Goal: Task Accomplishment & Management: Manage account settings

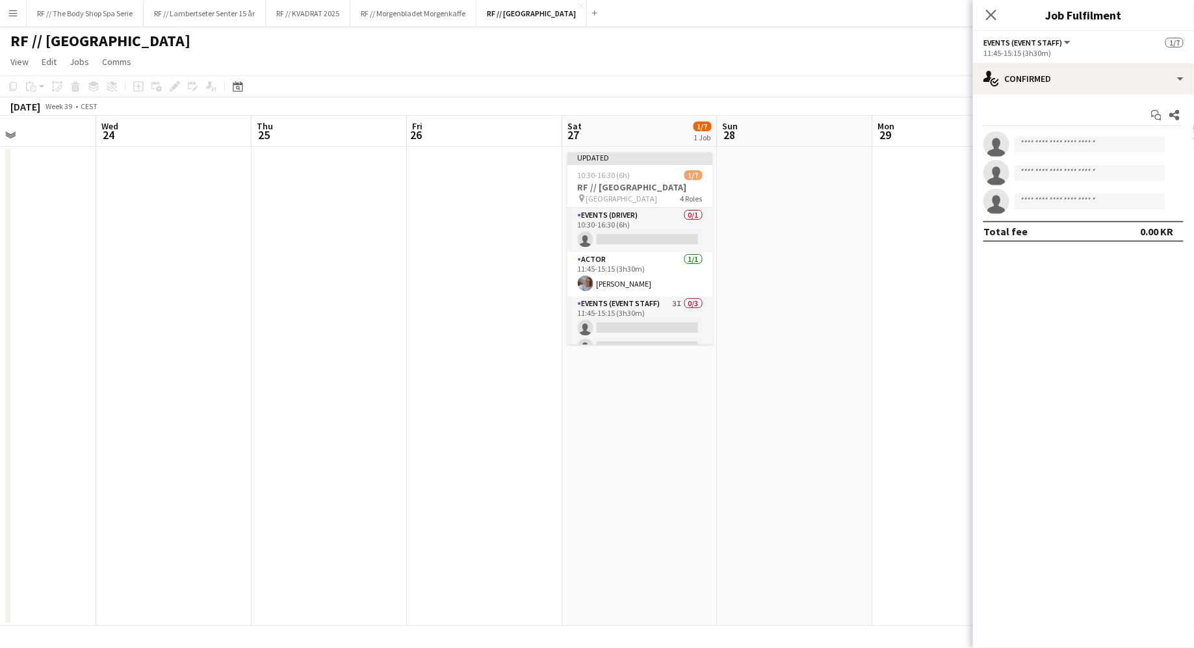
scroll to position [0, 526]
click at [627, 175] on span "10:30-16:30 (6h)" at bounding box center [603, 175] width 53 height 10
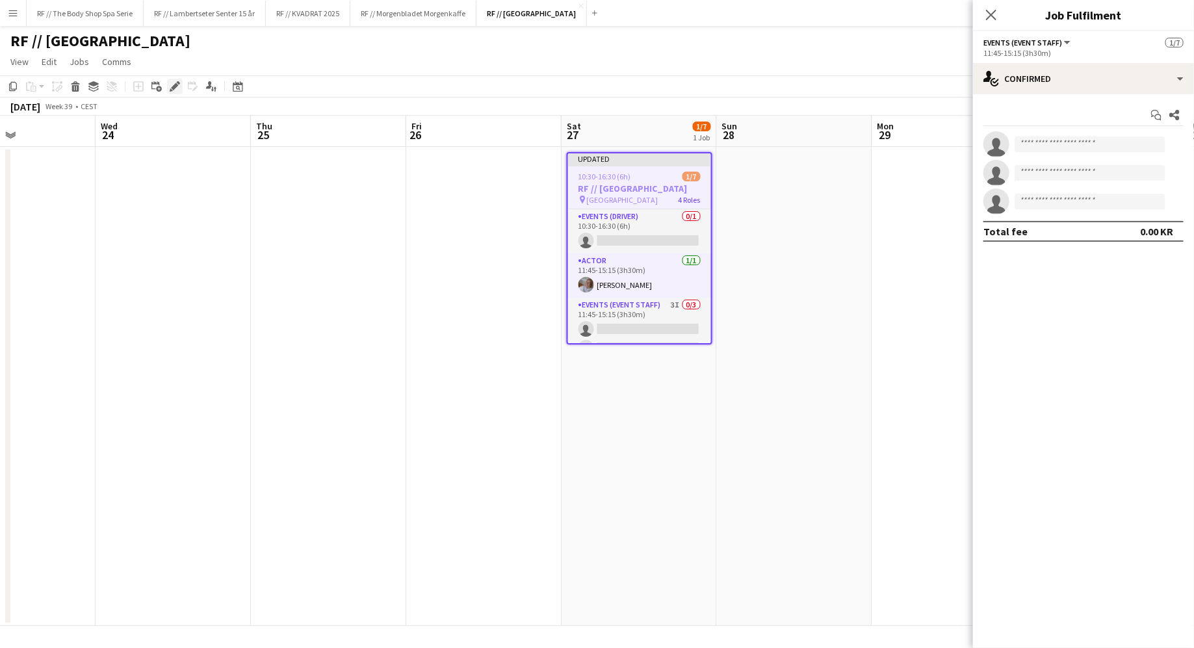
click at [173, 81] on icon "Edit" at bounding box center [175, 86] width 10 height 10
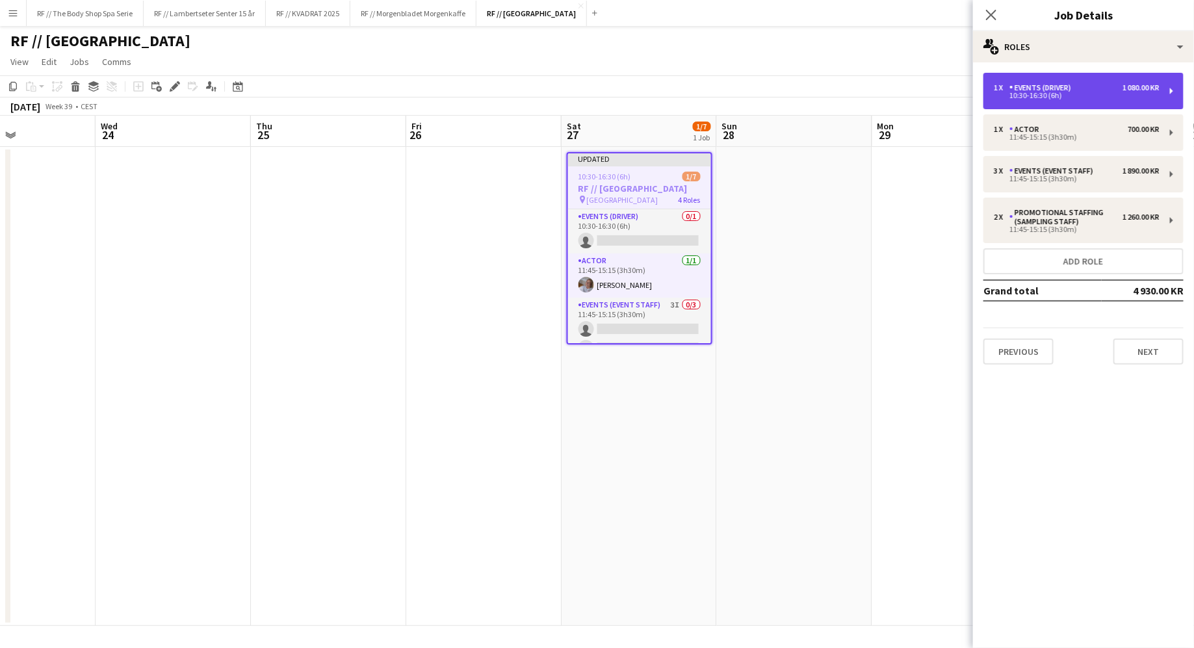
click at [1104, 85] on div "1 x Events (Driver) 1 080.00 KR" at bounding box center [1077, 87] width 166 height 9
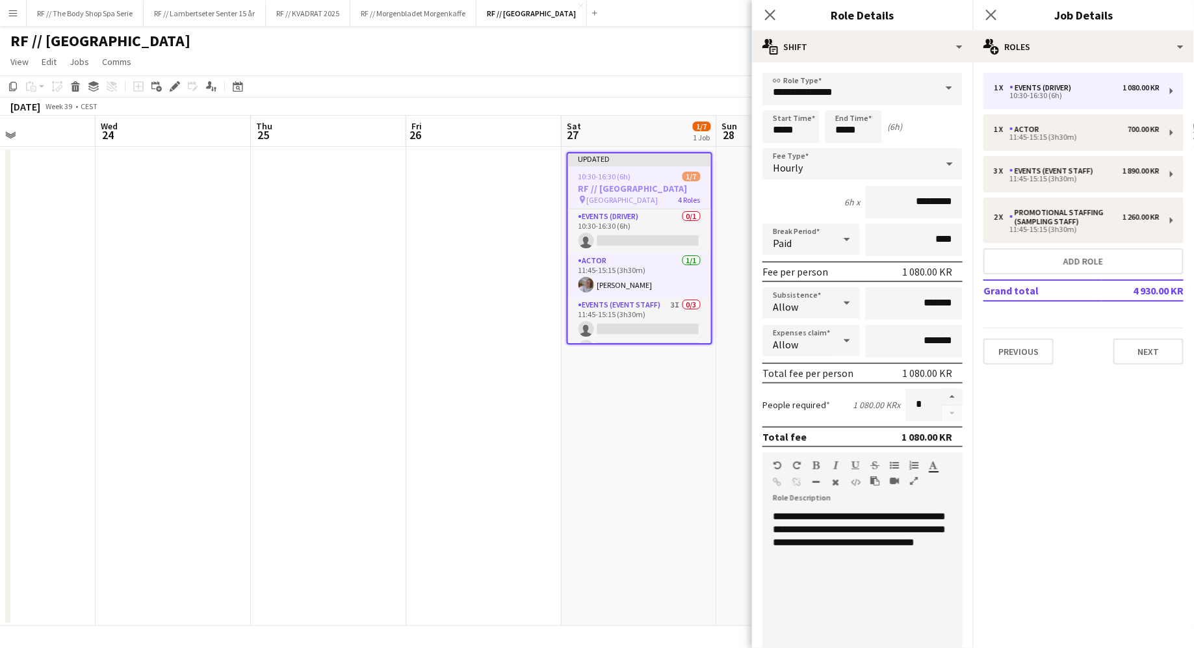
click at [803, 204] on div "6h x *********" at bounding box center [862, 202] width 200 height 33
click at [828, 194] on div "6h x *********" at bounding box center [862, 202] width 200 height 33
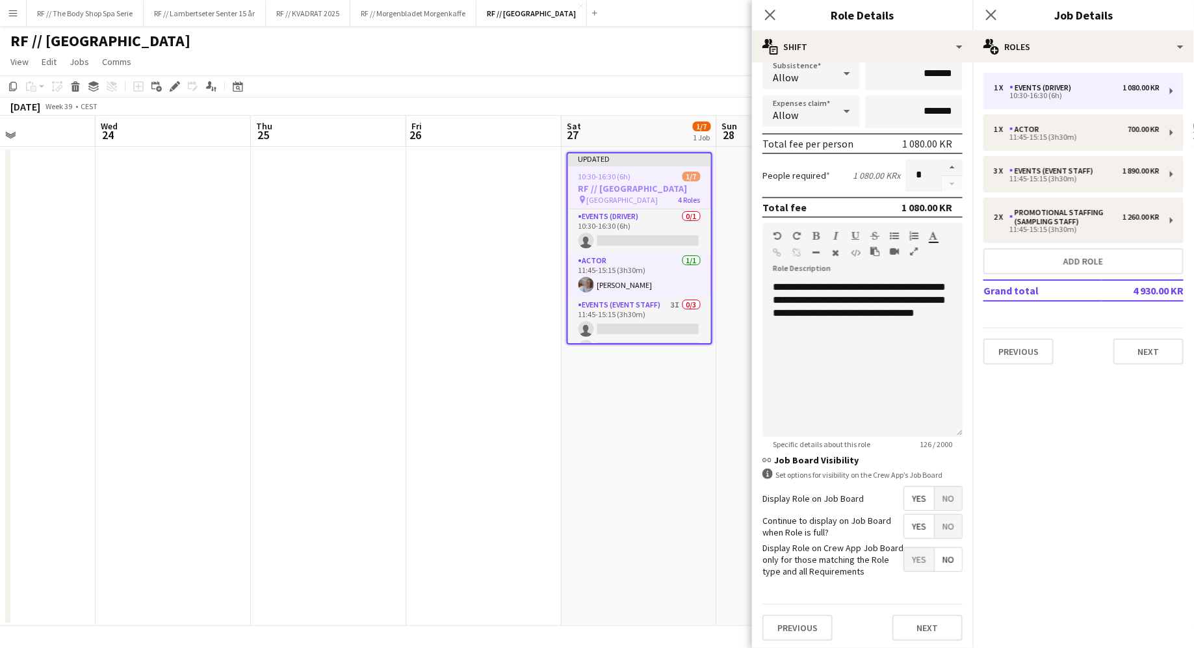
scroll to position [229, 0]
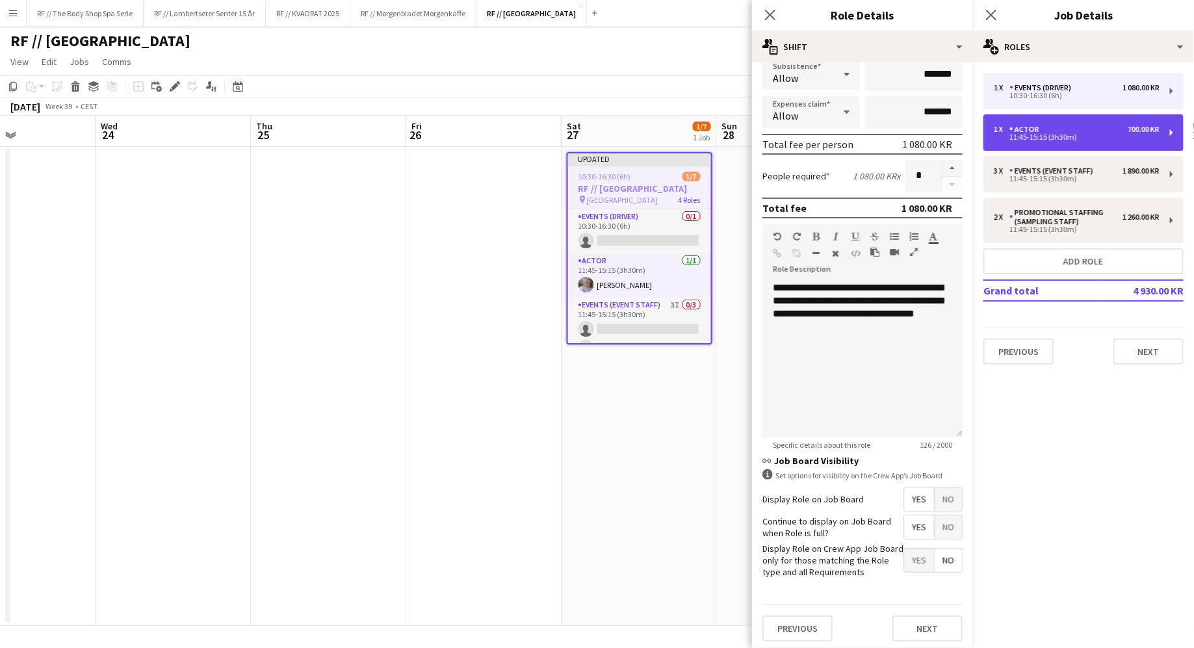
click at [1053, 137] on div "11:45-15:15 (3h30m)" at bounding box center [1077, 137] width 166 height 7
type input "*****"
type input "*********"
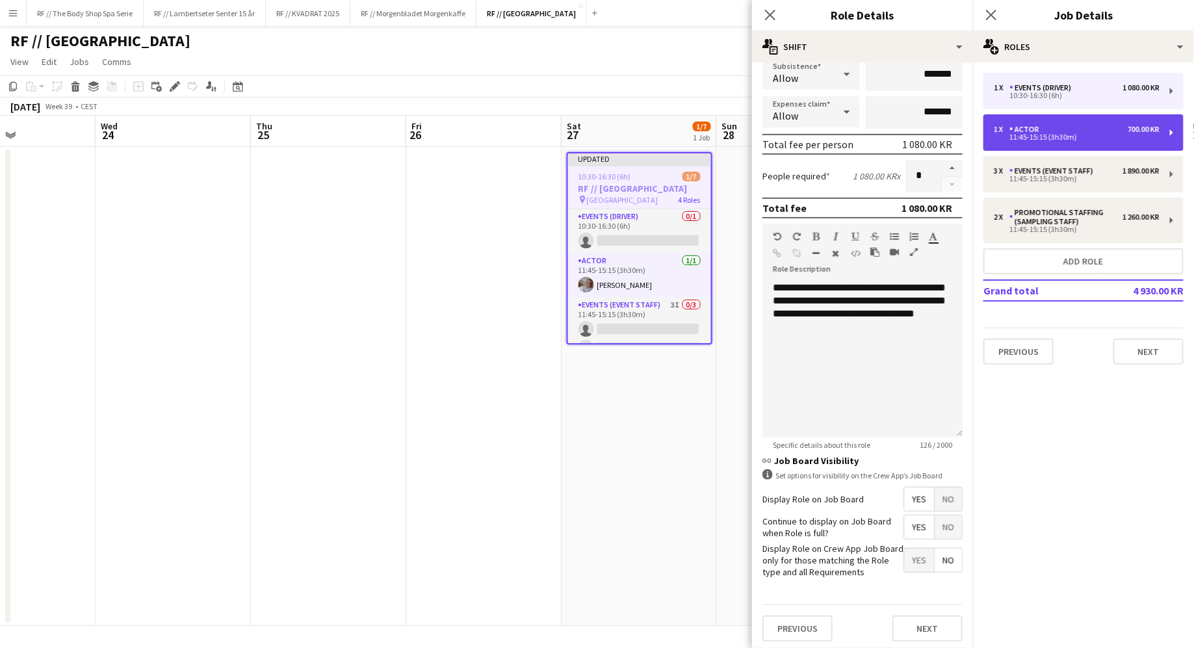
type input "***"
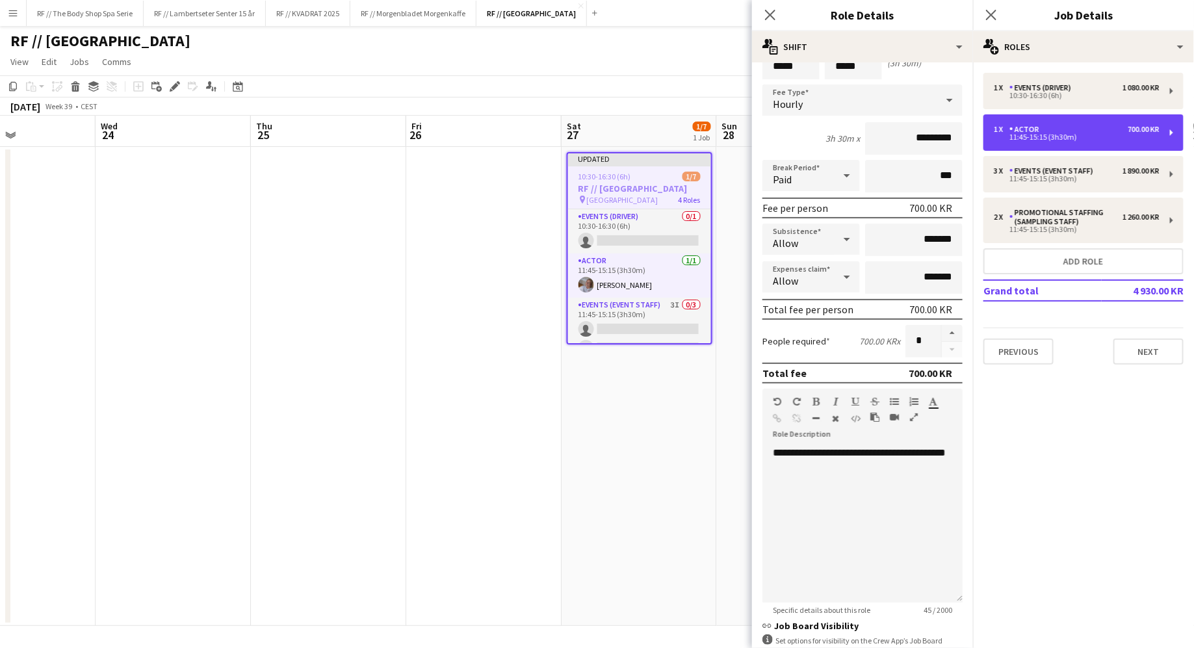
scroll to position [0, 0]
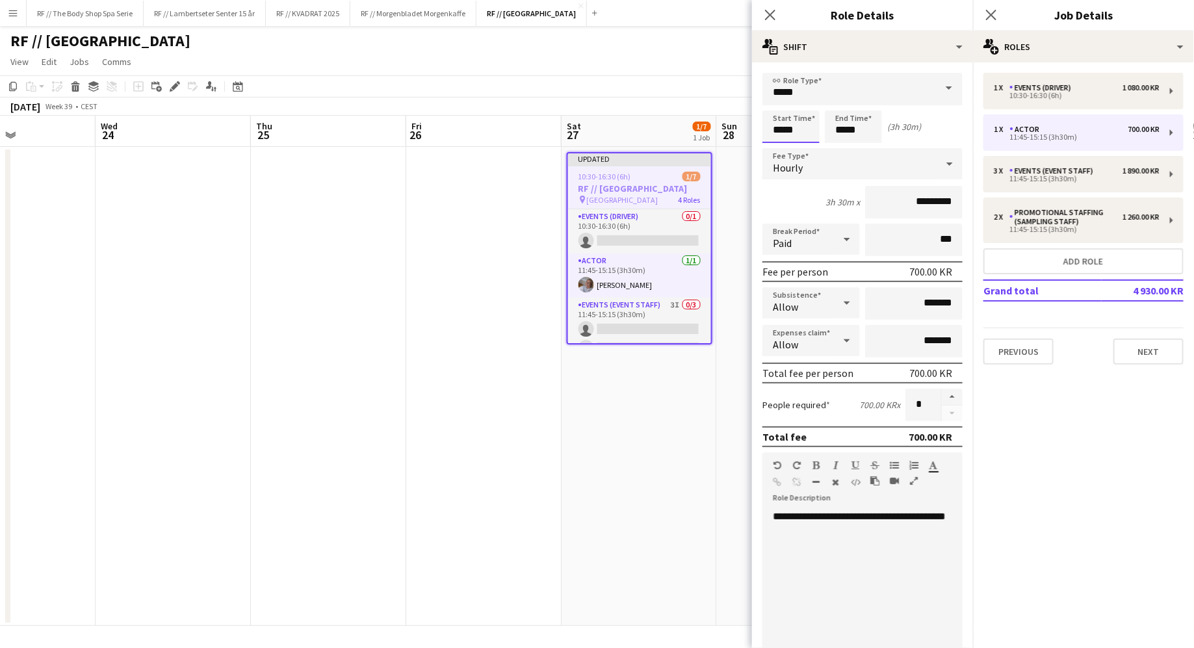
click at [795, 127] on input "*****" at bounding box center [790, 127] width 57 height 33
type input "*****"
click at [796, 197] on div "3h 30m x *********" at bounding box center [862, 202] width 200 height 33
click at [854, 133] on input "*****" at bounding box center [853, 127] width 57 height 33
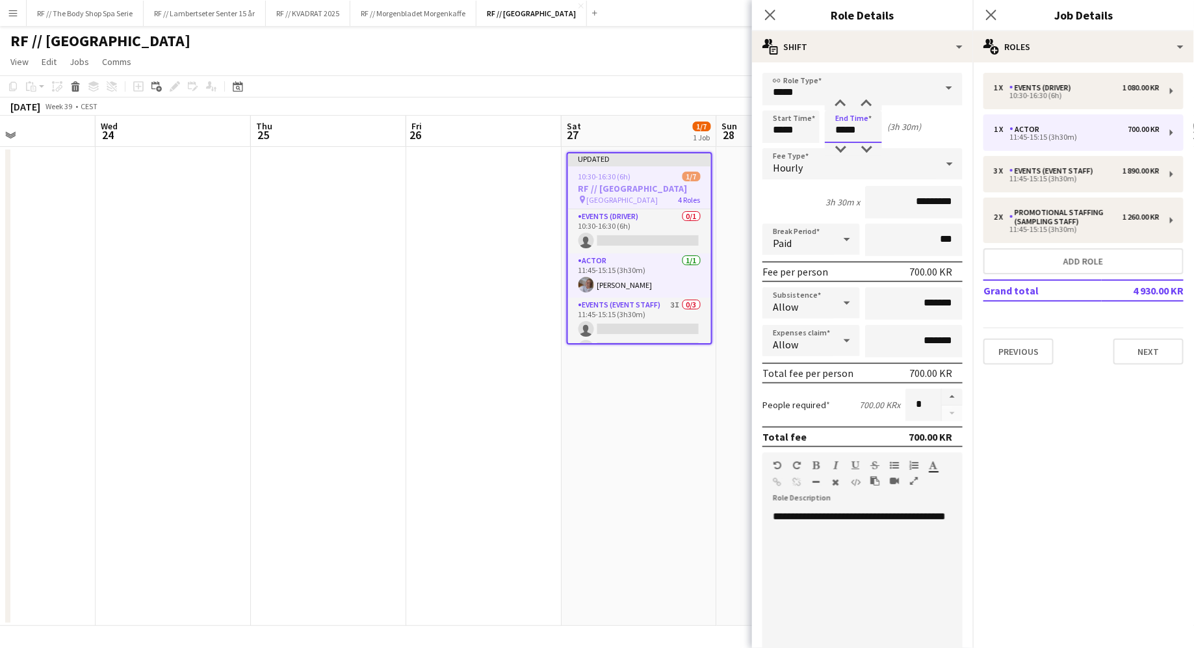
type input "*****"
click at [782, 193] on div "3h 30m x *********" at bounding box center [862, 202] width 200 height 33
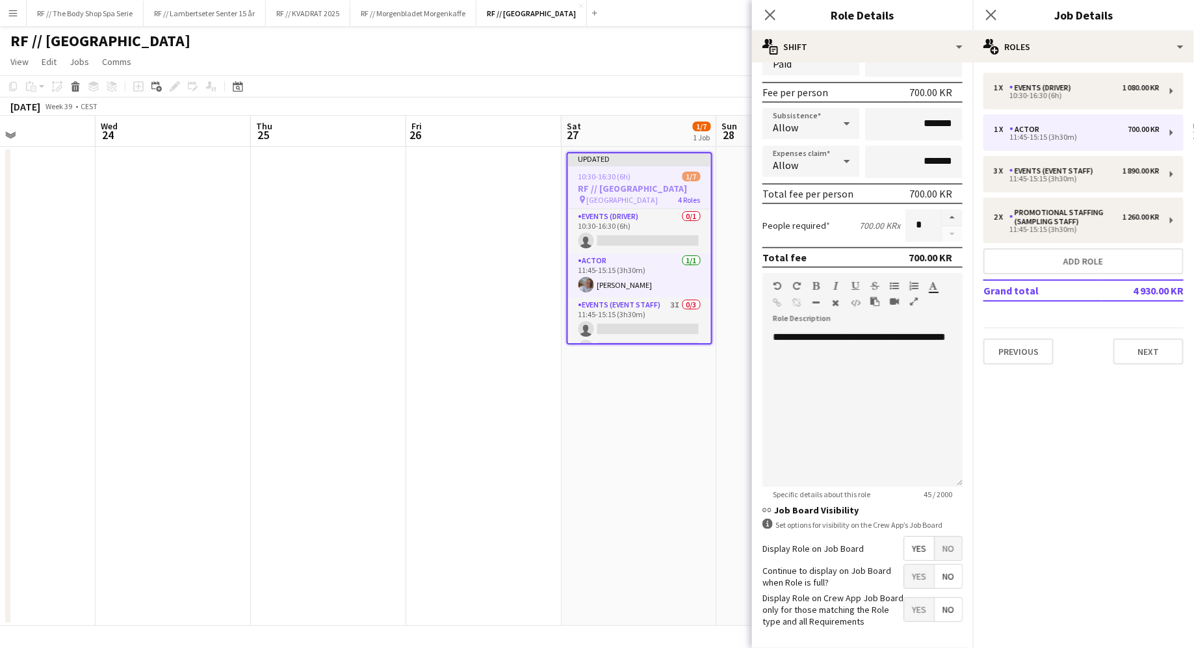
scroll to position [229, 0]
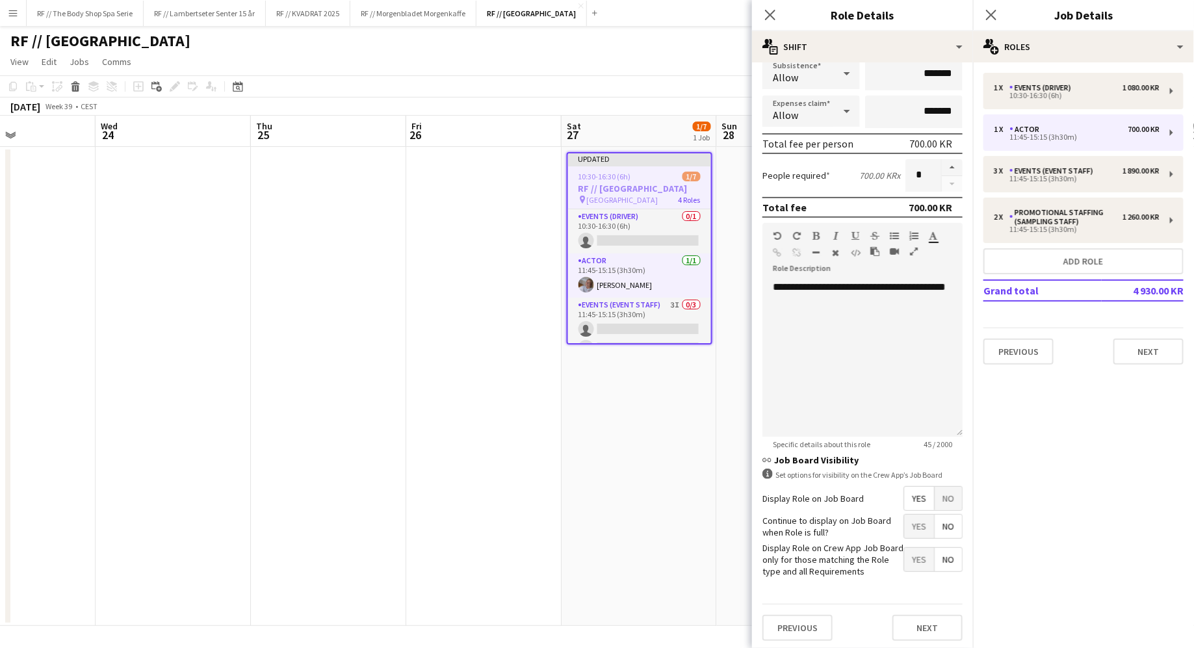
click at [924, 531] on span "Yes" at bounding box center [919, 526] width 30 height 23
click at [928, 625] on button "Next" at bounding box center [928, 628] width 70 height 26
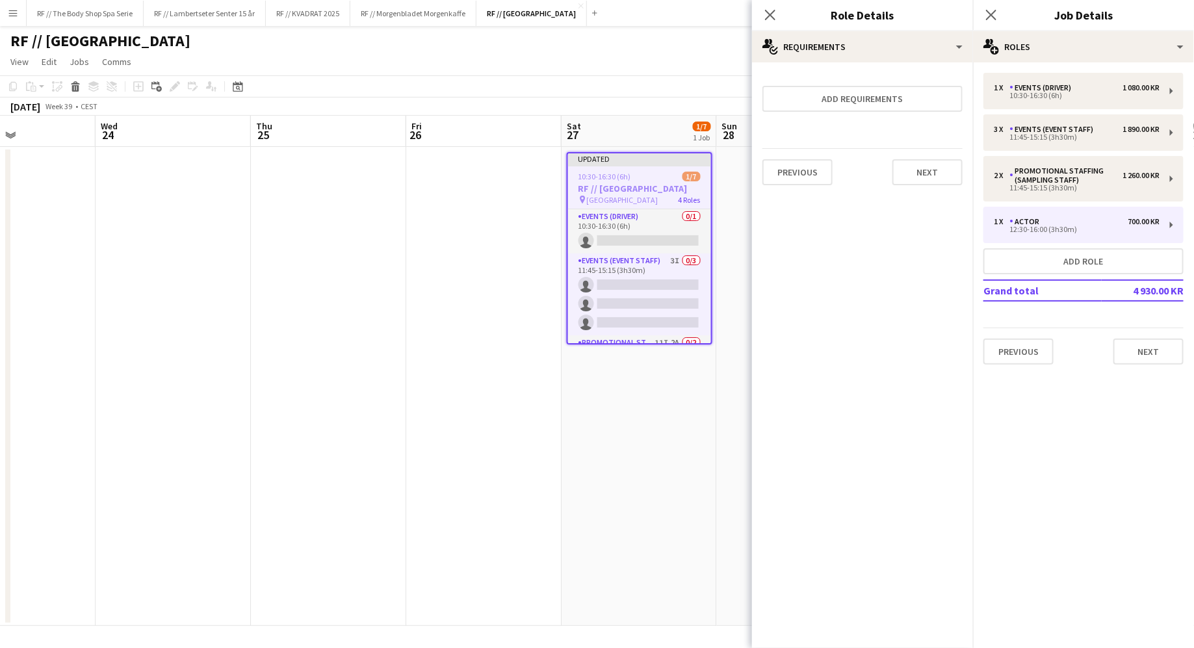
scroll to position [0, 0]
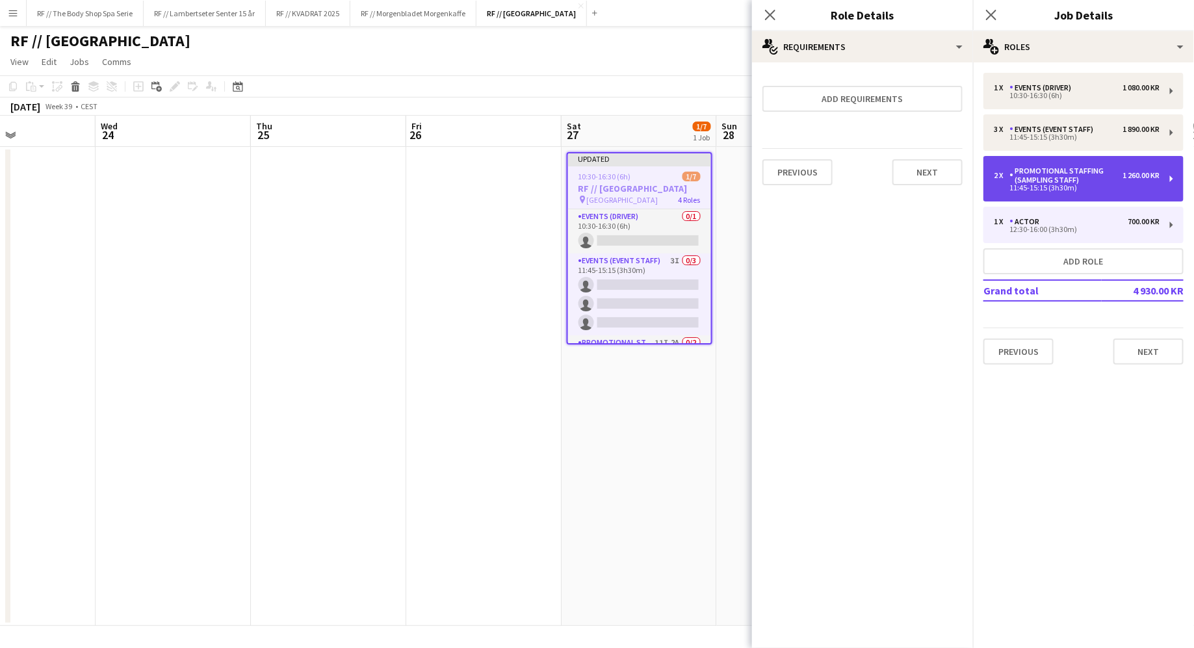
click at [1082, 187] on div "11:45-15:15 (3h30m)" at bounding box center [1077, 188] width 166 height 7
type input "**********"
type input "*****"
type input "*********"
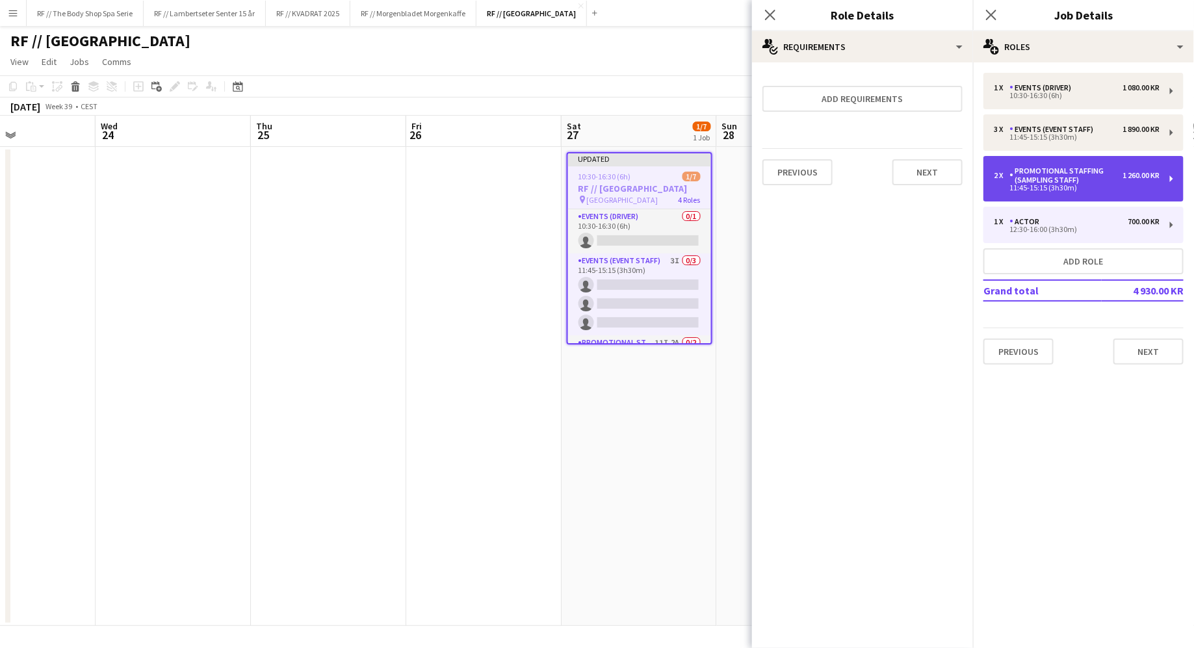
type input "*"
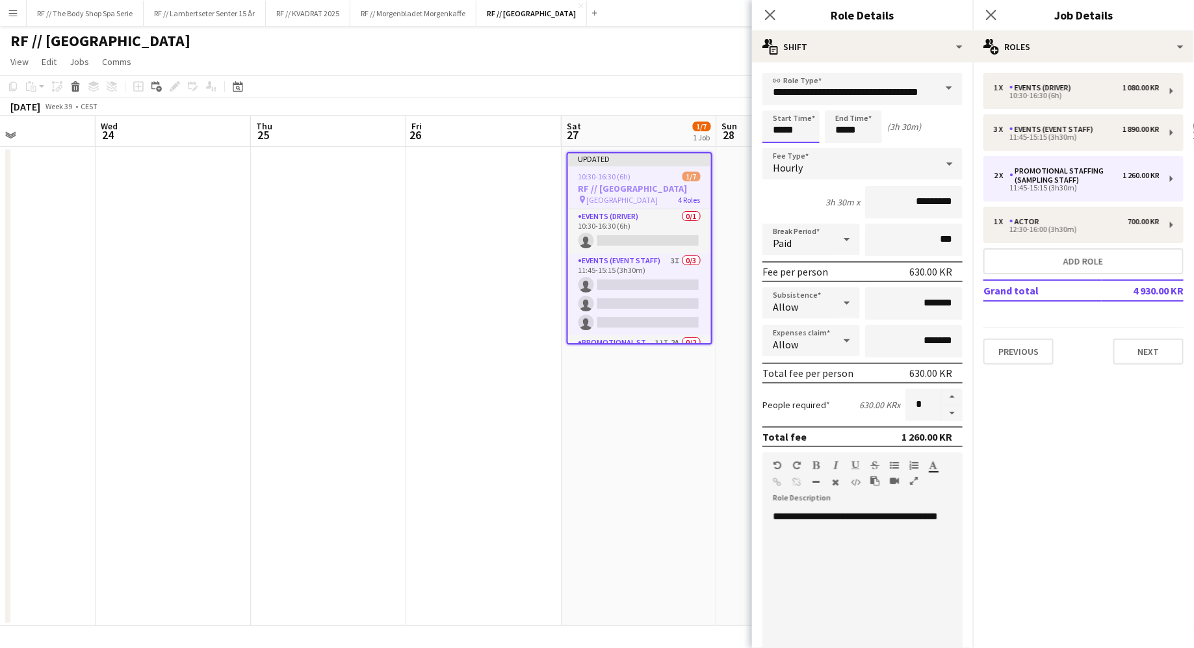
click at [797, 135] on input "*****" at bounding box center [790, 127] width 57 height 33
type input "*****"
click at [814, 200] on div "4h x *********" at bounding box center [862, 202] width 200 height 33
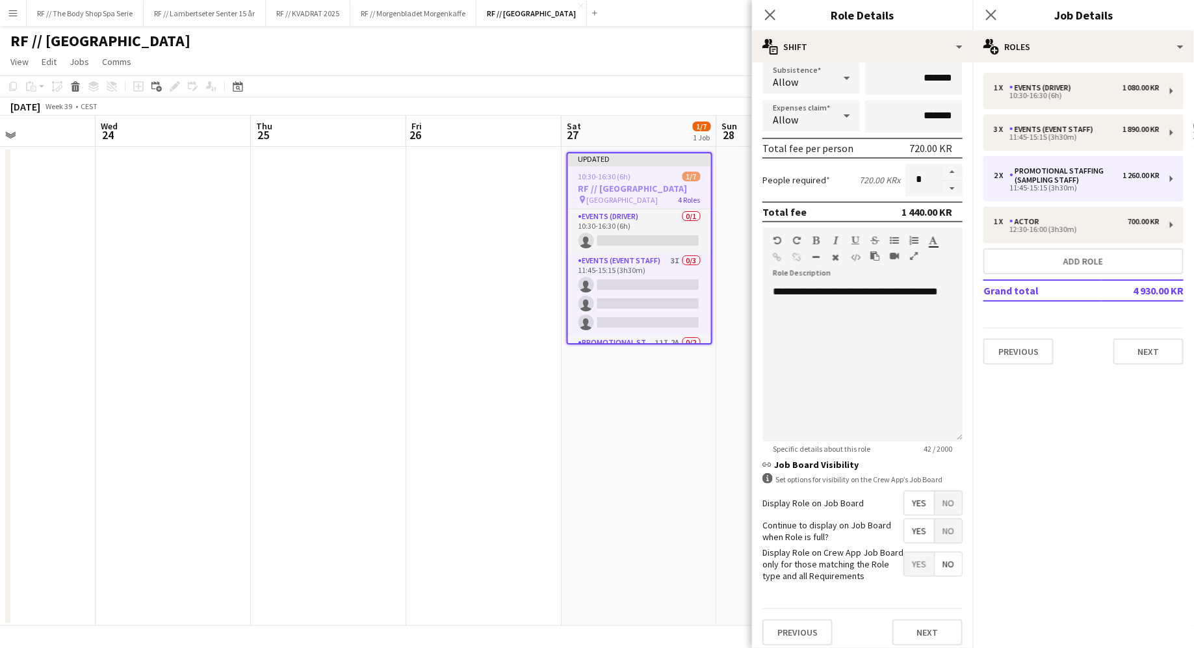
scroll to position [229, 0]
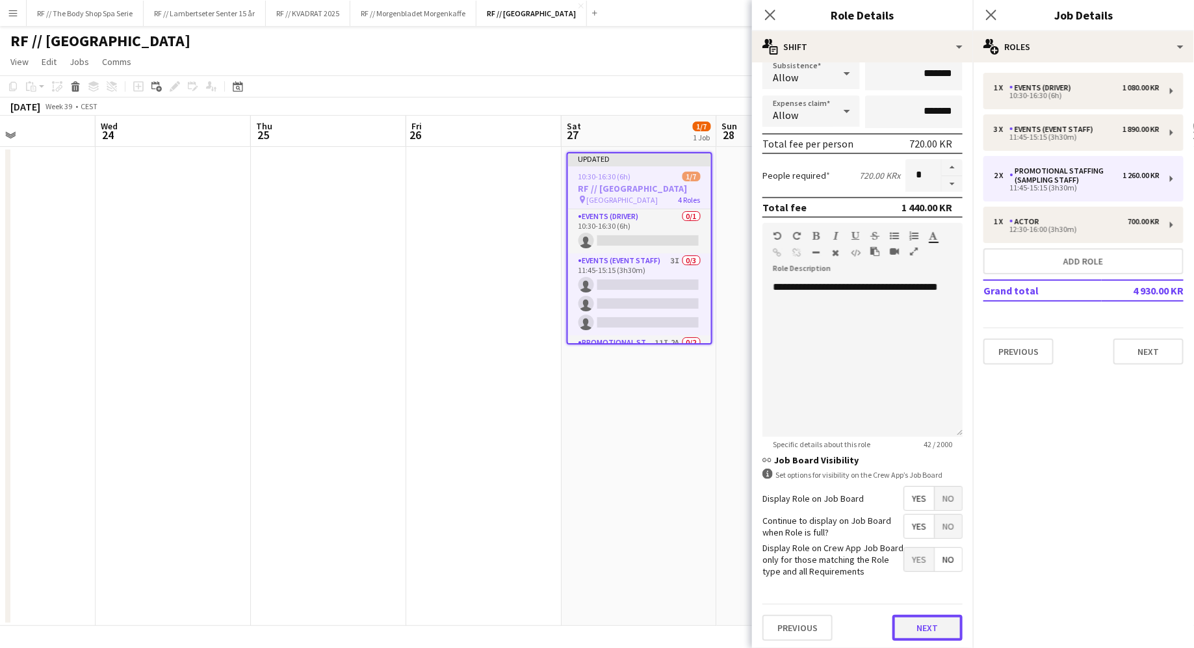
click at [926, 623] on button "Next" at bounding box center [928, 628] width 70 height 26
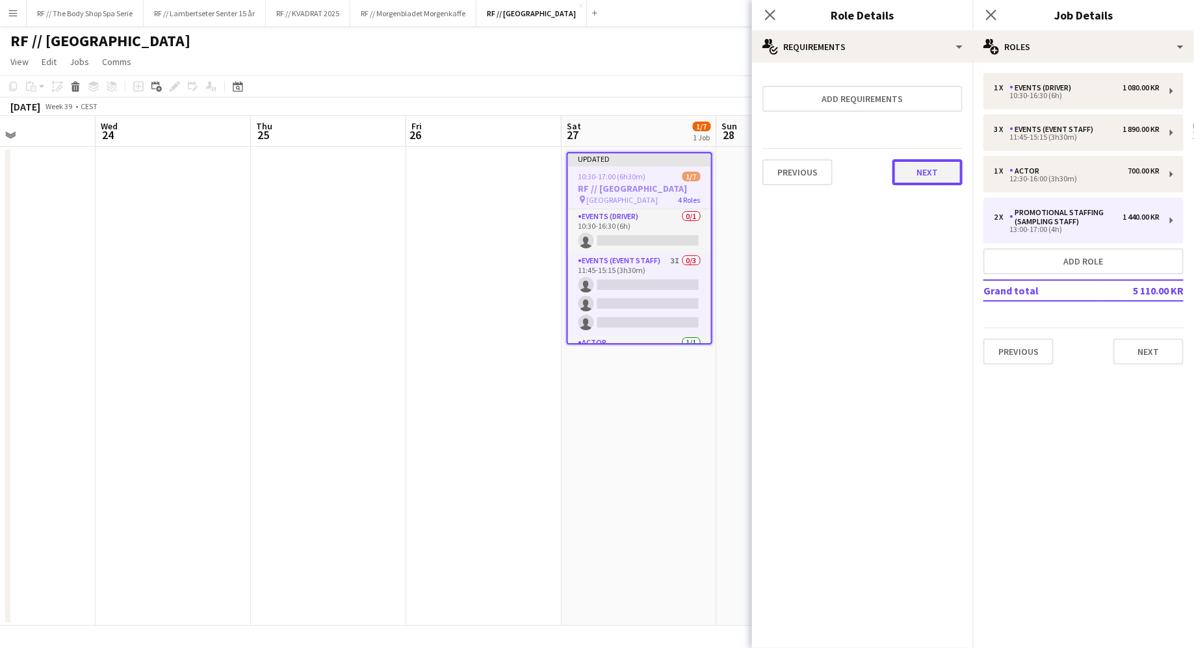
click at [940, 167] on button "Next" at bounding box center [928, 172] width 70 height 26
click at [944, 177] on button "Finish" at bounding box center [938, 174] width 49 height 26
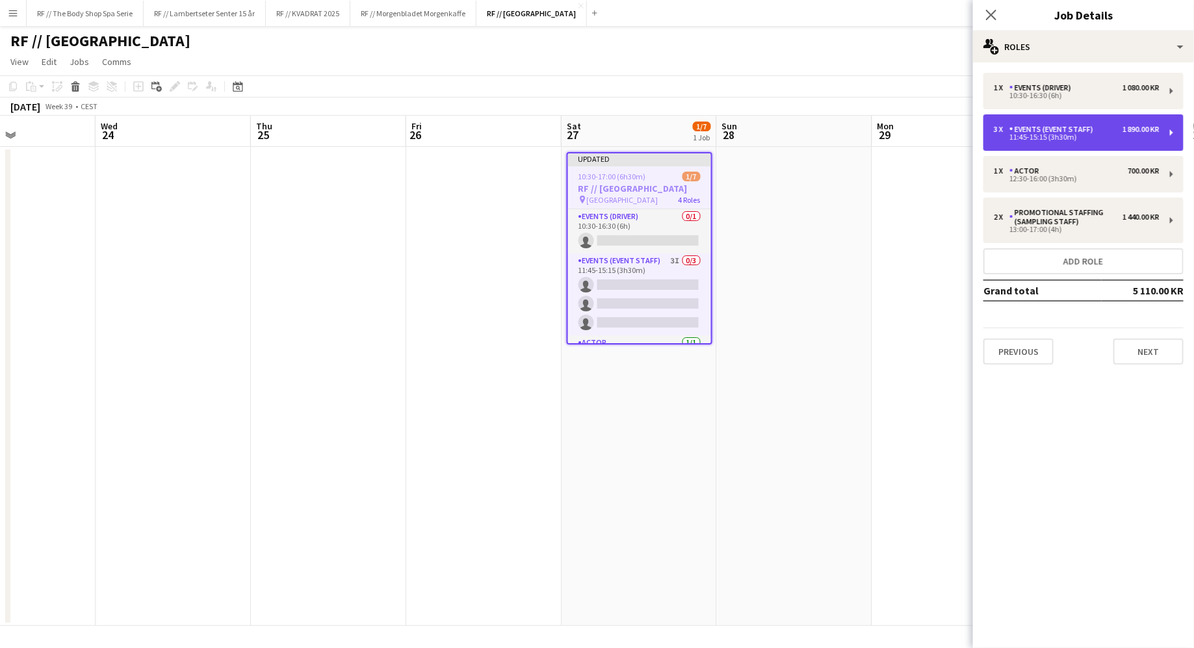
click at [1071, 131] on div "Events (Event Staff)" at bounding box center [1054, 129] width 89 height 9
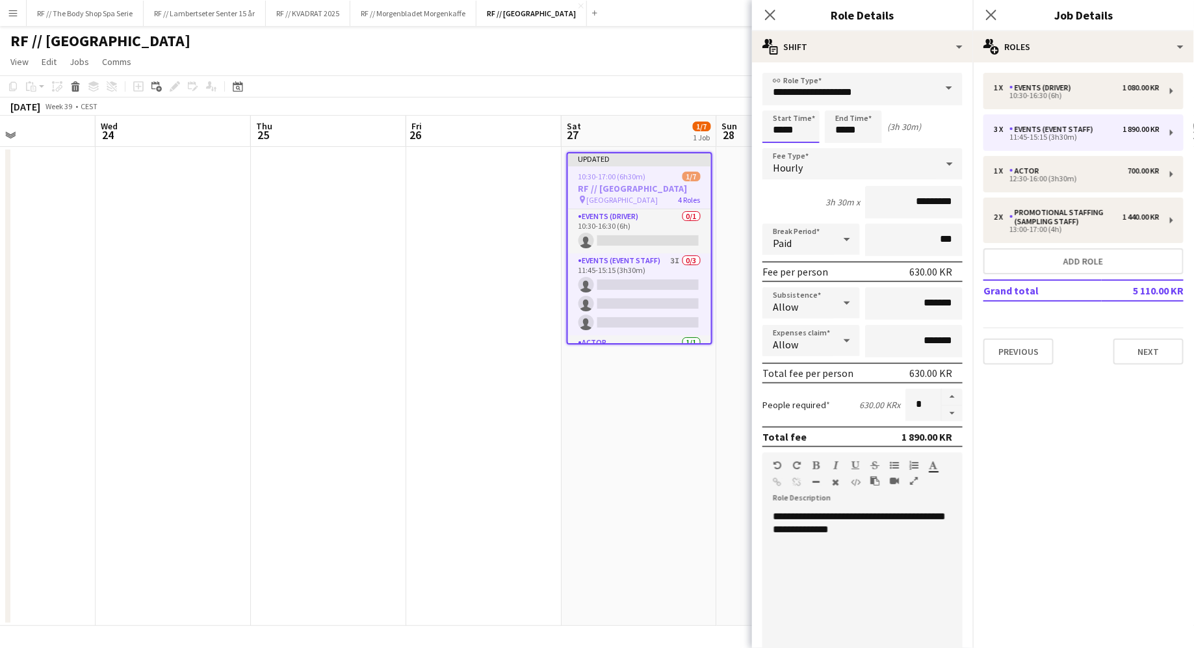
click at [803, 131] on input "*****" at bounding box center [790, 127] width 57 height 33
type input "*****"
click at [854, 129] on input "*****" at bounding box center [853, 127] width 57 height 33
type input "*****"
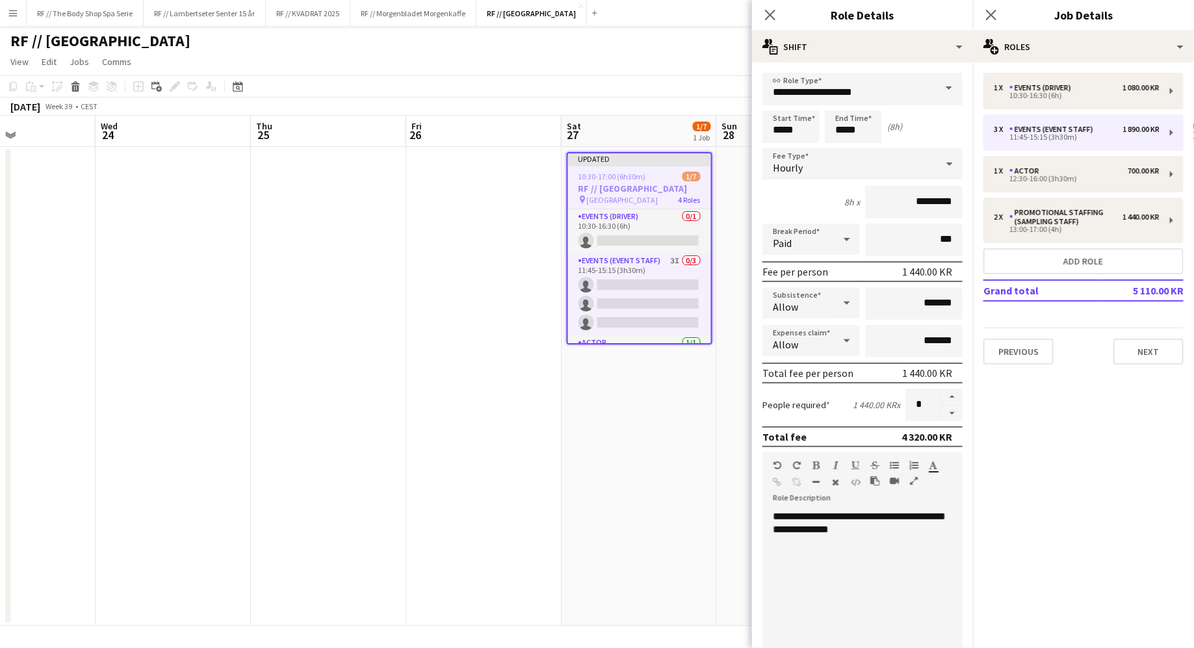
click at [802, 196] on div "8h x *********" at bounding box center [862, 202] width 200 height 33
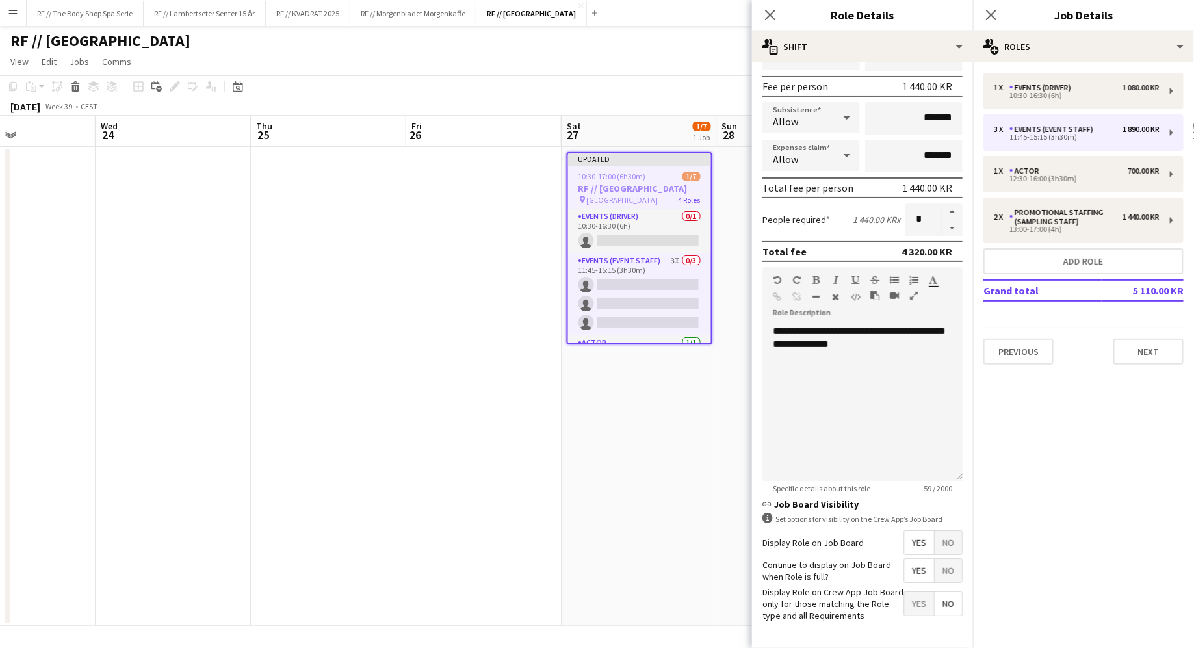
scroll to position [203, 0]
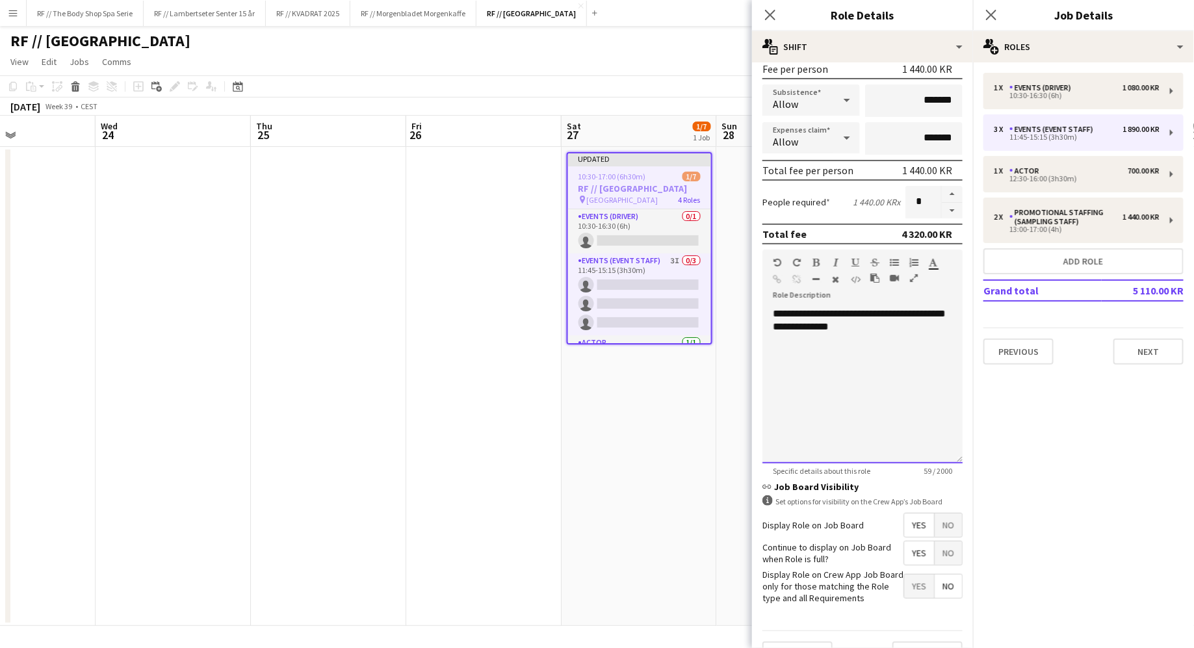
click at [900, 324] on div "**********" at bounding box center [862, 385] width 200 height 156
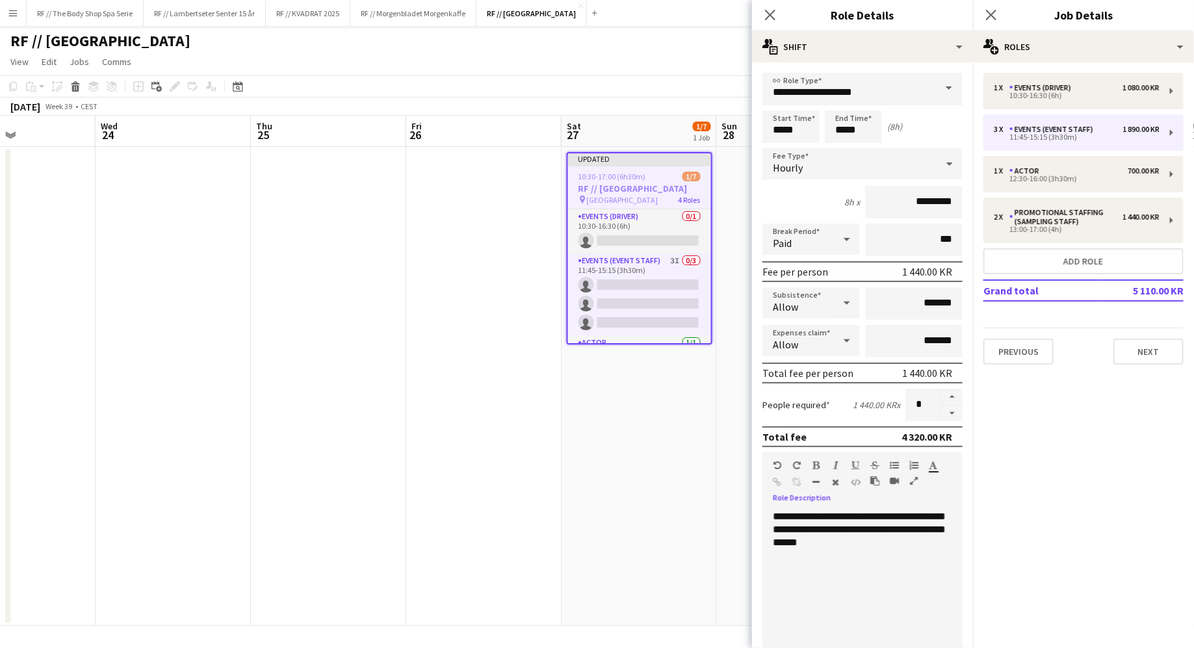
scroll to position [1, 0]
click at [906, 238] on input "***" at bounding box center [914, 239] width 98 height 33
type input "****"
click at [787, 189] on div "8h x *********" at bounding box center [862, 201] width 200 height 33
click at [803, 196] on div "8h x *********" at bounding box center [862, 201] width 200 height 33
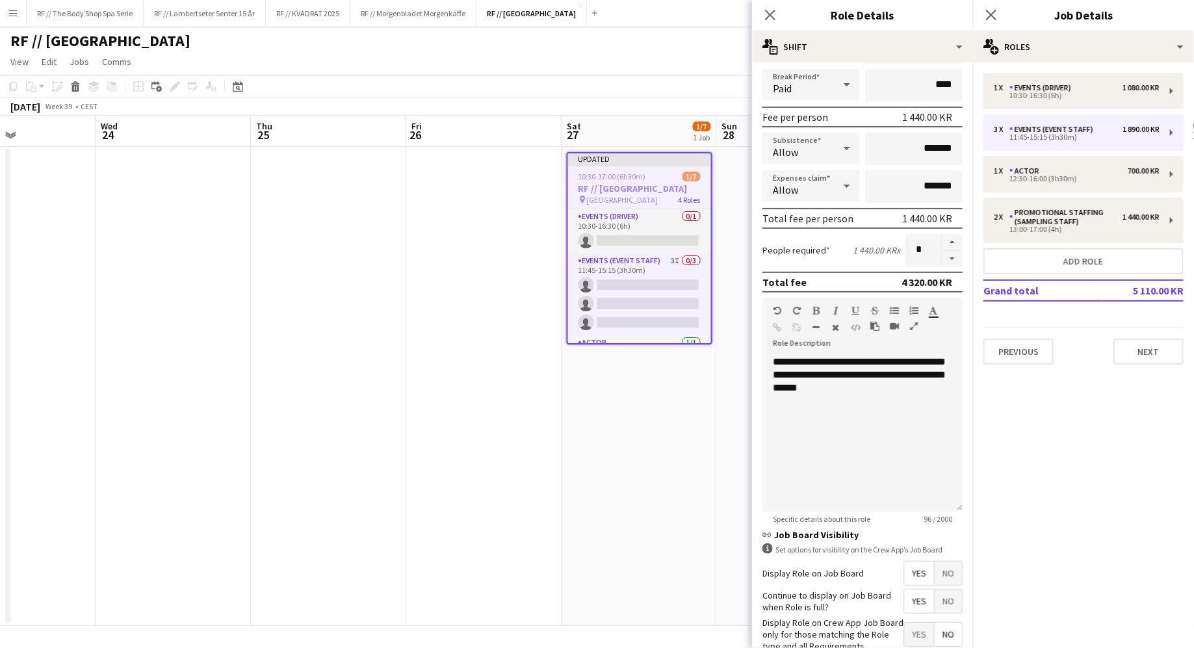
scroll to position [156, 0]
click at [899, 388] on div "**********" at bounding box center [862, 432] width 200 height 156
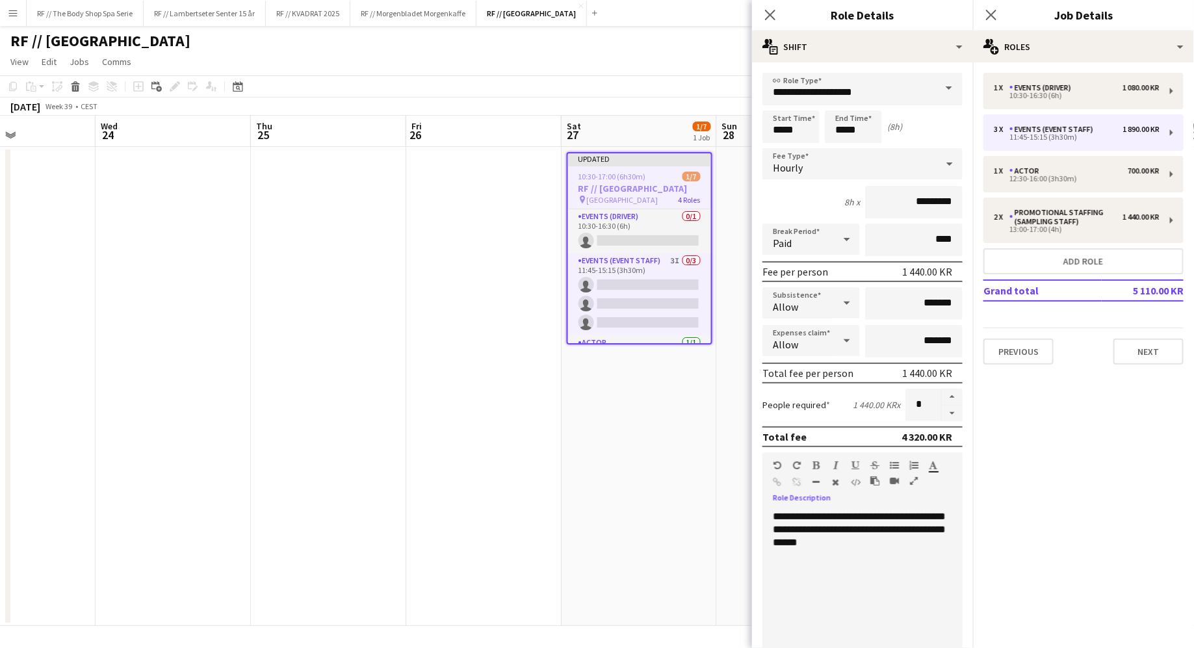
scroll to position [3, 0]
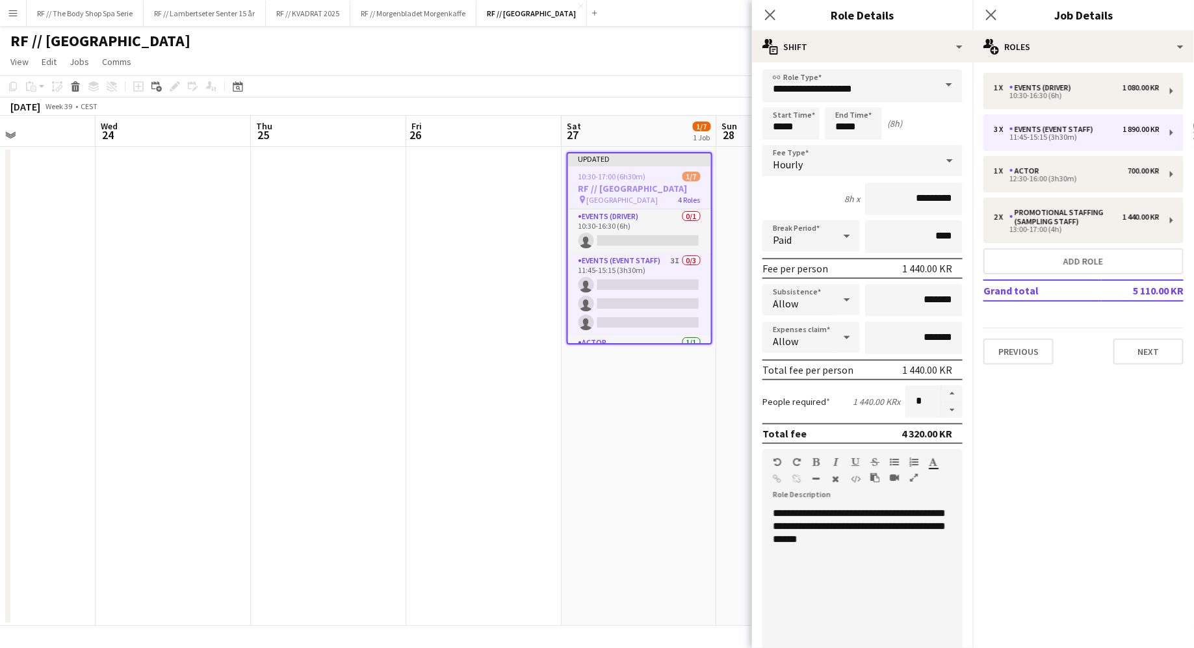
click at [805, 192] on div "8h x *********" at bounding box center [862, 199] width 200 height 33
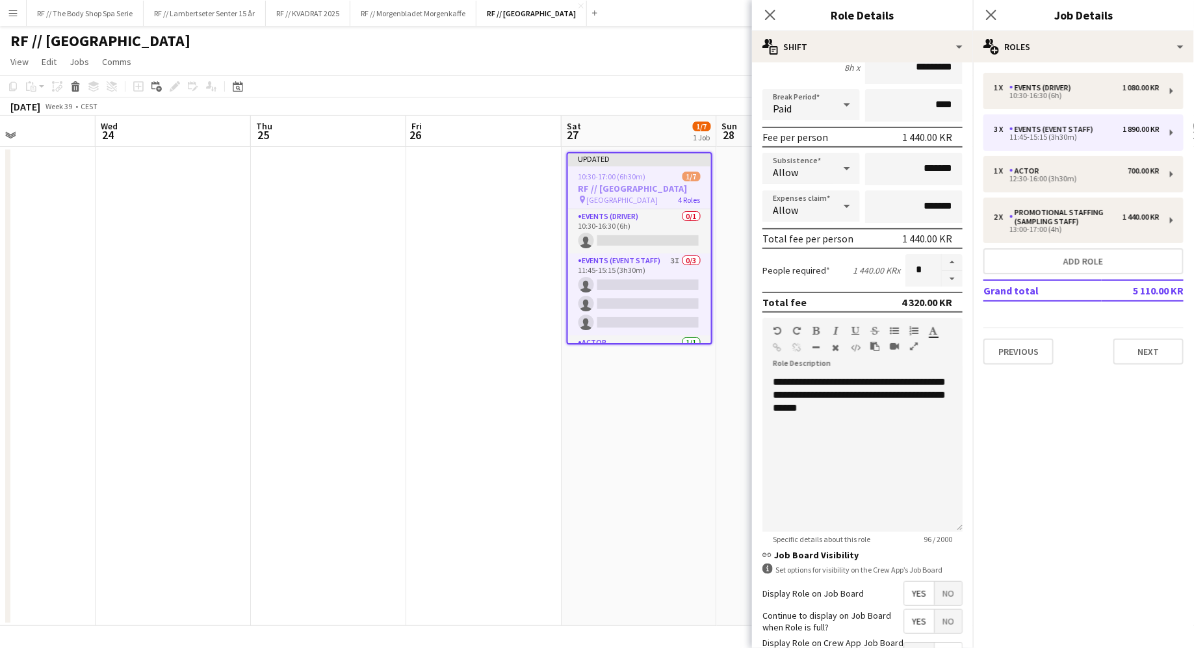
scroll to position [135, 0]
click at [800, 409] on div "**********" at bounding box center [862, 453] width 200 height 156
click at [861, 410] on div "**********" at bounding box center [862, 453] width 200 height 156
drag, startPoint x: 946, startPoint y: 413, endPoint x: 861, endPoint y: 408, distance: 84.7
click at [861, 408] on div "**********" at bounding box center [862, 453] width 200 height 156
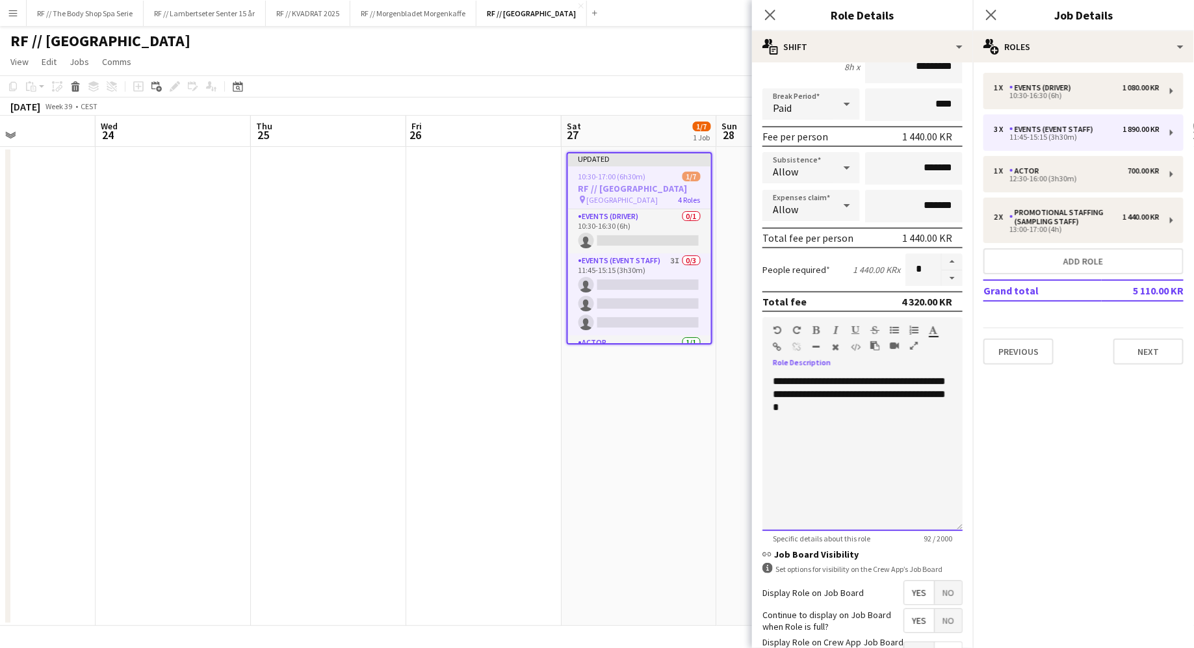
scroll to position [229, 0]
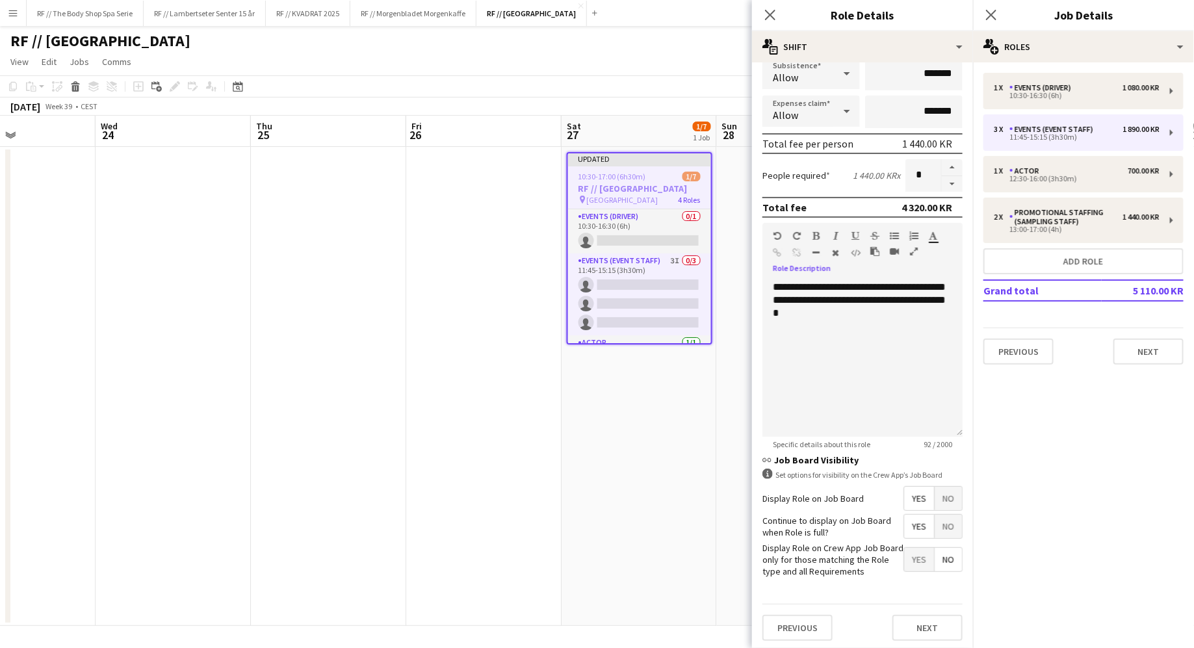
click at [873, 459] on h3 "link Job Board Visibility" at bounding box center [862, 460] width 200 height 12
click at [923, 627] on button "Next" at bounding box center [928, 628] width 70 height 26
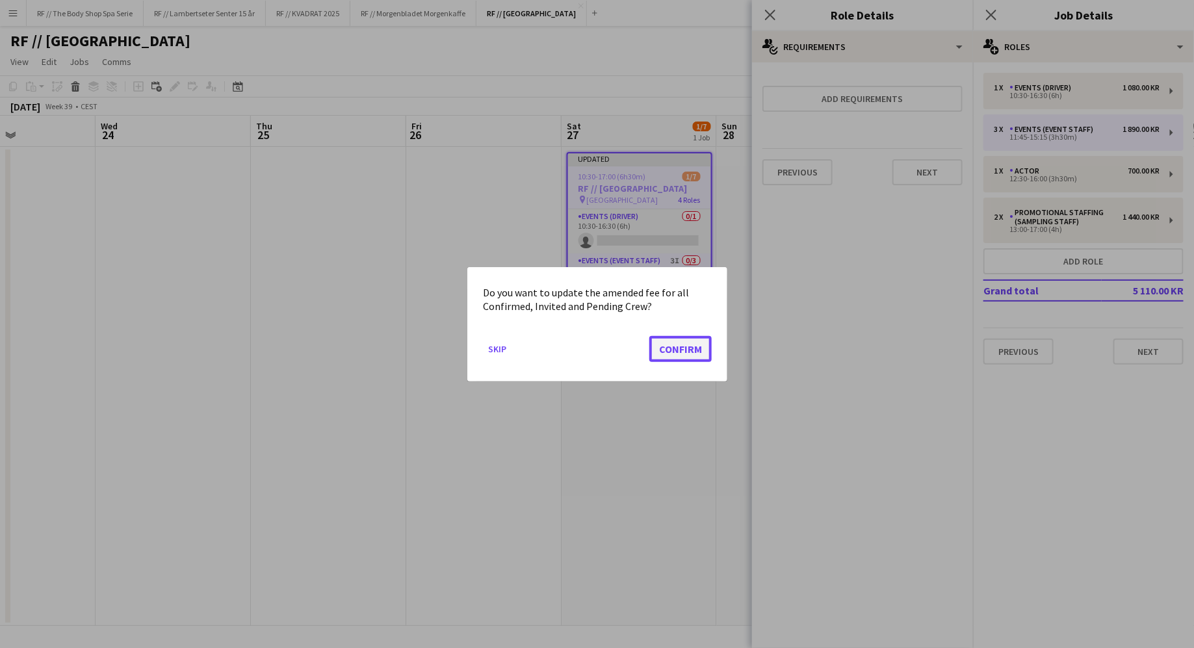
click at [690, 352] on button "Confirm" at bounding box center [680, 348] width 62 height 26
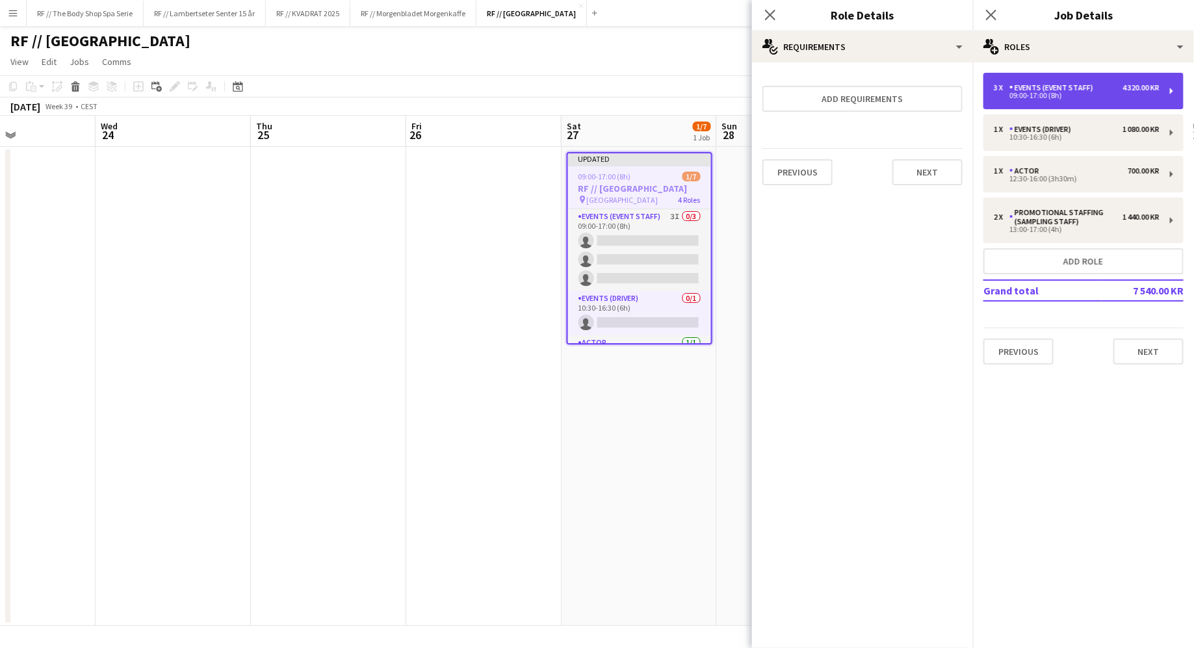
click at [1047, 106] on div "3 x Events (Event Staff) 4 320.00 KR 09:00-17:00 (8h)" at bounding box center [1084, 91] width 200 height 36
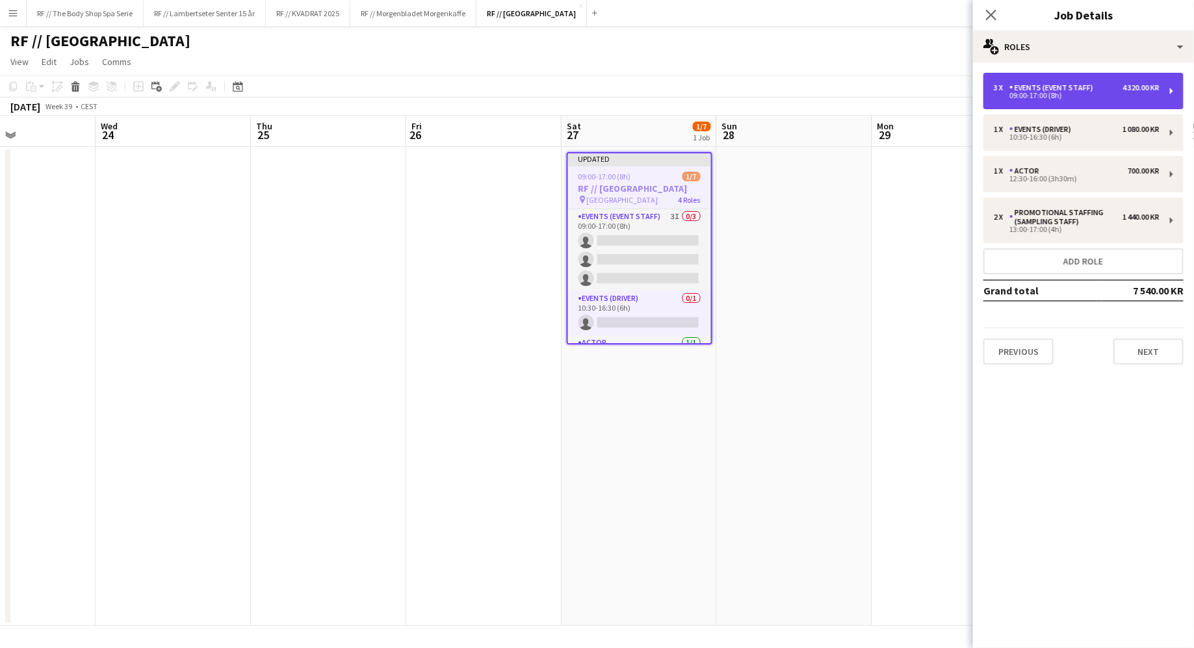
click at [1067, 100] on div "3 x Events (Event Staff) 4 320.00 KR 09:00-17:00 (8h)" at bounding box center [1084, 91] width 200 height 36
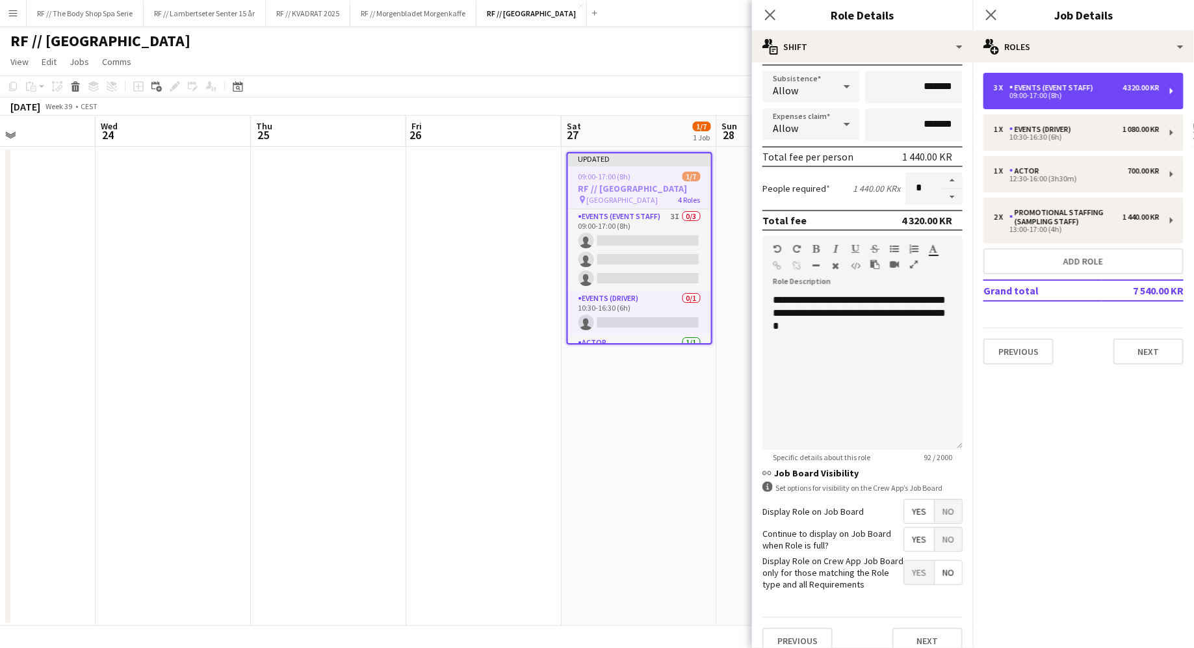
scroll to position [219, 0]
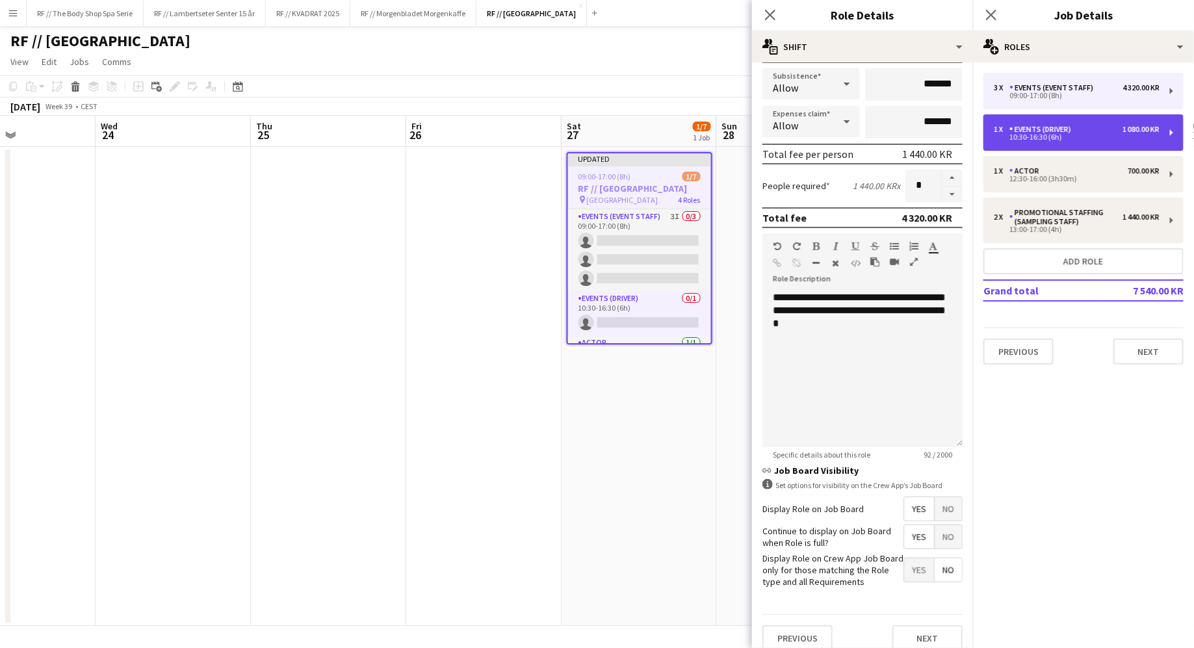
click at [1039, 131] on div "Events (Driver)" at bounding box center [1043, 129] width 67 height 9
type input "**********"
type input "*****"
type input "*"
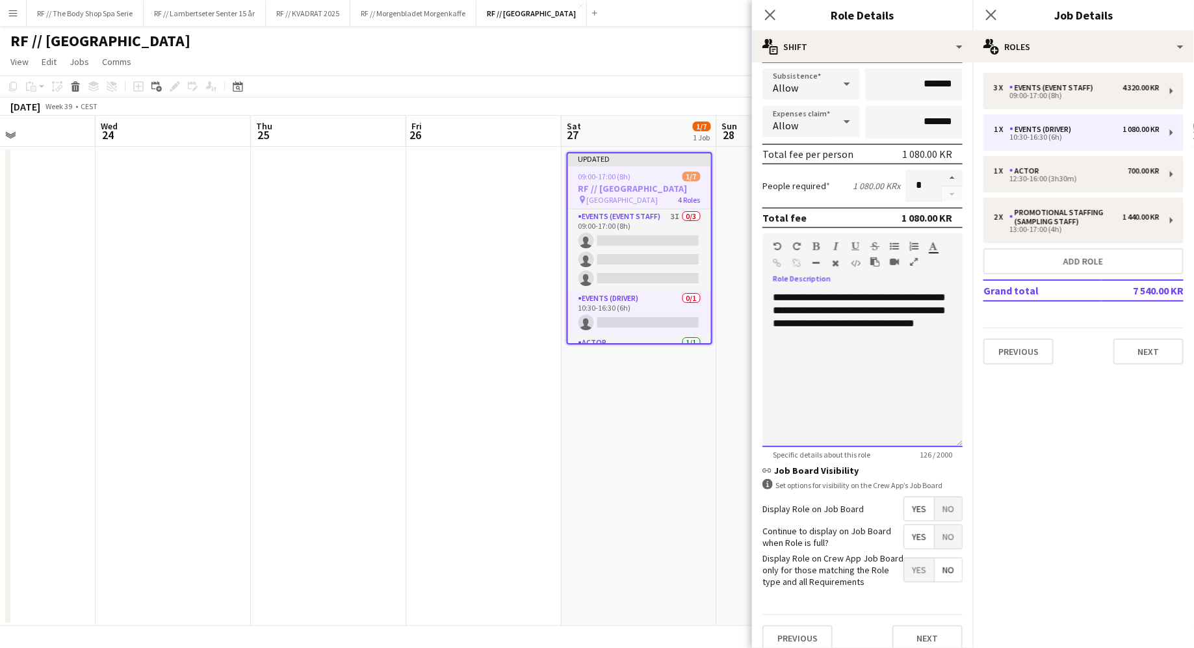
click at [841, 342] on div "**********" at bounding box center [862, 369] width 200 height 156
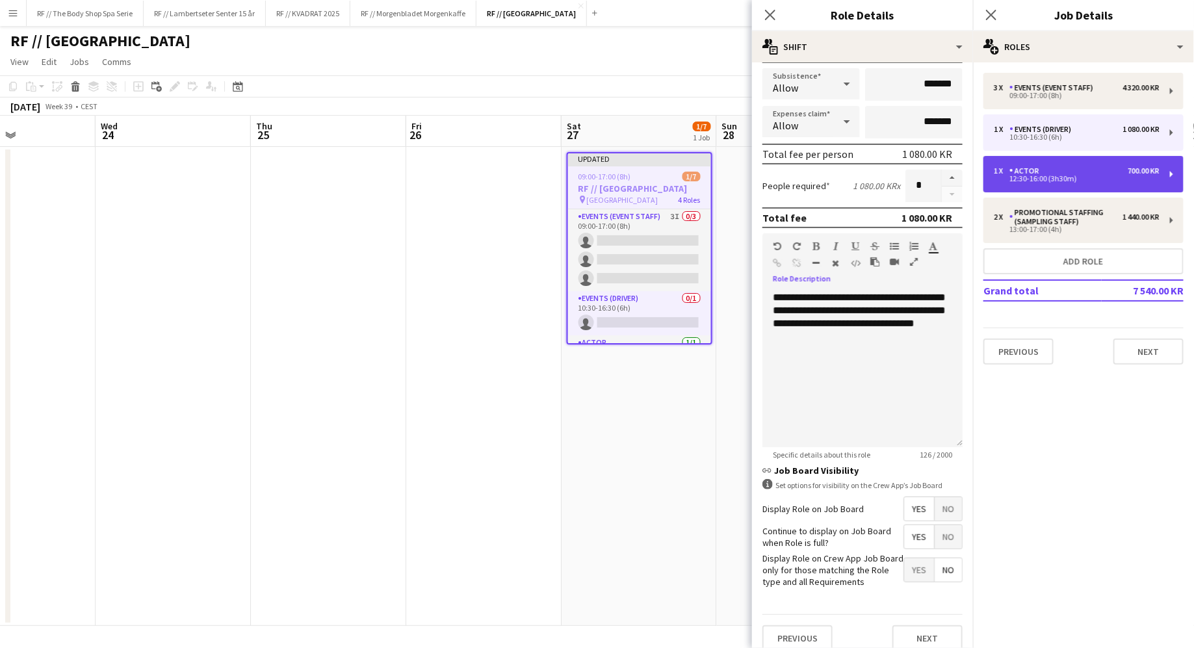
click at [1101, 178] on div "12:30-16:00 (3h30m)" at bounding box center [1077, 179] width 166 height 7
type input "*****"
type input "*********"
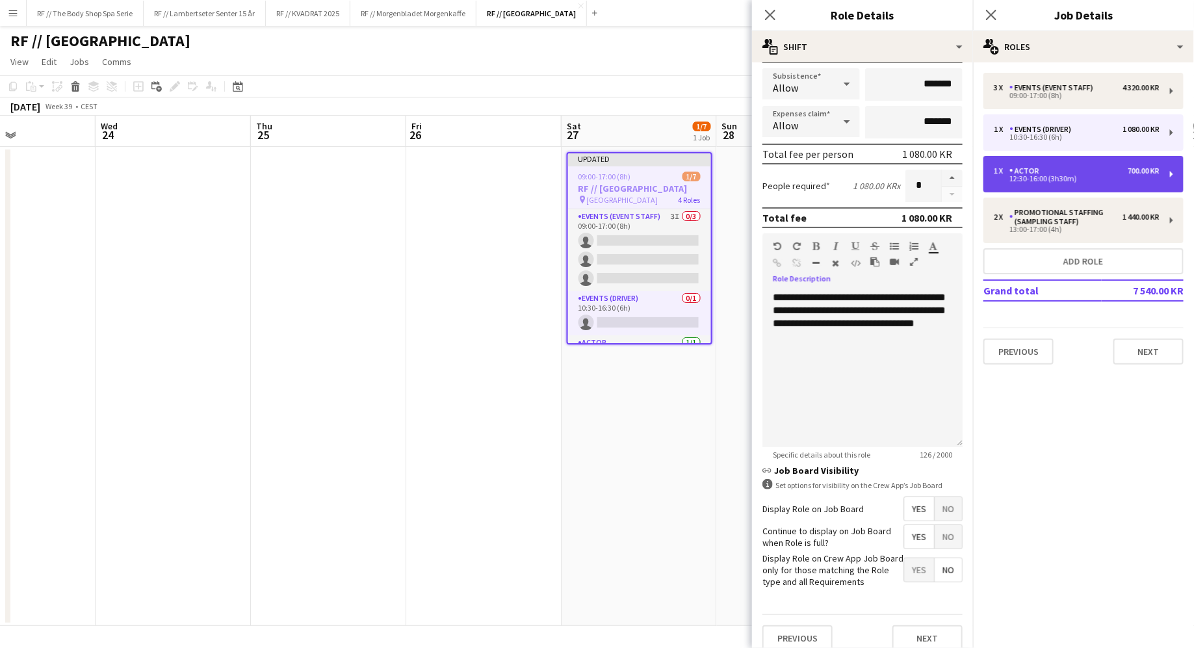
type input "***"
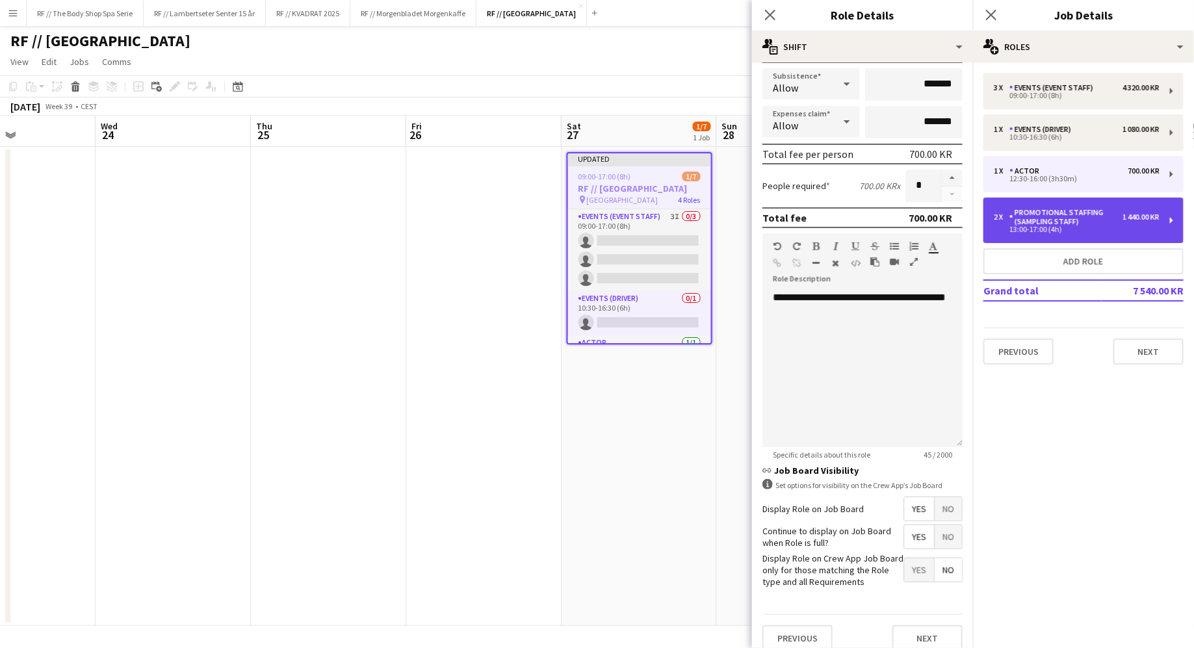
click at [1093, 218] on div "Promotional Staffing (Sampling Staff)" at bounding box center [1066, 217] width 113 height 18
type input "**********"
type input "*****"
type input "*********"
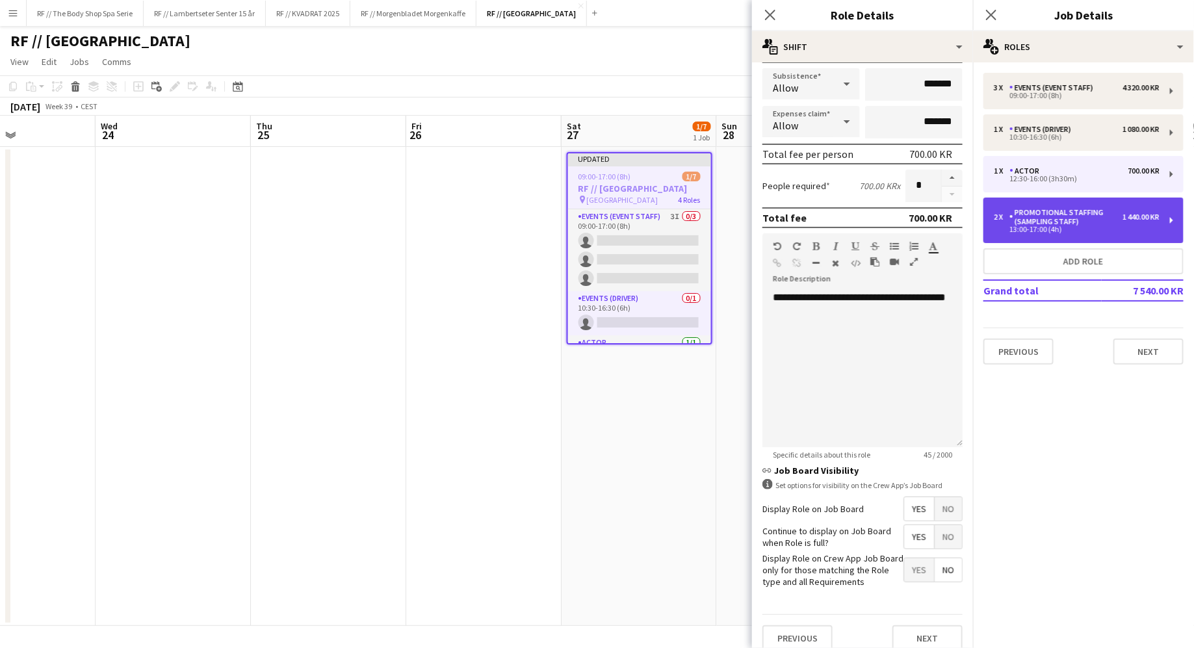
type input "*"
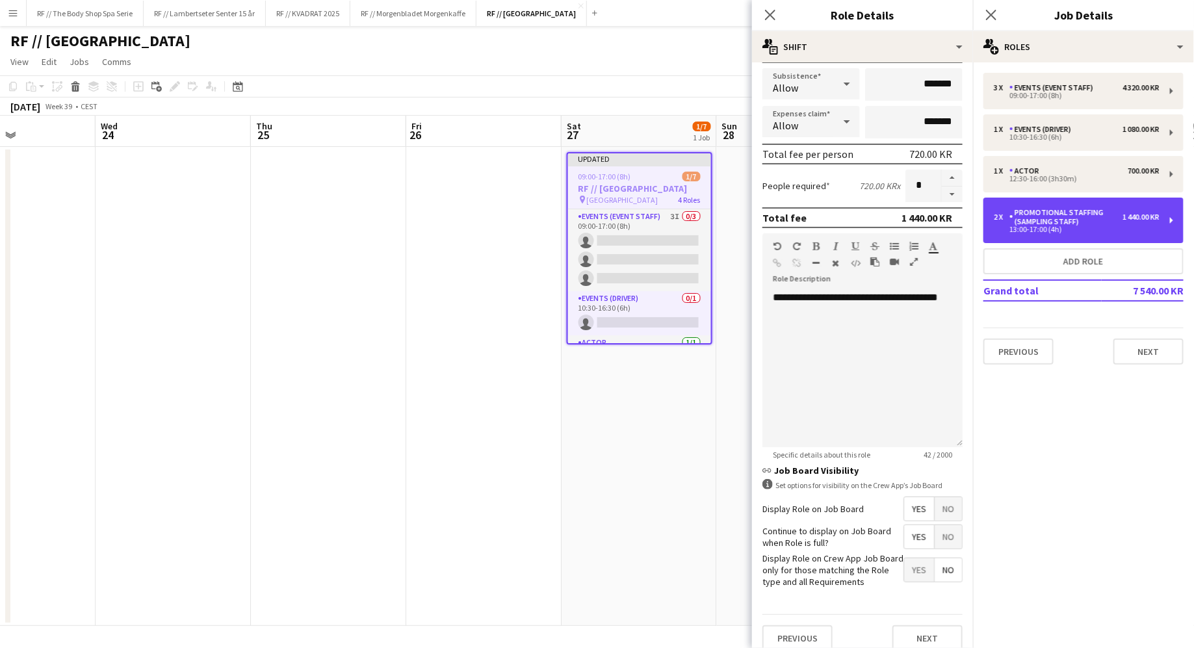
scroll to position [229, 0]
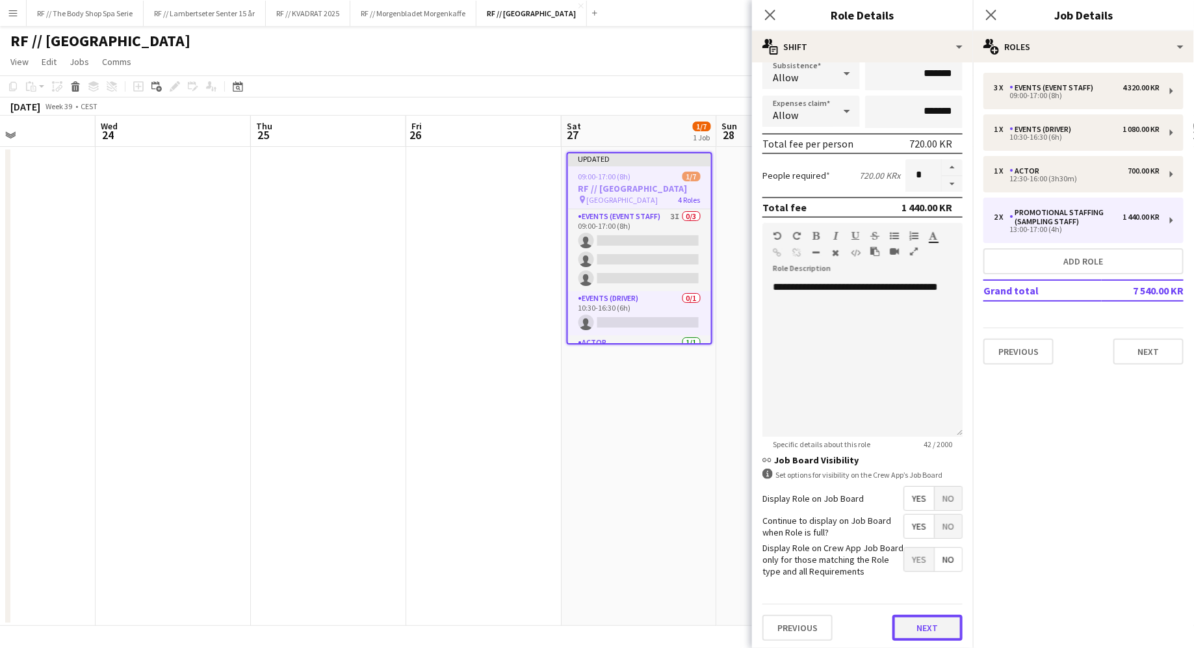
click at [924, 629] on button "Next" at bounding box center [928, 628] width 70 height 26
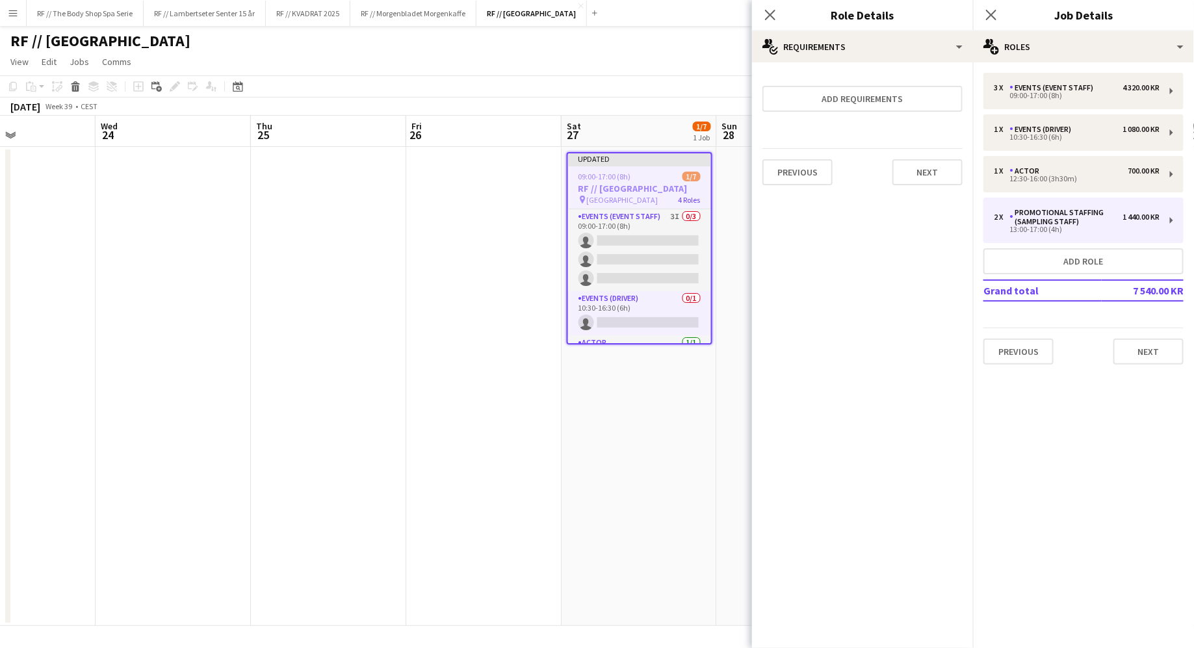
scroll to position [0, 0]
click at [1156, 350] on button "Next" at bounding box center [1149, 352] width 70 height 26
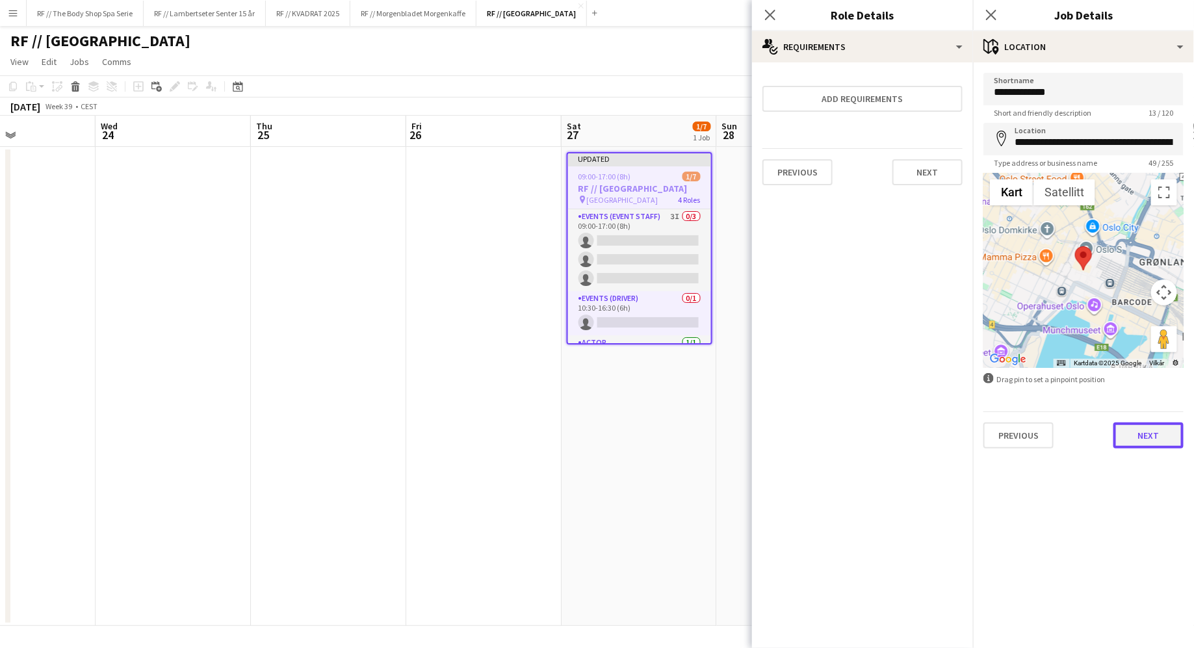
click at [1143, 427] on button "Next" at bounding box center [1149, 436] width 70 height 26
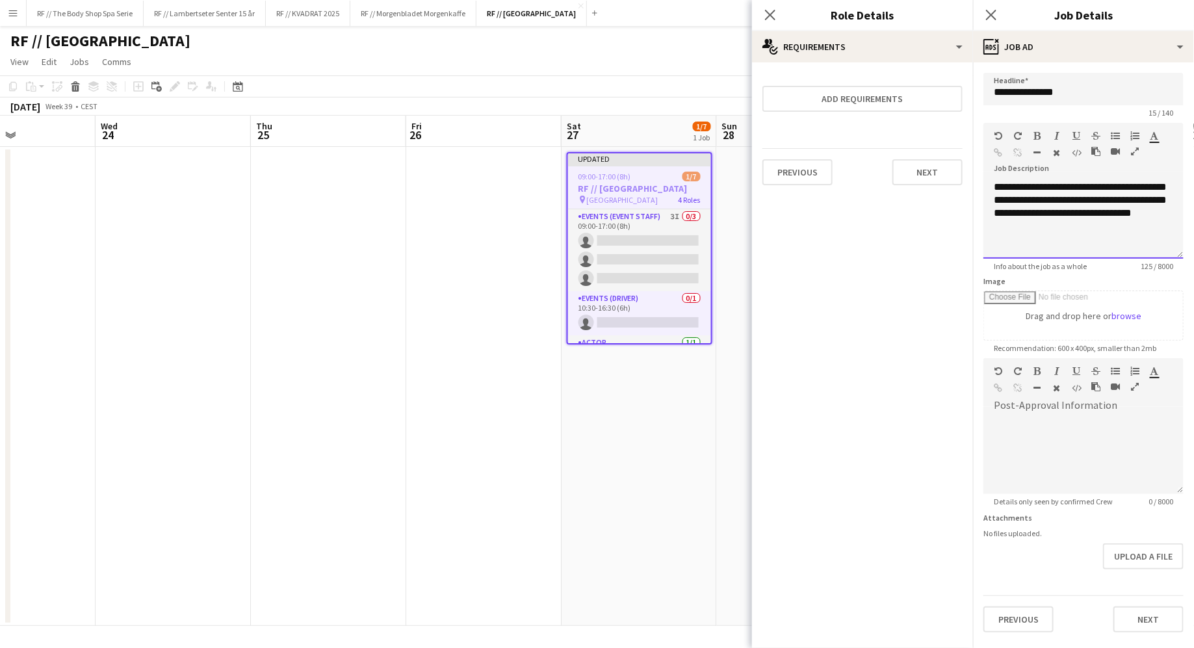
click at [1095, 229] on div "**********" at bounding box center [1084, 220] width 200 height 78
click at [1147, 616] on button "Next" at bounding box center [1149, 619] width 70 height 26
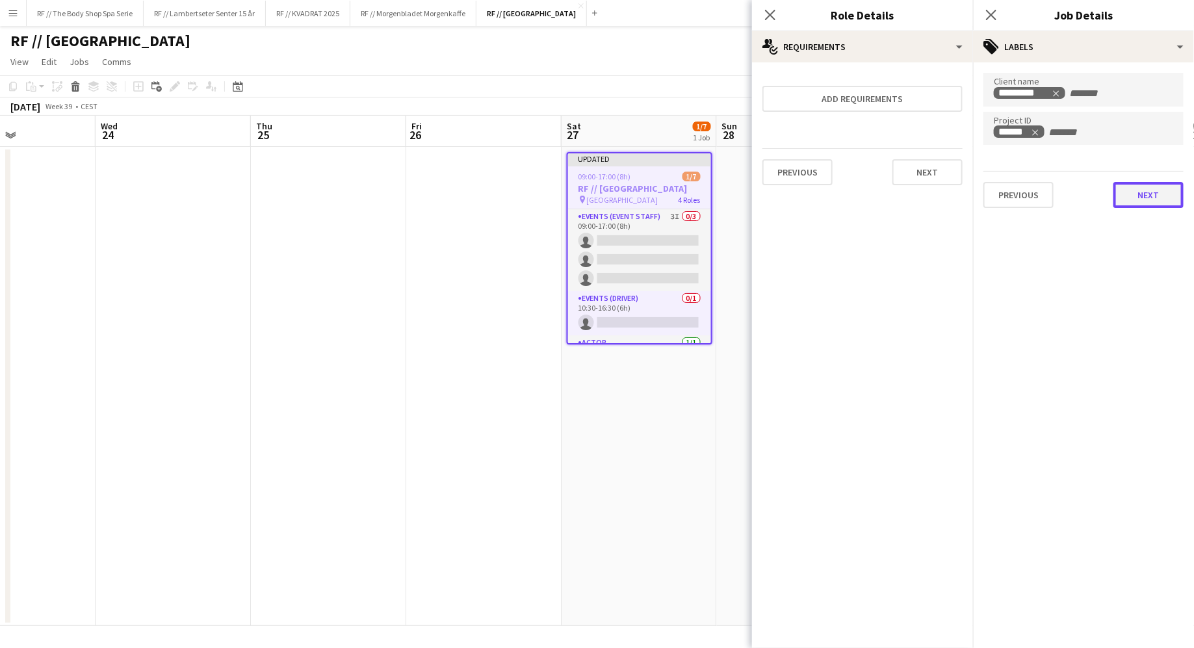
click at [1142, 200] on button "Next" at bounding box center [1149, 195] width 70 height 26
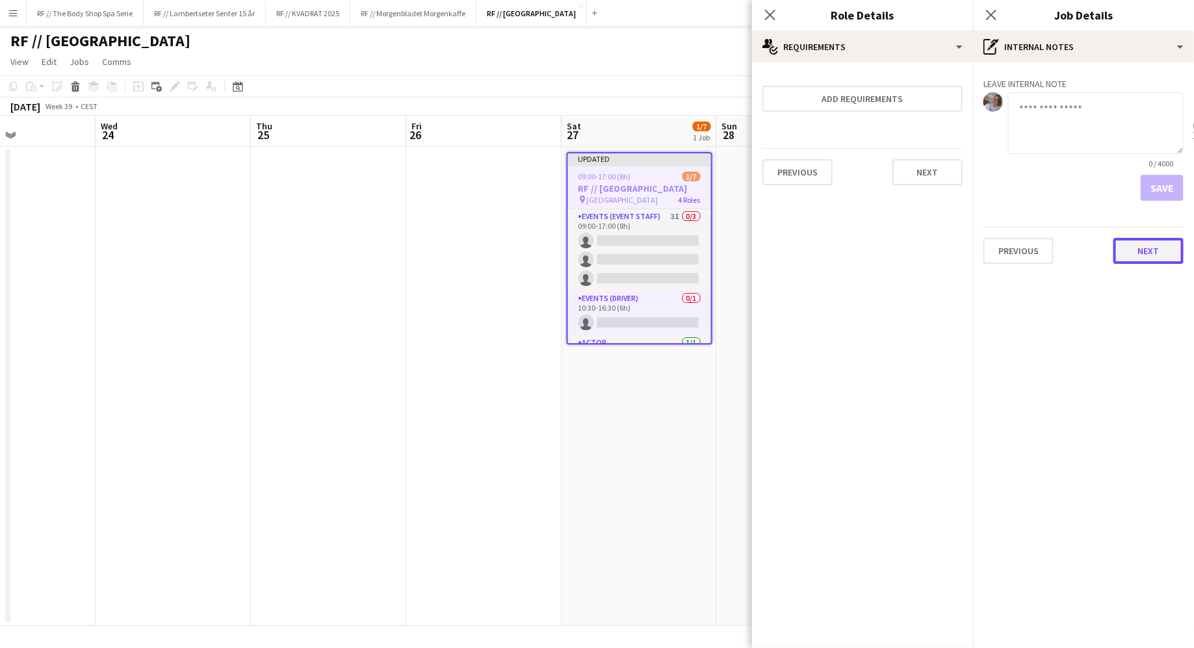
click at [1158, 246] on button "Next" at bounding box center [1149, 251] width 70 height 26
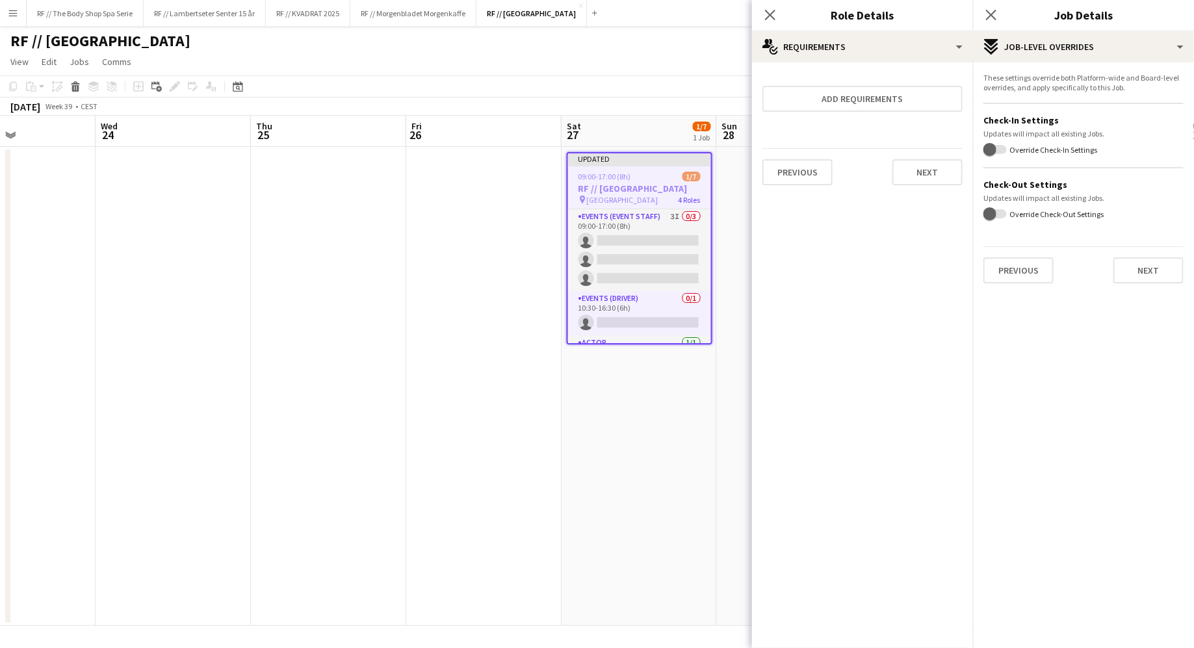
click at [1154, 287] on div "These settings override both Platform-wide and Board-level overrides, and apply…" at bounding box center [1083, 177] width 221 height 231
click at [1151, 280] on button "Next" at bounding box center [1149, 270] width 70 height 26
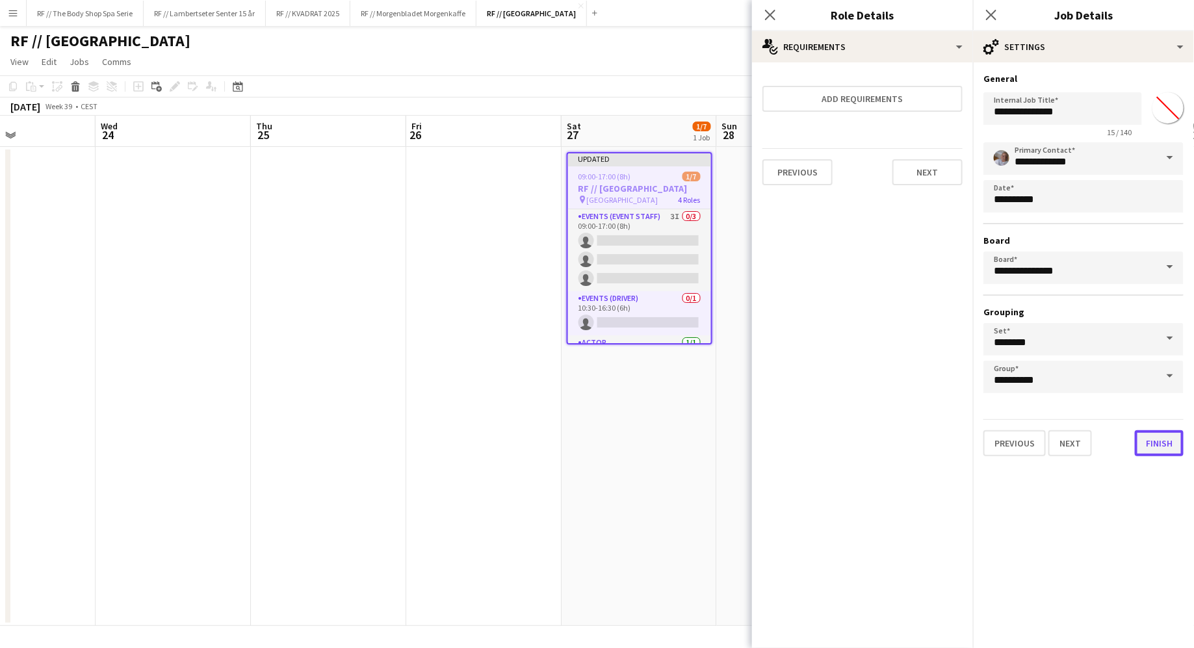
click at [1149, 442] on button "Finish" at bounding box center [1159, 443] width 49 height 26
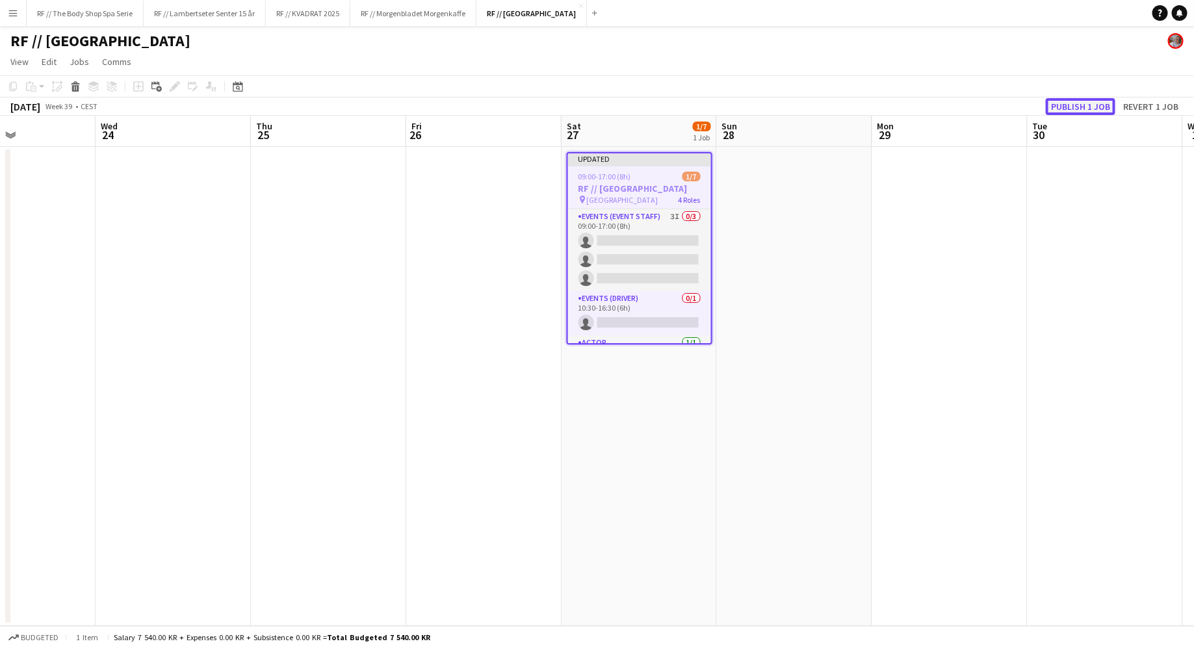
click at [1084, 107] on button "Publish 1 job" at bounding box center [1081, 106] width 70 height 17
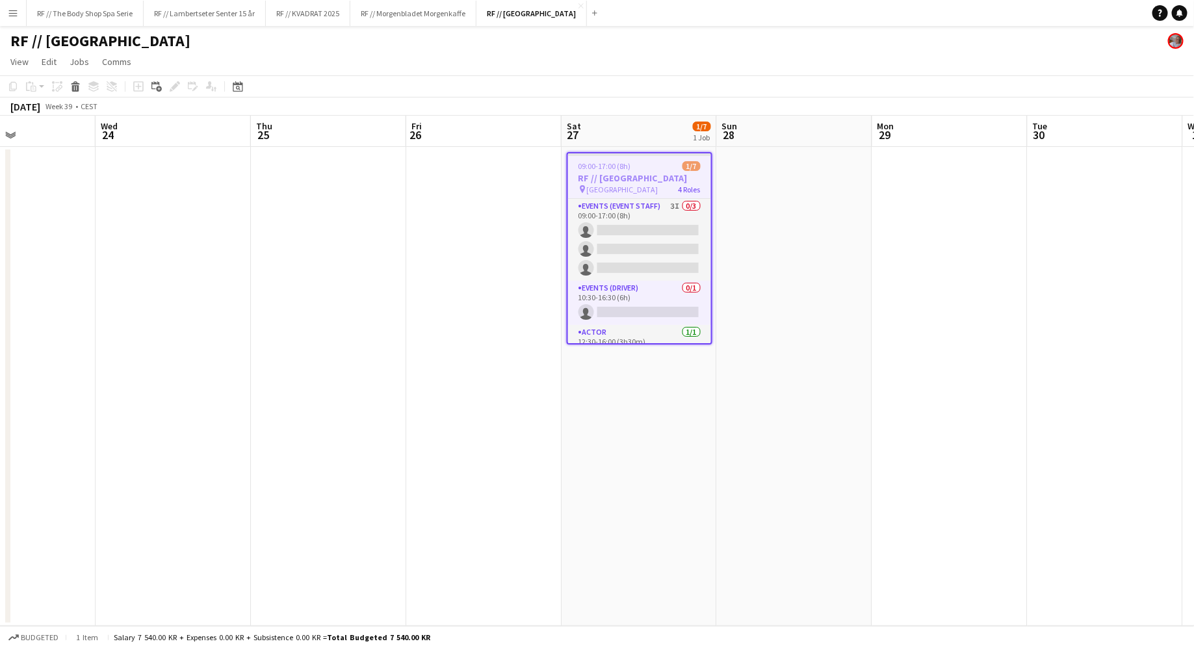
click at [650, 177] on h3 "RF // [GEOGRAPHIC_DATA]" at bounding box center [639, 178] width 143 height 12
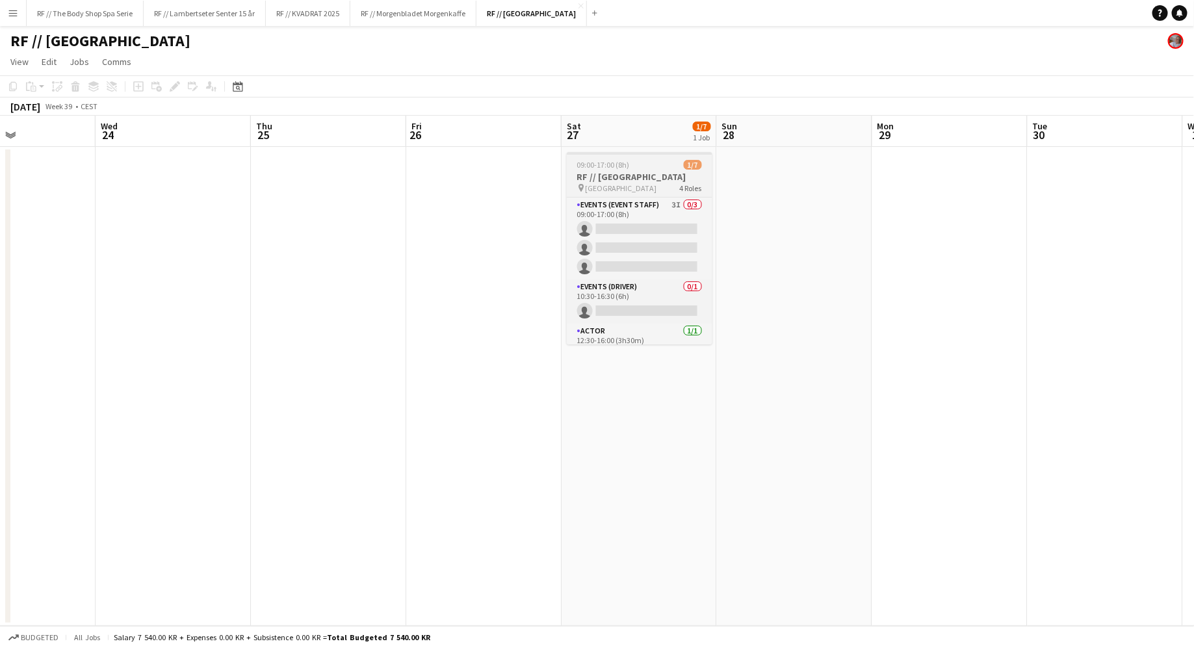
click at [650, 177] on h3 "RF // [GEOGRAPHIC_DATA]" at bounding box center [640, 177] width 146 height 12
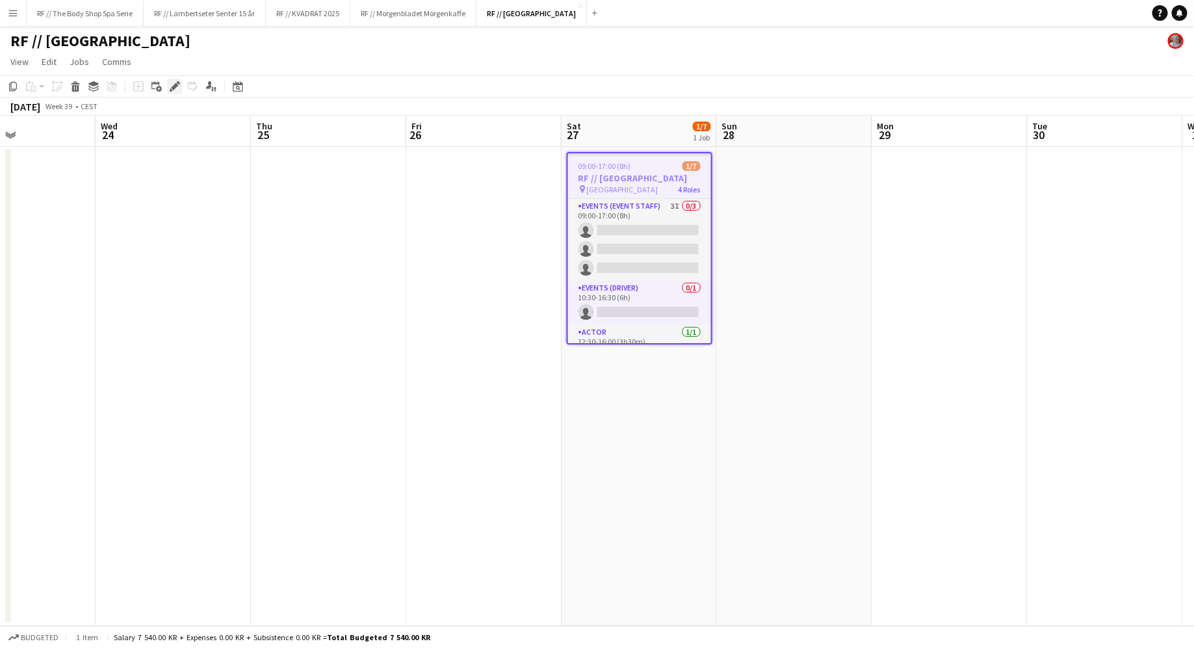
click at [178, 85] on icon "Edit" at bounding box center [175, 86] width 10 height 10
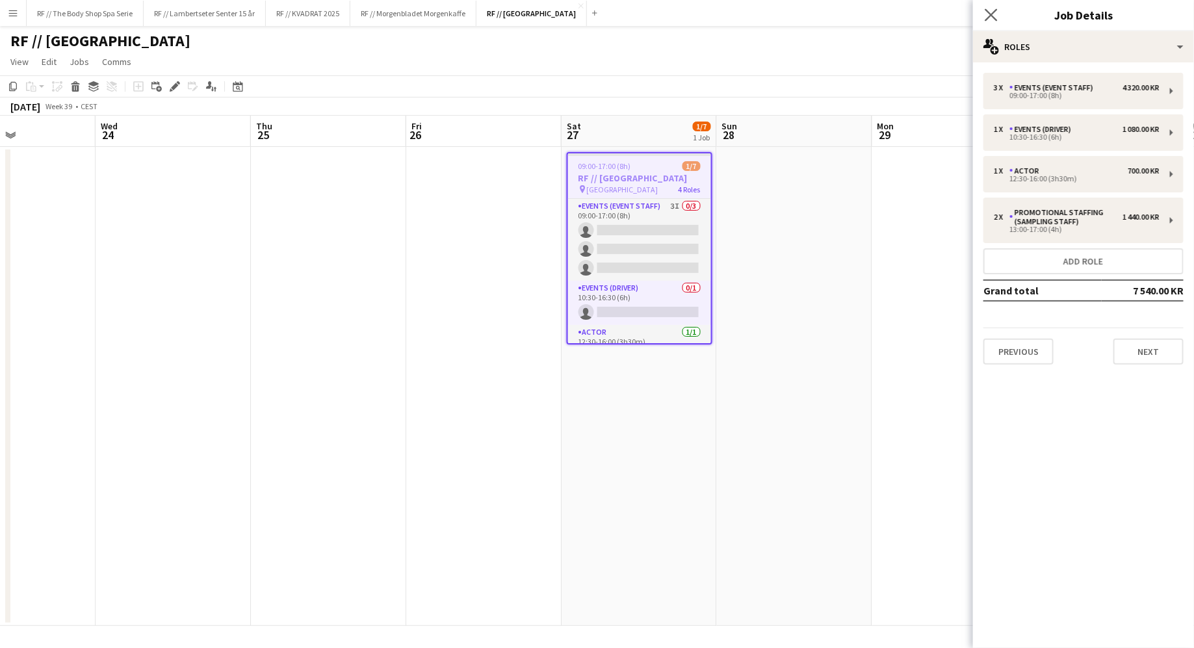
click at [984, 16] on app-icon "Close pop-in" at bounding box center [991, 15] width 19 height 19
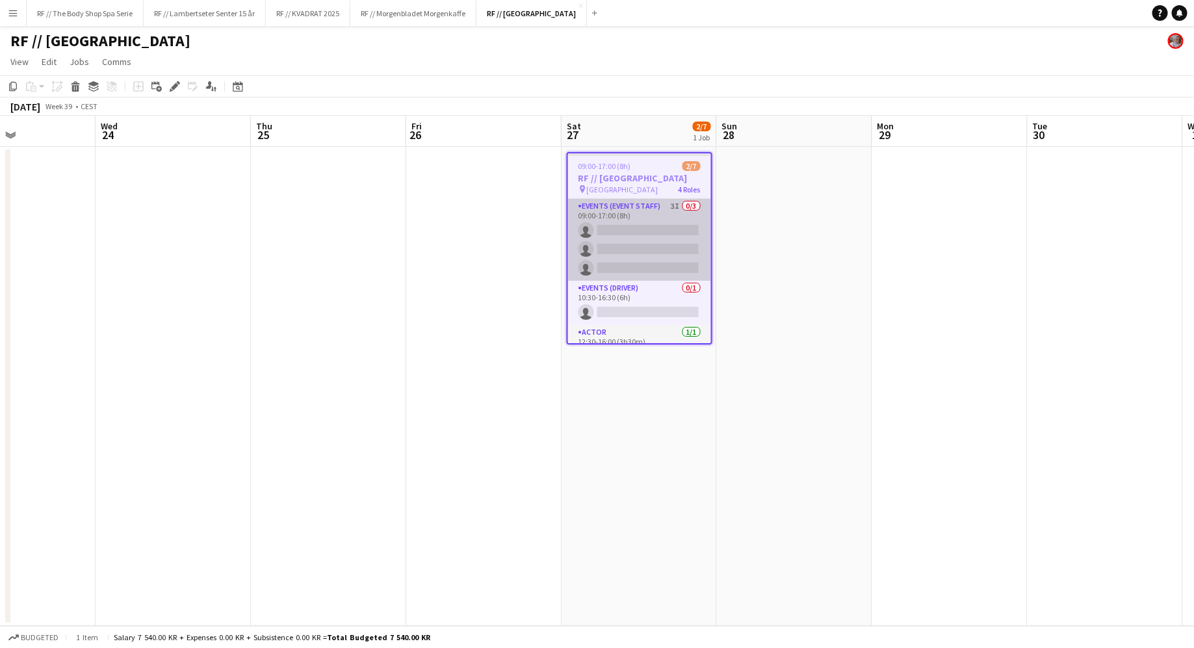
click at [675, 206] on app-card-role "Events (Event Staff) 3I 0/3 09:00-17:00 (8h) single-neutral-actions single-neut…" at bounding box center [639, 240] width 143 height 82
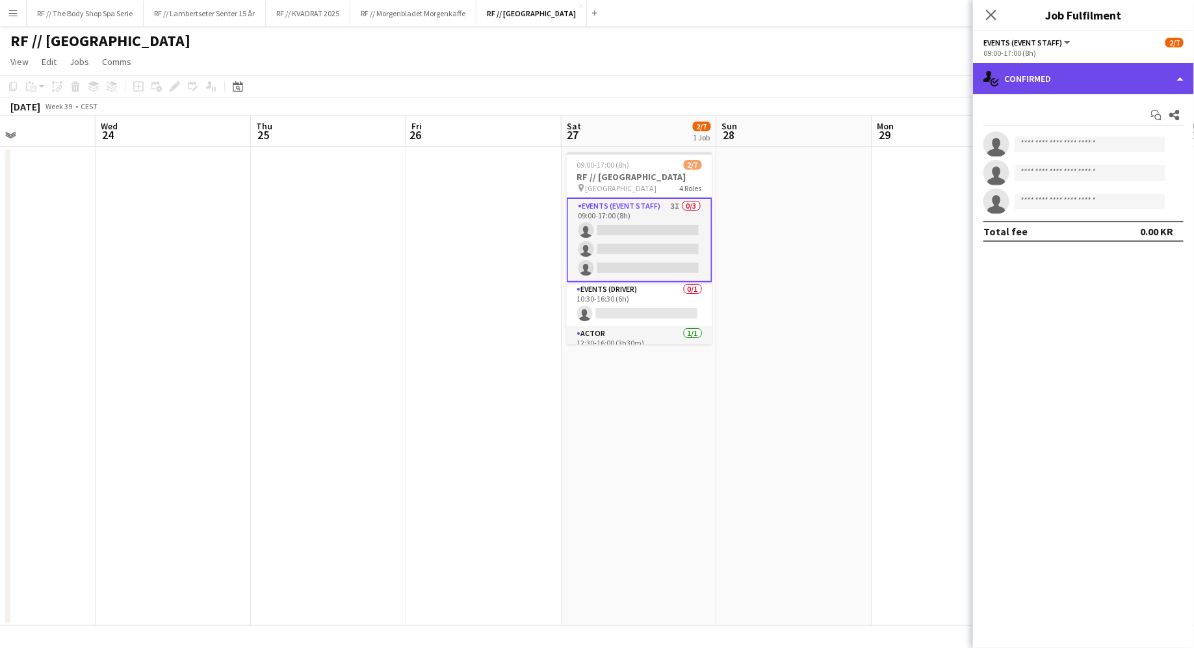
click at [1049, 79] on div "single-neutral-actions-check-2 Confirmed" at bounding box center [1083, 78] width 221 height 31
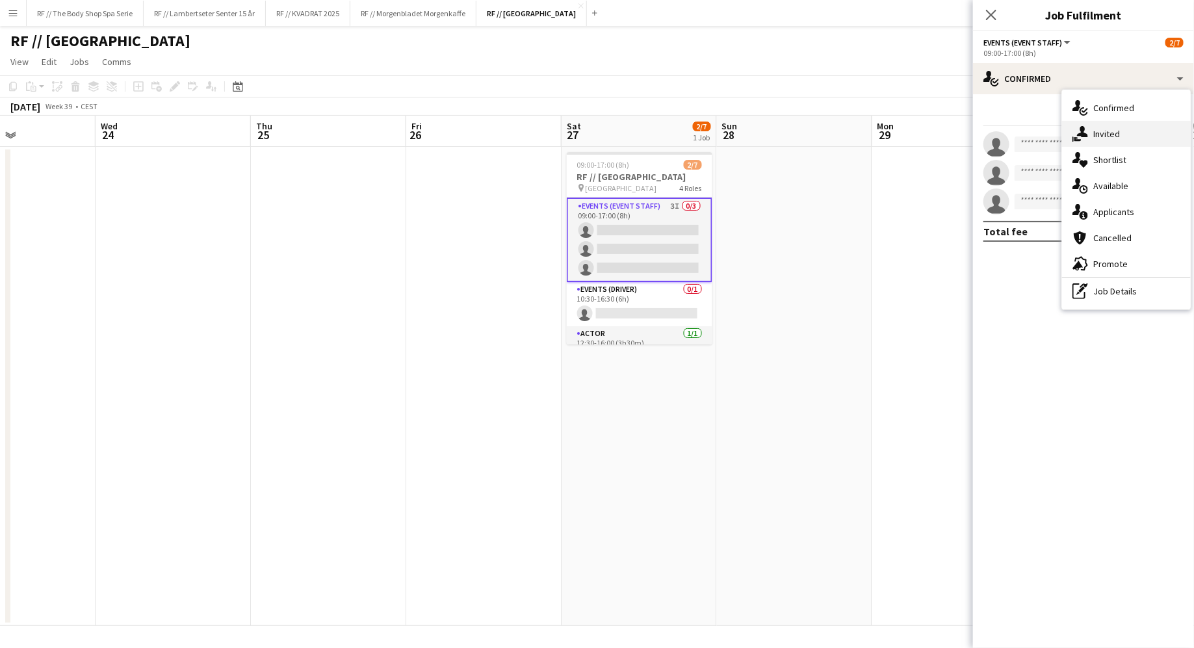
click at [1102, 137] on span "Invited" at bounding box center [1106, 134] width 27 height 12
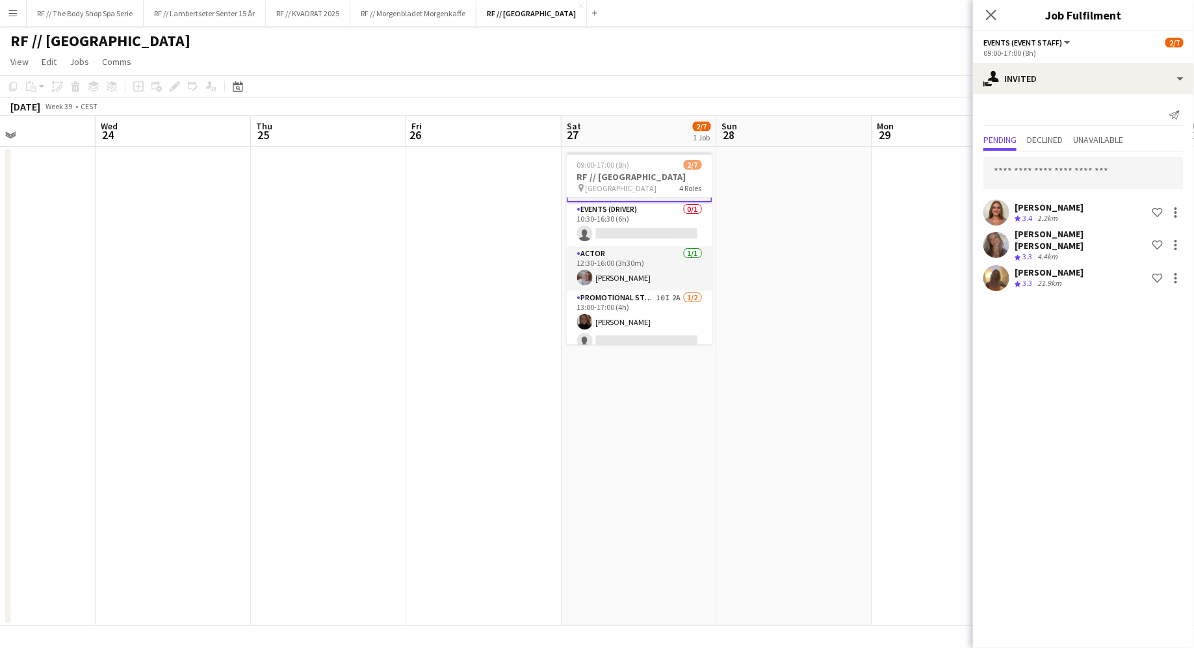
scroll to position [85, 0]
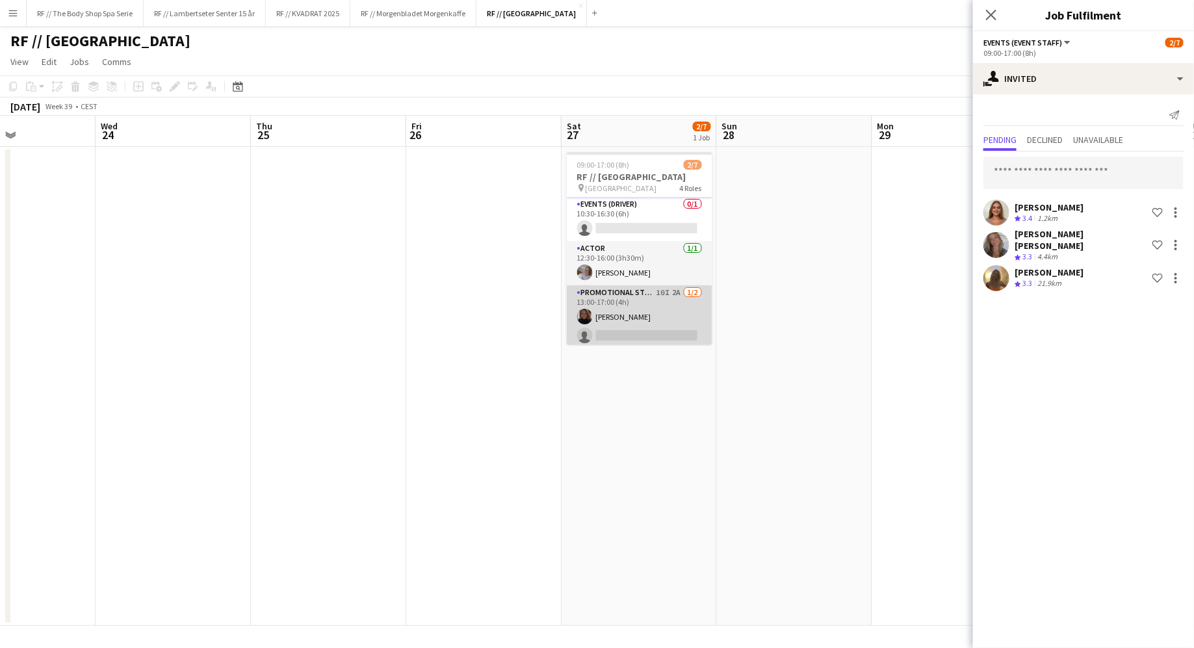
click at [674, 292] on app-card-role "Promotional Staffing (Sampling Staff) 10I 2A 1/2 13:00-17:00 (4h) Hella Christi…" at bounding box center [640, 316] width 146 height 63
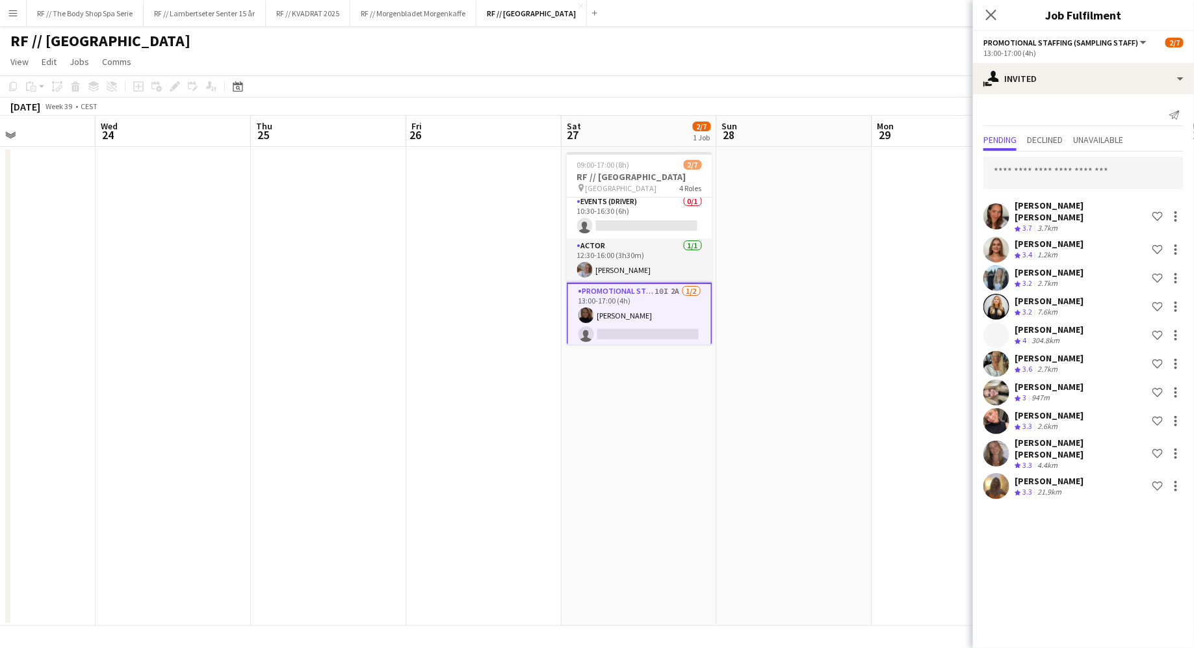
scroll to position [83, 0]
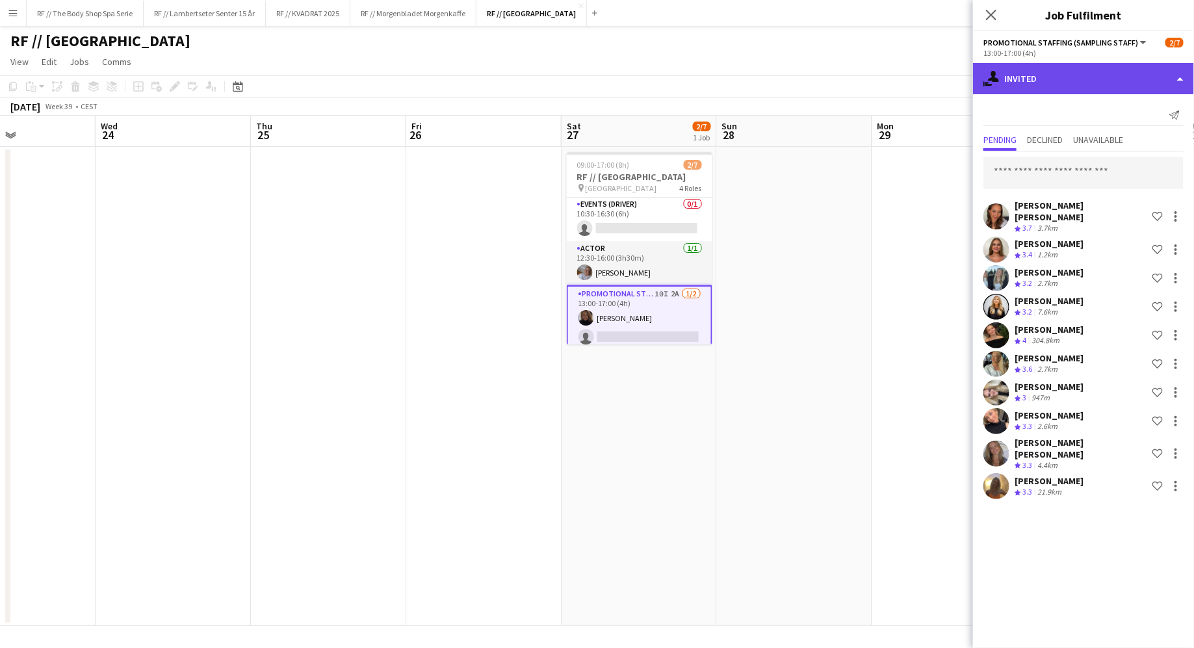
click at [1054, 81] on div "single-neutral-actions-share-1 Invited" at bounding box center [1083, 78] width 221 height 31
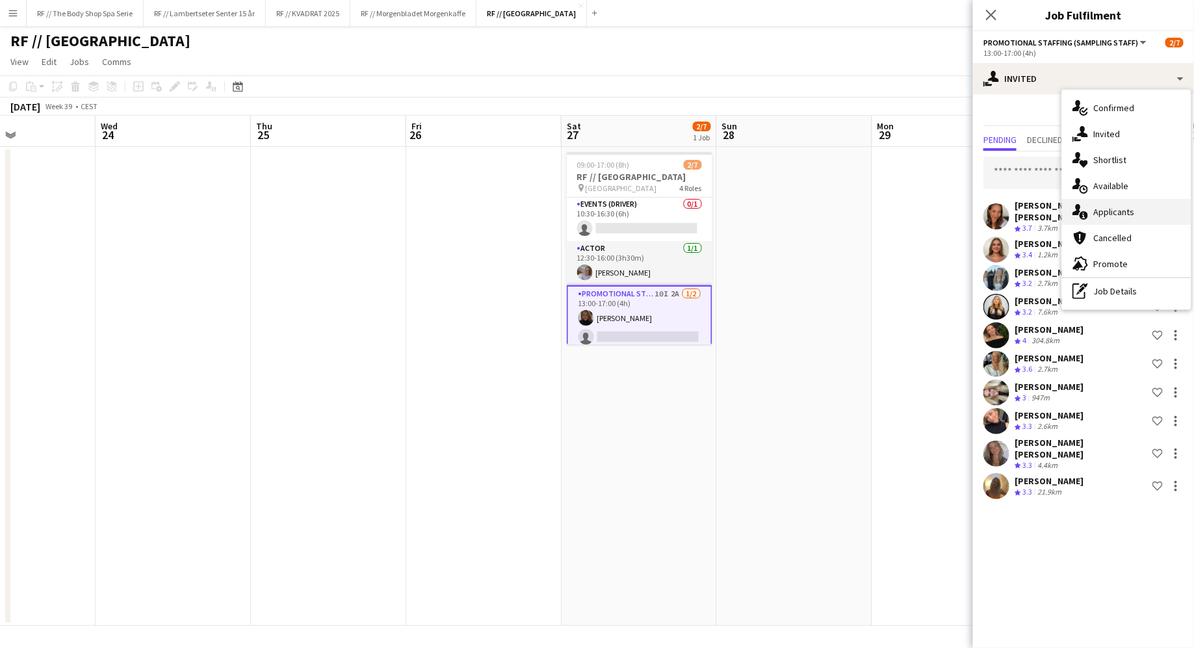
click at [1099, 211] on span "Applicants" at bounding box center [1113, 212] width 41 height 12
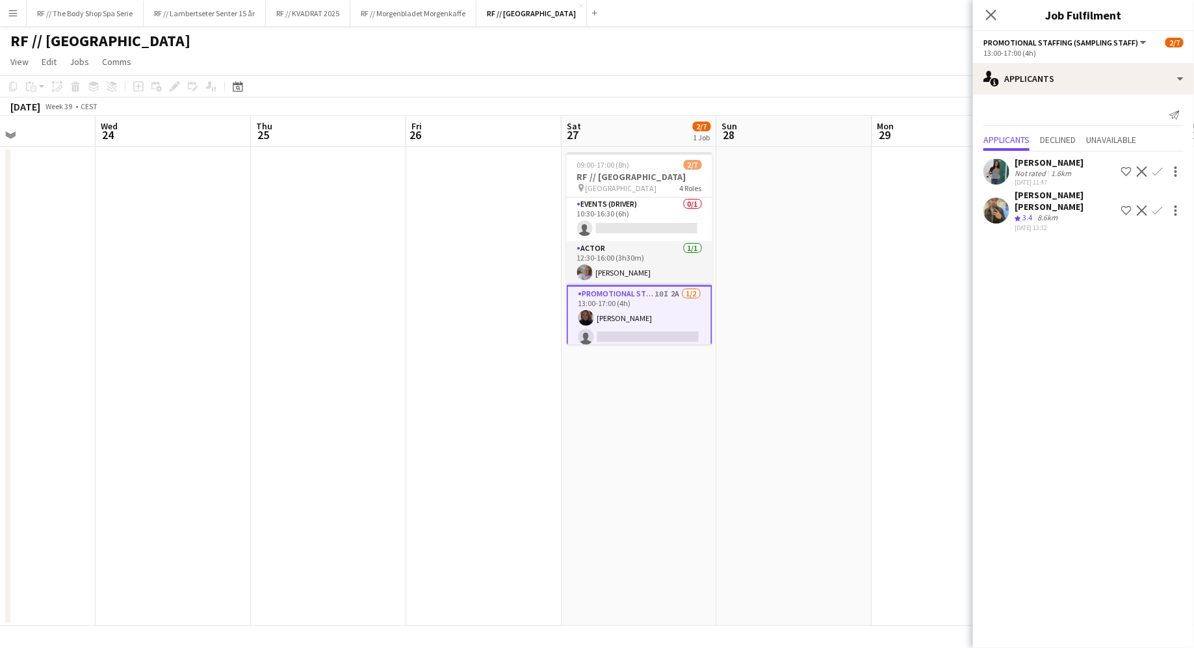
click at [993, 204] on app-user-avatar at bounding box center [997, 211] width 26 height 26
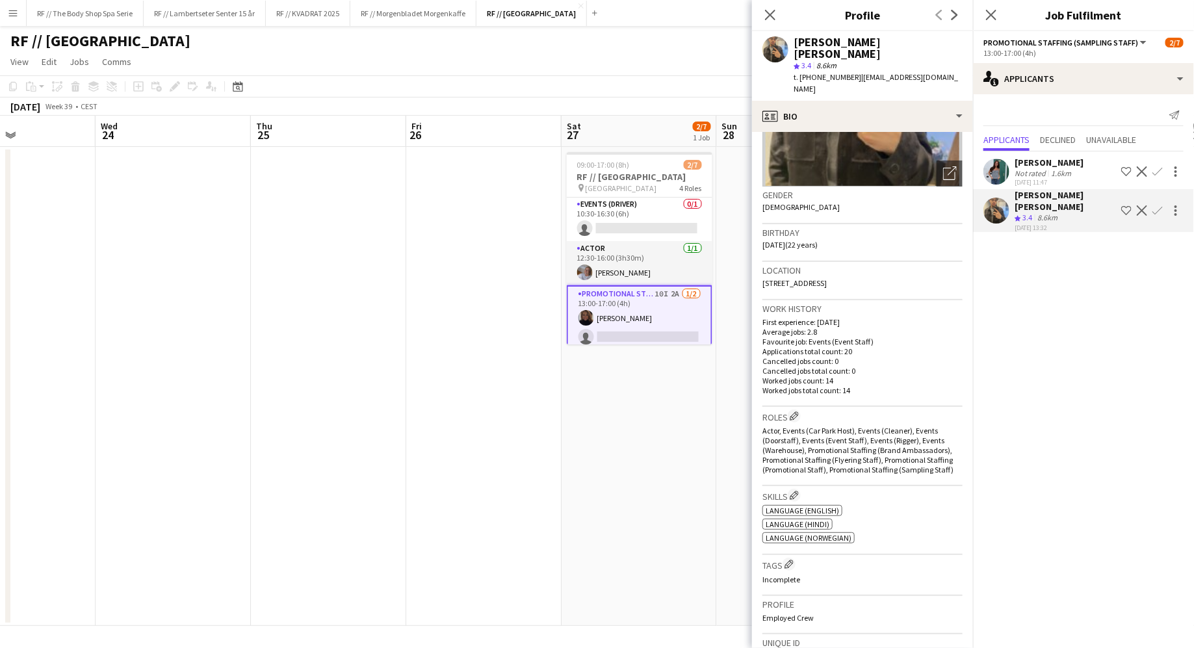
scroll to position [148, 0]
click at [772, 18] on icon at bounding box center [770, 14] width 12 height 12
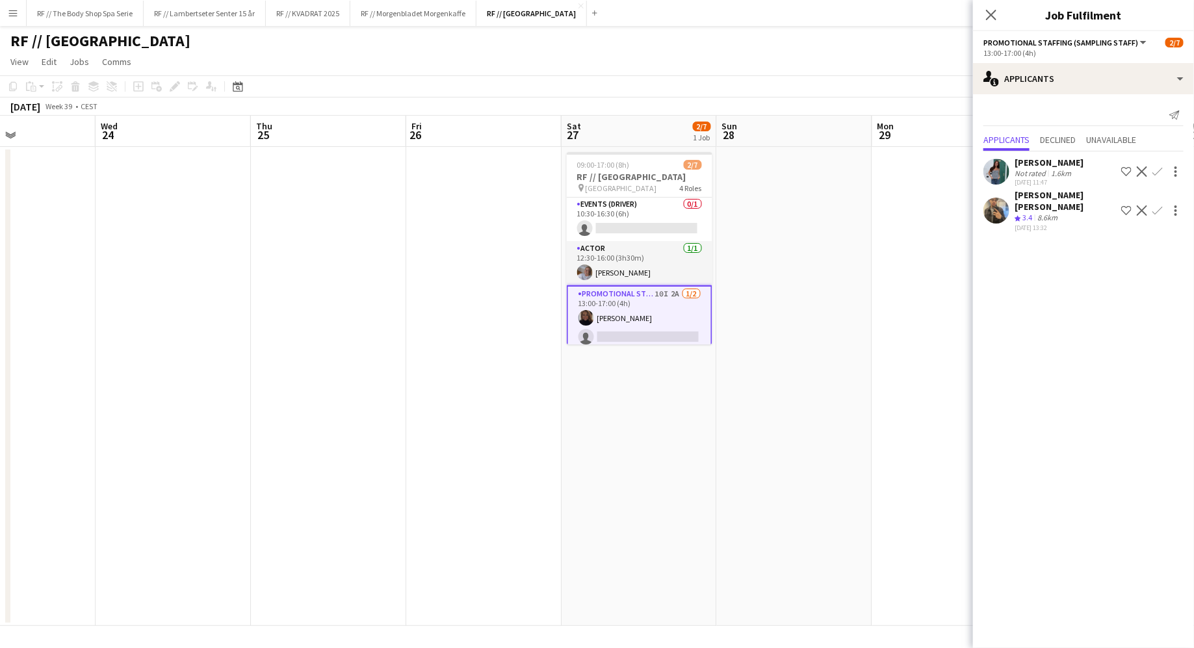
click at [1159, 169] on app-icon "Confirm" at bounding box center [1158, 171] width 10 height 10
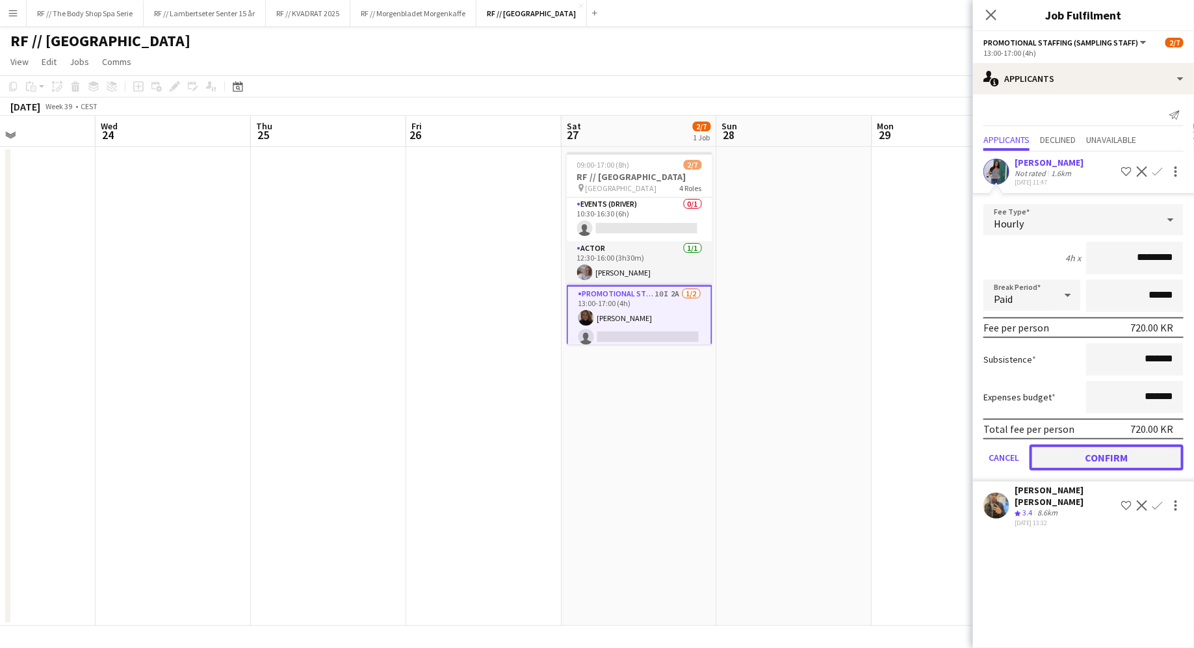
click at [1102, 458] on button "Confirm" at bounding box center [1107, 458] width 154 height 26
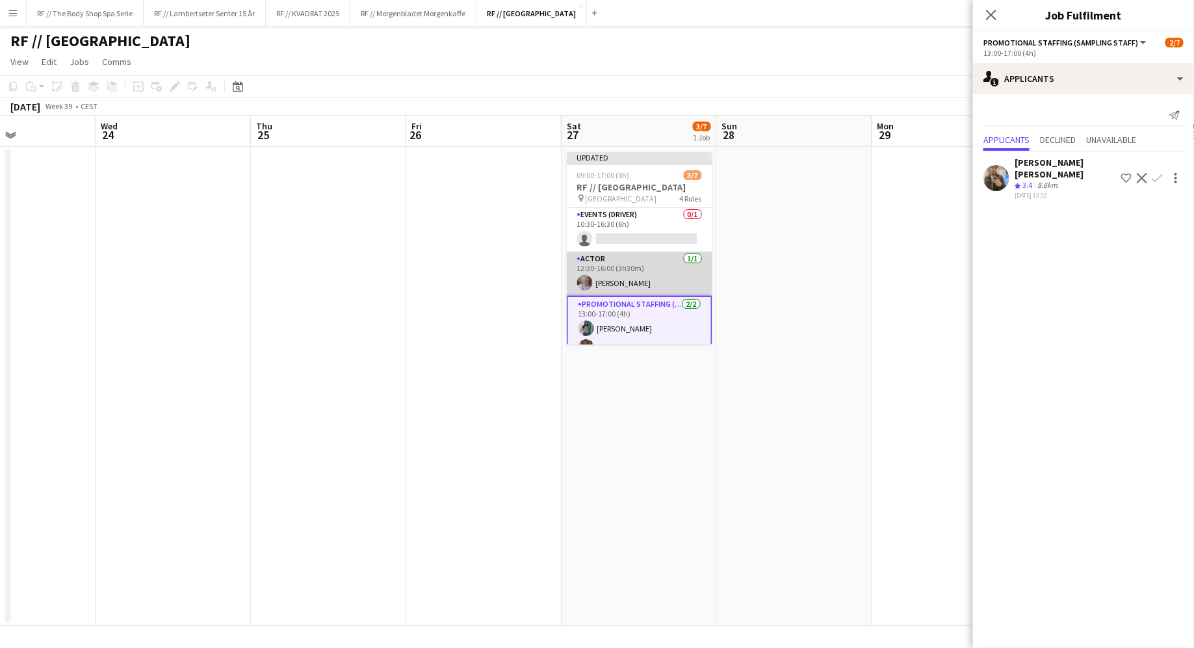
scroll to position [98, 0]
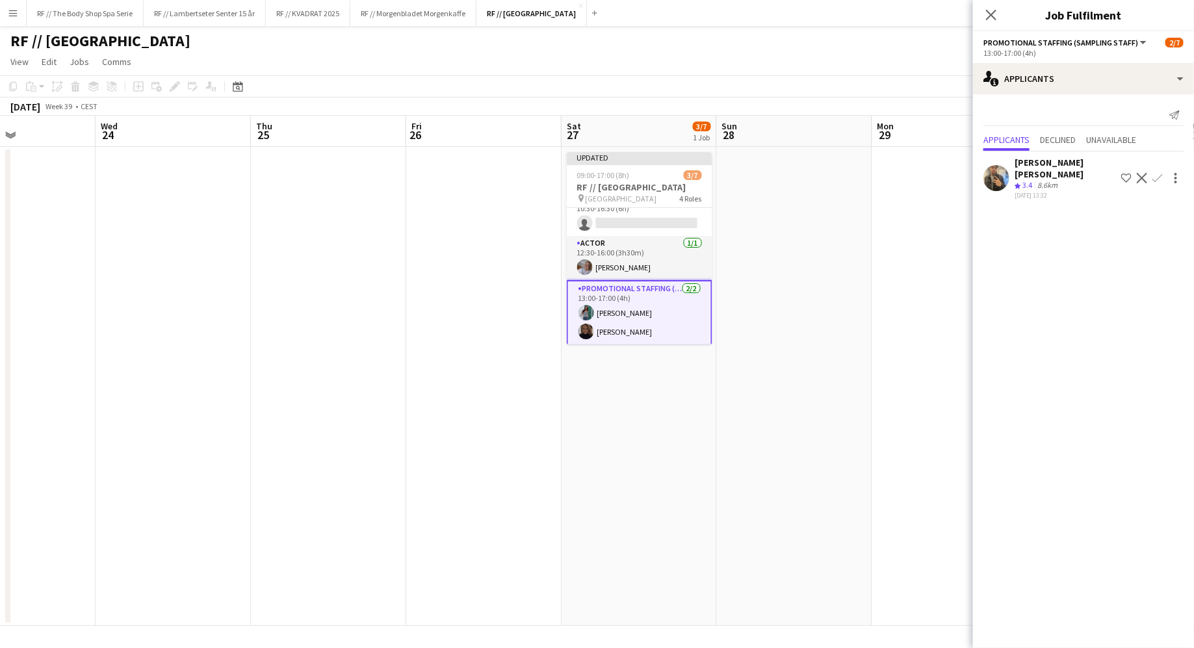
click at [686, 286] on app-card-role "Promotional Staffing (Sampling Staff) 2/2 13:00-17:00 (4h) Jenny Gjøstøl Hella …" at bounding box center [640, 313] width 146 height 66
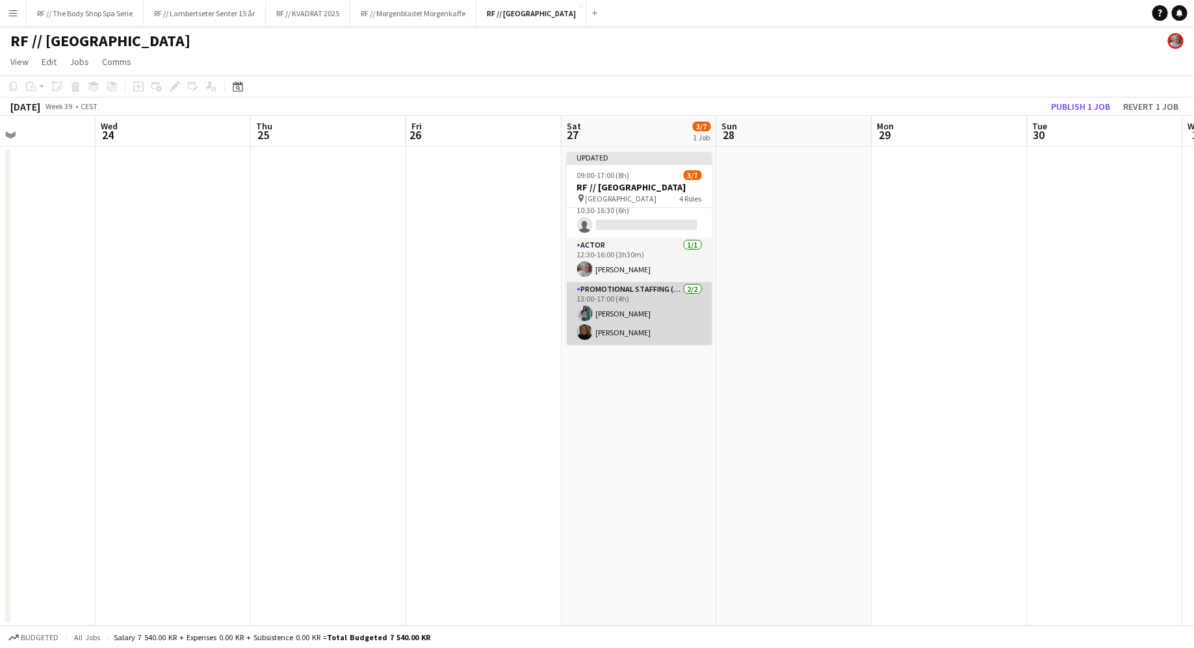
click at [688, 289] on app-card-role "Promotional Staffing (Sampling Staff) 2/2 13:00-17:00 (4h) Jenny Gjøstøl Hella …" at bounding box center [640, 313] width 146 height 63
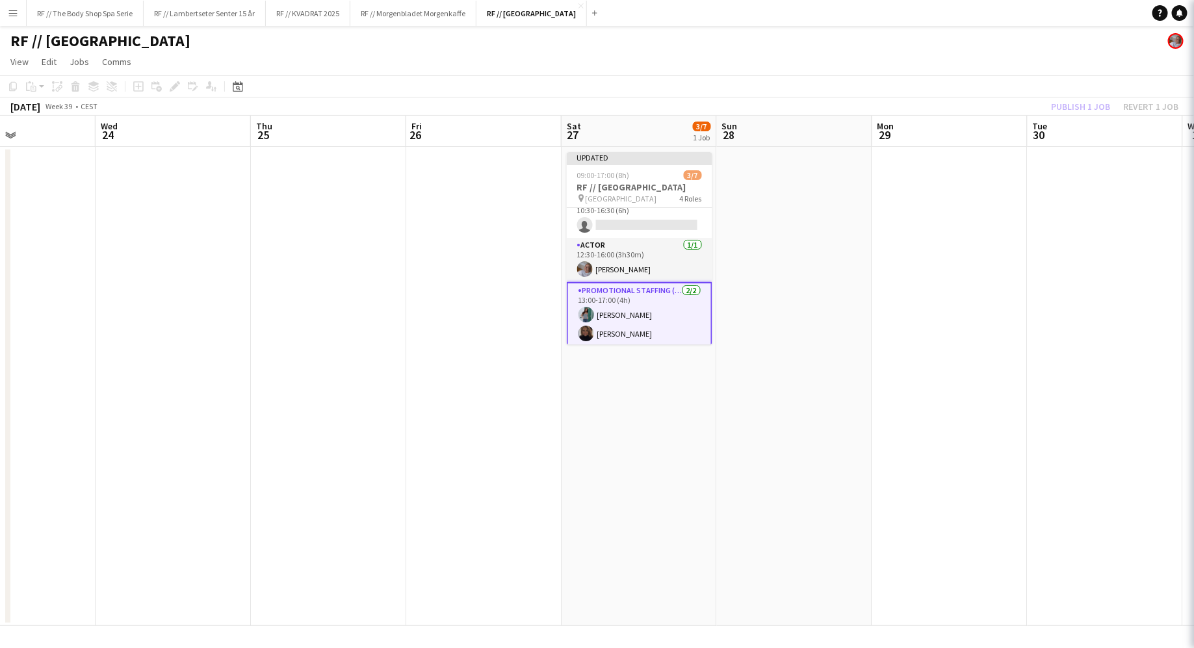
scroll to position [98, 0]
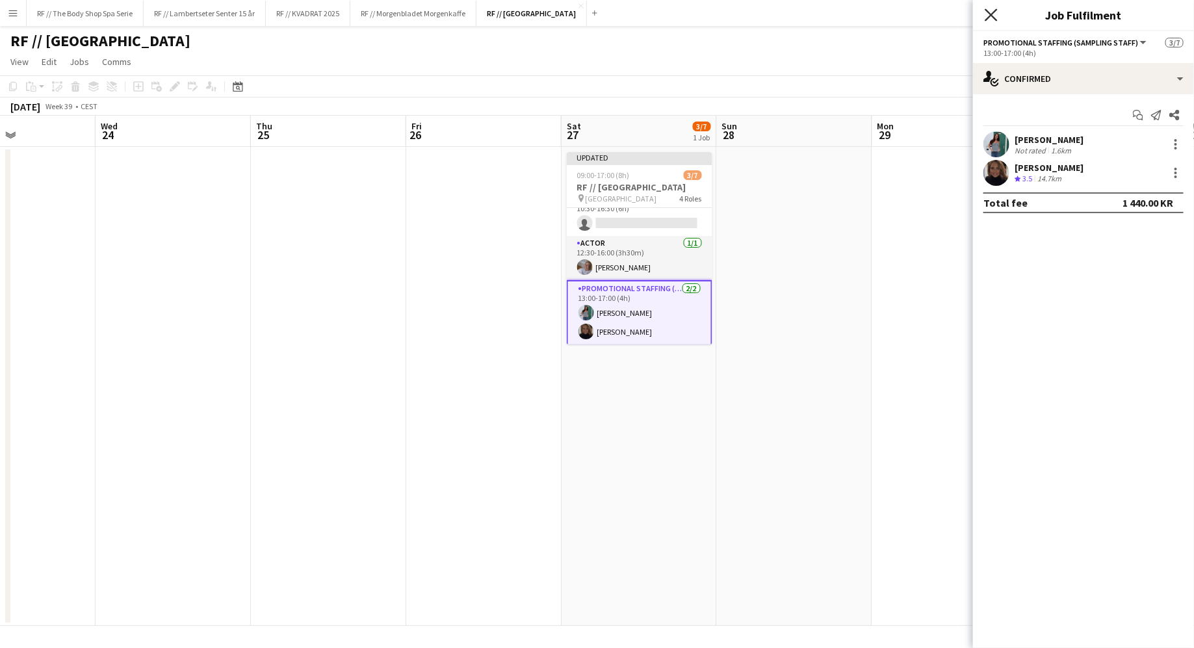
click at [997, 20] on icon at bounding box center [991, 14] width 12 height 12
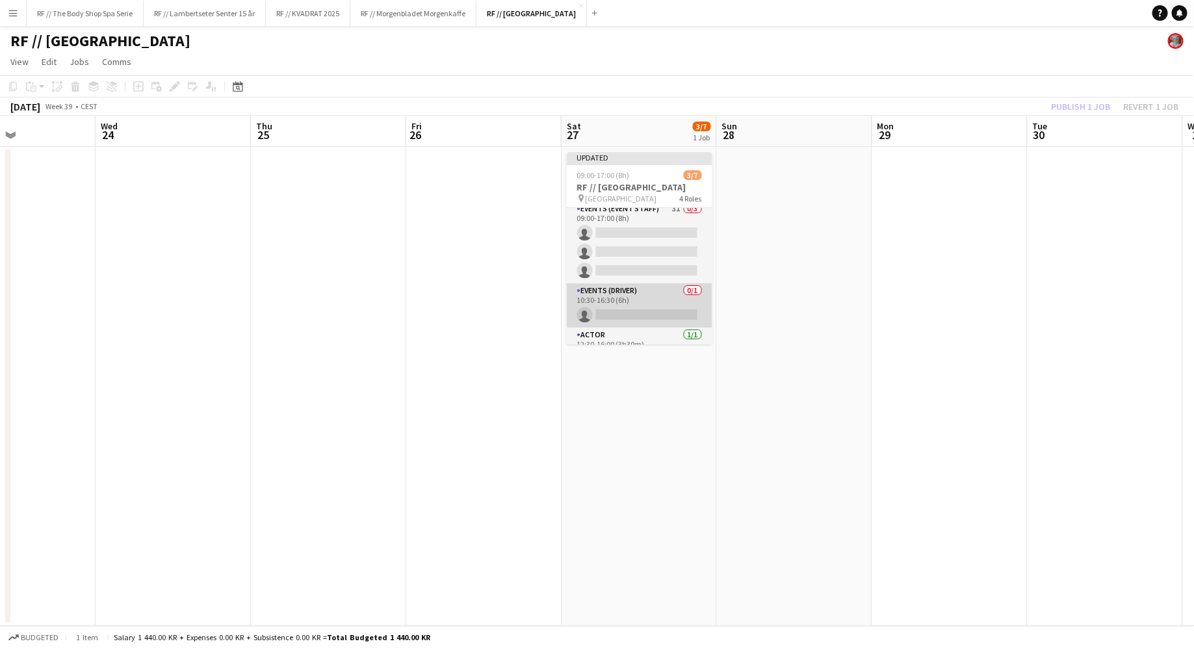
scroll to position [0, 0]
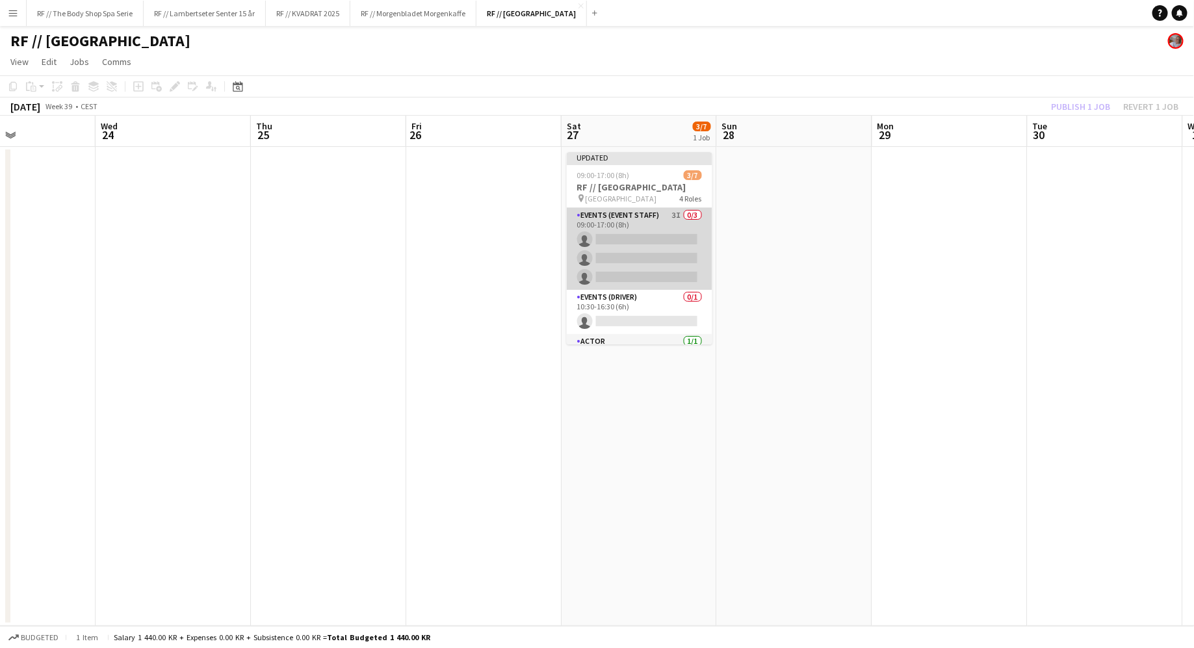
click at [688, 213] on app-card-role "Events (Event Staff) 3I 0/3 09:00-17:00 (8h) single-neutral-actions single-neut…" at bounding box center [640, 249] width 146 height 82
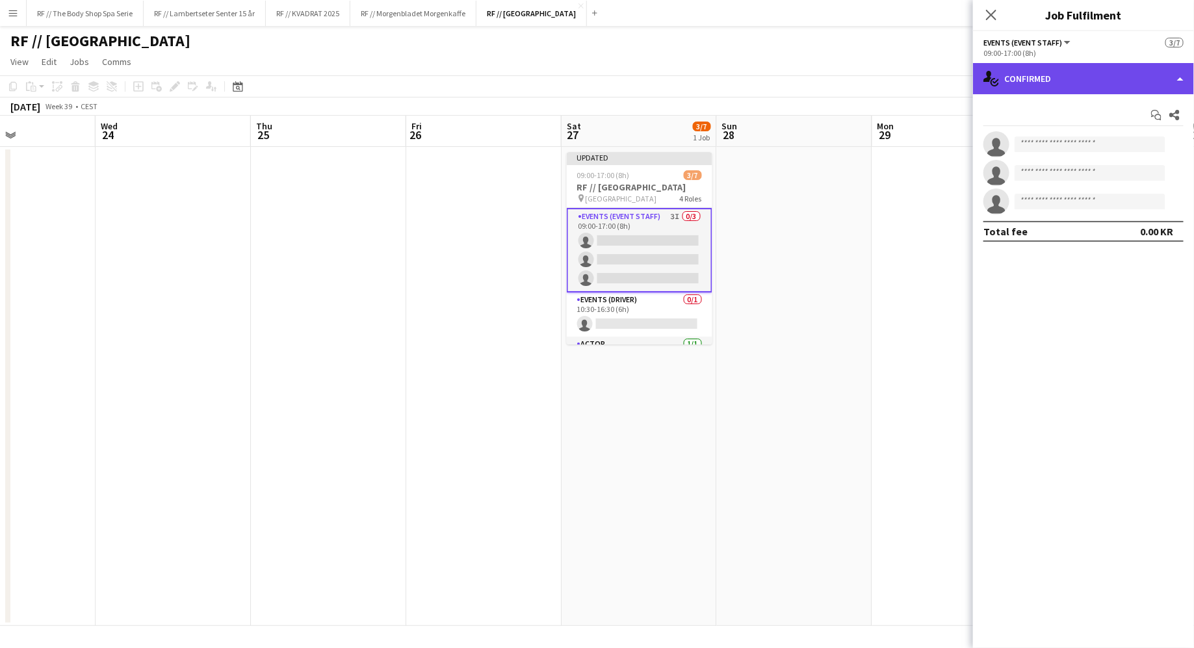
click at [1037, 89] on div "single-neutral-actions-check-2 Confirmed" at bounding box center [1083, 78] width 221 height 31
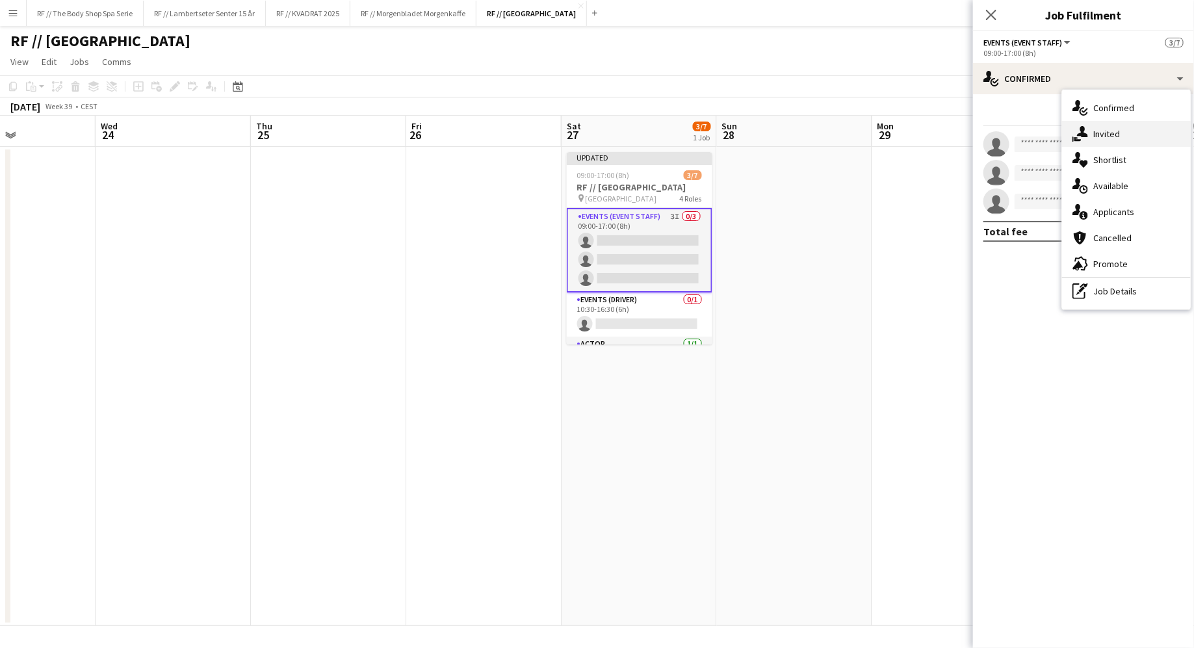
click at [1083, 131] on icon at bounding box center [1082, 131] width 11 height 11
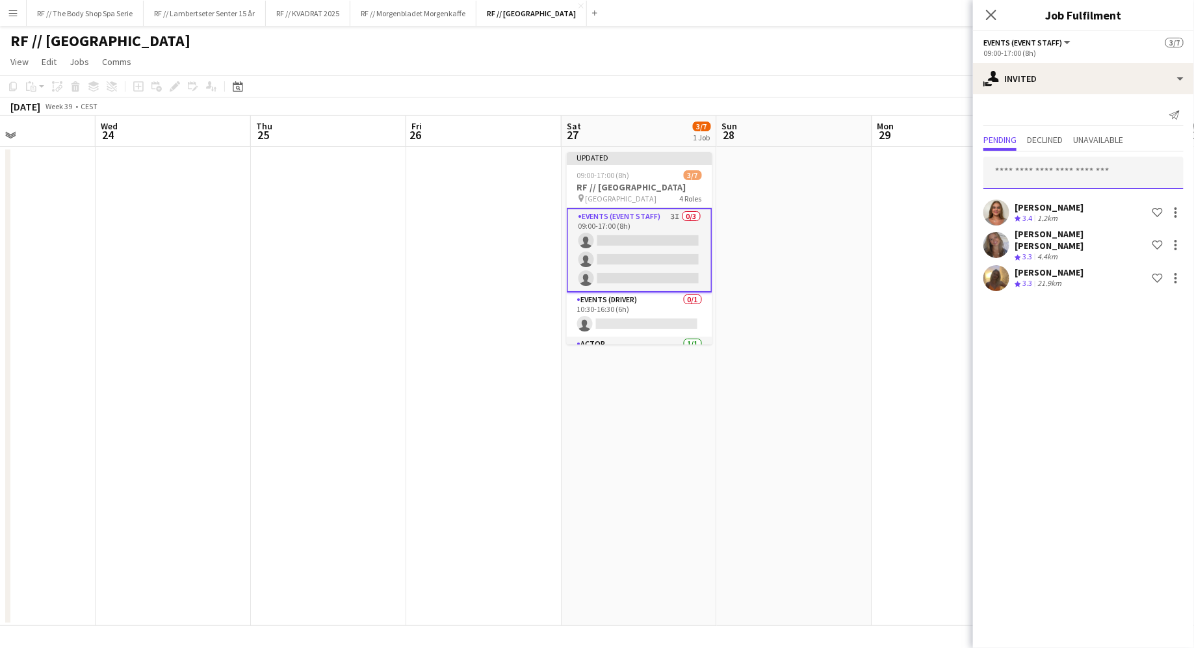
click at [1054, 175] on input "text" at bounding box center [1084, 173] width 200 height 33
type input "****"
click at [1037, 211] on span "[EMAIL_ADDRESS][DOMAIN_NAME]" at bounding box center [1084, 215] width 179 height 10
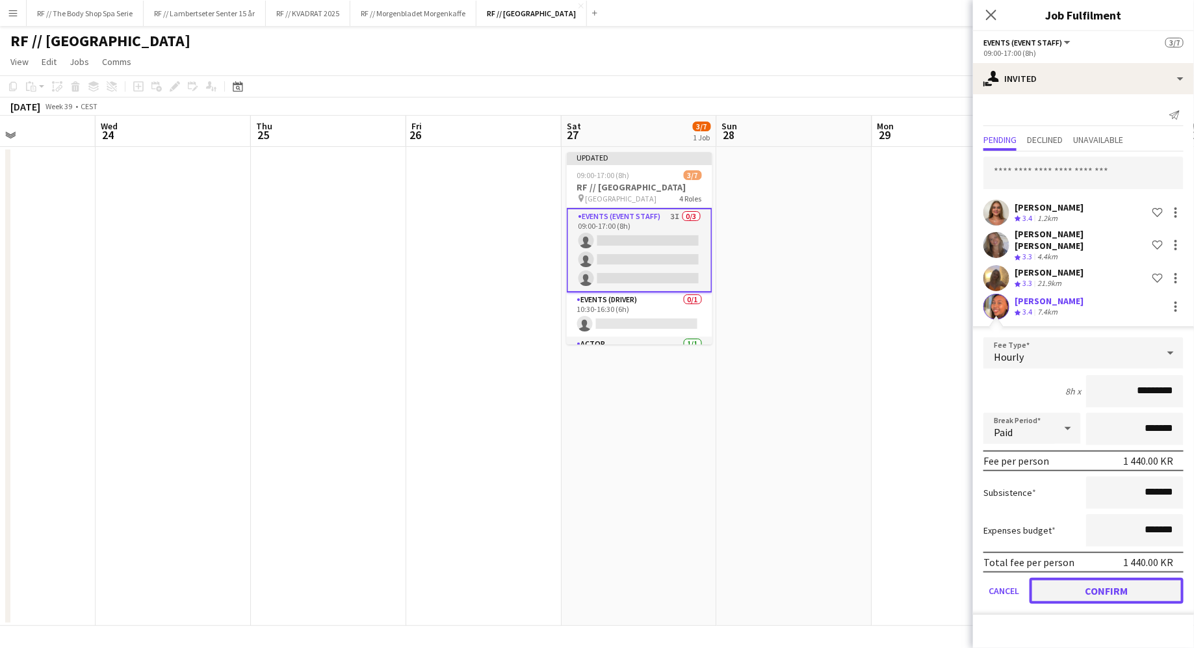
click at [1102, 579] on button "Confirm" at bounding box center [1107, 591] width 154 height 26
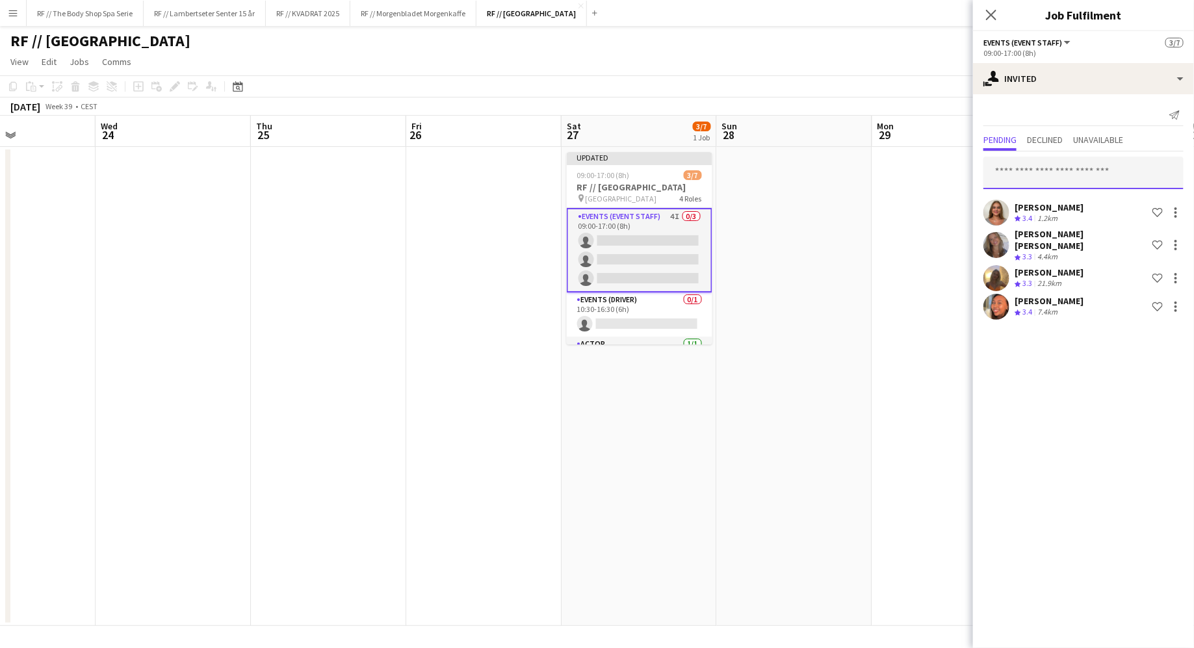
click at [1046, 172] on input "text" at bounding box center [1084, 173] width 200 height 33
click at [1024, 166] on input "text" at bounding box center [1084, 173] width 200 height 33
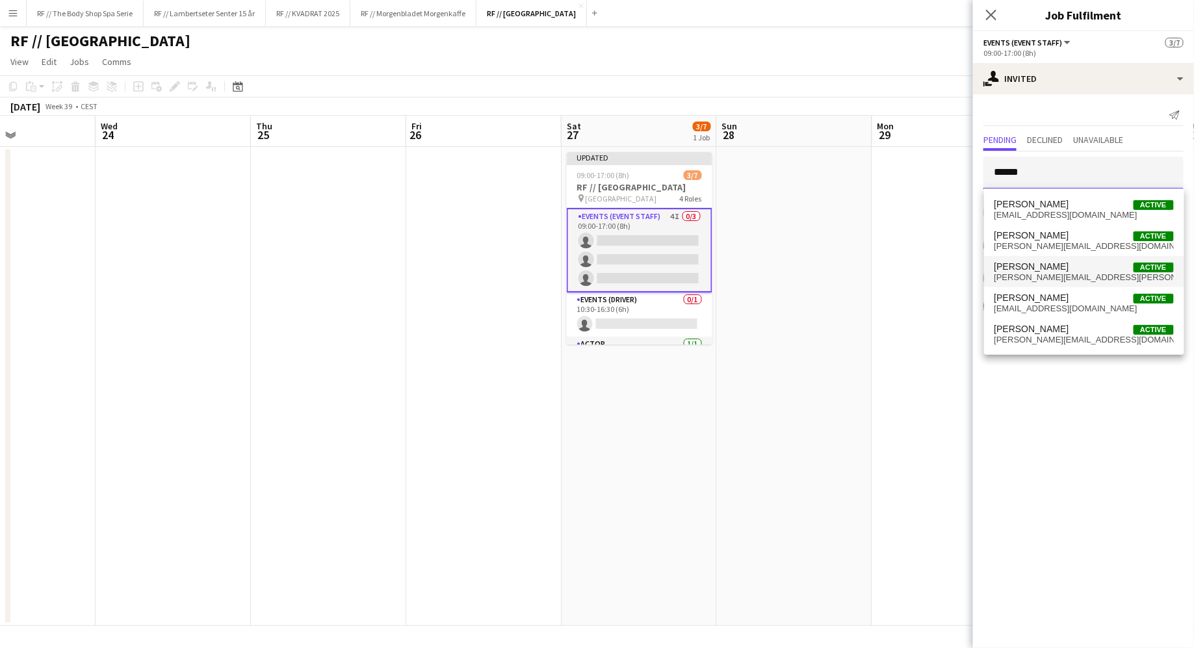
type input "*****"
click at [1063, 267] on span "Julie Langerød Active" at bounding box center [1084, 266] width 179 height 11
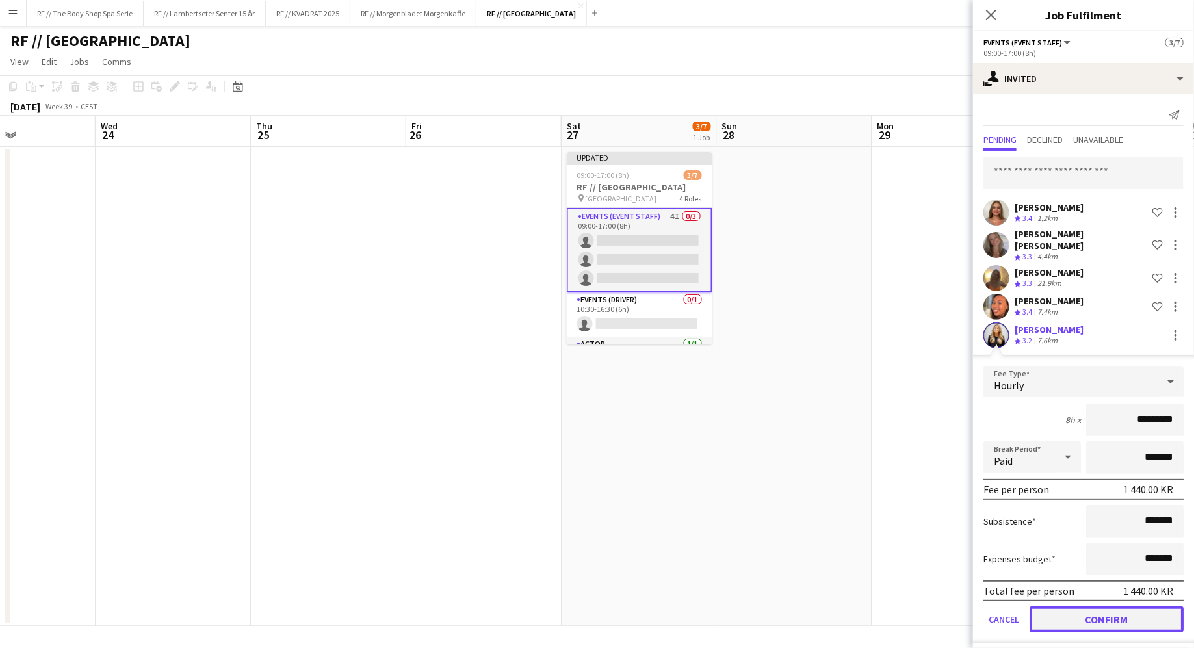
click at [1097, 613] on button "Confirm" at bounding box center [1107, 619] width 154 height 26
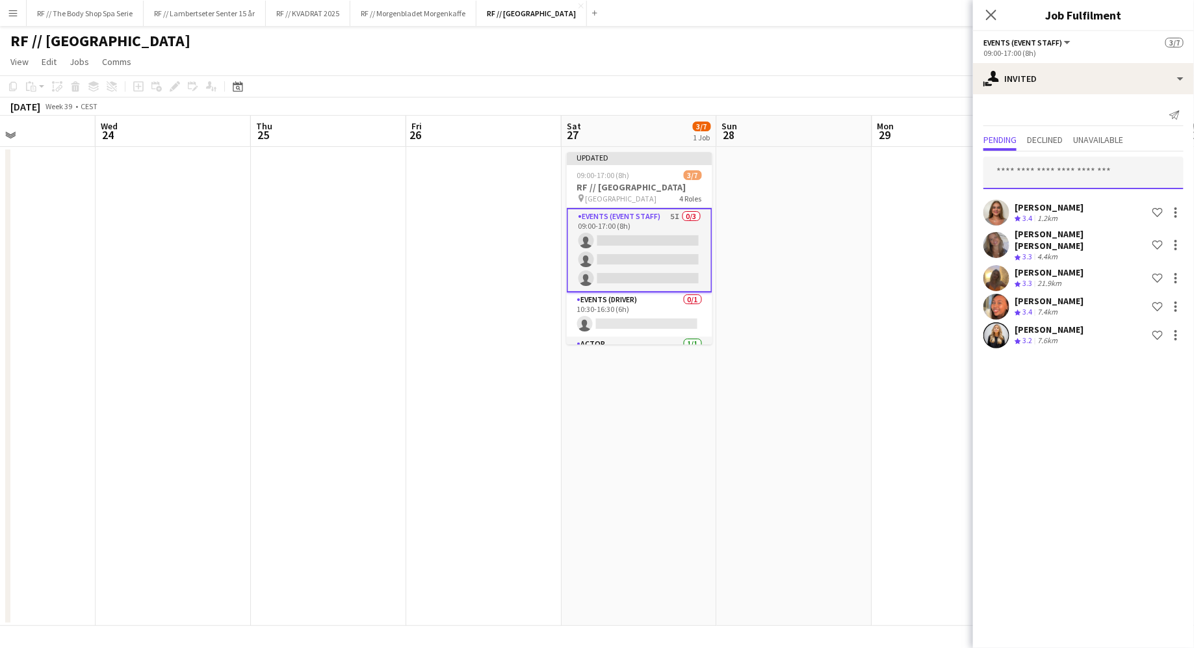
click at [1043, 177] on input "text" at bounding box center [1084, 173] width 200 height 33
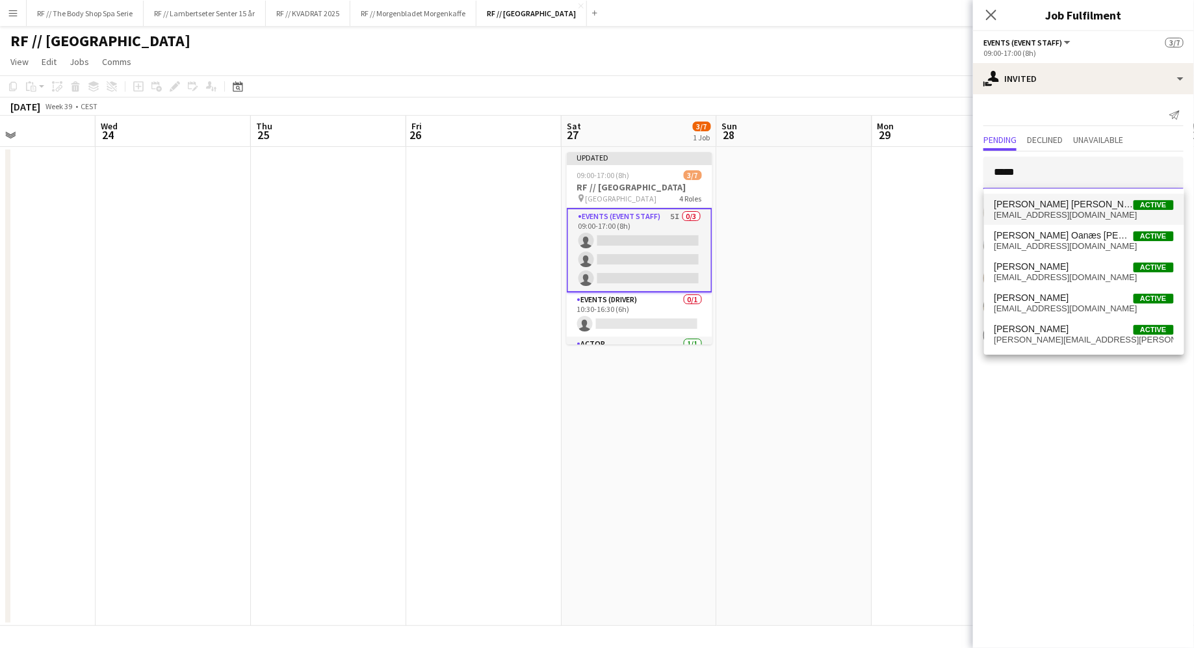
type input "*****"
click at [1063, 206] on span "[PERSON_NAME] [PERSON_NAME]" at bounding box center [1064, 204] width 139 height 11
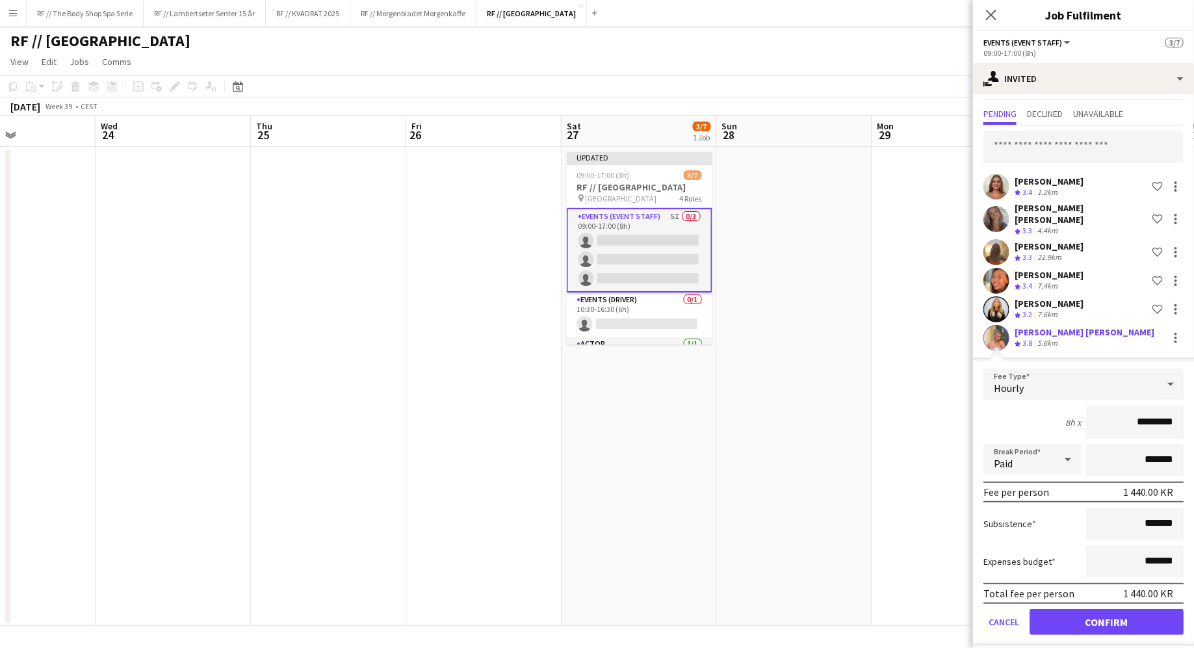
scroll to position [25, 0]
click at [1106, 610] on button "Confirm" at bounding box center [1107, 623] width 154 height 26
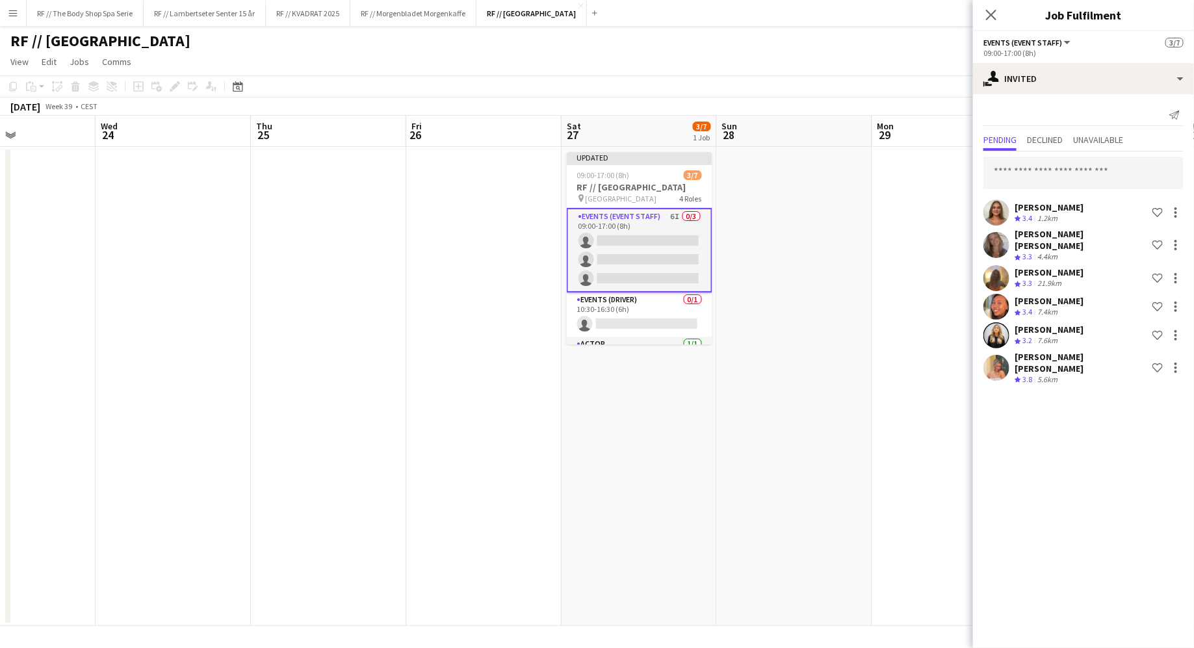
scroll to position [0, 0]
click at [1047, 172] on input "text" at bounding box center [1084, 173] width 200 height 33
click at [1027, 175] on input "text" at bounding box center [1084, 173] width 200 height 33
type input "**********"
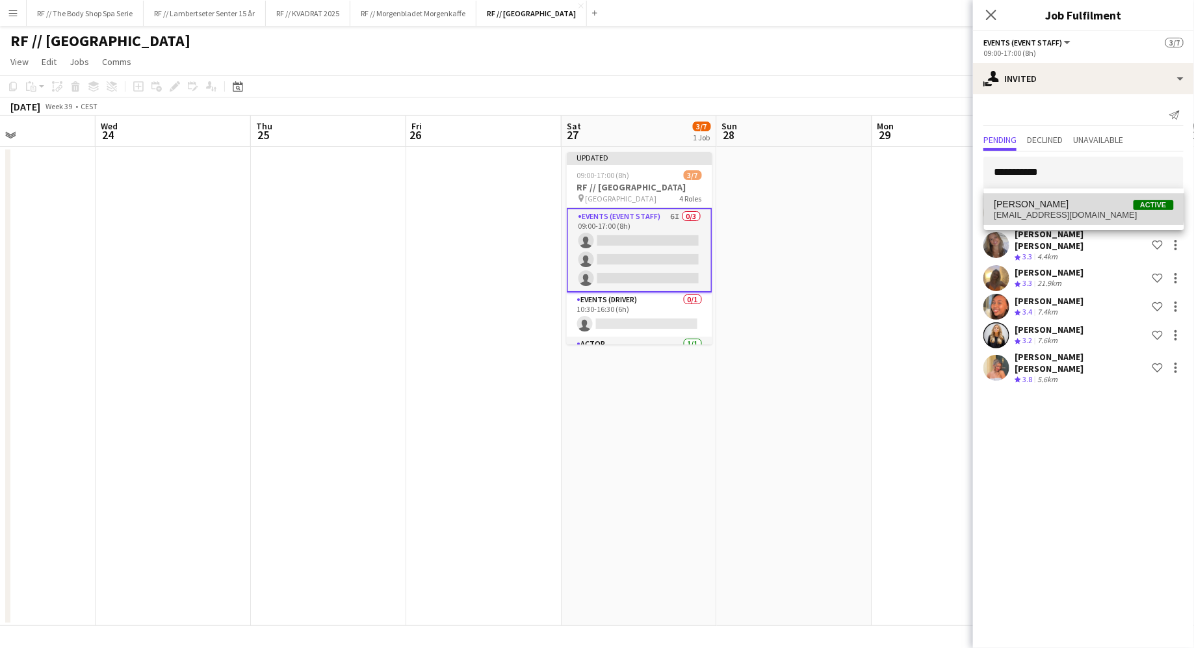
click at [1083, 205] on span "Maria Linnebo Active" at bounding box center [1084, 204] width 179 height 11
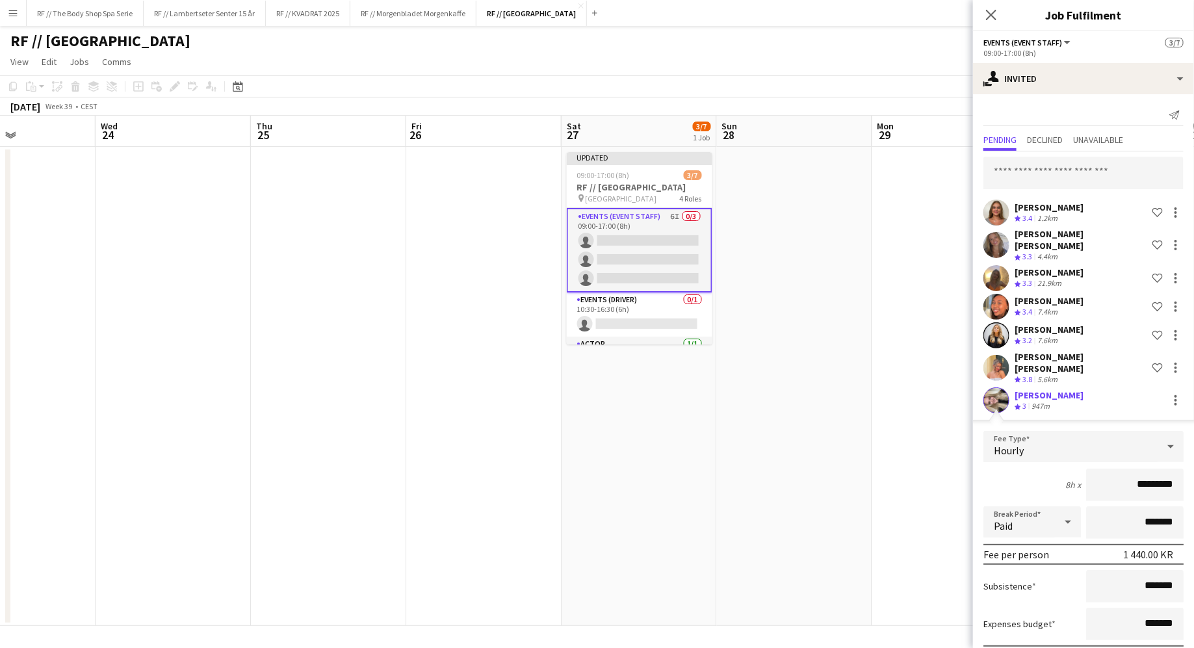
scroll to position [55, 0]
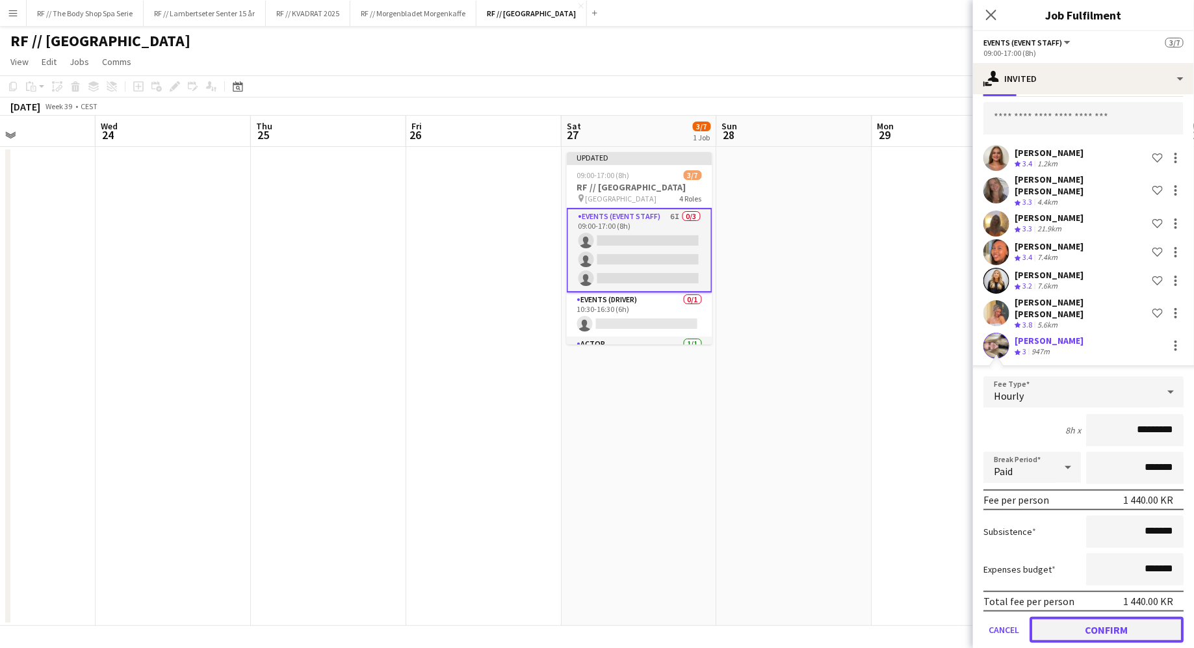
click at [1101, 617] on button "Confirm" at bounding box center [1107, 630] width 154 height 26
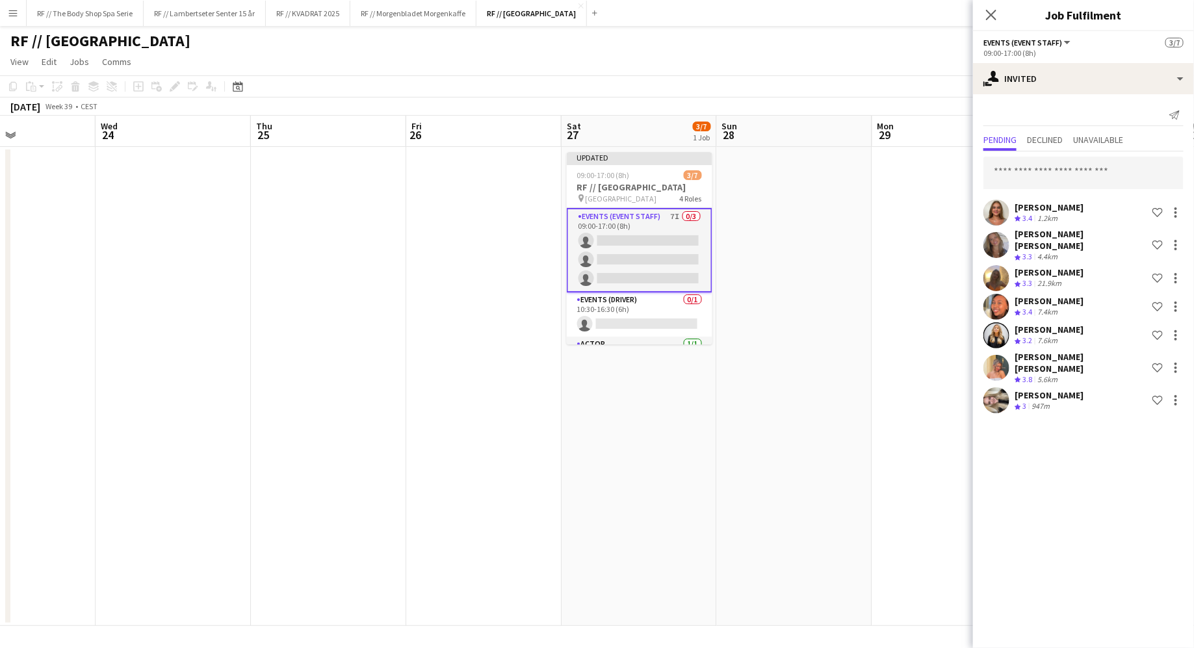
scroll to position [0, 0]
click at [1046, 170] on input "text" at bounding box center [1084, 173] width 200 height 33
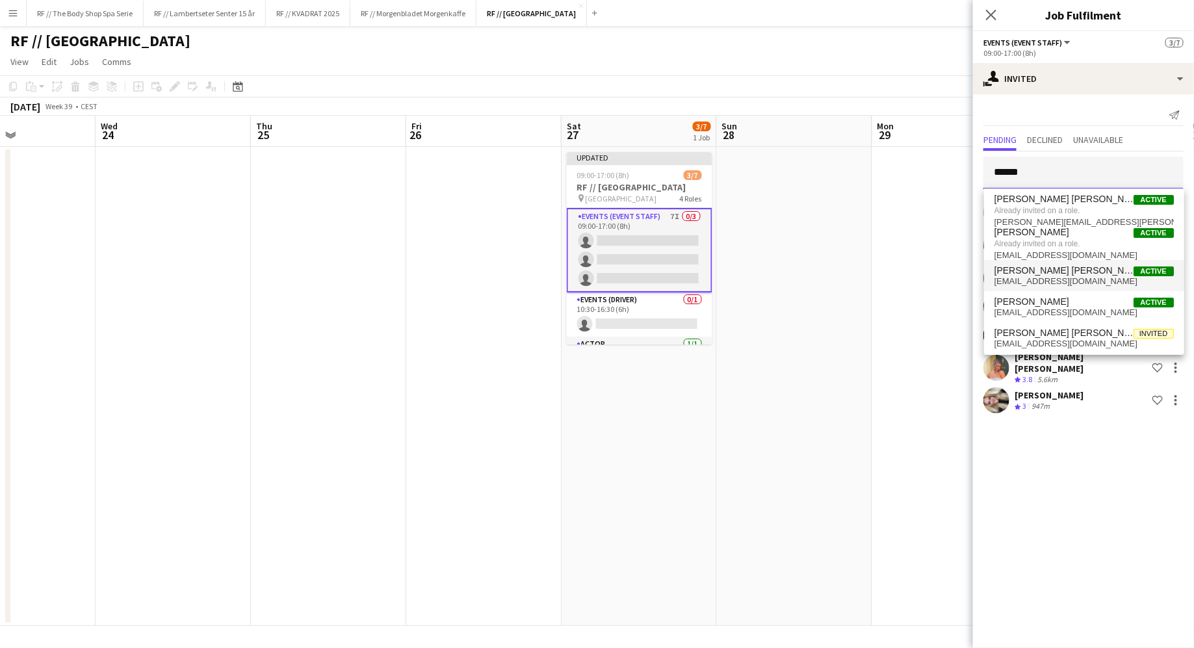
type input "*****"
click at [1060, 273] on span "[PERSON_NAME] [PERSON_NAME]" at bounding box center [1064, 270] width 139 height 11
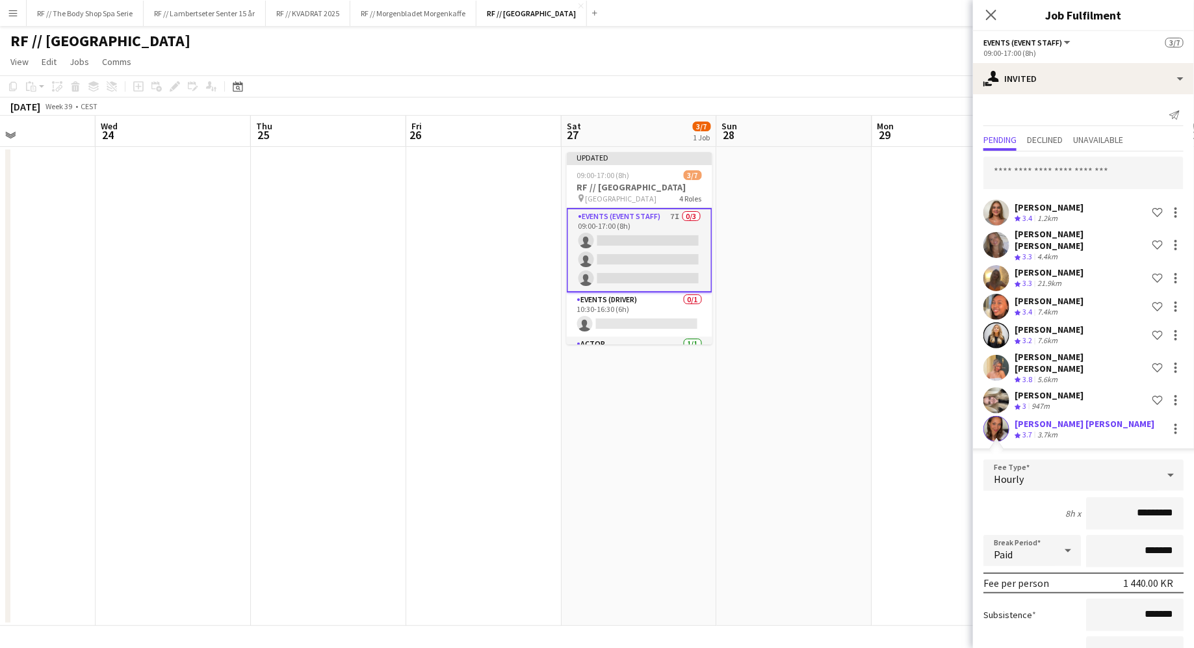
scroll to position [83, 0]
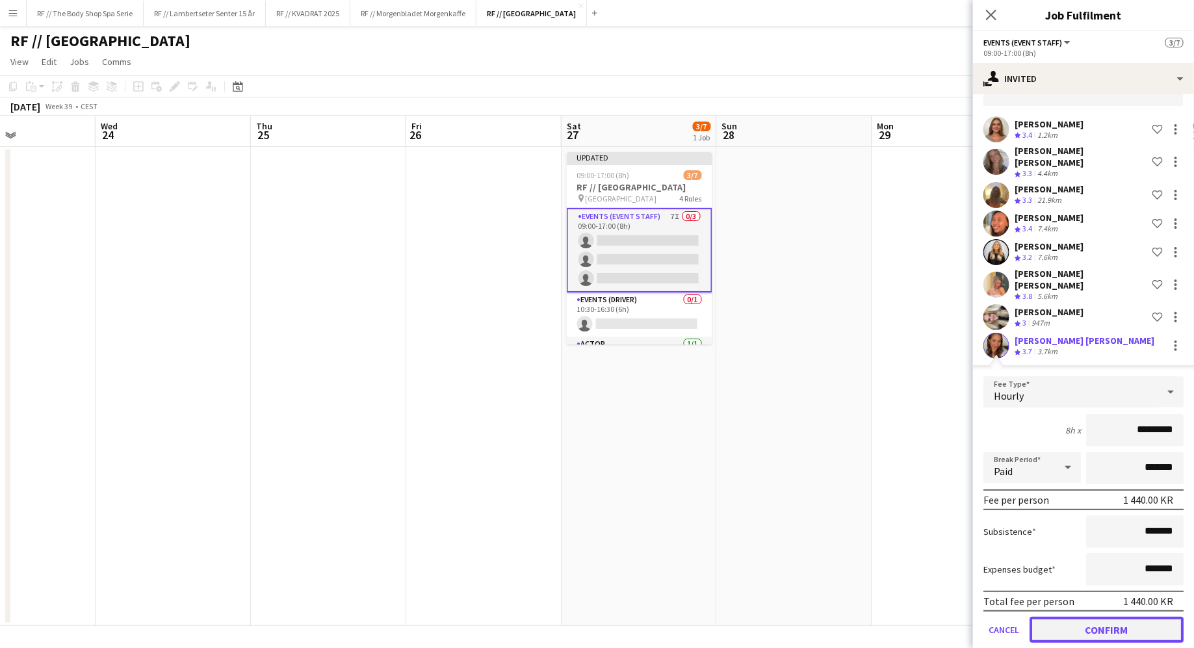
click at [1095, 617] on button "Confirm" at bounding box center [1107, 630] width 154 height 26
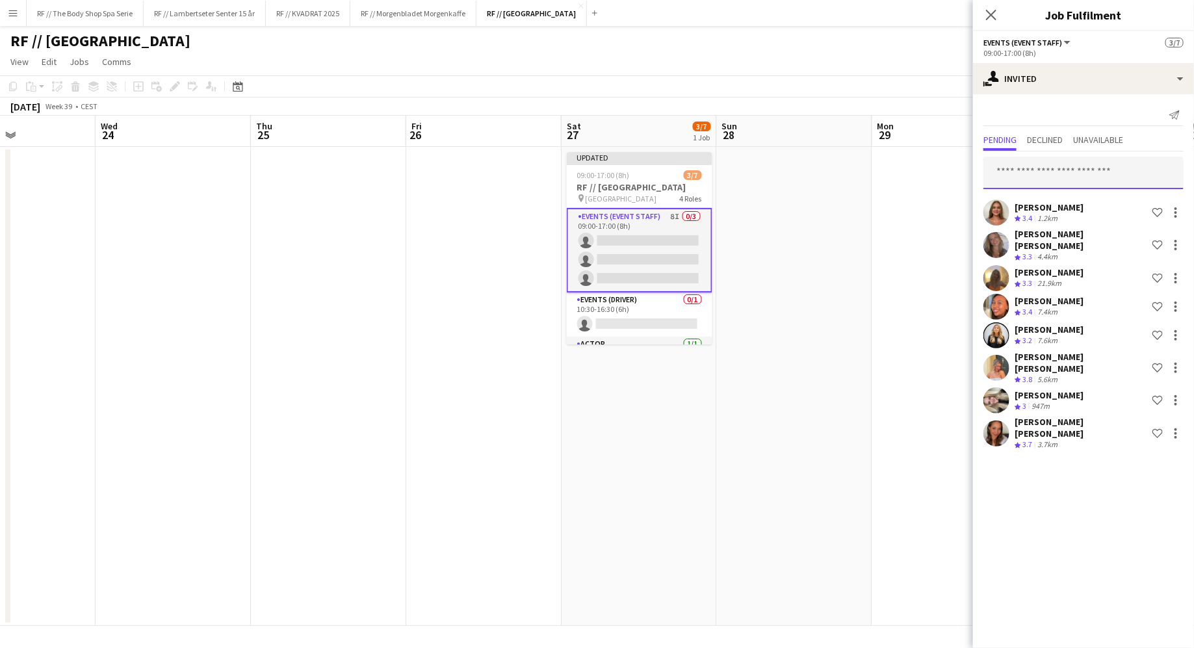
click at [1050, 173] on input "text" at bounding box center [1084, 173] width 200 height 33
click at [1021, 170] on input "text" at bounding box center [1084, 173] width 200 height 33
type input "******"
click at [1040, 210] on span "loulouolivia07@gmail.com" at bounding box center [1084, 215] width 179 height 10
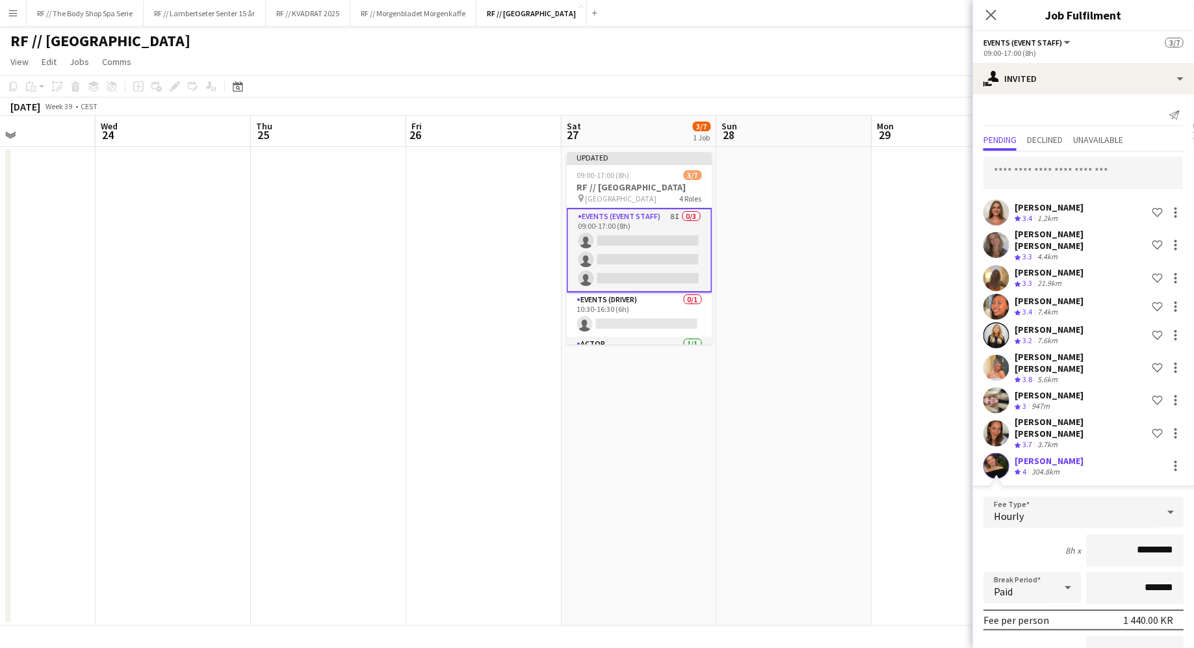
scroll to position [112, 0]
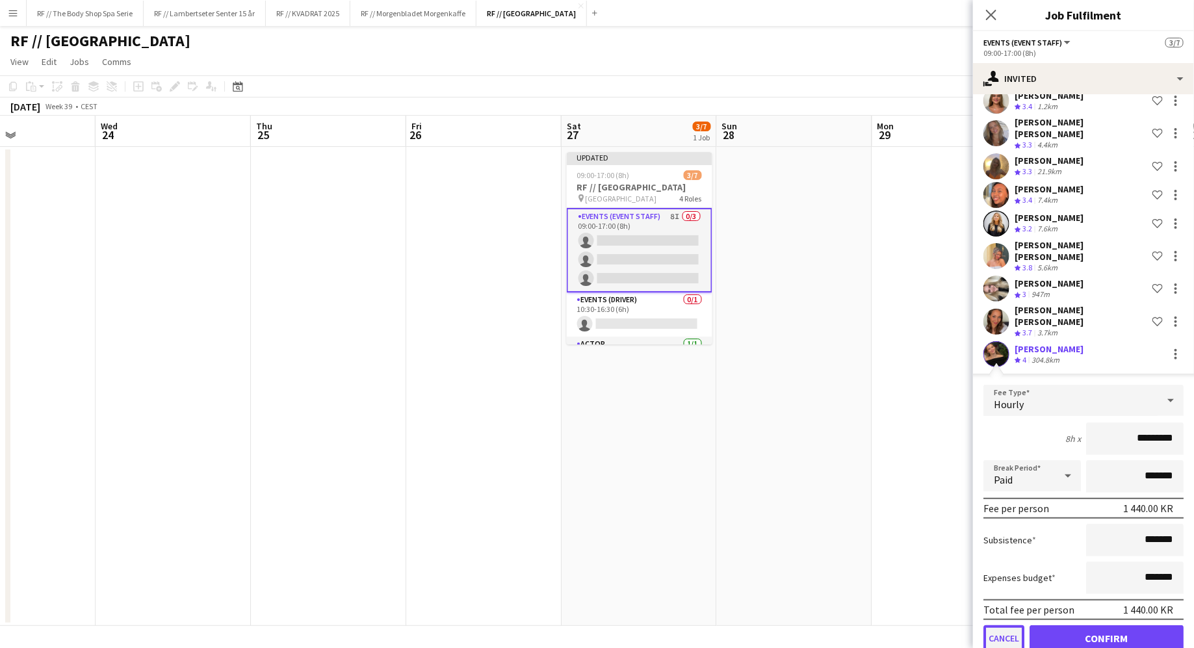
click at [1006, 625] on button "Cancel" at bounding box center [1004, 638] width 41 height 26
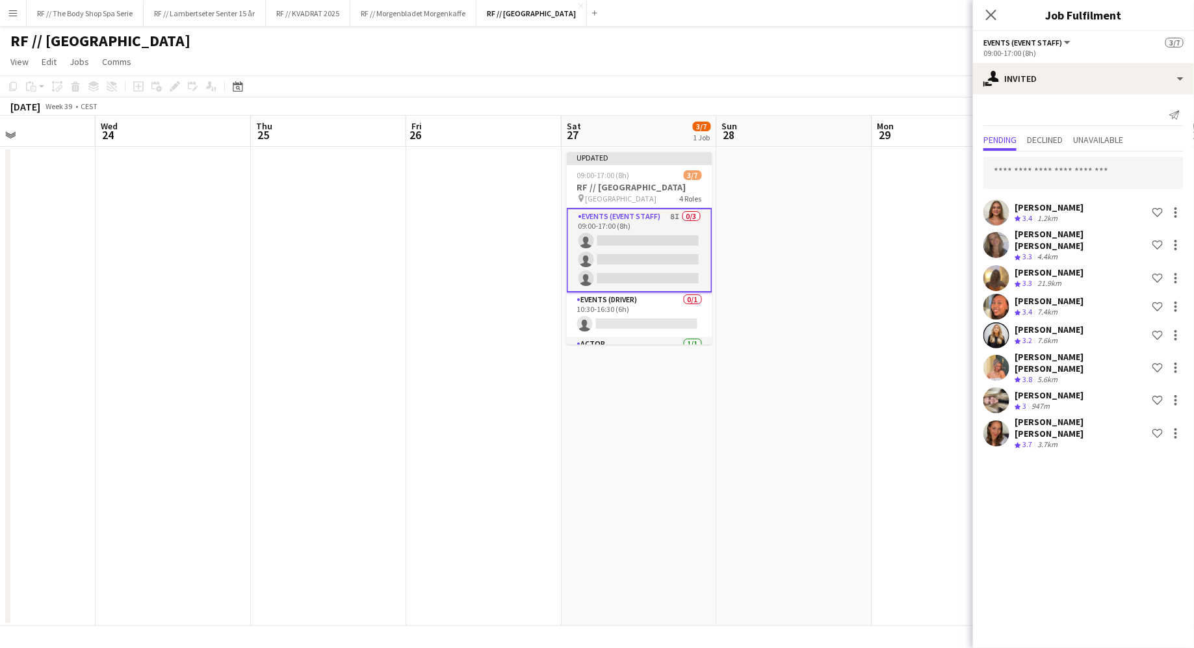
scroll to position [0, 0]
click at [1021, 170] on input "text" at bounding box center [1084, 173] width 200 height 33
click at [1056, 175] on input "text" at bounding box center [1084, 173] width 200 height 33
click at [632, 306] on app-card-role "Events (Driver) 0/1 10:30-16:30 (6h) single-neutral-actions" at bounding box center [640, 315] width 146 height 44
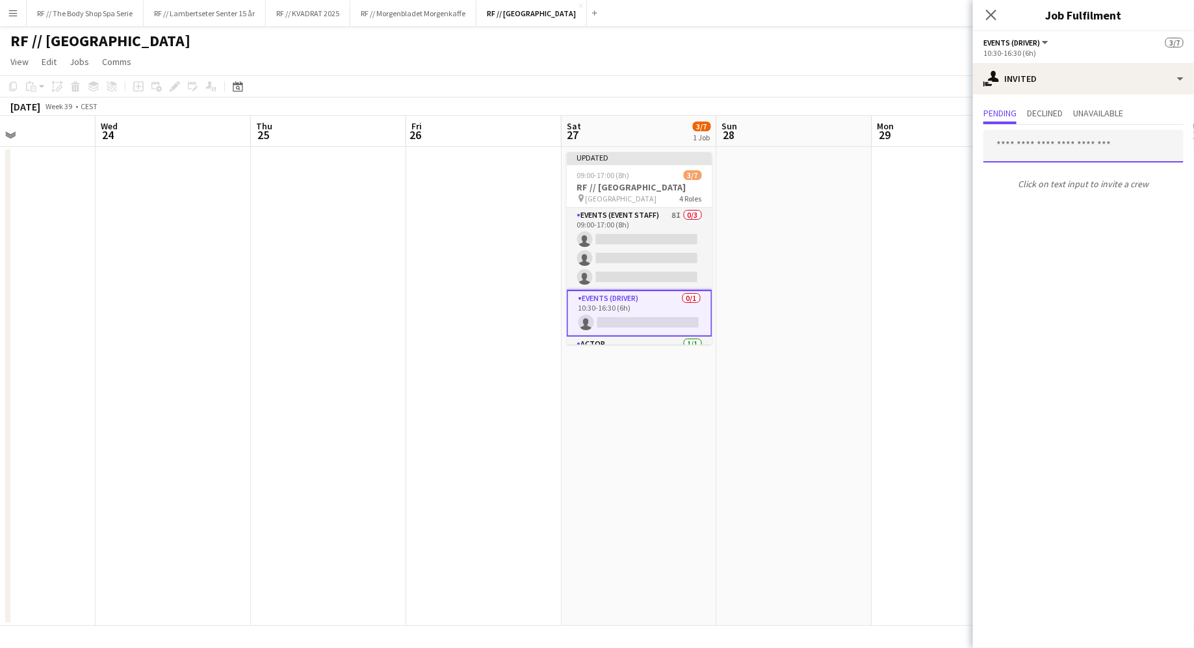
click at [1035, 138] on input "text" at bounding box center [1084, 146] width 200 height 33
type input "**********"
click at [1018, 178] on span "[PERSON_NAME]" at bounding box center [1032, 177] width 75 height 11
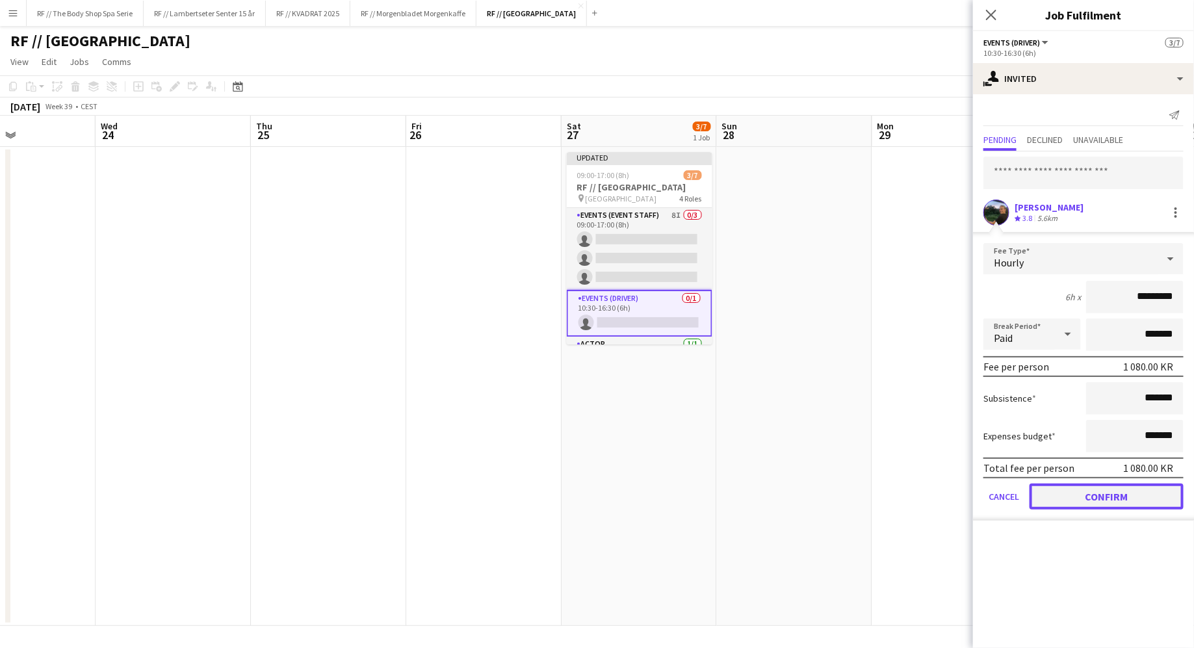
click at [1086, 502] on button "Confirm" at bounding box center [1107, 497] width 154 height 26
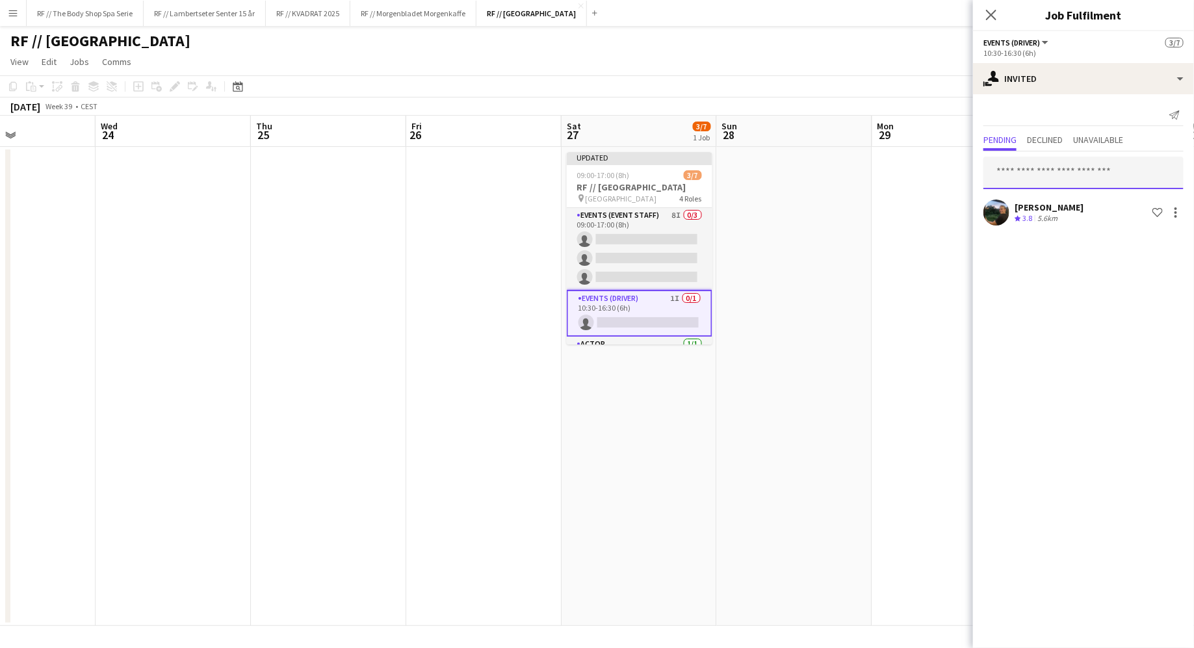
click at [1033, 182] on input "text" at bounding box center [1084, 173] width 200 height 33
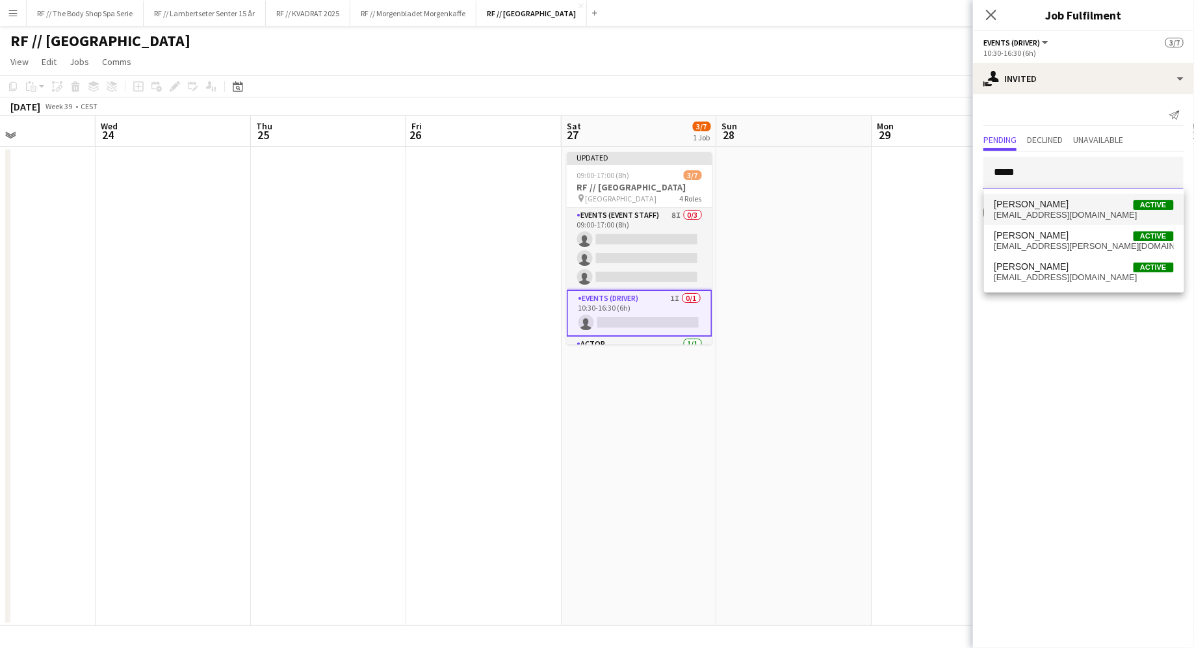
type input "*****"
click at [1045, 205] on span "Oscar Hallberg" at bounding box center [1032, 204] width 75 height 11
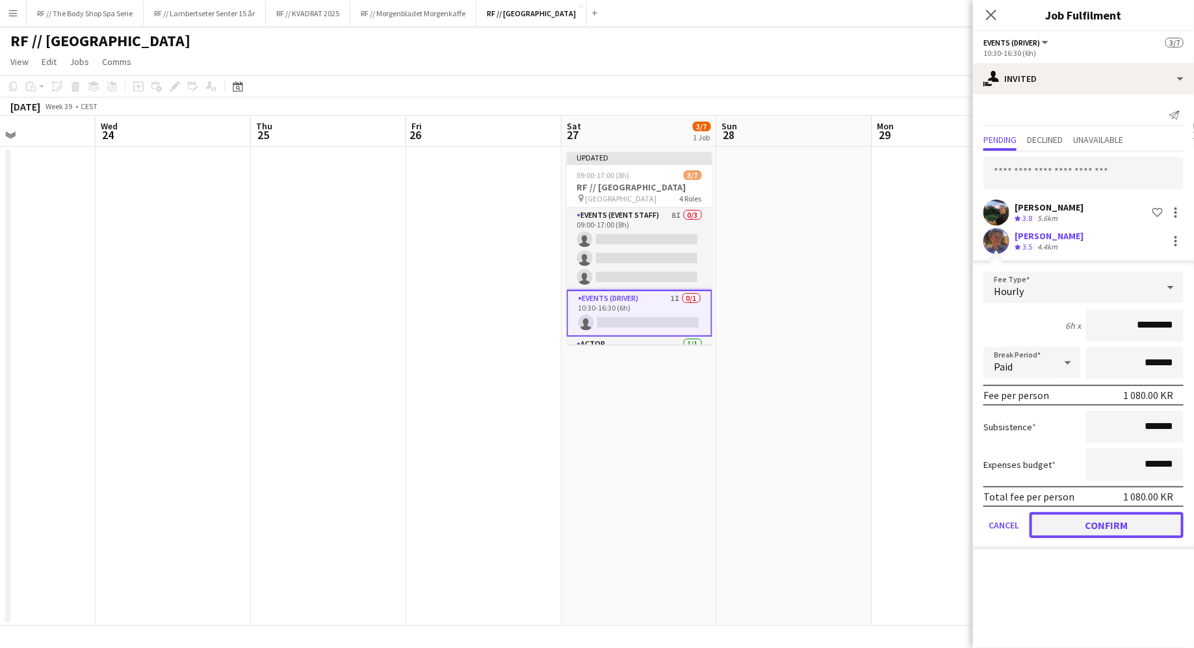
click at [1080, 530] on button "Confirm" at bounding box center [1107, 525] width 154 height 26
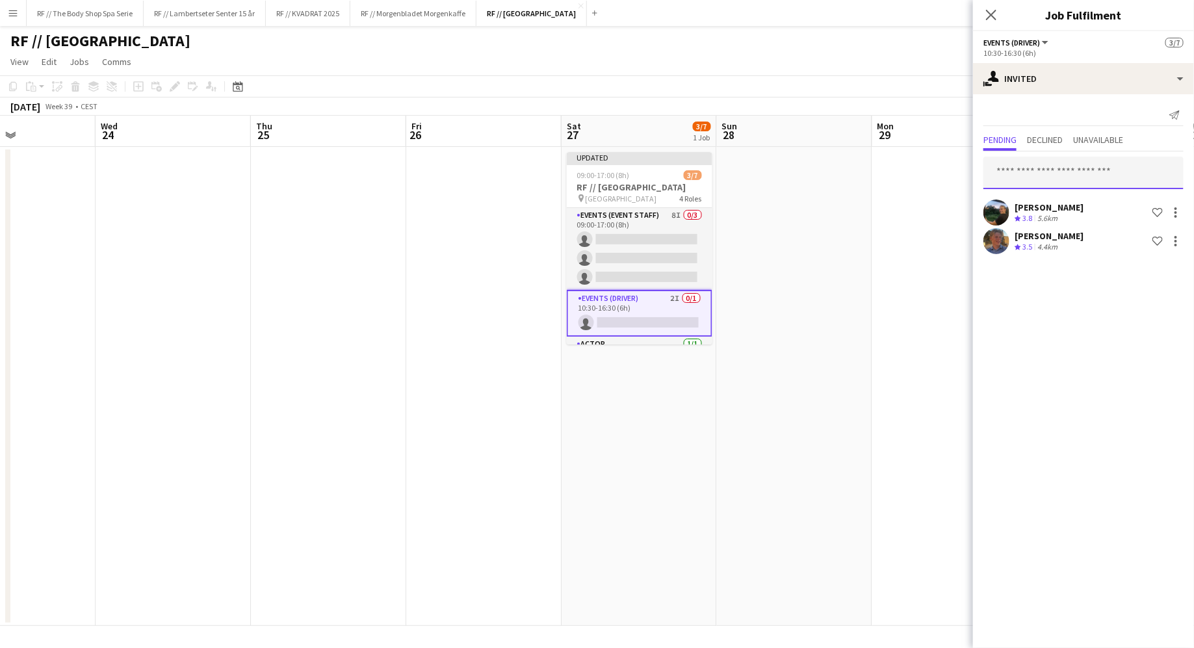
click at [1036, 168] on input "text" at bounding box center [1084, 173] width 200 height 33
click at [1019, 179] on input "text" at bounding box center [1084, 173] width 200 height 33
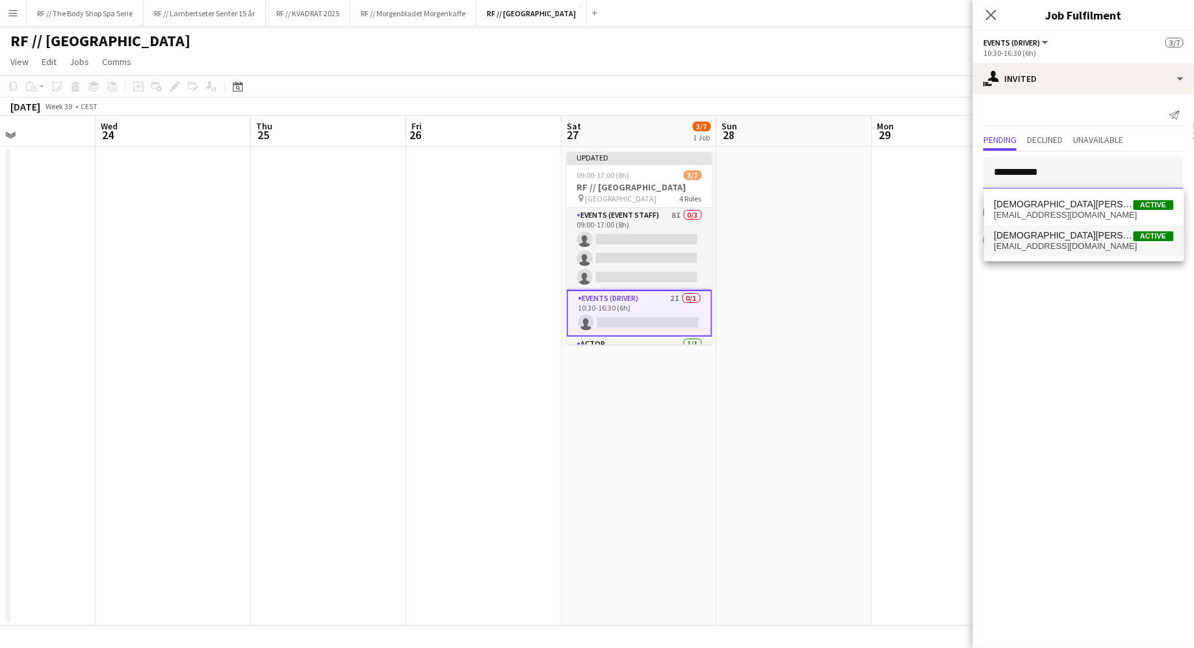
type input "**********"
click at [1030, 231] on span "[DEMOGRAPHIC_DATA][PERSON_NAME]" at bounding box center [1064, 235] width 139 height 11
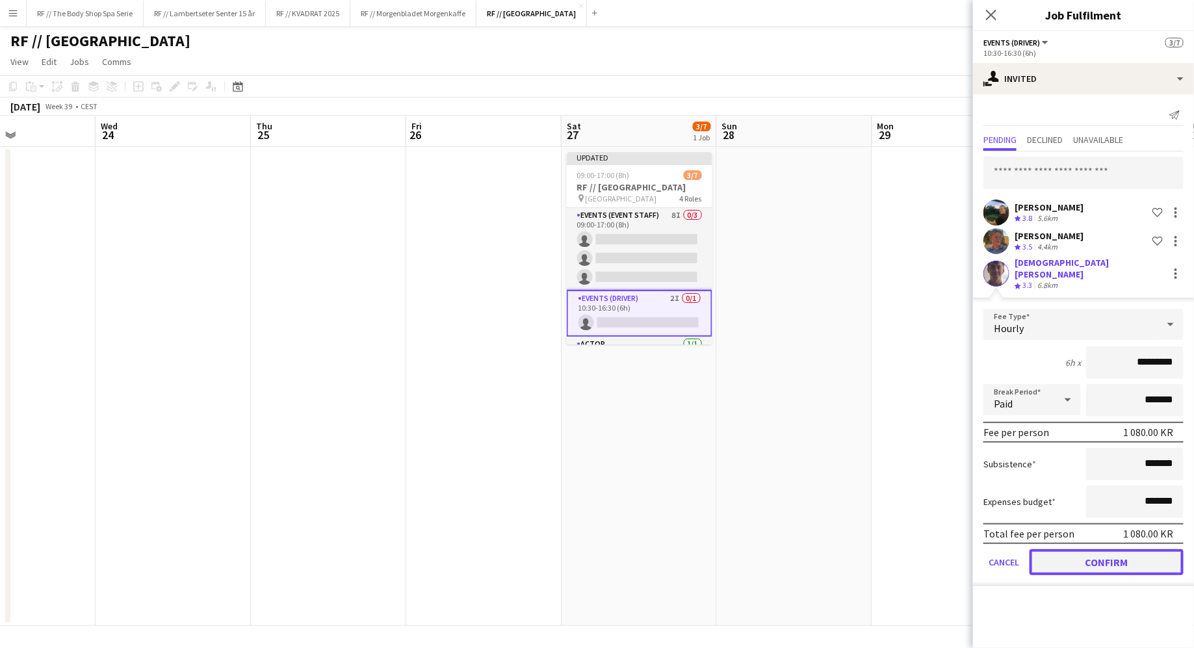
click at [1103, 551] on button "Confirm" at bounding box center [1107, 562] width 154 height 26
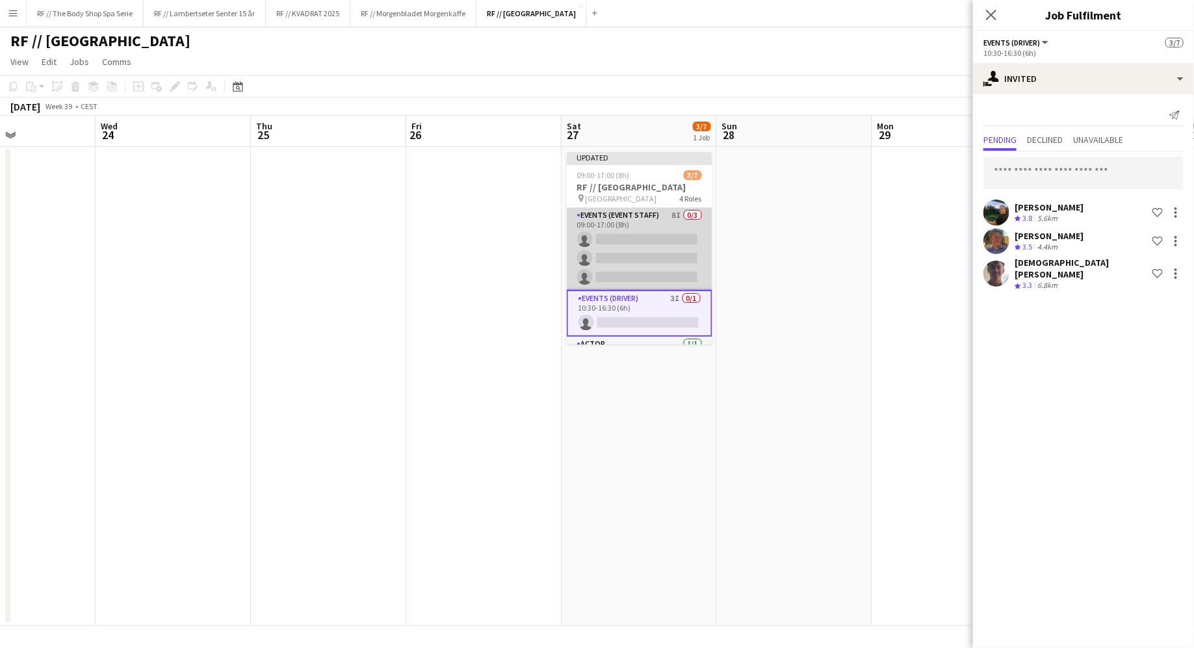
click at [673, 213] on app-card-role "Events (Event Staff) 8I 0/3 09:00-17:00 (8h) single-neutral-actions single-neut…" at bounding box center [640, 249] width 146 height 82
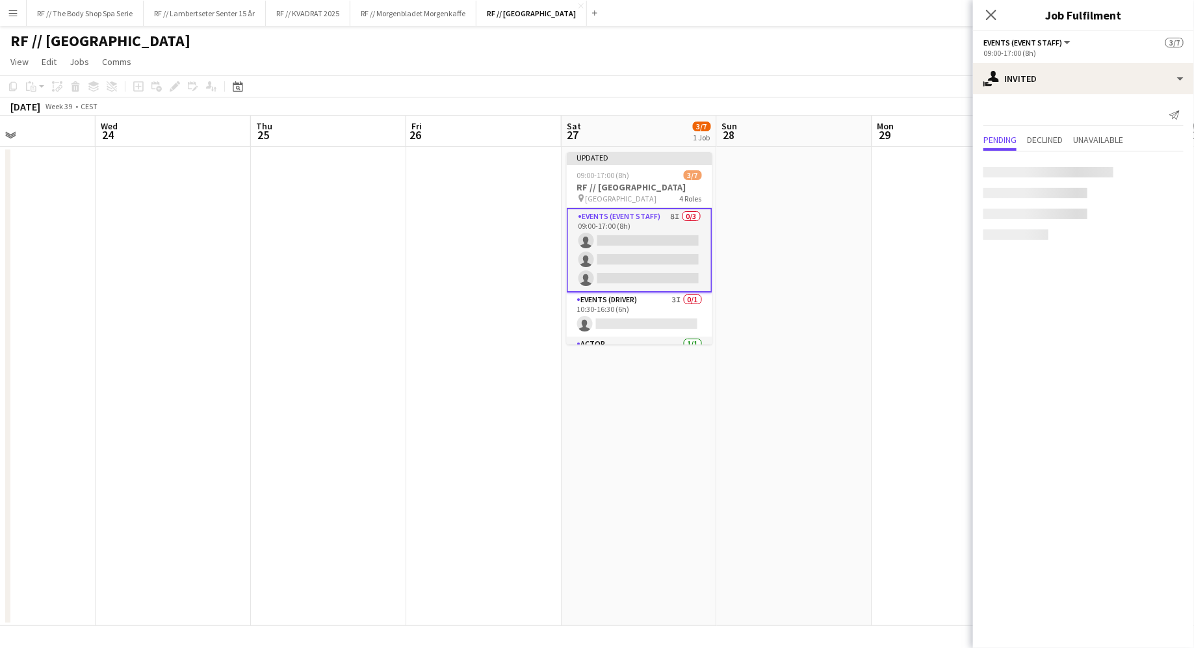
scroll to position [0, 525]
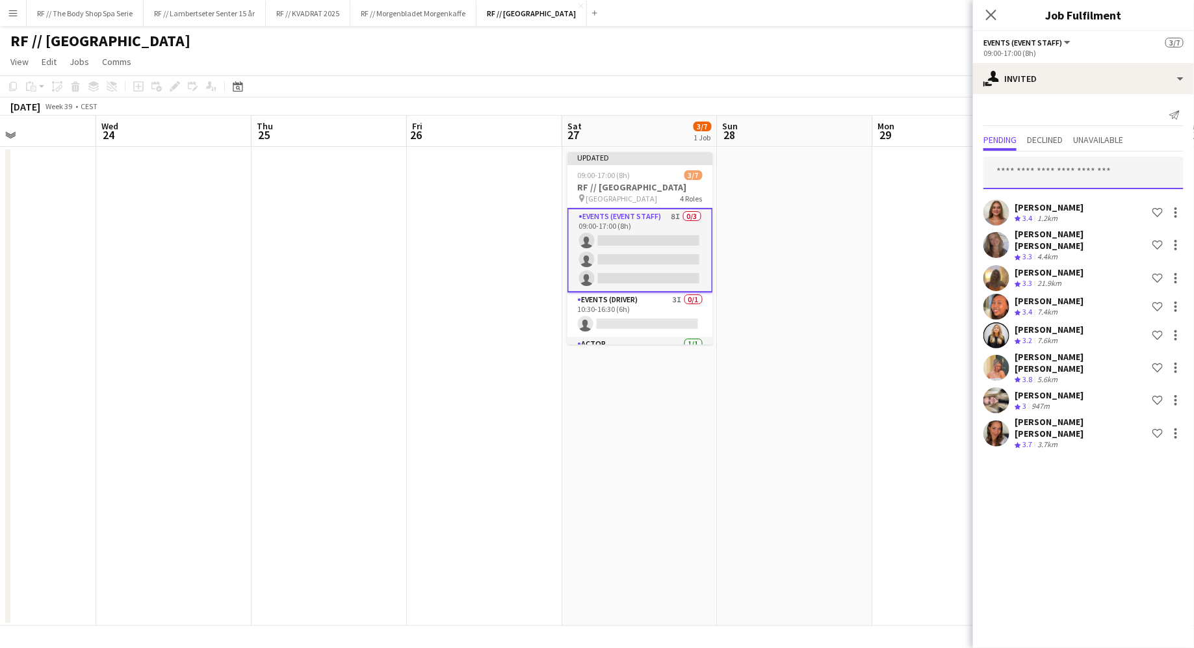
click at [1062, 169] on input "text" at bounding box center [1084, 173] width 200 height 33
click at [1049, 168] on input "text" at bounding box center [1084, 173] width 200 height 33
type input "**********"
click at [1043, 203] on span "[PERSON_NAME]" at bounding box center [1032, 204] width 75 height 11
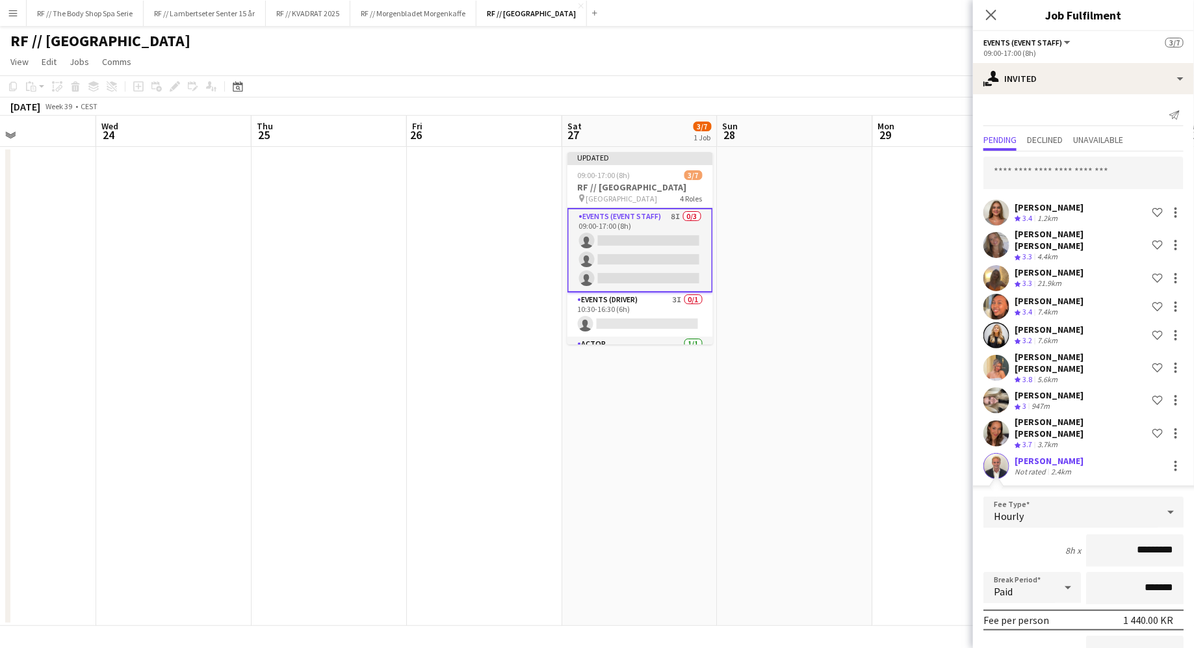
scroll to position [112, 0]
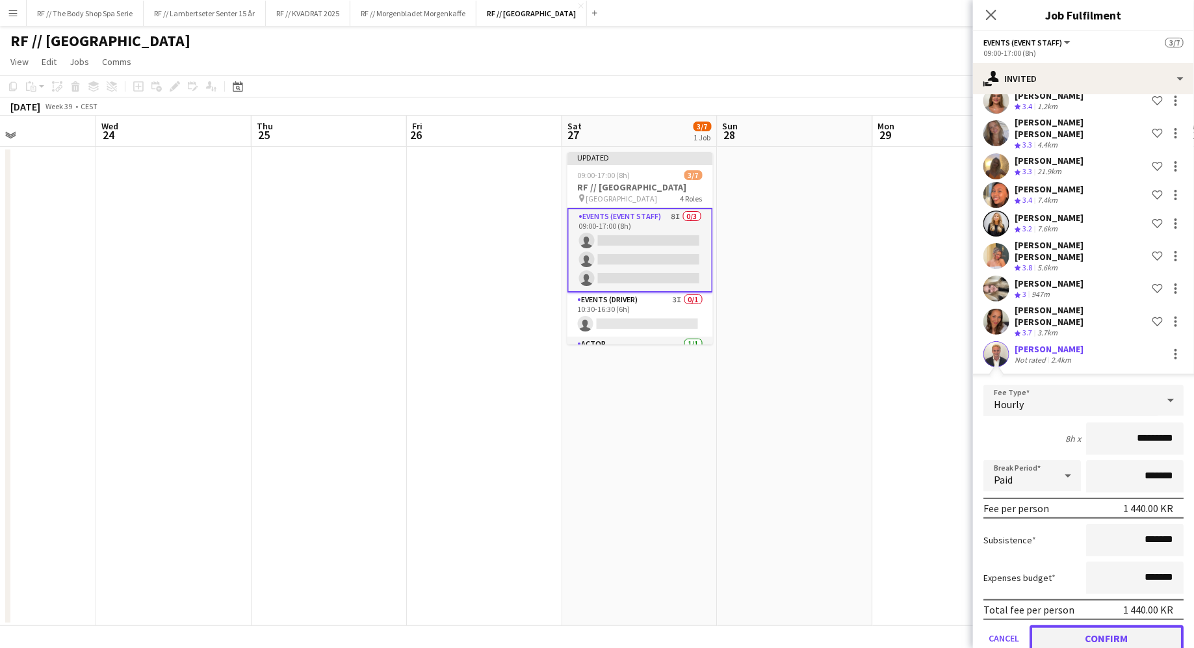
click at [1097, 625] on button "Confirm" at bounding box center [1107, 638] width 154 height 26
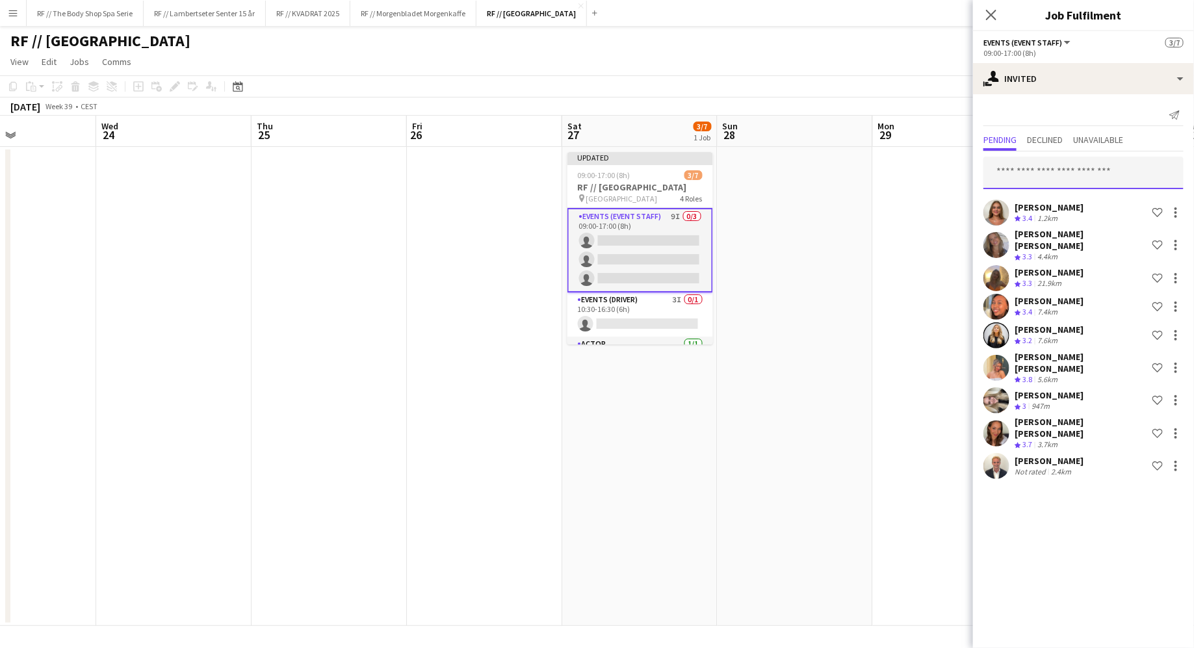
click at [1013, 172] on input "text" at bounding box center [1084, 173] width 200 height 33
type input "**********"
click at [1029, 206] on span "[PERSON_NAME]" at bounding box center [1032, 204] width 75 height 11
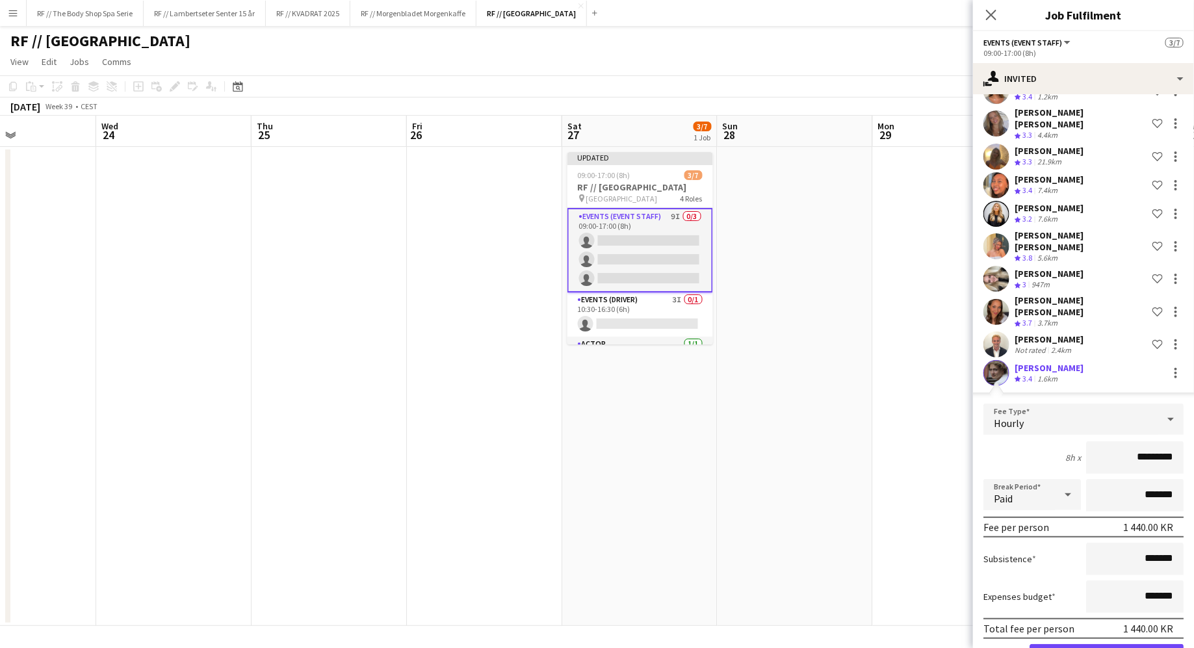
scroll to position [140, 0]
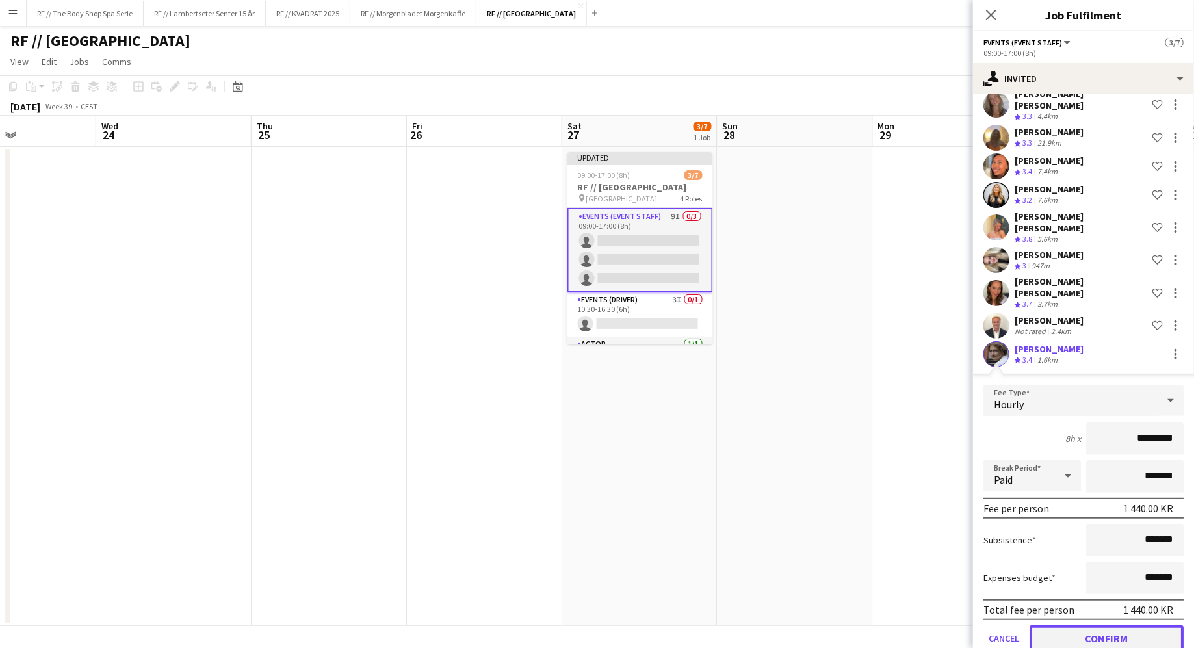
click at [1111, 625] on button "Confirm" at bounding box center [1107, 638] width 154 height 26
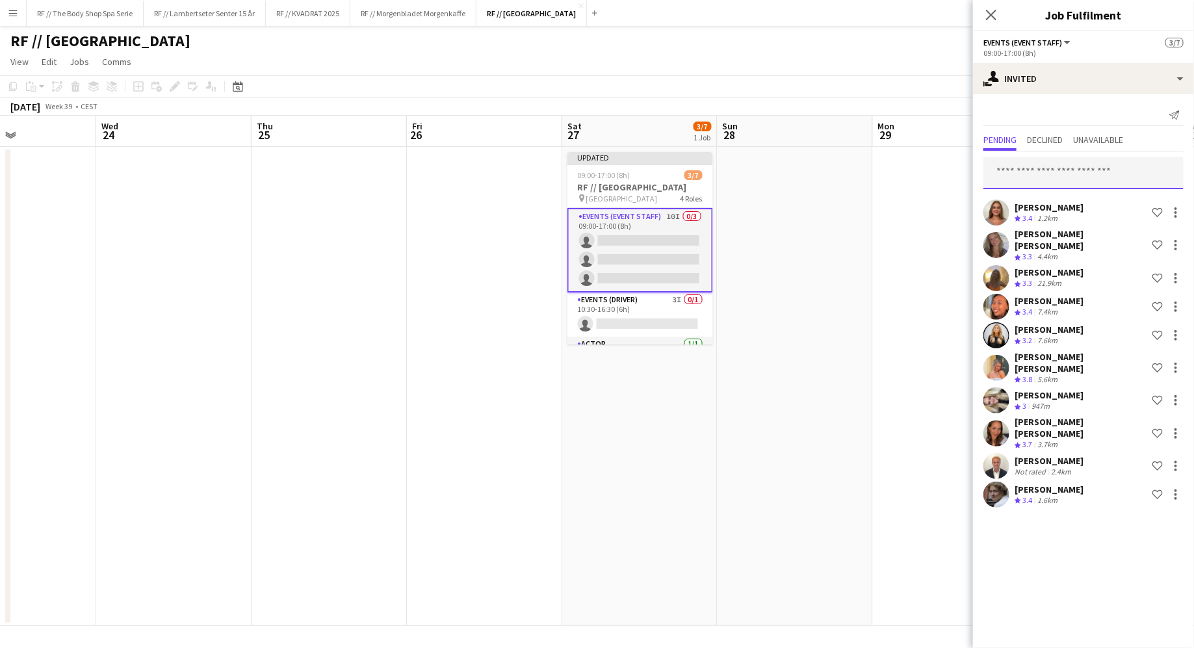
click at [1031, 181] on input "text" at bounding box center [1084, 173] width 200 height 33
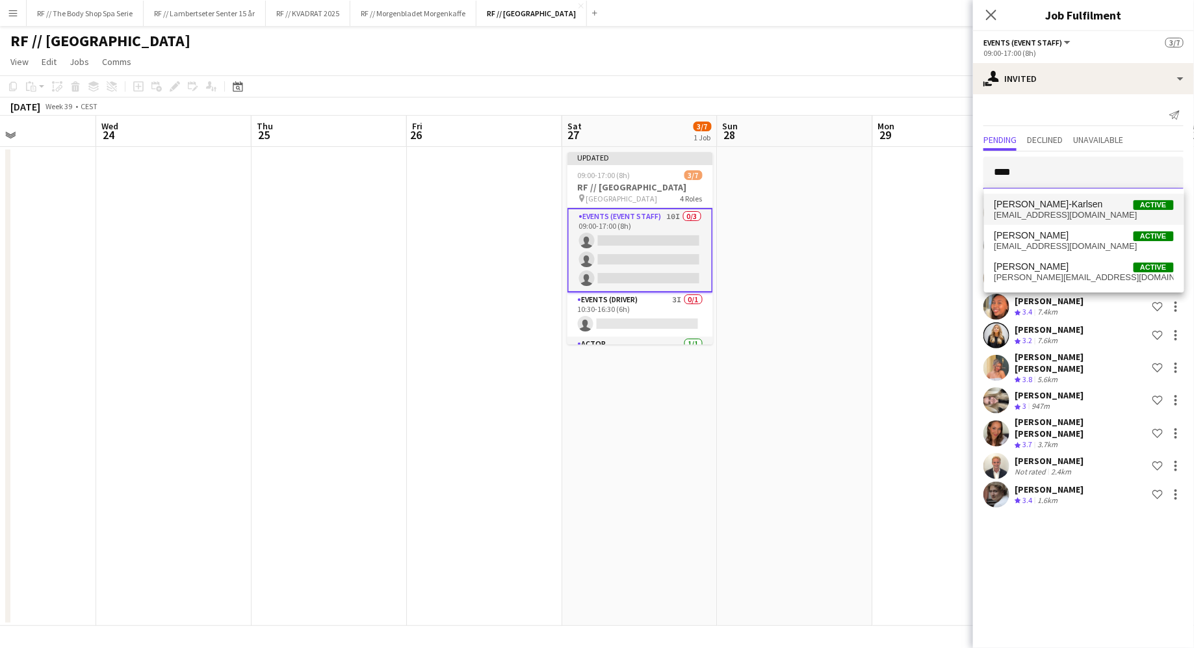
type input "****"
click at [1050, 207] on span "[PERSON_NAME]-Karlsen" at bounding box center [1049, 204] width 109 height 11
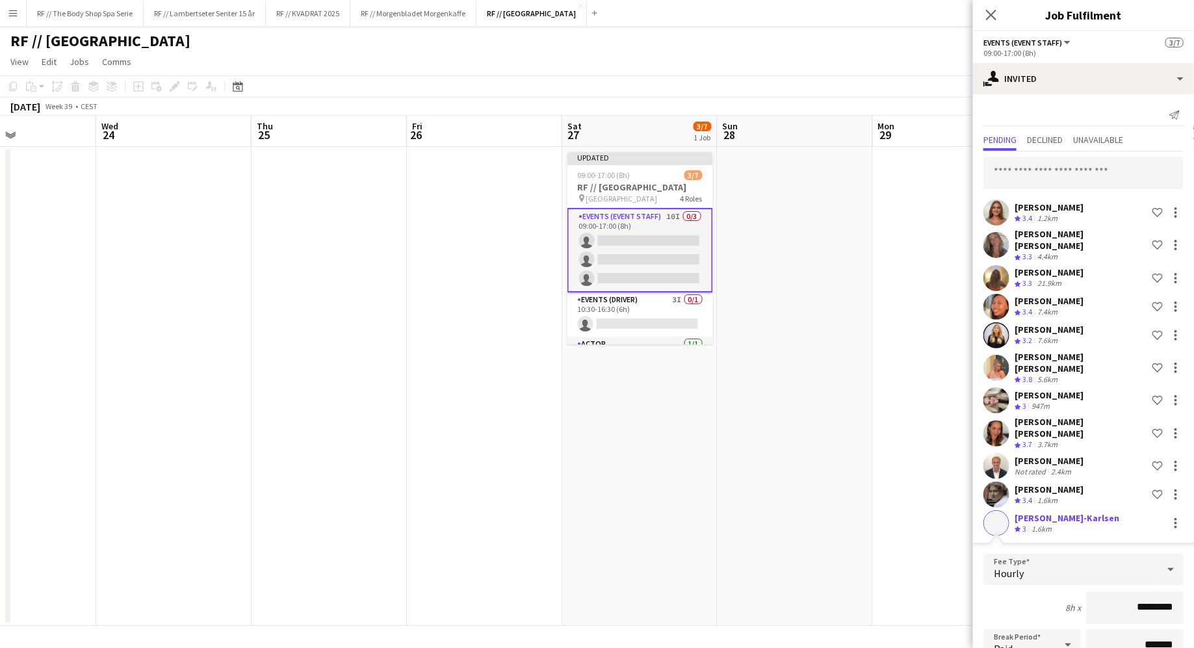
scroll to position [169, 0]
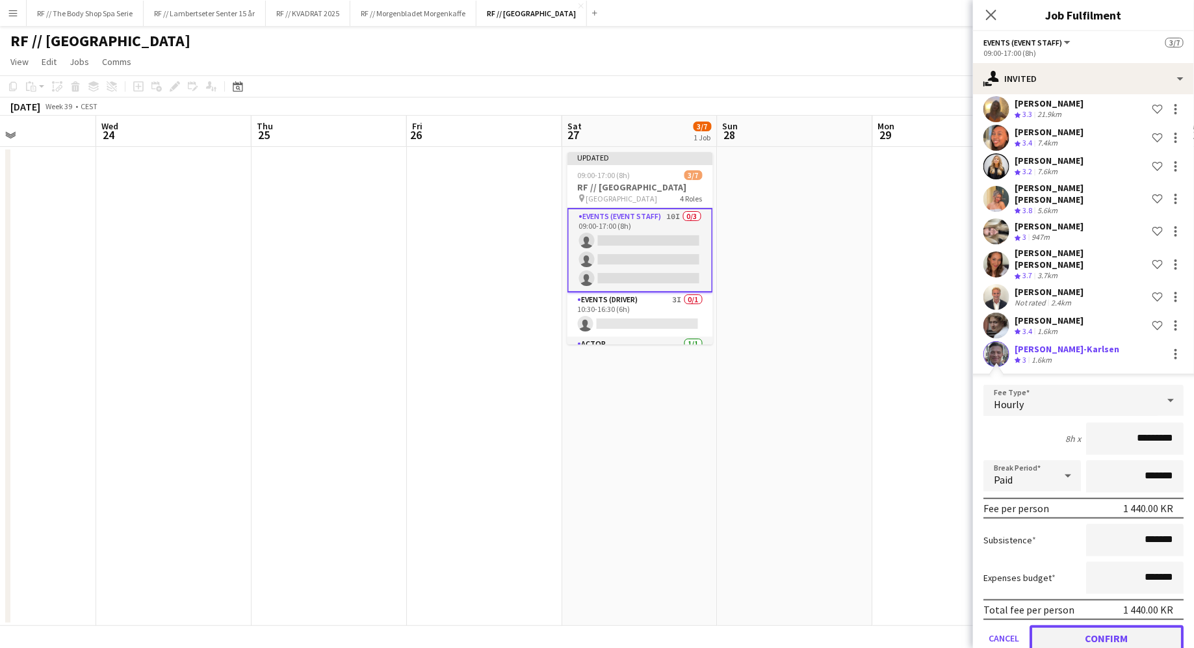
click at [1106, 625] on button "Confirm" at bounding box center [1107, 638] width 154 height 26
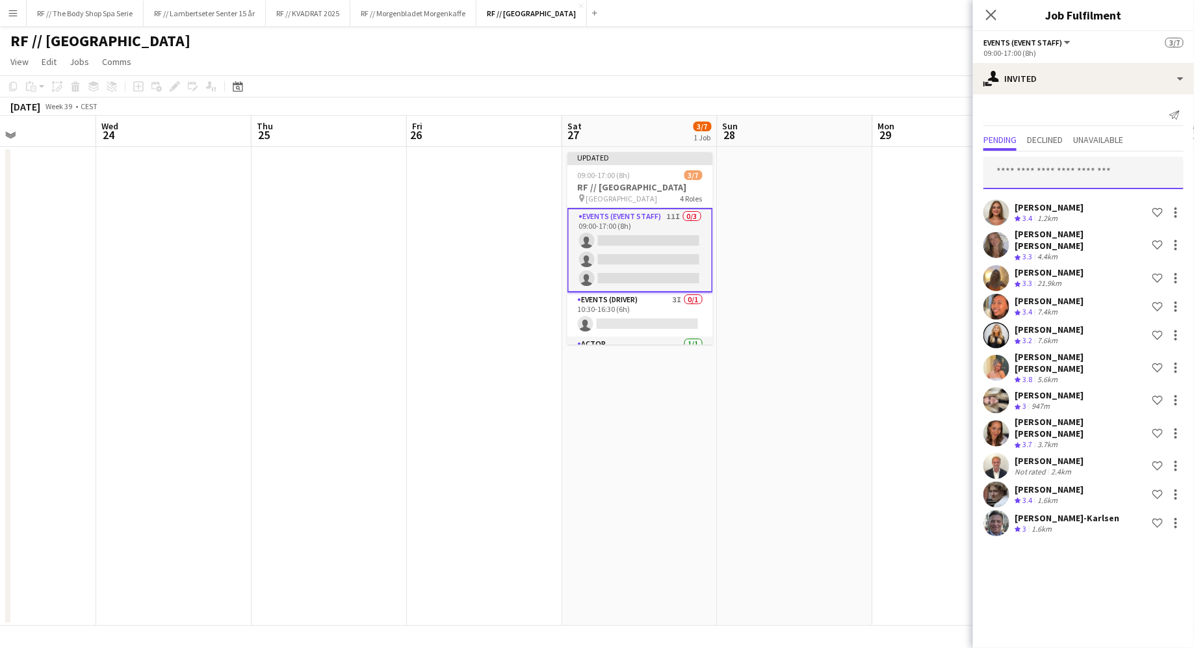
click at [1073, 179] on input "text" at bounding box center [1084, 173] width 200 height 33
type input "*********"
click at [1077, 204] on span "Lise Lockwood Active" at bounding box center [1084, 204] width 179 height 11
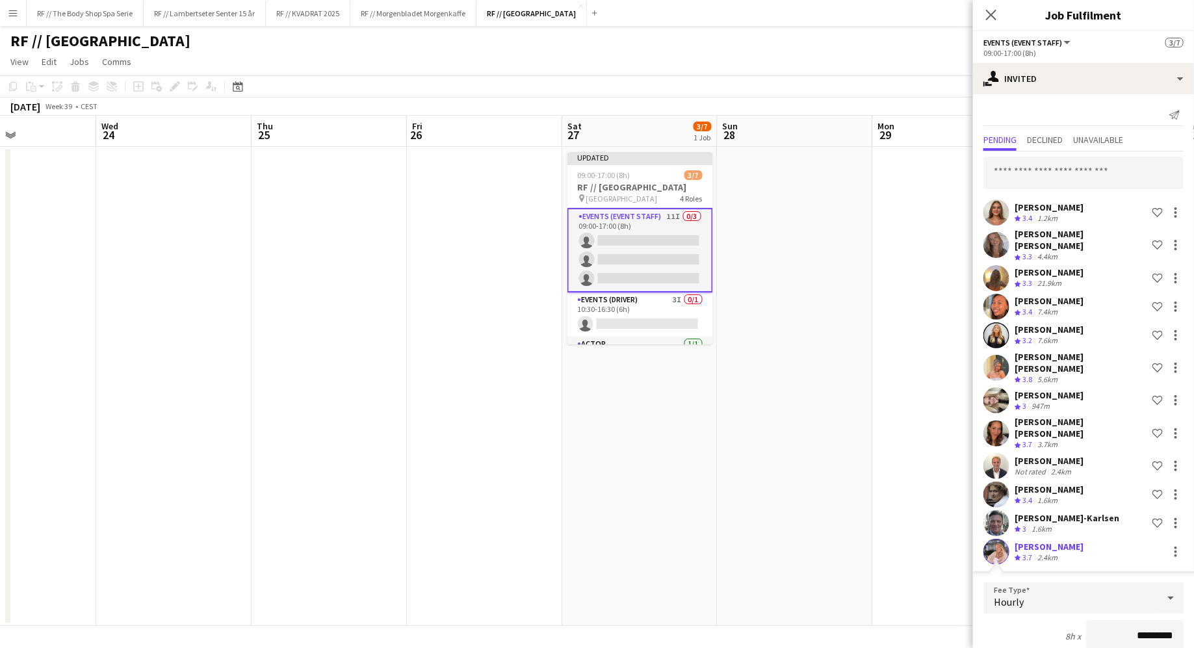
scroll to position [198, 0]
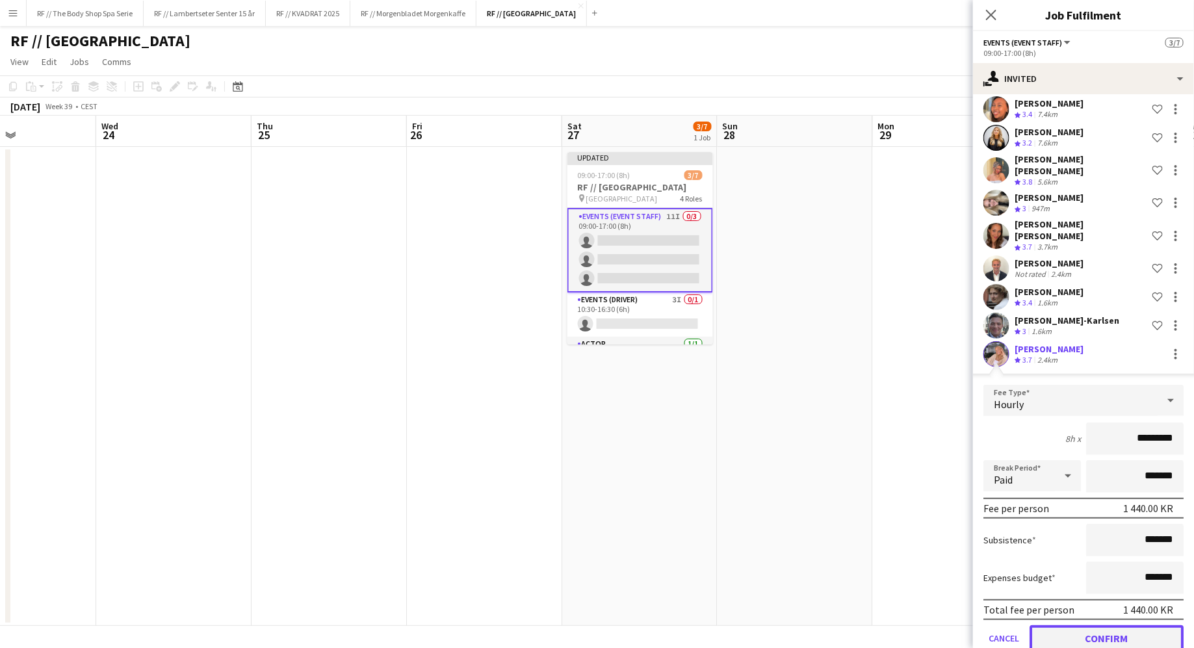
click at [1095, 625] on button "Confirm" at bounding box center [1107, 638] width 154 height 26
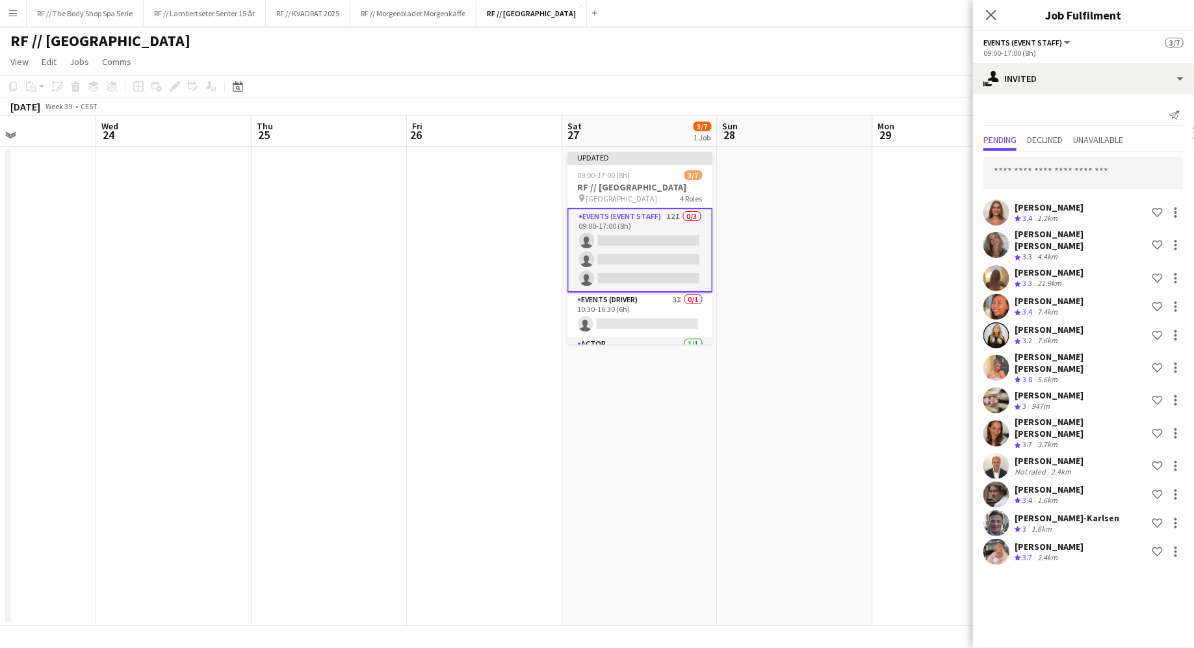
scroll to position [0, 0]
click at [609, 309] on app-card-role "Events (Driver) 3I 0/1 10:30-16:30 (6h) single-neutral-actions" at bounding box center [640, 315] width 146 height 44
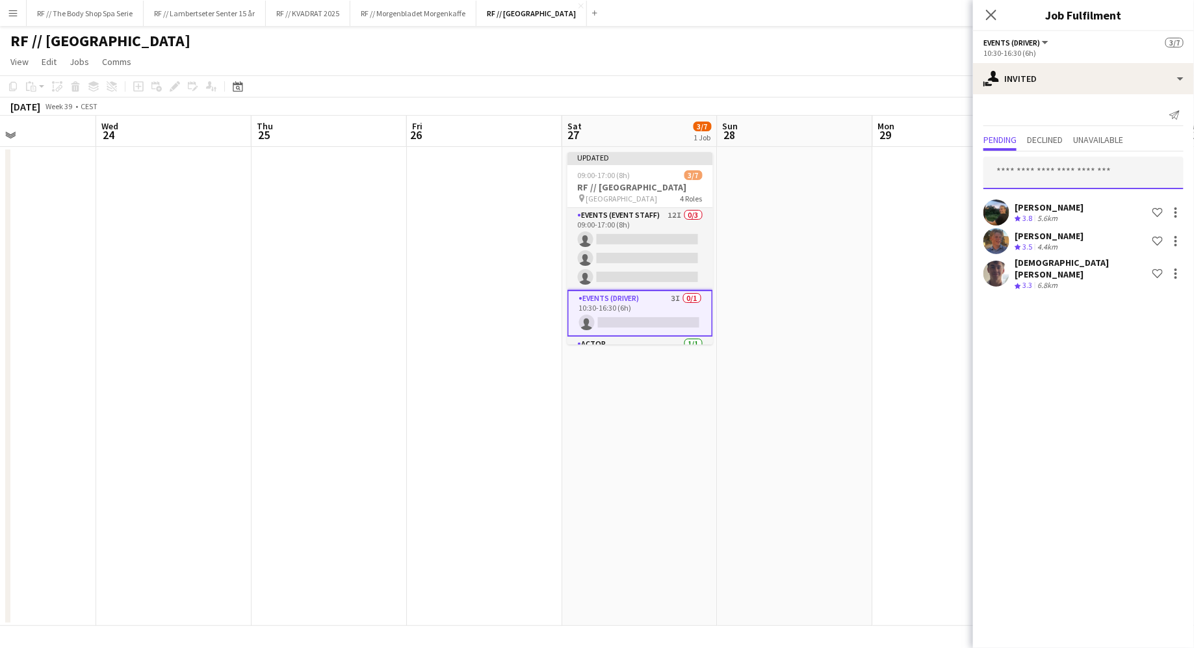
click at [1008, 171] on input "text" at bounding box center [1084, 173] width 200 height 33
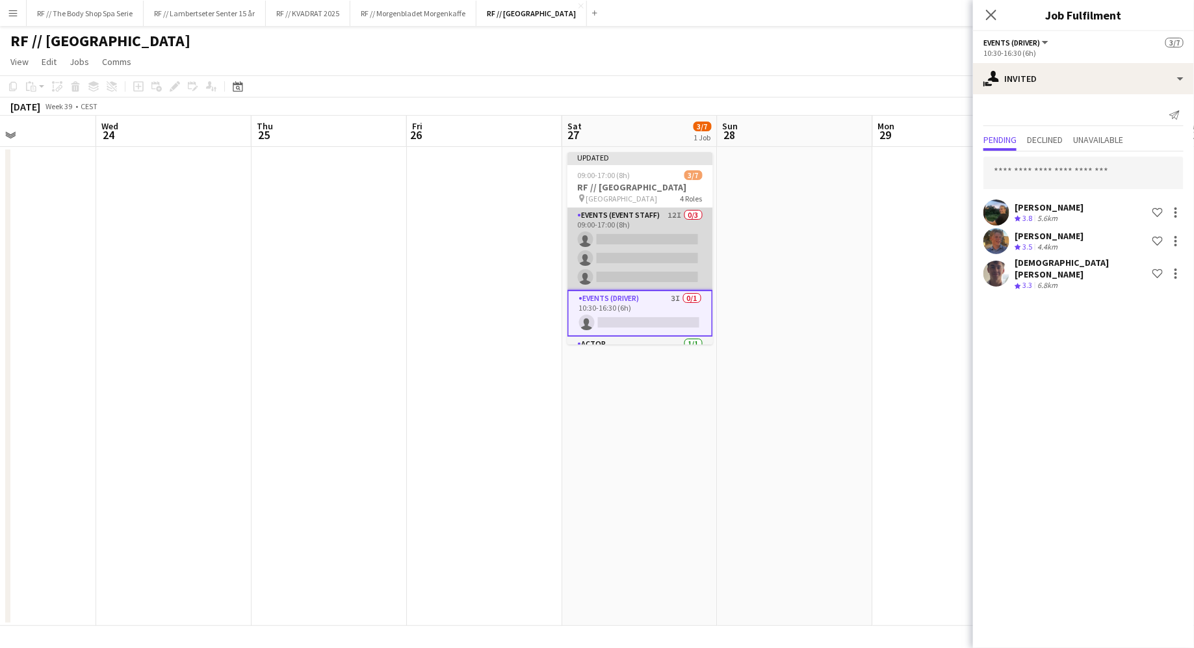
click at [618, 227] on app-card-role "Events (Event Staff) 12I 0/3 09:00-17:00 (8h) single-neutral-actions single-neu…" at bounding box center [640, 249] width 146 height 82
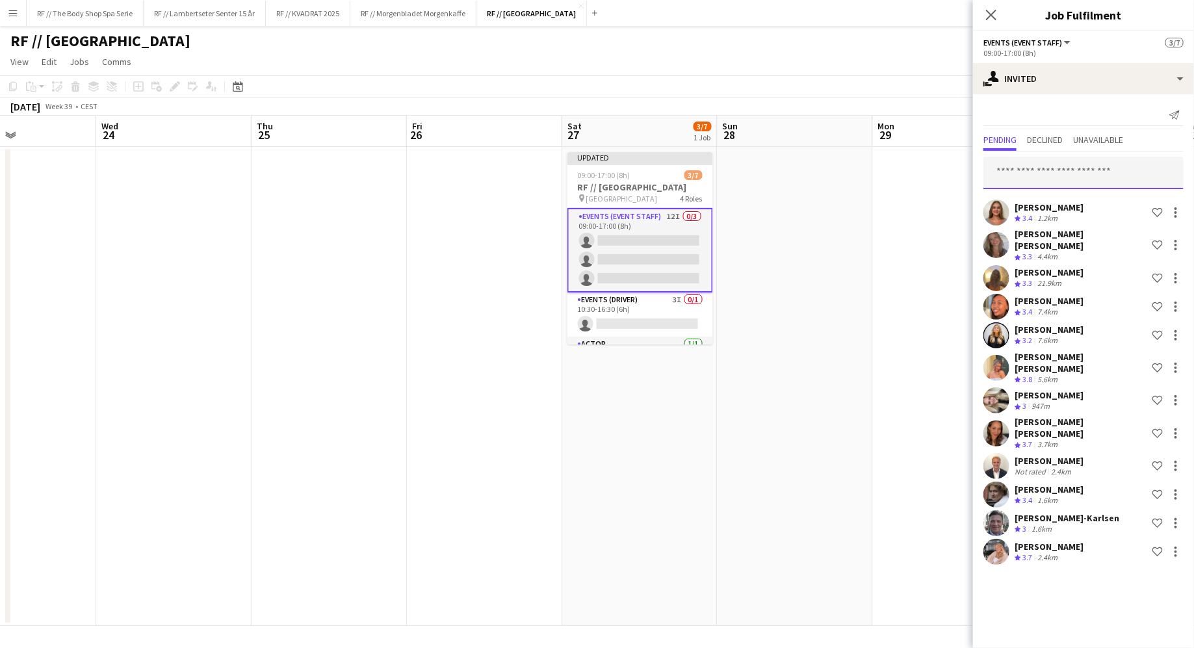
click at [1032, 163] on input "text" at bounding box center [1084, 173] width 200 height 33
type input "*********"
click at [1031, 205] on span "Lotte Langvatn-Van Baal" at bounding box center [1032, 204] width 75 height 11
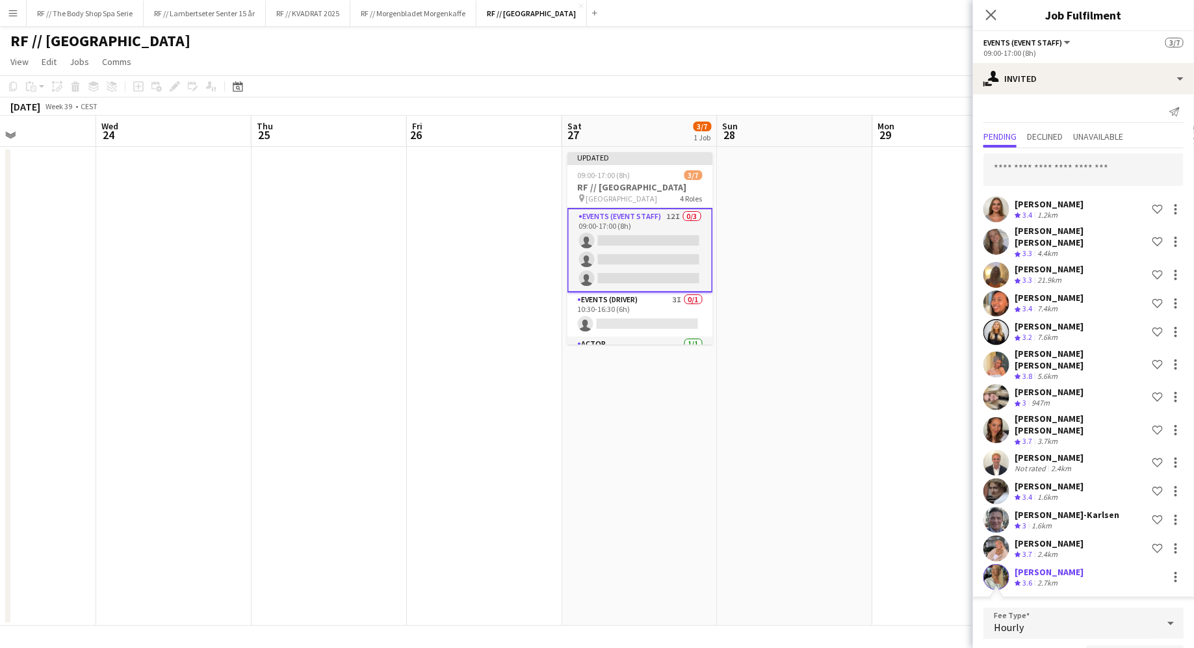
scroll to position [226, 0]
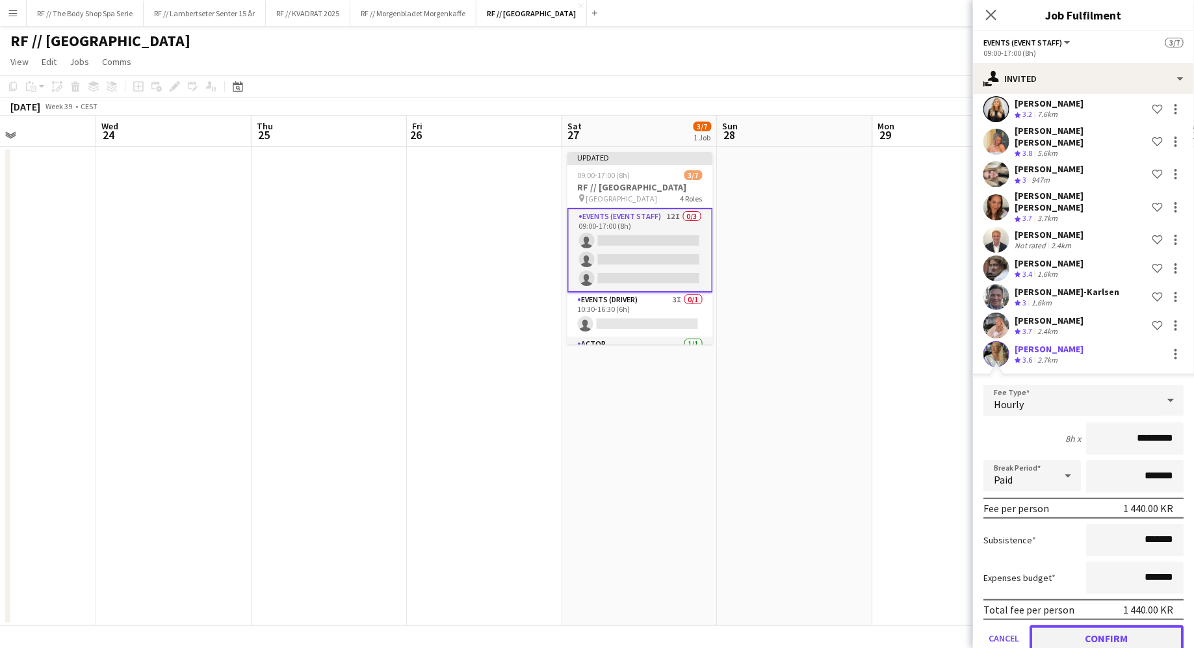
click at [1115, 625] on button "Confirm" at bounding box center [1107, 638] width 154 height 26
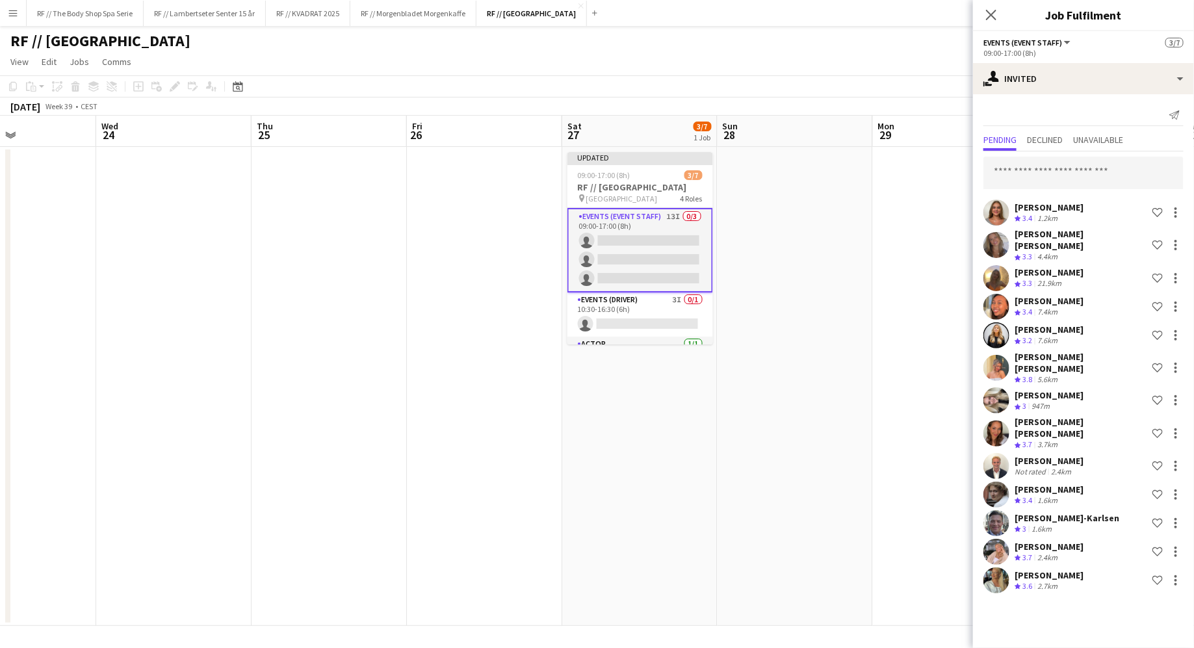
scroll to position [0, 0]
click at [1023, 167] on input "text" at bounding box center [1084, 173] width 200 height 33
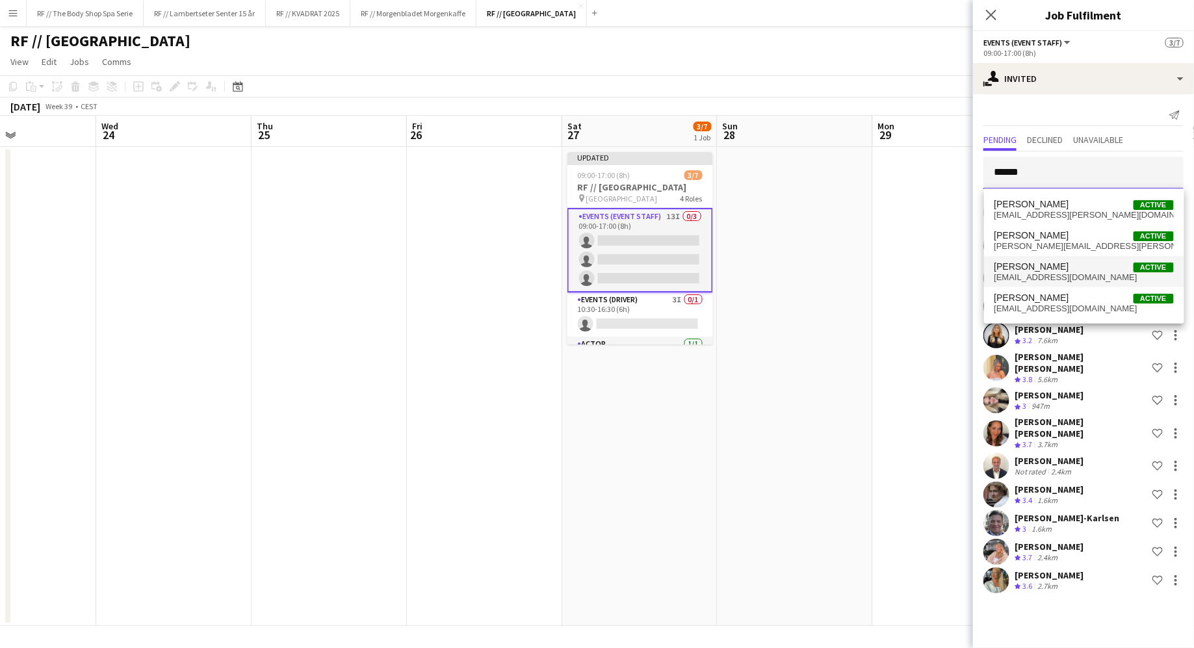
type input "*****"
click at [1036, 273] on span "[EMAIL_ADDRESS][DOMAIN_NAME]" at bounding box center [1084, 277] width 179 height 10
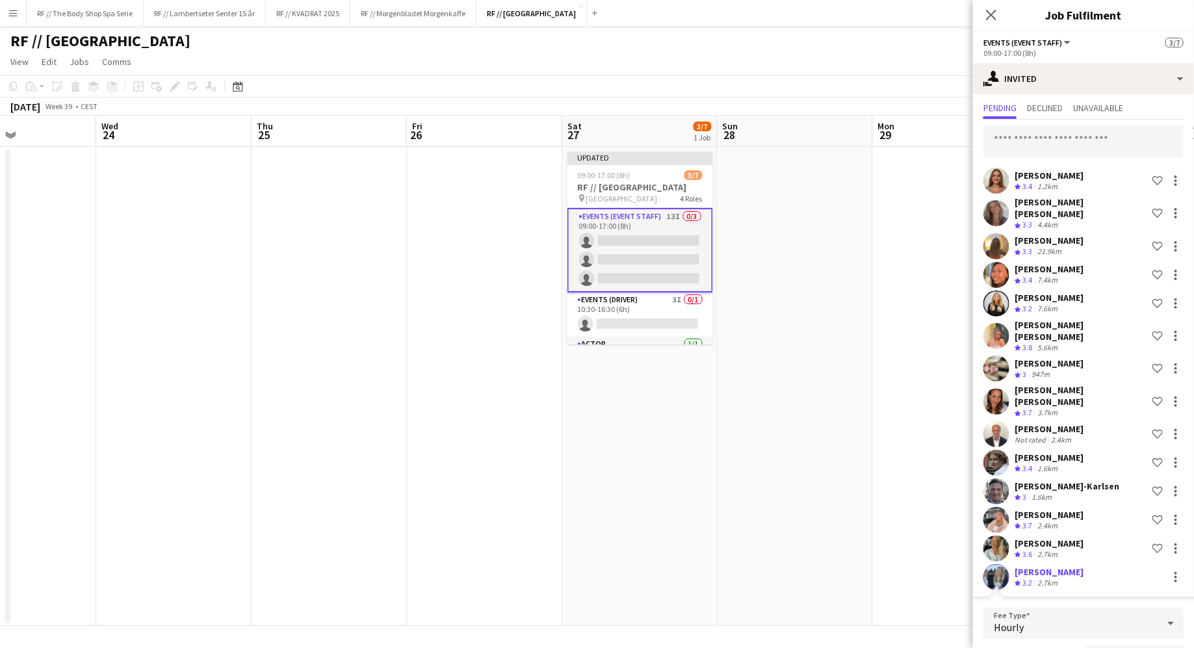
scroll to position [255, 0]
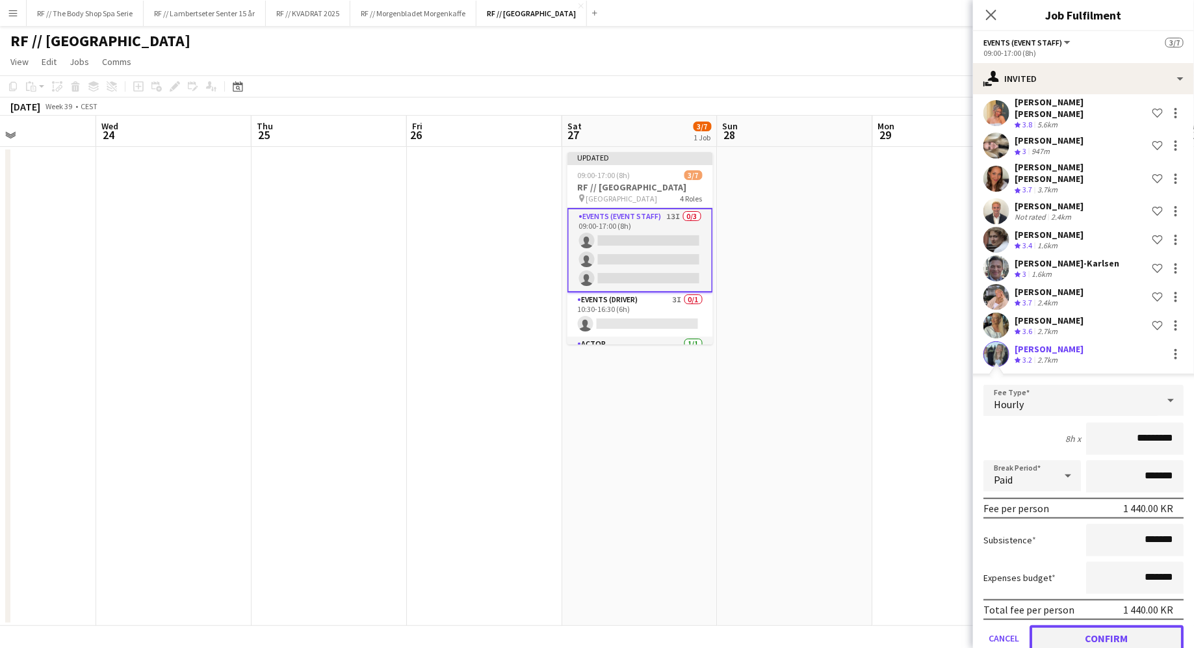
click at [1117, 625] on button "Confirm" at bounding box center [1107, 638] width 154 height 26
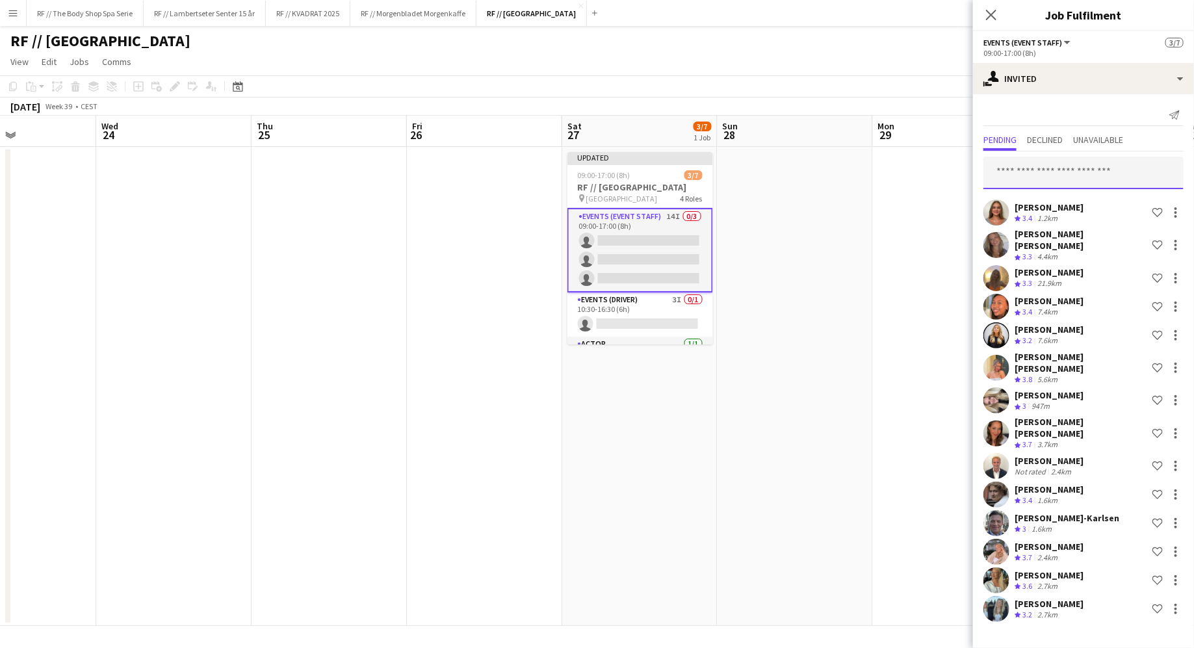
click at [1037, 170] on input "text" at bounding box center [1084, 173] width 200 height 33
click at [640, 408] on app-date-cell "Updated 09:00-17:00 (8h) 3/7 RF // Fjordland pin Østbanehallen 4 Roles Events (…" at bounding box center [639, 386] width 155 height 479
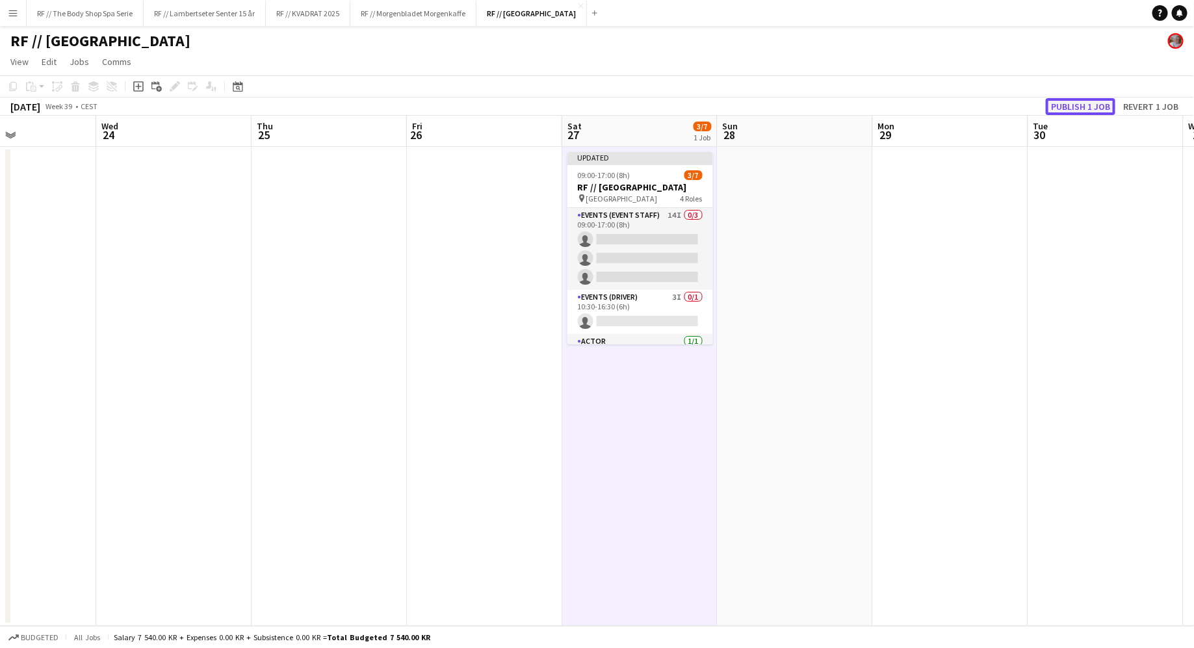
click at [1086, 102] on button "Publish 1 job" at bounding box center [1081, 106] width 70 height 17
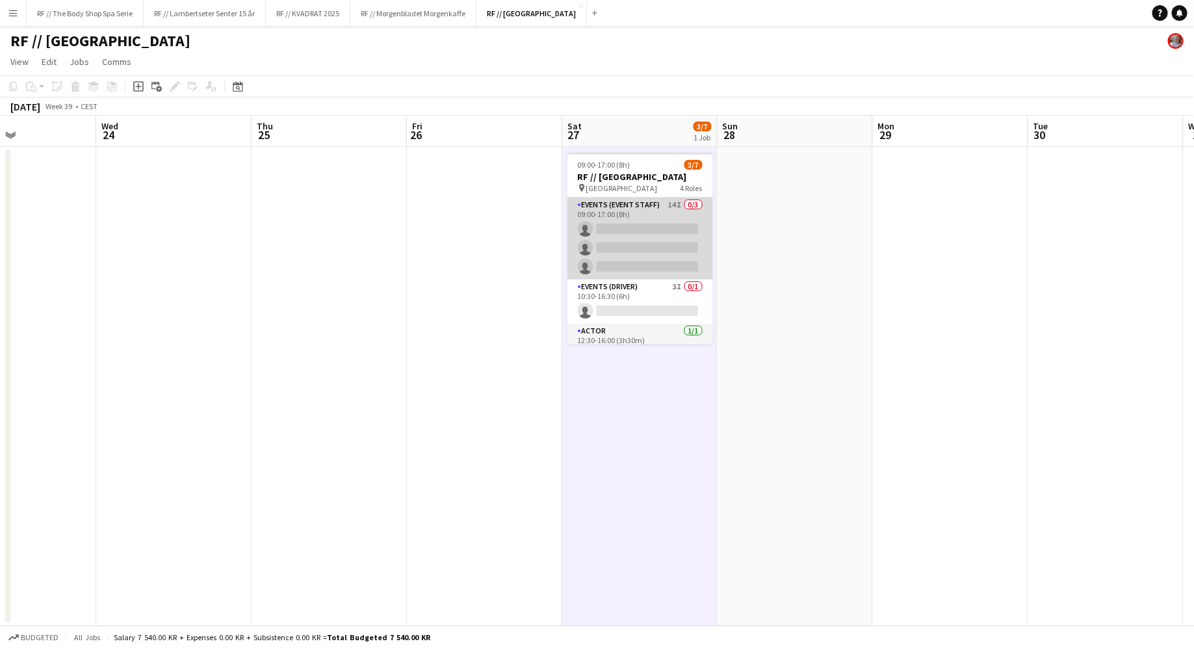
click at [638, 243] on app-card-role "Events (Event Staff) 14I 0/3 09:00-17:00 (8h) single-neutral-actions single-neu…" at bounding box center [640, 239] width 146 height 82
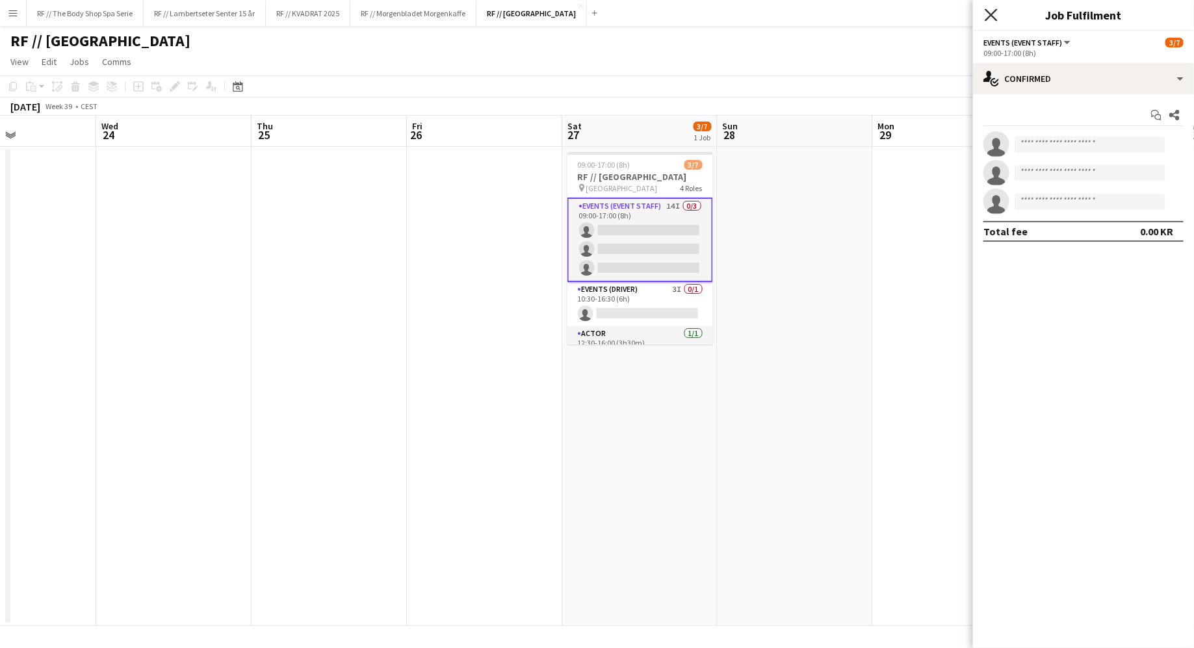
click at [991, 10] on icon "Close pop-in" at bounding box center [991, 14] width 12 height 12
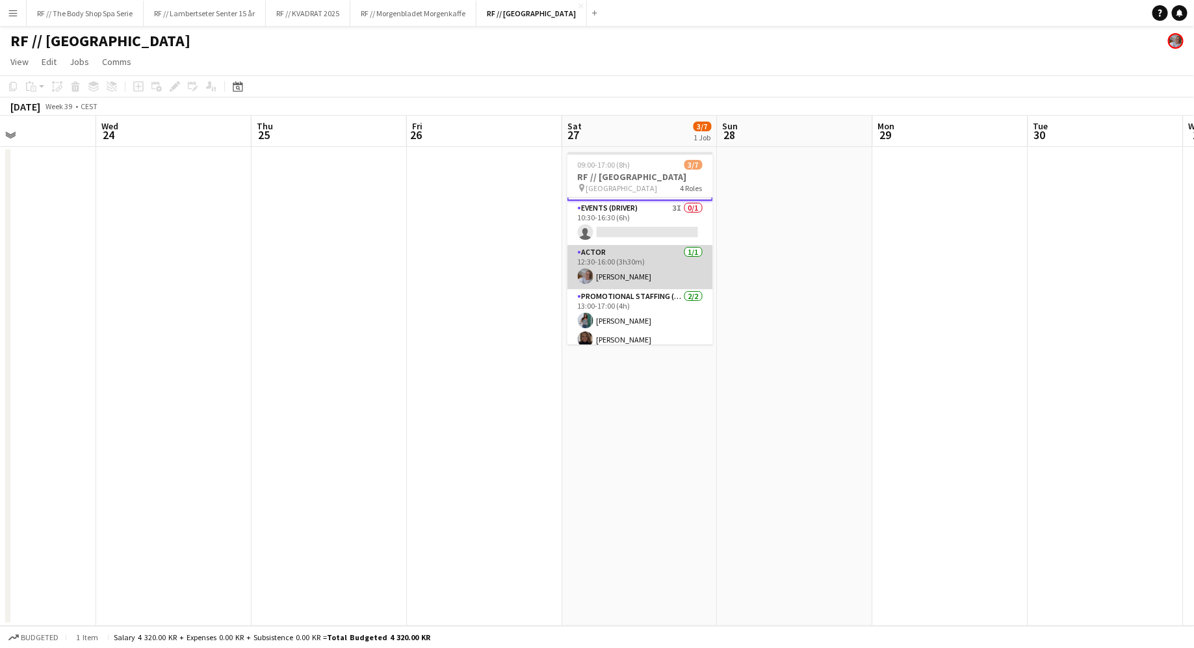
scroll to position [88, 0]
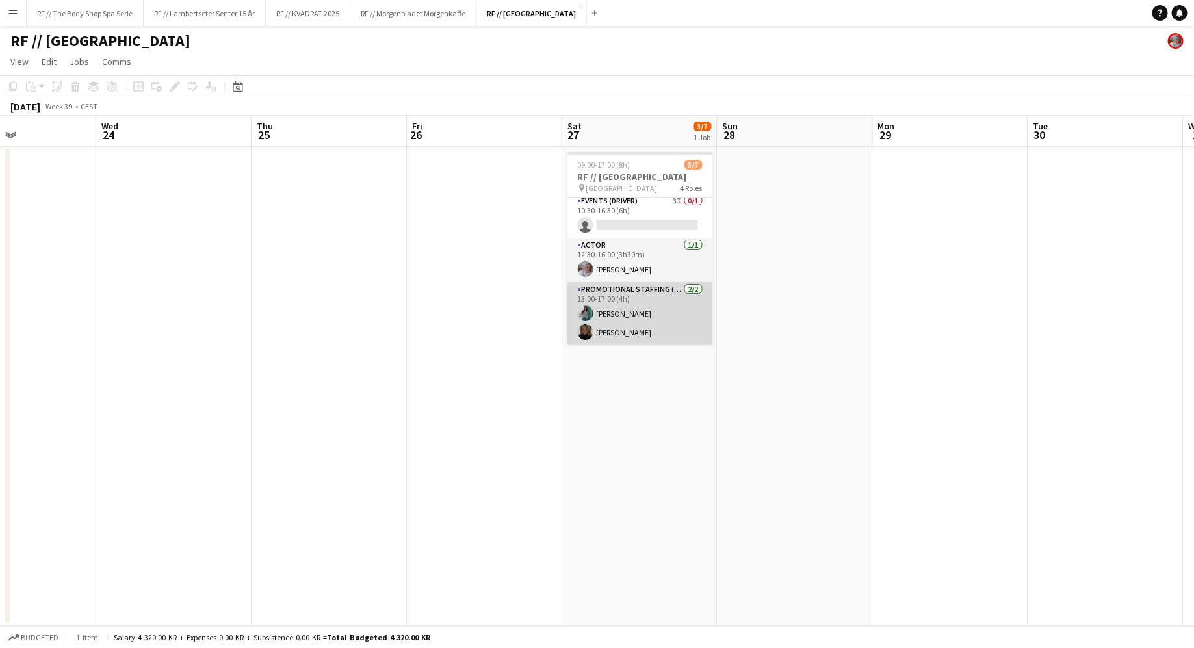
click at [690, 298] on app-card-role "Promotional Staffing (Sampling Staff) 2/2 13:00-17:00 (4h) Jenny Gjøstøl Hella …" at bounding box center [640, 313] width 146 height 63
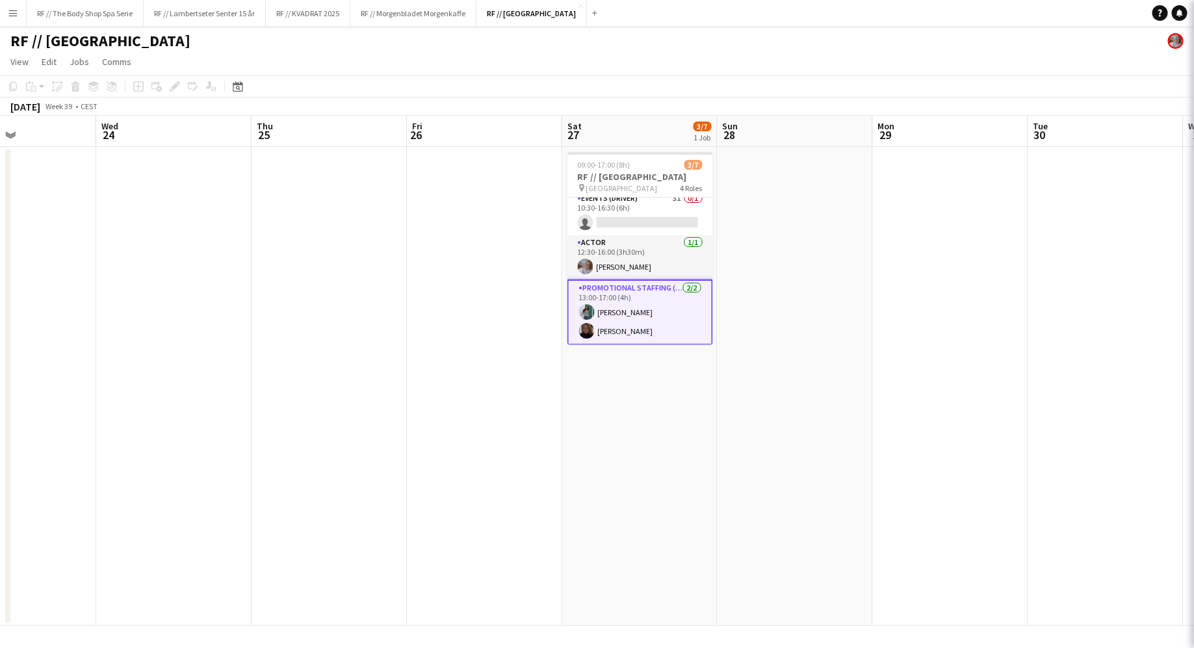
scroll to position [86, 0]
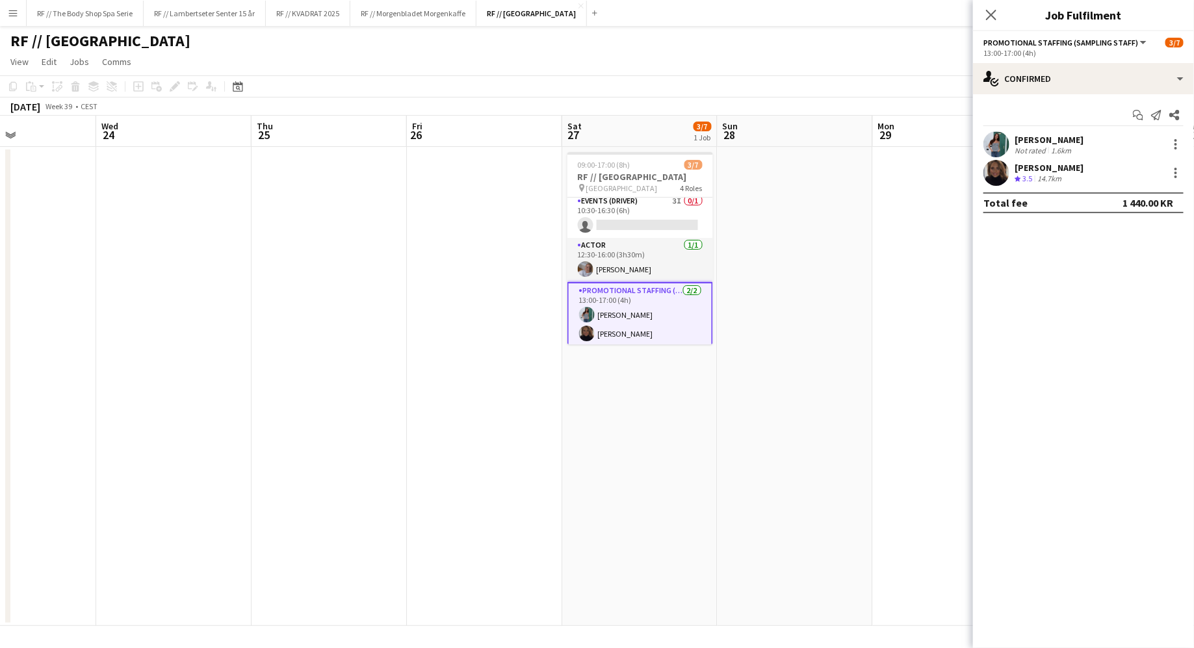
click at [1058, 134] on div "Jenny Gjøstøl" at bounding box center [1049, 140] width 69 height 12
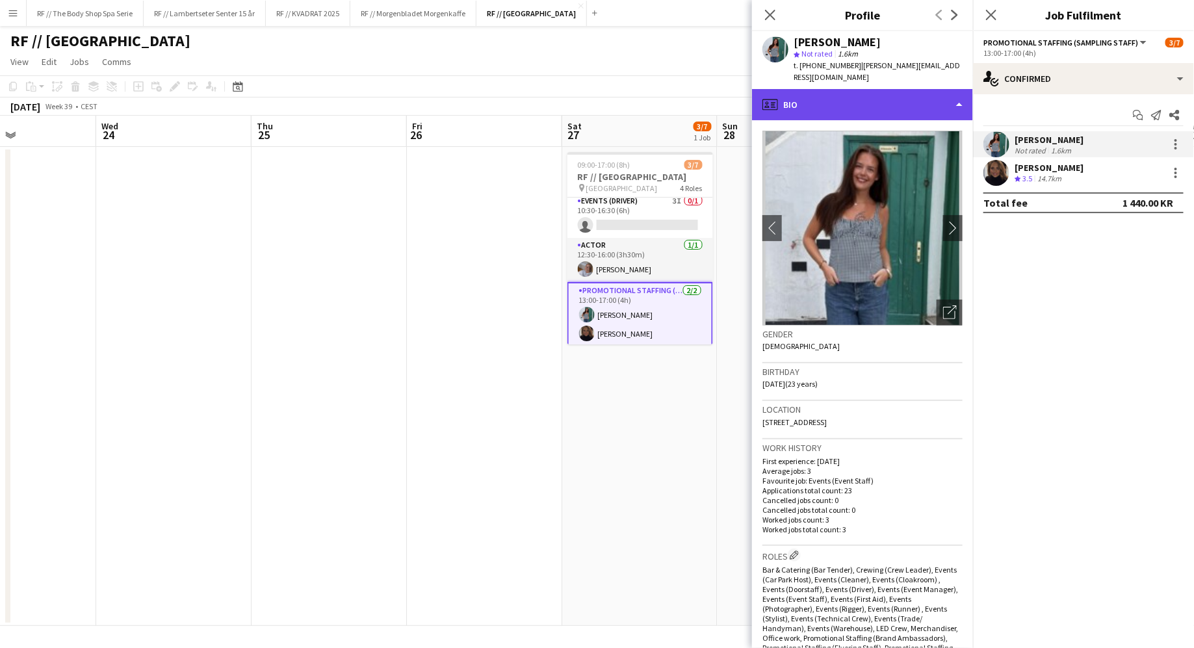
click at [831, 89] on div "profile Bio" at bounding box center [862, 104] width 221 height 31
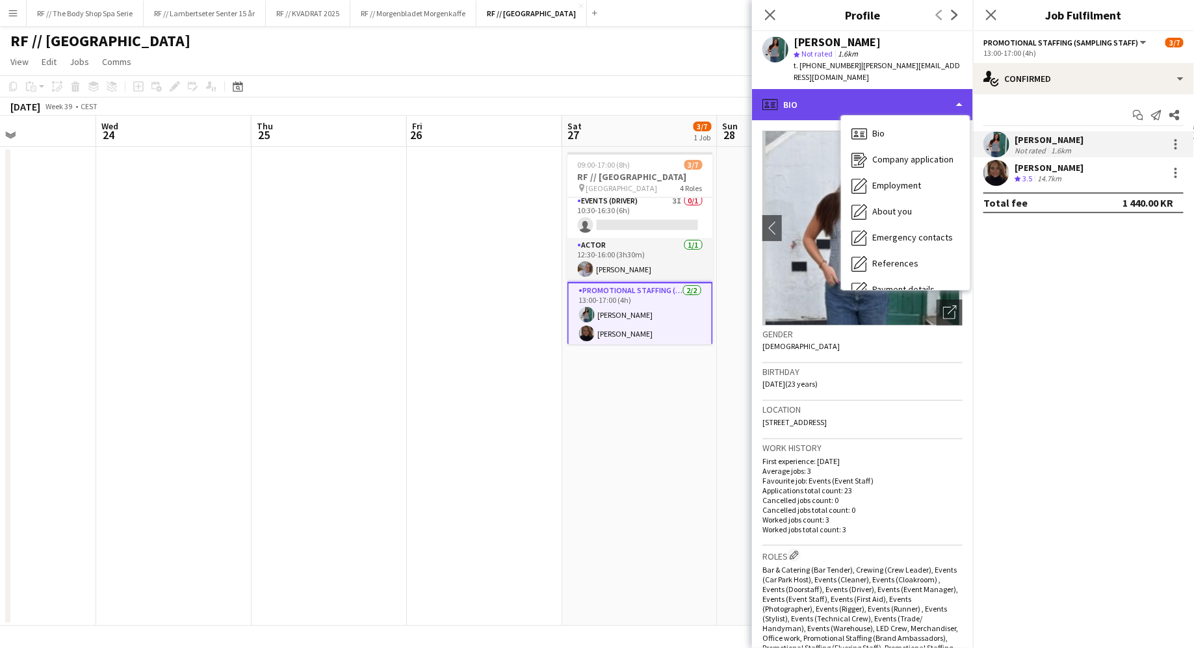
click at [831, 89] on div "profile Bio" at bounding box center [862, 104] width 221 height 31
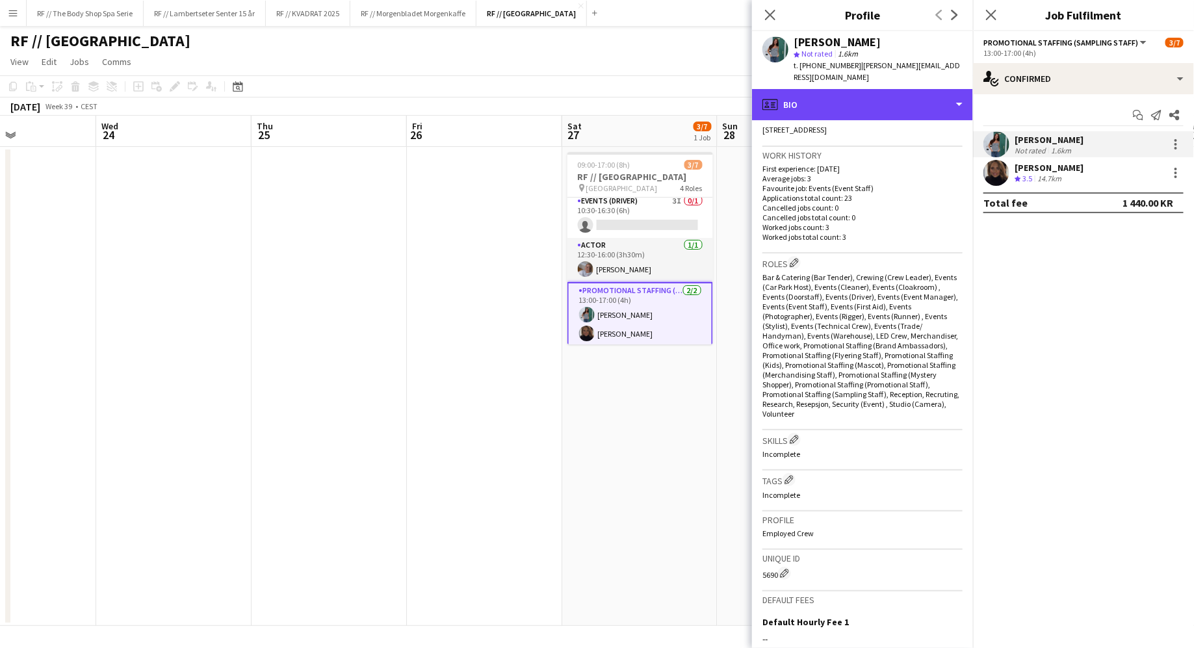
scroll to position [442, 0]
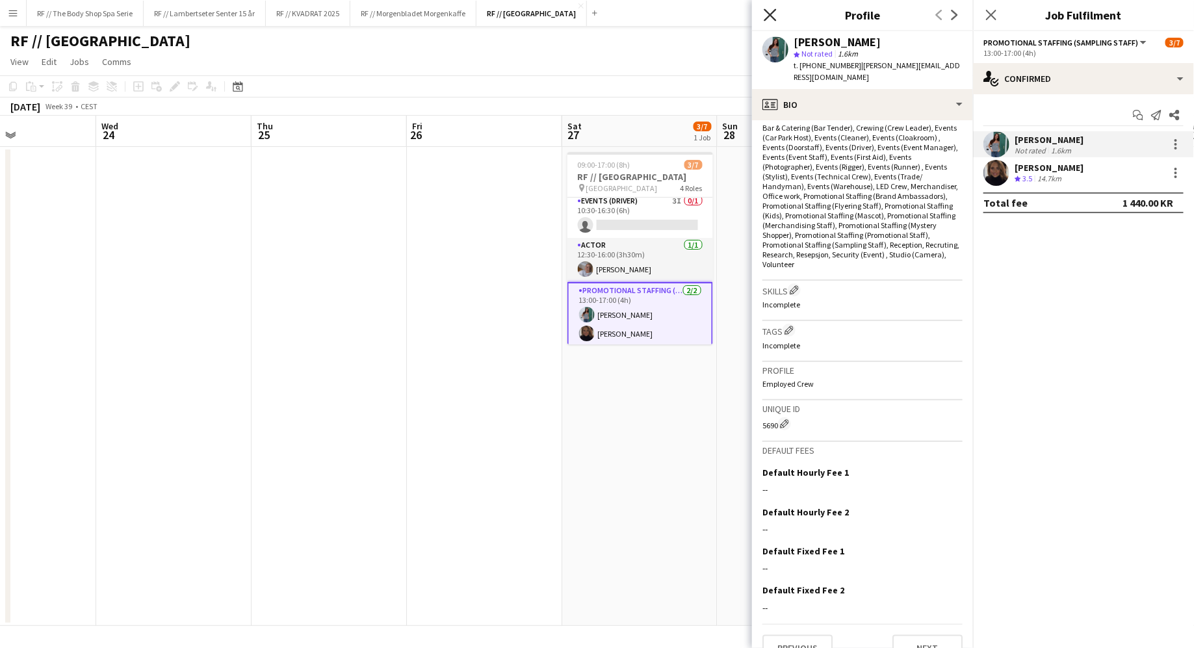
click at [774, 18] on icon at bounding box center [770, 14] width 12 height 12
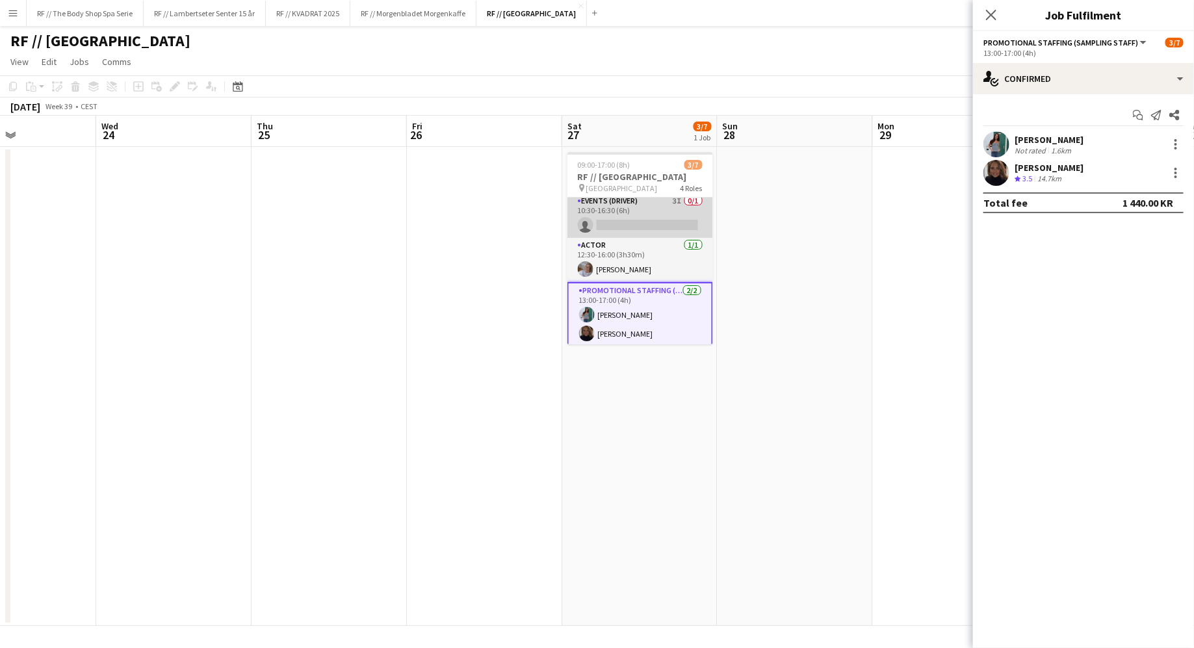
scroll to position [0, 0]
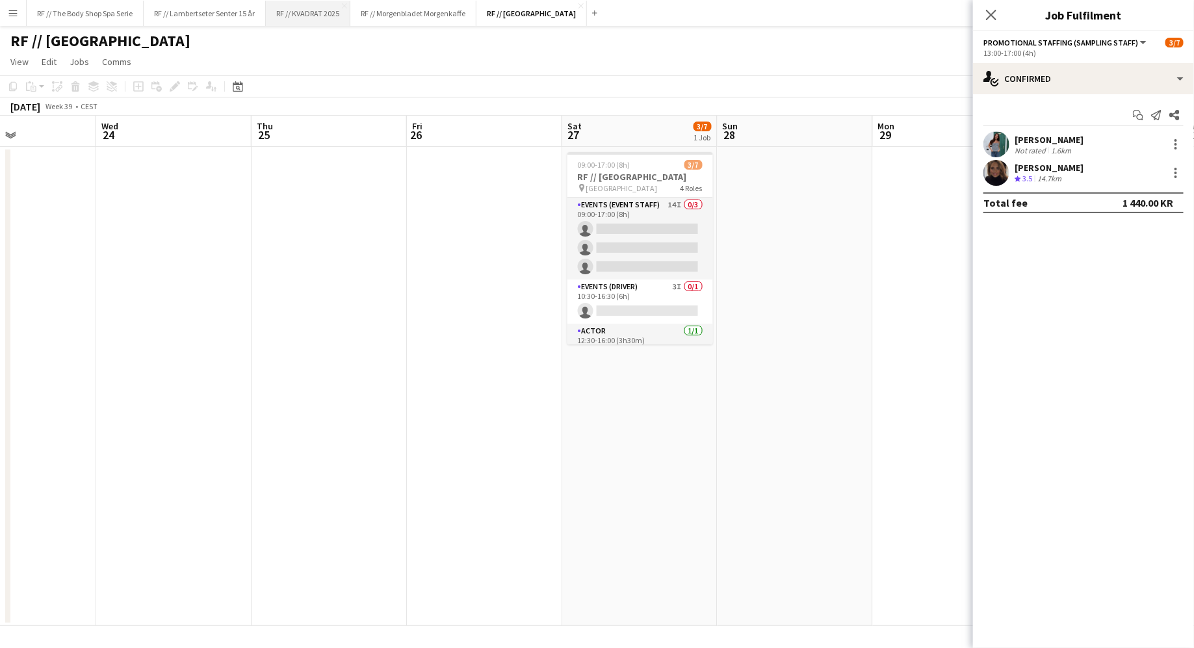
click at [305, 18] on button "RF // KVADRAT 2025 Close" at bounding box center [308, 13] width 85 height 25
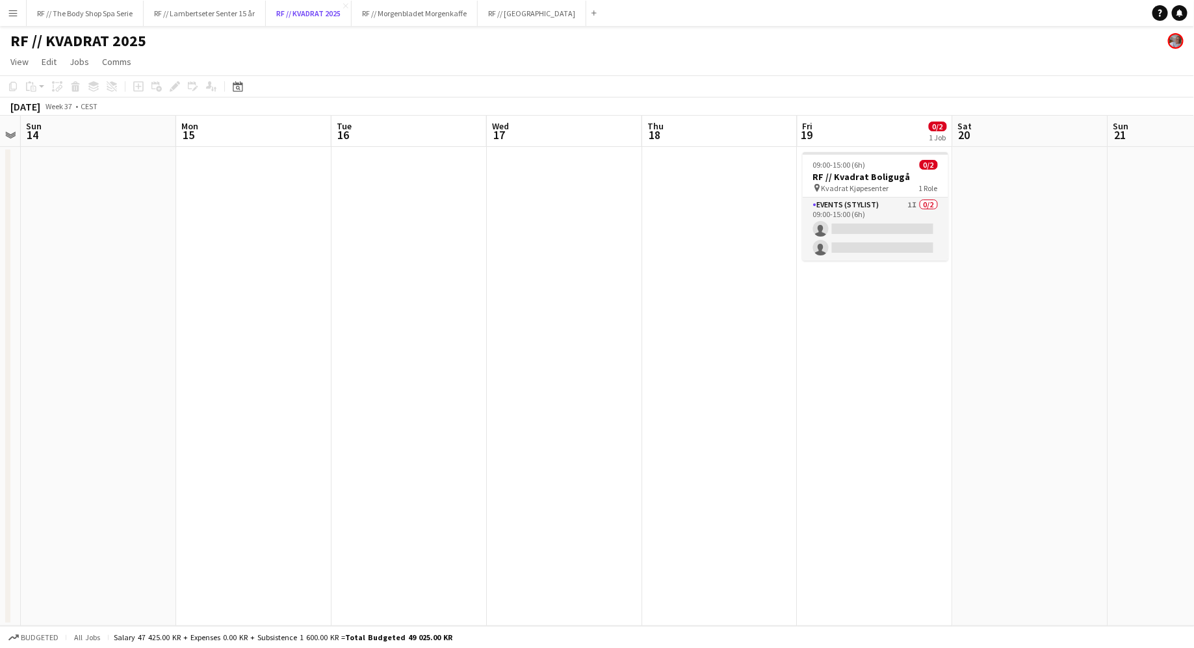
scroll to position [0, 486]
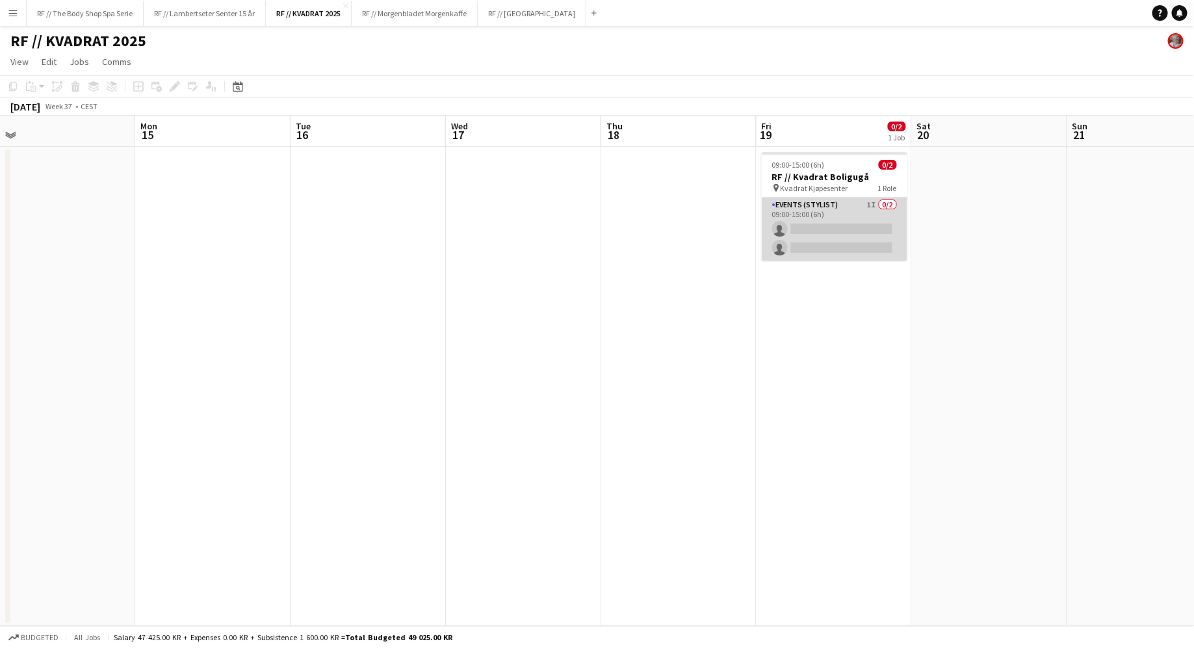
click at [873, 206] on app-card-role "Events (Stylist) 1I 0/2 09:00-15:00 (6h) single-neutral-actions single-neutral-…" at bounding box center [835, 229] width 146 height 63
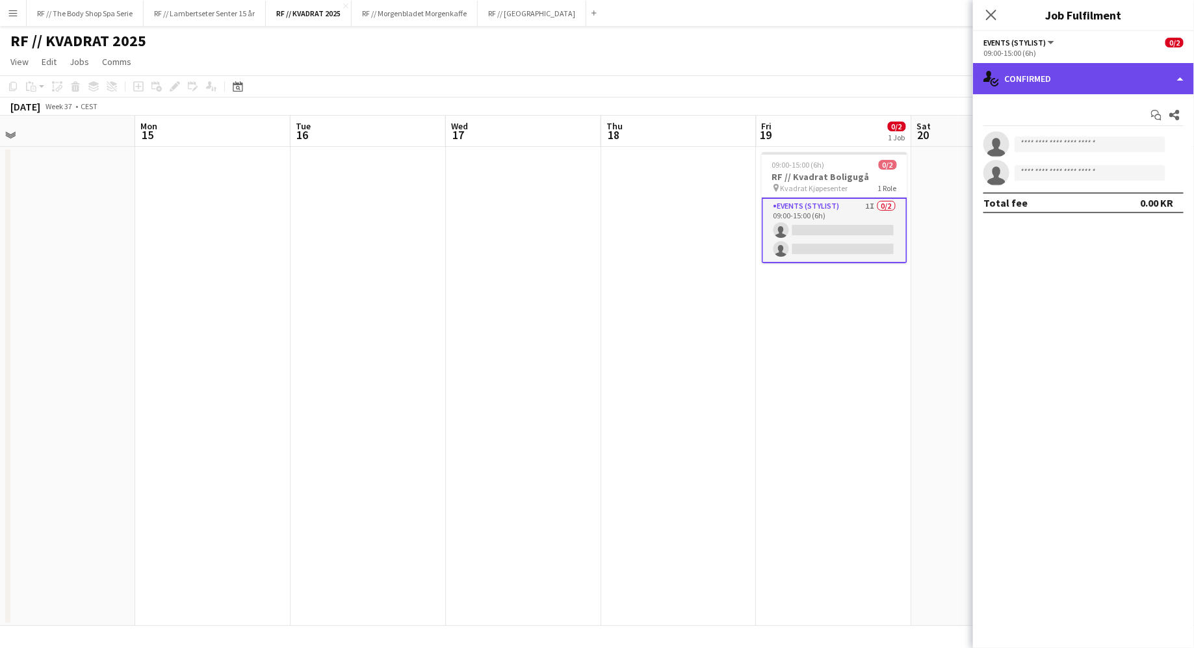
click at [1027, 85] on div "single-neutral-actions-check-2 Confirmed" at bounding box center [1083, 78] width 221 height 31
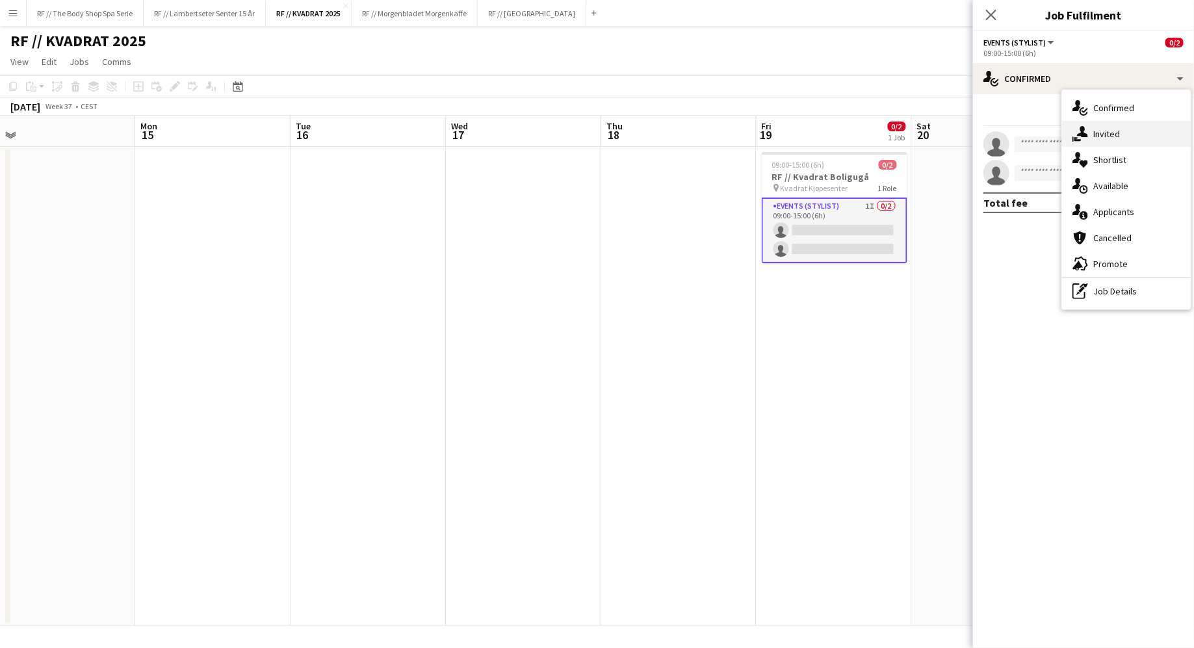
click at [1078, 129] on icon "single-neutral-actions-share-1" at bounding box center [1081, 134] width 16 height 16
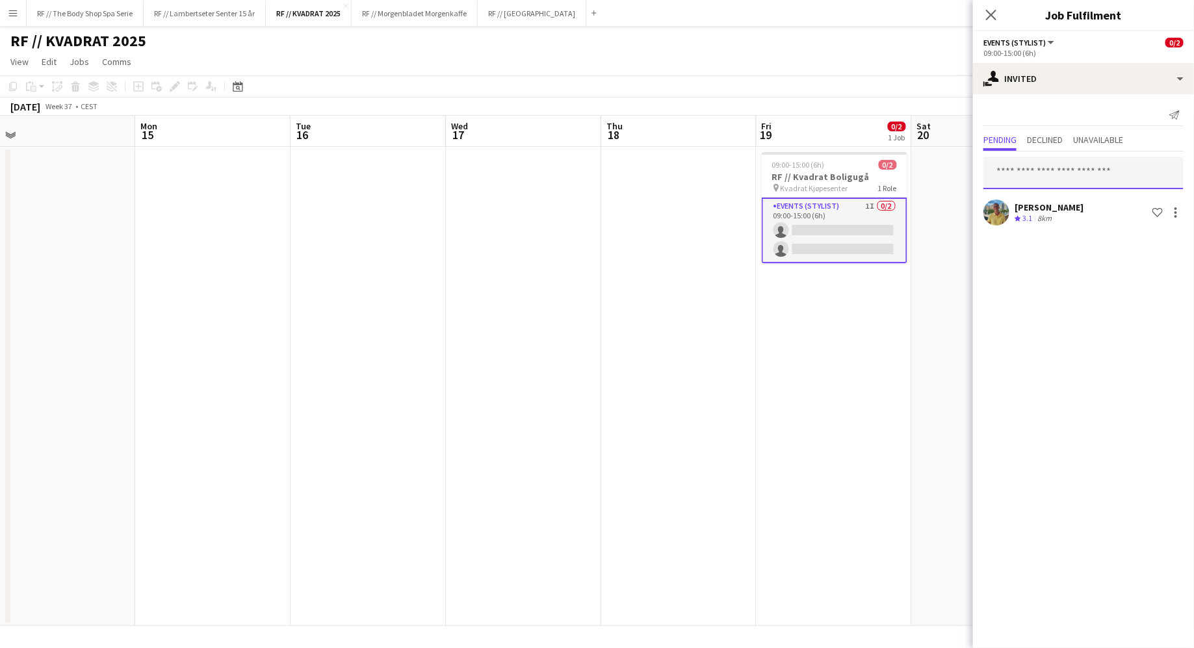
click at [1030, 166] on input "text" at bounding box center [1084, 173] width 200 height 33
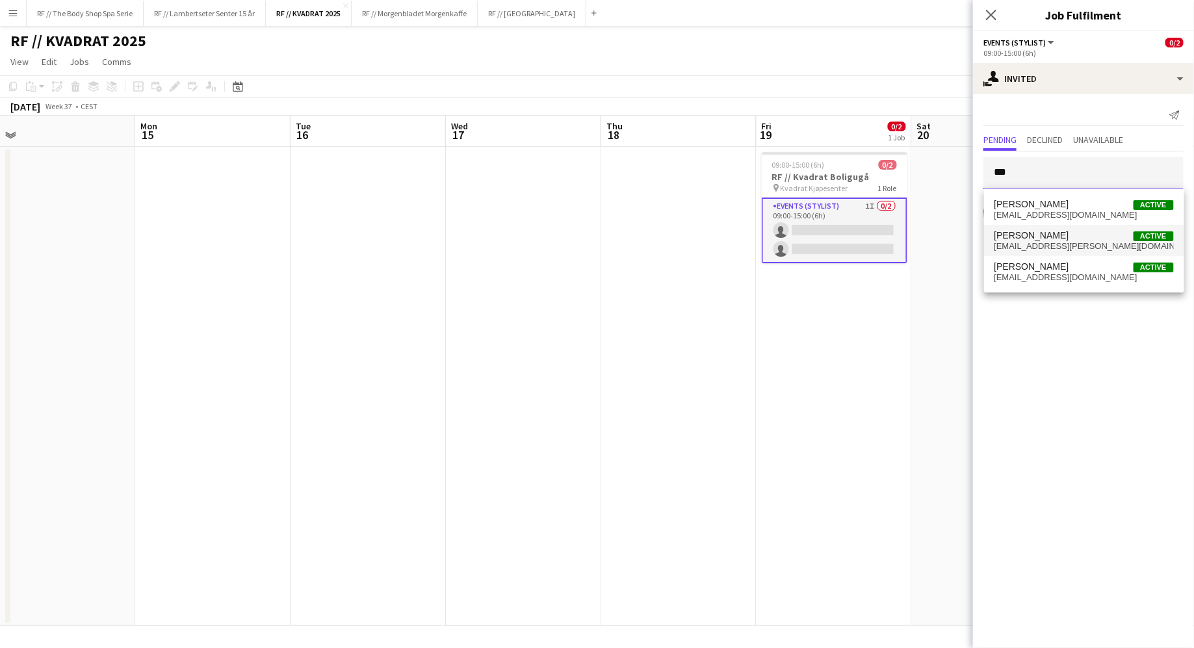
type input "***"
click at [1064, 244] on span "[EMAIL_ADDRESS][PERSON_NAME][DOMAIN_NAME]" at bounding box center [1084, 246] width 179 height 10
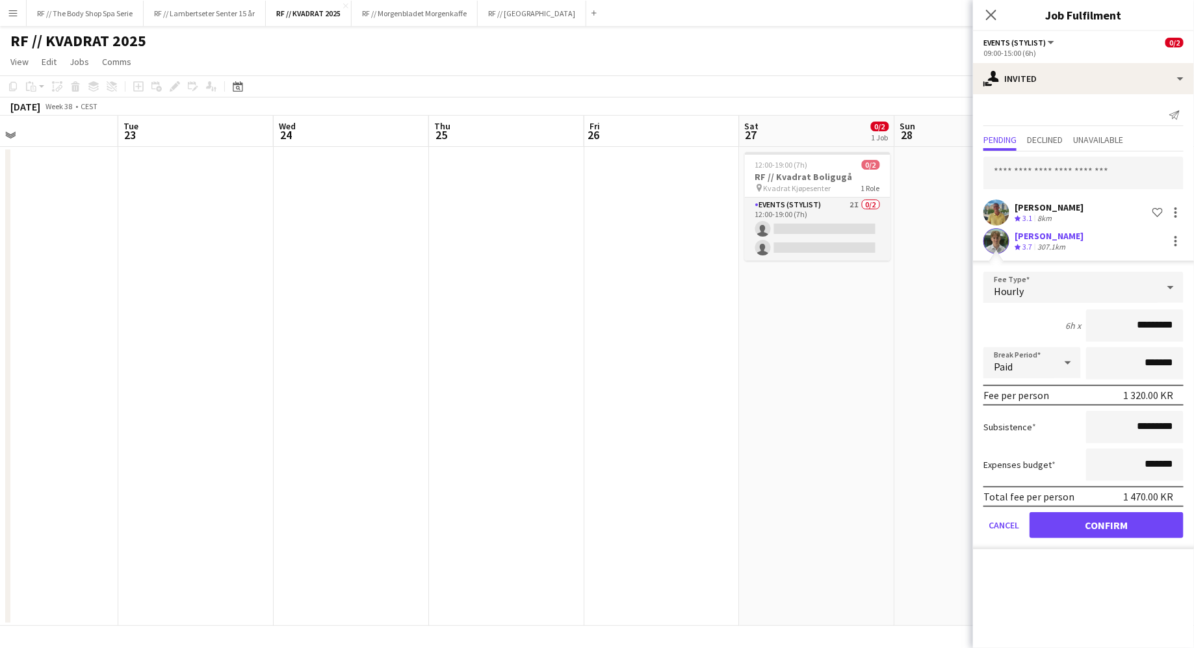
scroll to position [0, 423]
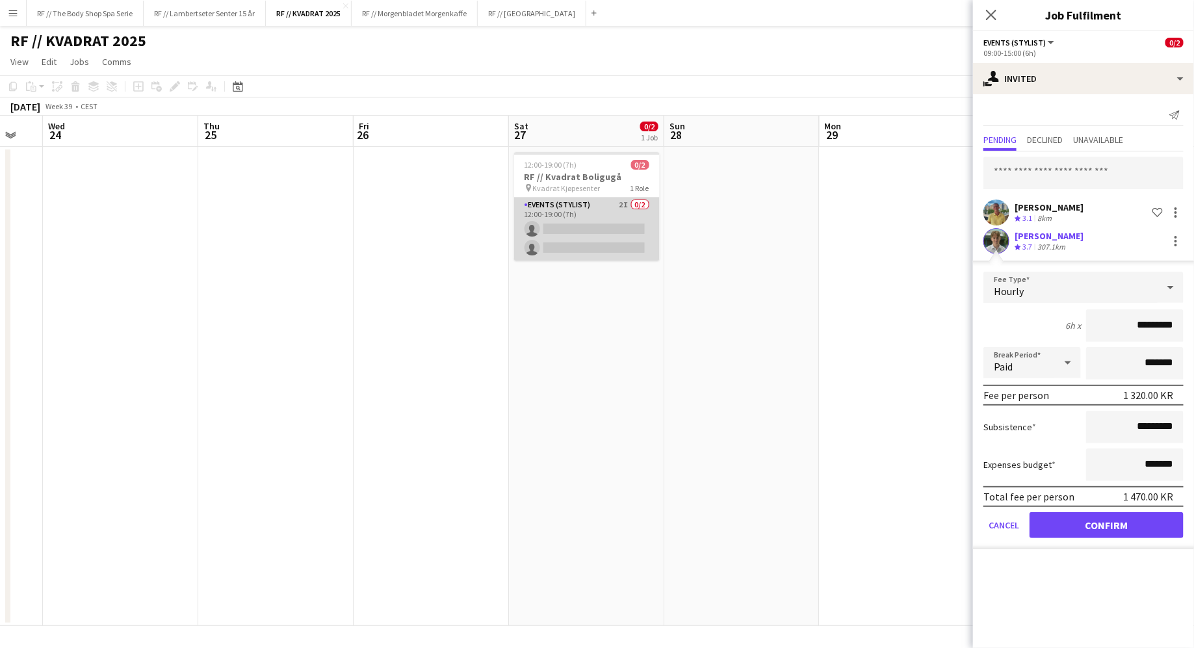
click at [632, 203] on app-card-role "Events (Stylist) 2I 0/2 12:00-19:00 (7h) single-neutral-actions single-neutral-…" at bounding box center [587, 229] width 146 height 63
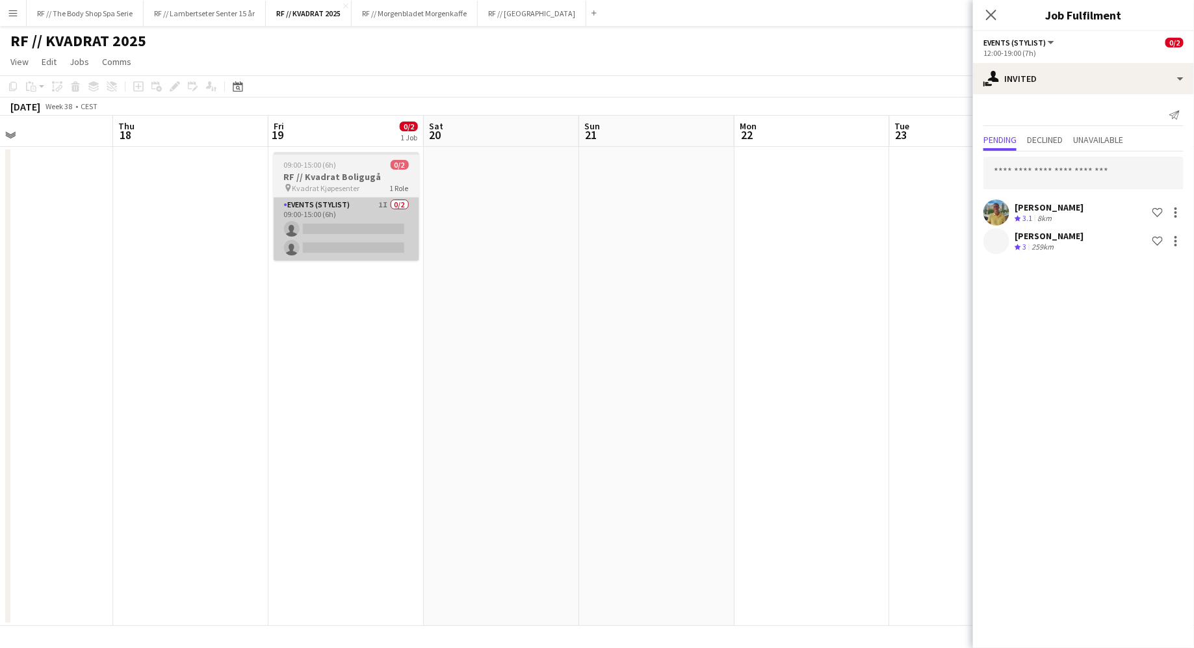
scroll to position [0, 346]
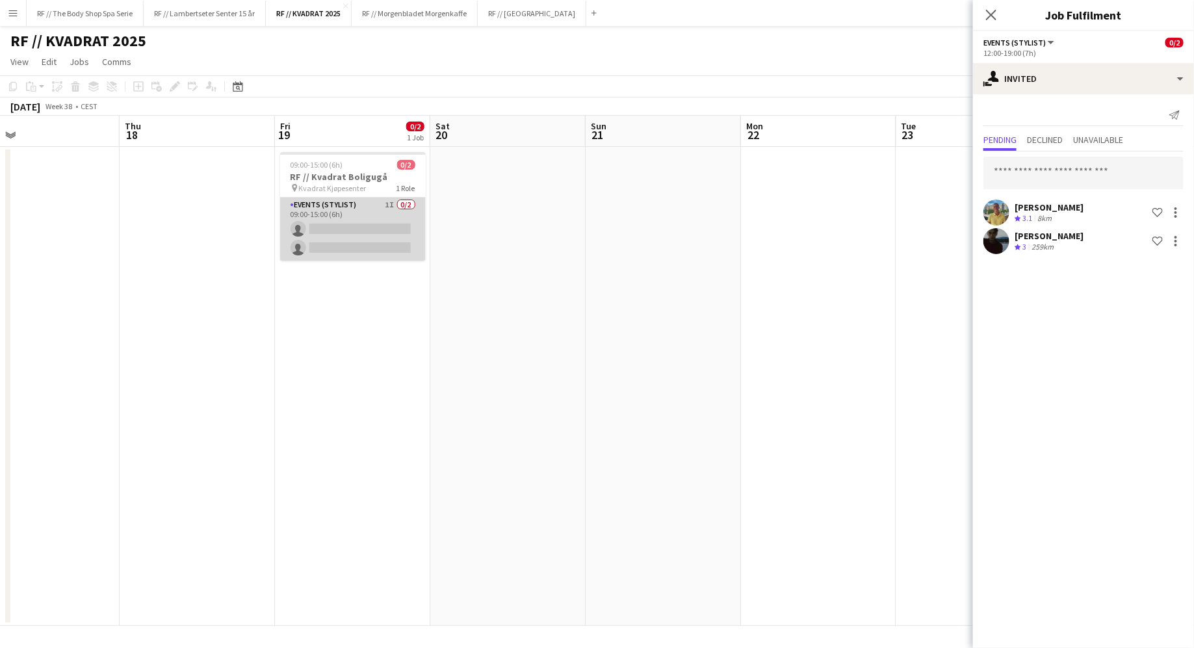
click at [362, 204] on app-card-role "Events (Stylist) 1I 0/2 09:00-15:00 (6h) single-neutral-actions single-neutral-…" at bounding box center [353, 229] width 146 height 63
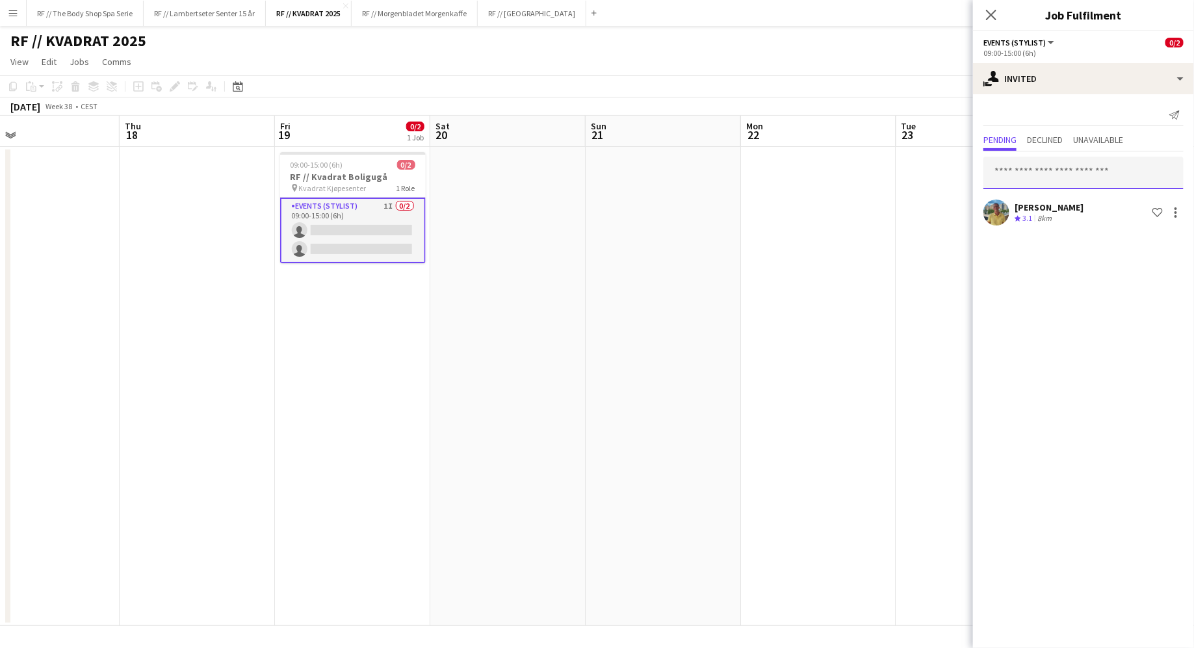
click at [1067, 176] on input "text" at bounding box center [1084, 173] width 200 height 33
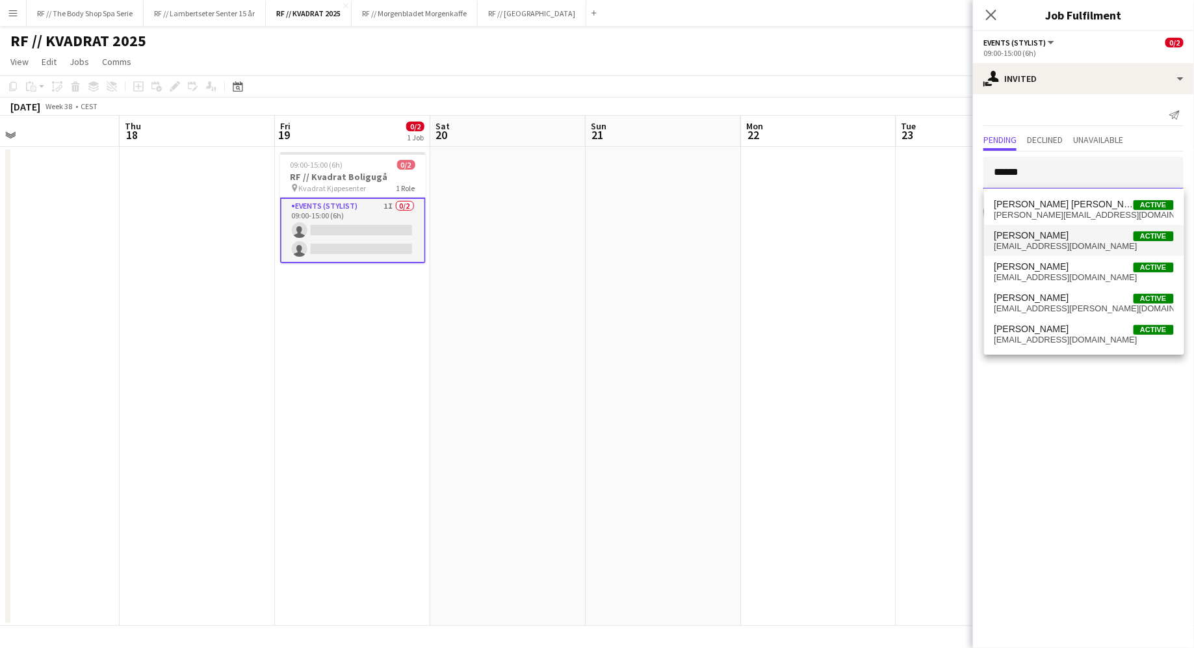
type input "******"
click at [1063, 238] on span "Oliver Norkyn Active" at bounding box center [1084, 235] width 179 height 11
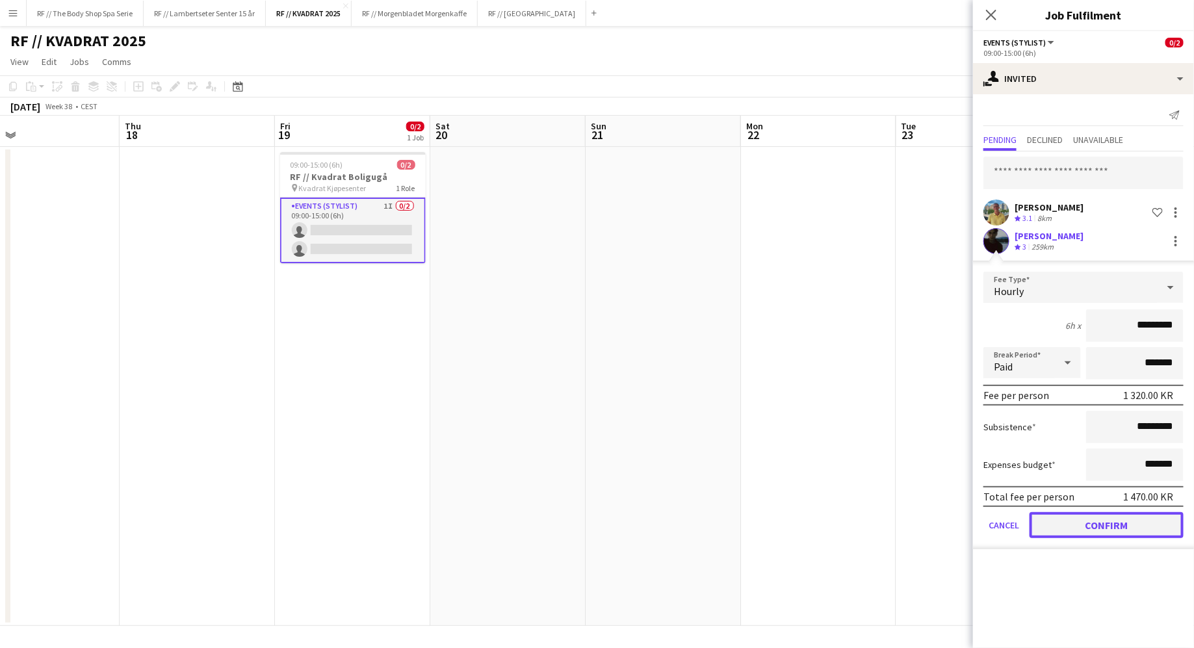
click at [1117, 521] on button "Confirm" at bounding box center [1107, 525] width 154 height 26
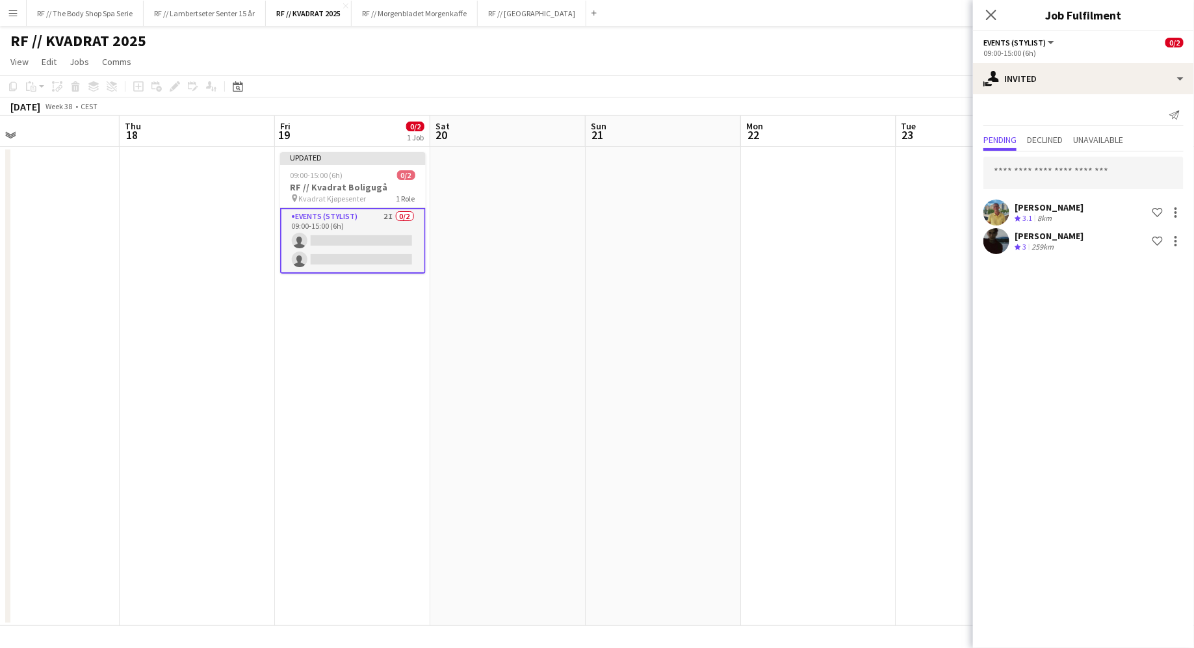
click at [378, 350] on app-date-cell "Updated 09:00-15:00 (6h) 0/2 RF // Kvadrat Boligugå pin Kvadrat Kjøpesenter 1 R…" at bounding box center [352, 386] width 155 height 479
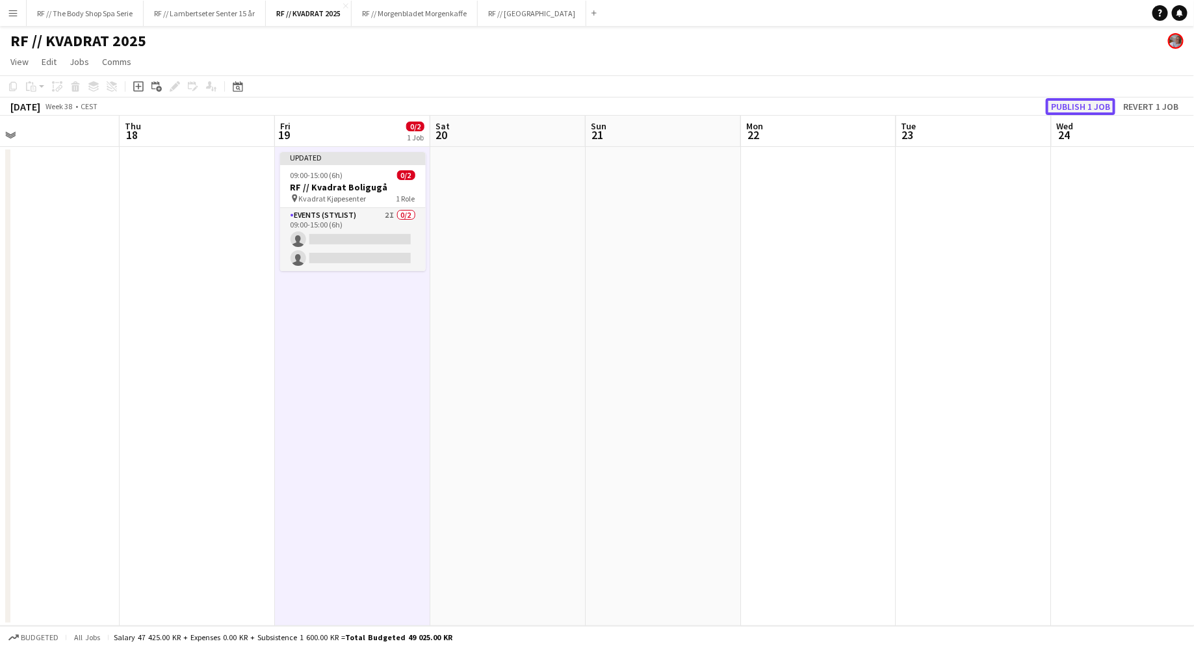
click at [1084, 102] on button "Publish 1 job" at bounding box center [1081, 106] width 70 height 17
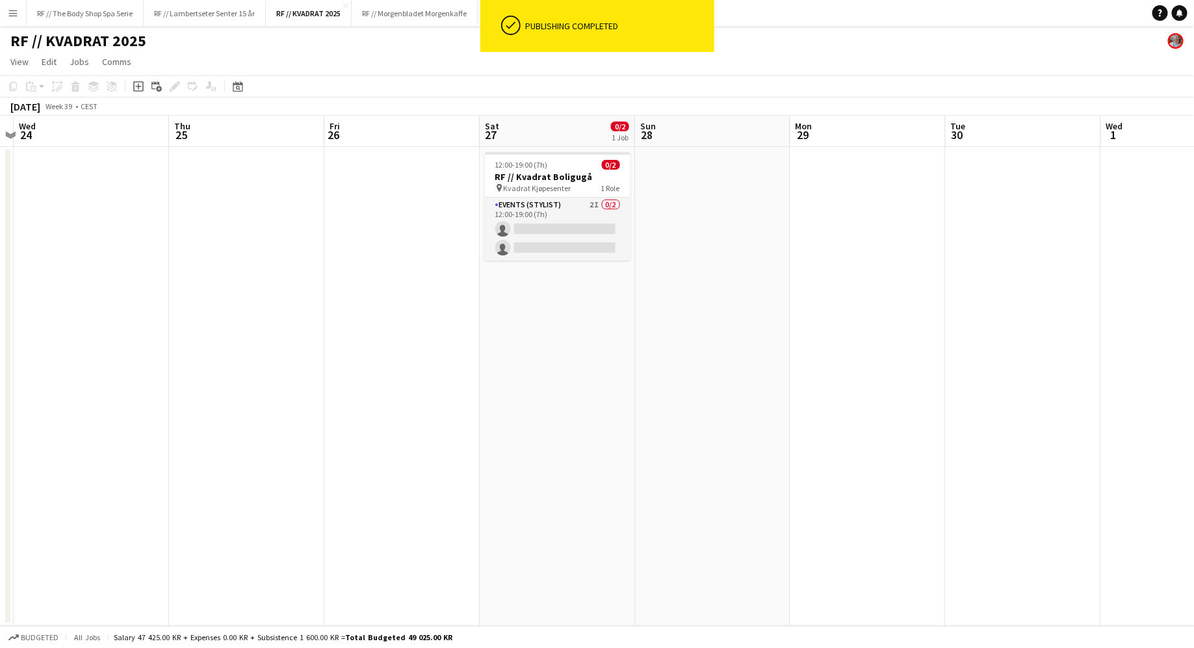
scroll to position [0, 454]
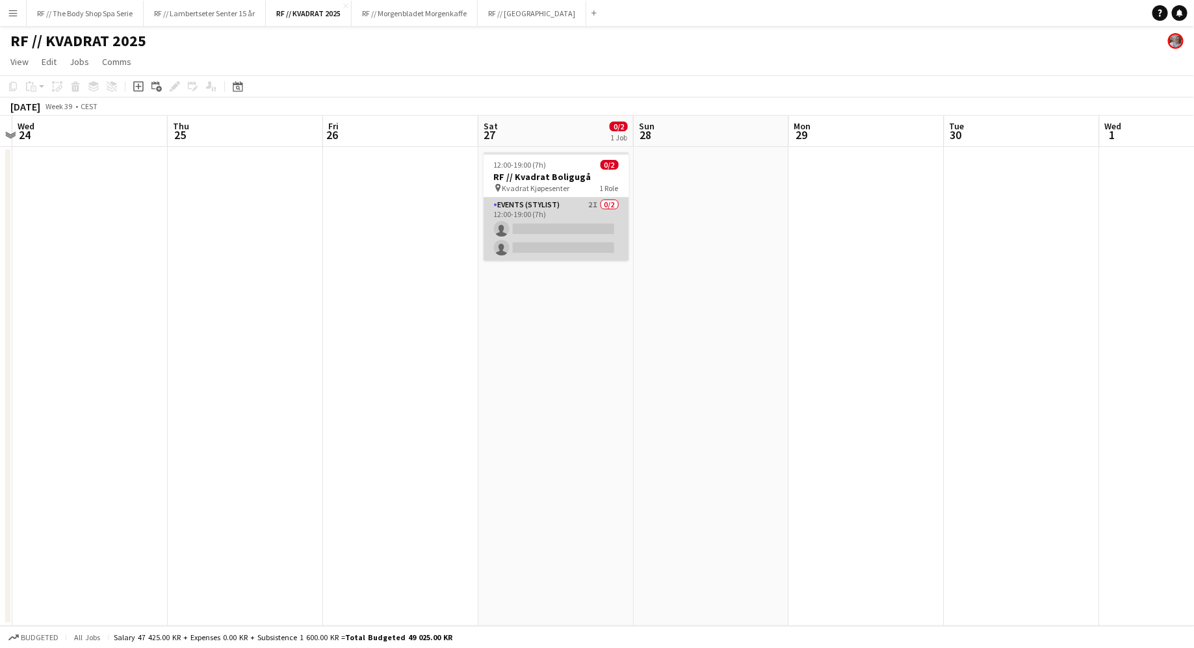
click at [567, 205] on app-card-role "Events (Stylist) 2I 0/2 12:00-19:00 (7h) single-neutral-actions single-neutral-…" at bounding box center [557, 229] width 146 height 63
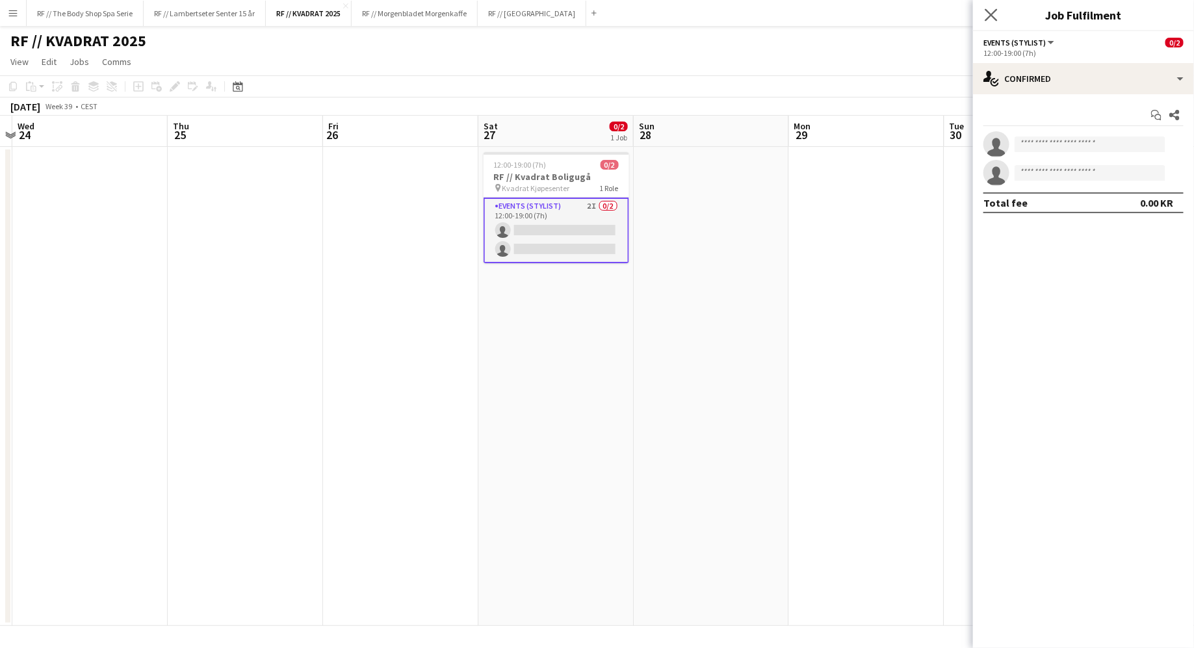
click at [985, 10] on icon "Close pop-in" at bounding box center [991, 14] width 12 height 12
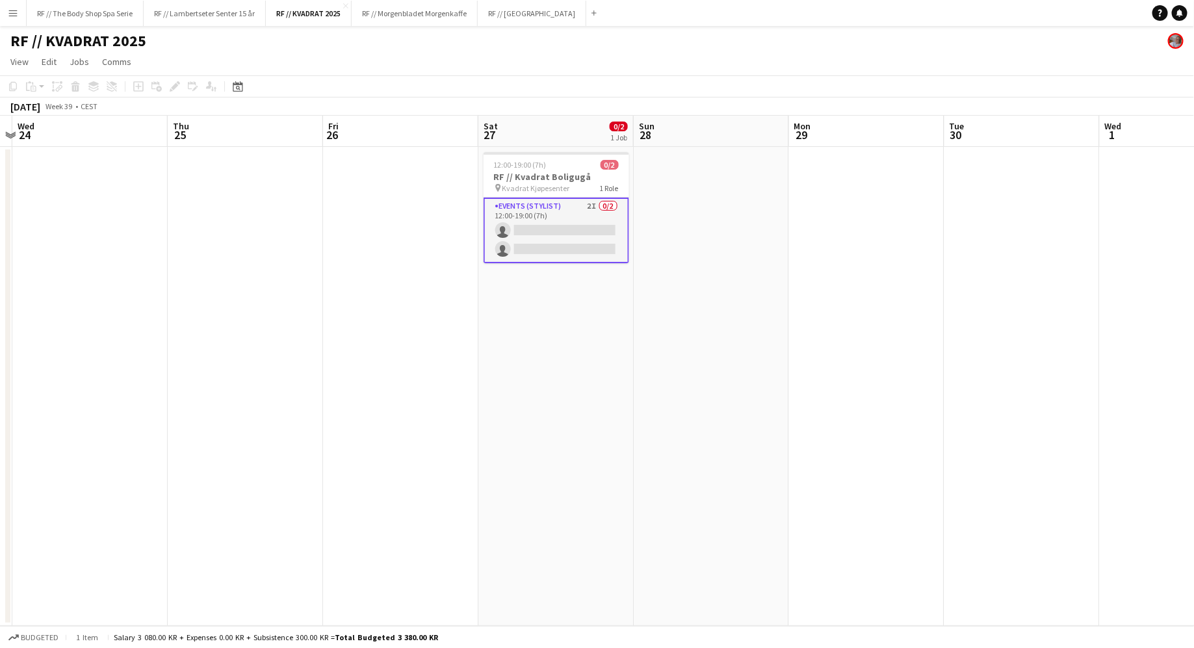
click at [587, 202] on app-card-role "Events (Stylist) 2I 0/2 12:00-19:00 (7h) single-neutral-actions single-neutral-…" at bounding box center [557, 231] width 146 height 66
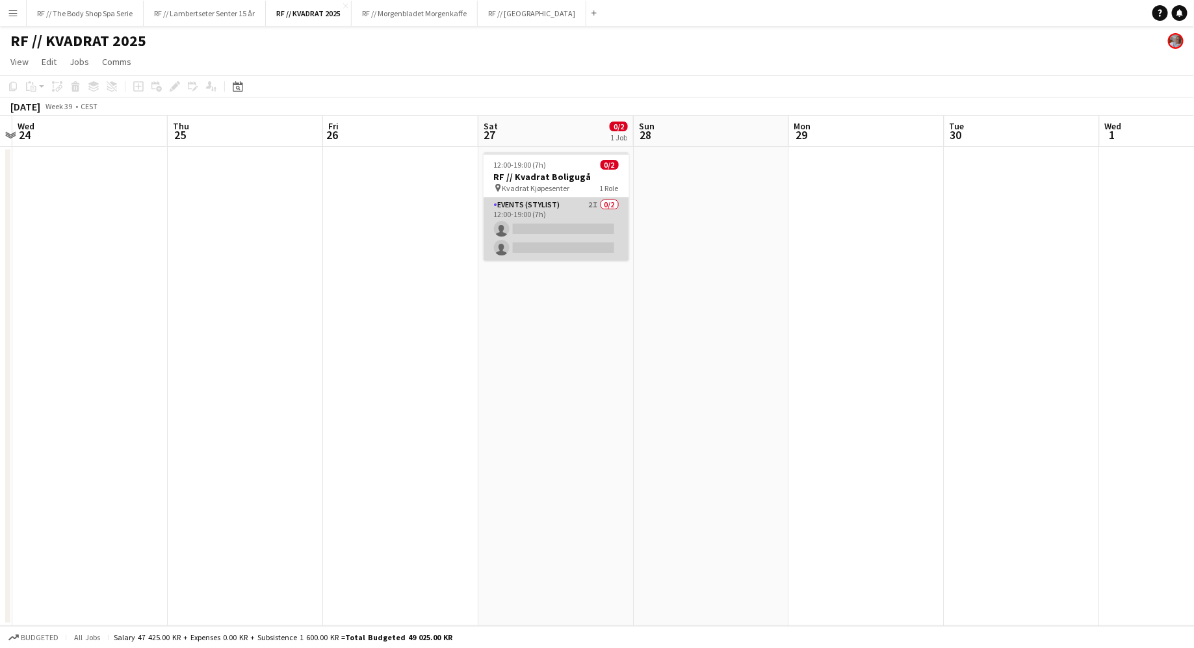
click at [599, 204] on app-card-role "Events (Stylist) 2I 0/2 12:00-19:00 (7h) single-neutral-actions single-neutral-…" at bounding box center [557, 229] width 146 height 63
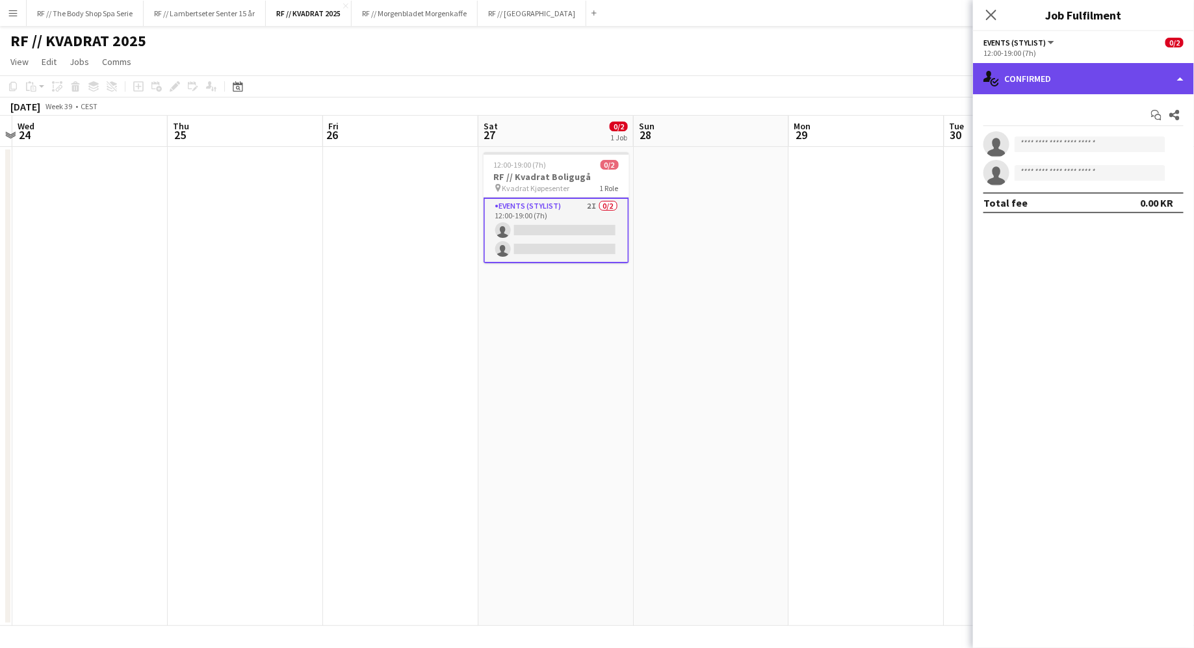
click at [1054, 80] on div "single-neutral-actions-check-2 Confirmed" at bounding box center [1083, 78] width 221 height 31
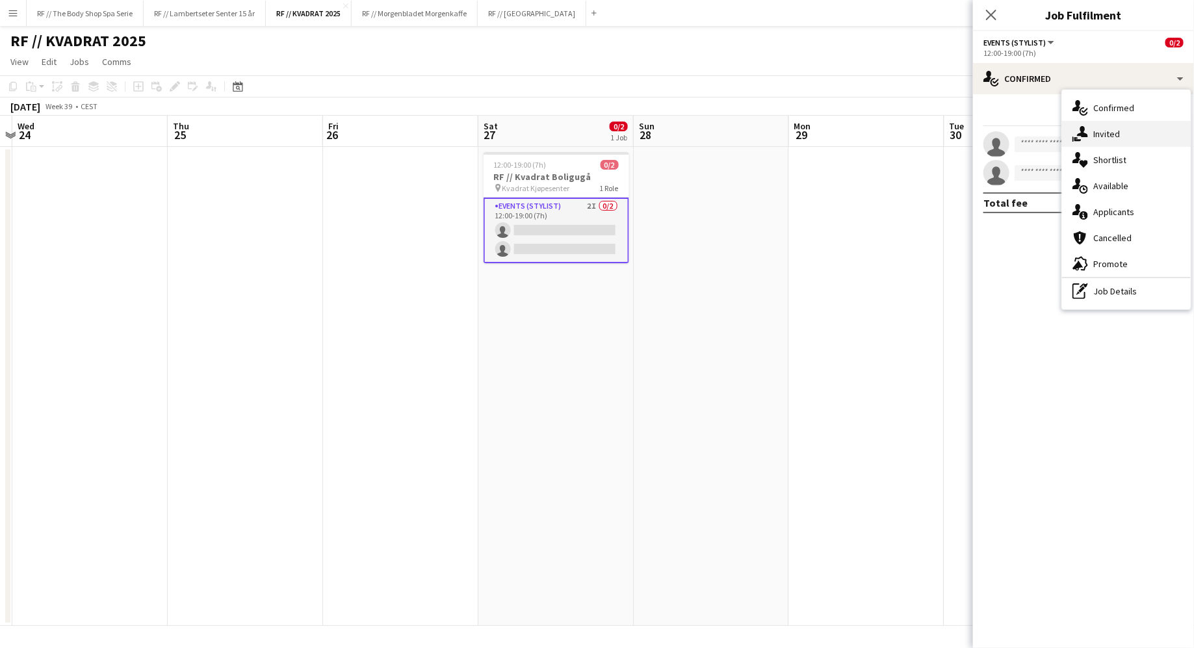
click at [1094, 131] on span "Invited" at bounding box center [1106, 134] width 27 height 12
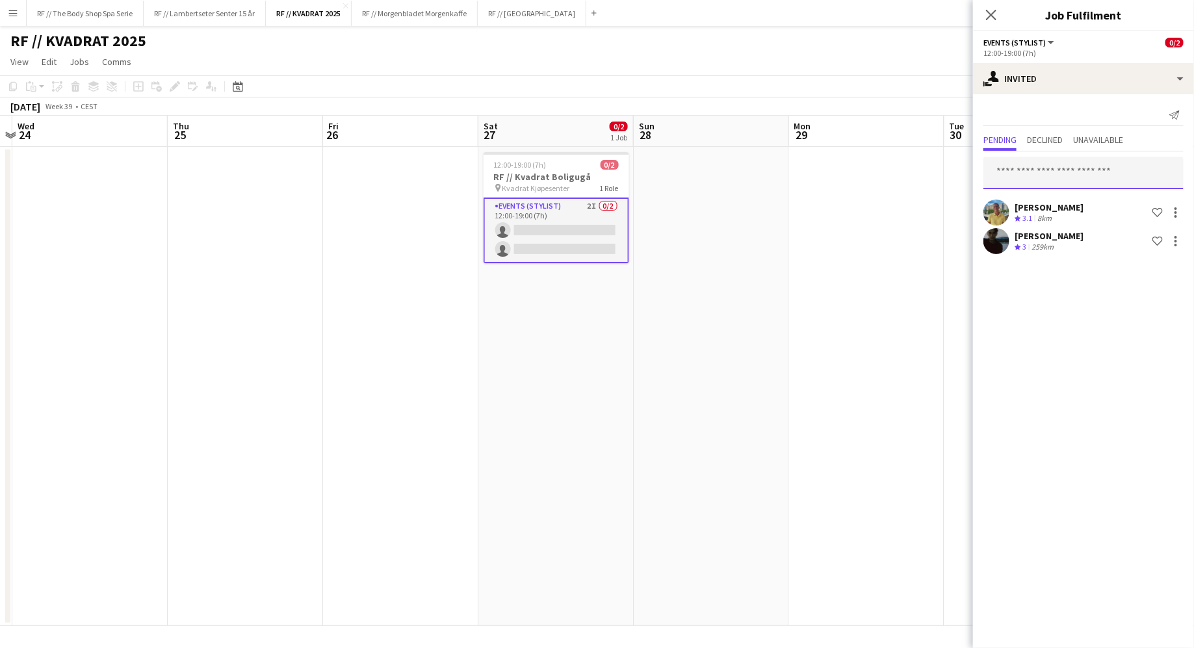
click at [1013, 168] on input "text" at bounding box center [1084, 173] width 200 height 33
click at [1102, 168] on input "text" at bounding box center [1084, 173] width 200 height 33
type input "******"
click at [1082, 210] on span "[EMAIL_ADDRESS][DOMAIN_NAME]" at bounding box center [1084, 215] width 179 height 10
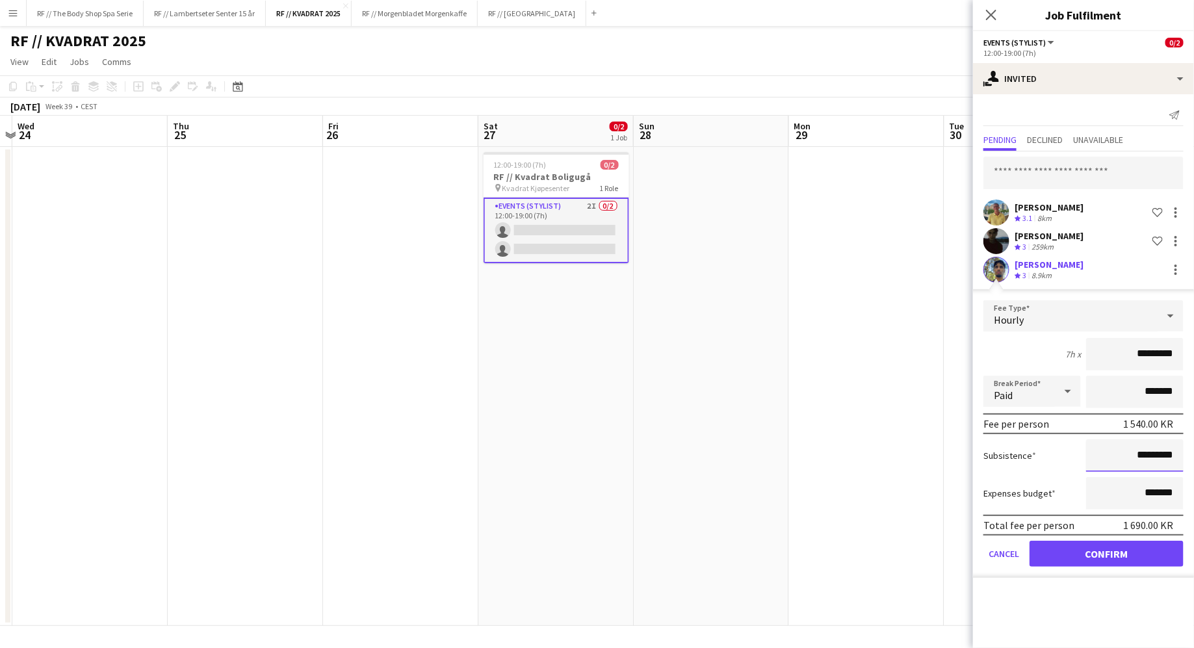
click at [1118, 456] on input "*********" at bounding box center [1135, 455] width 98 height 33
click at [1010, 352] on div "7h x *********" at bounding box center [1084, 354] width 200 height 33
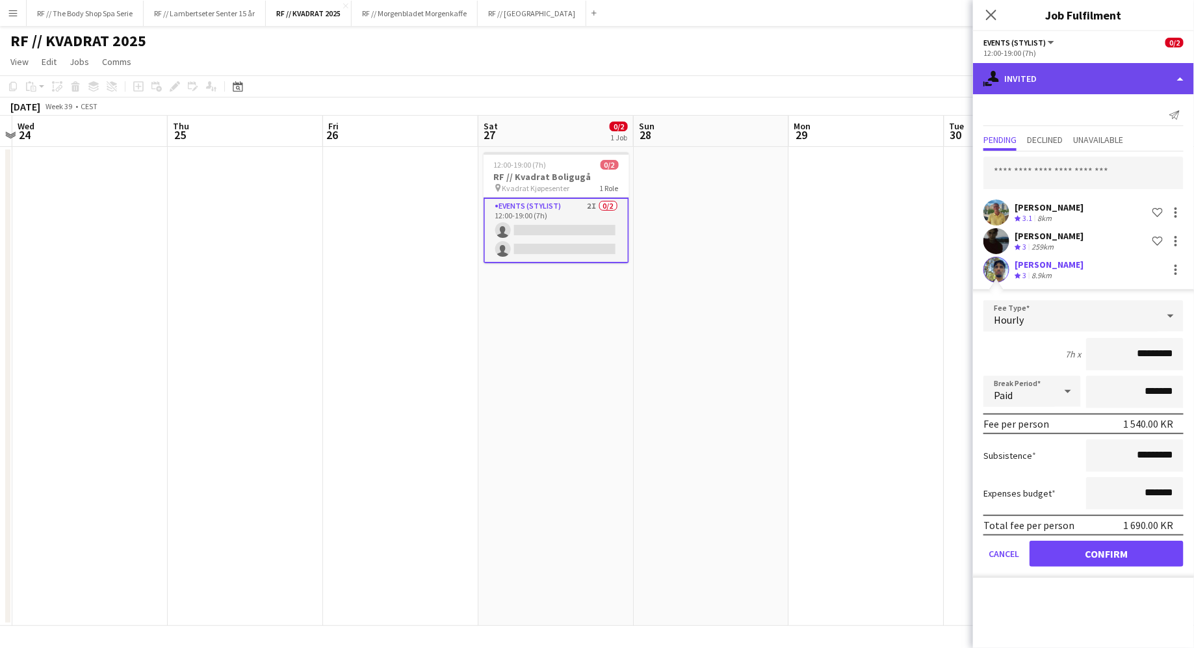
click at [1078, 75] on div "single-neutral-actions-share-1 Invited" at bounding box center [1083, 78] width 221 height 31
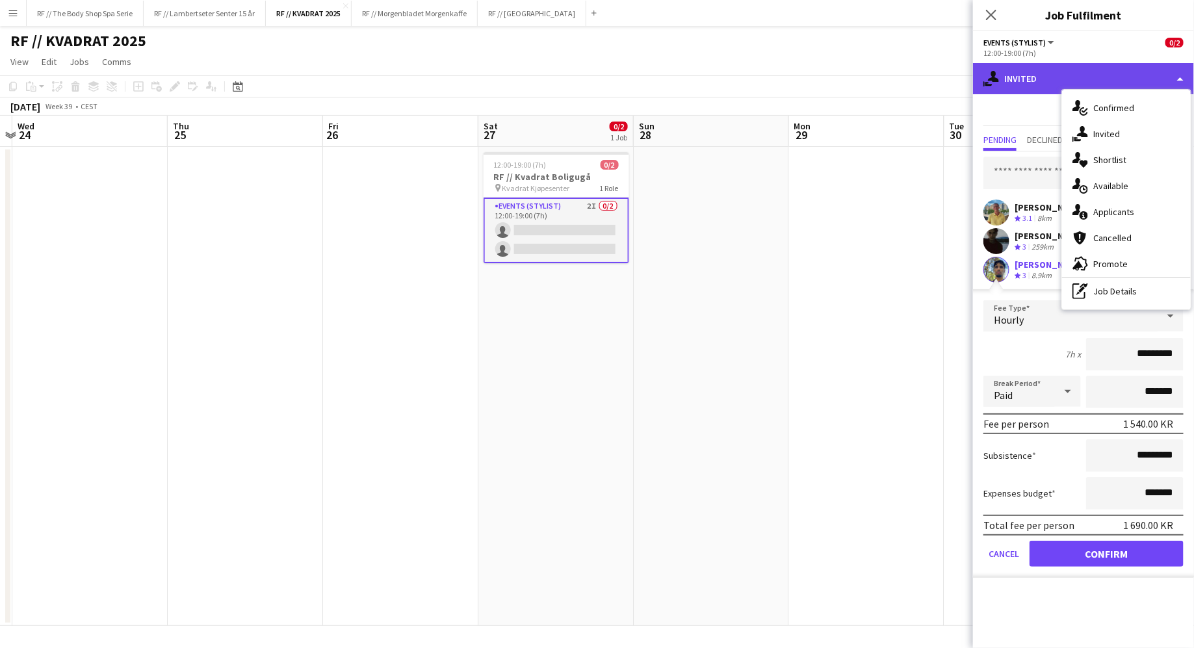
click at [1080, 75] on div "single-neutral-actions-share-1 Invited" at bounding box center [1083, 78] width 221 height 31
click at [1026, 107] on div "Send notification" at bounding box center [1084, 115] width 200 height 21
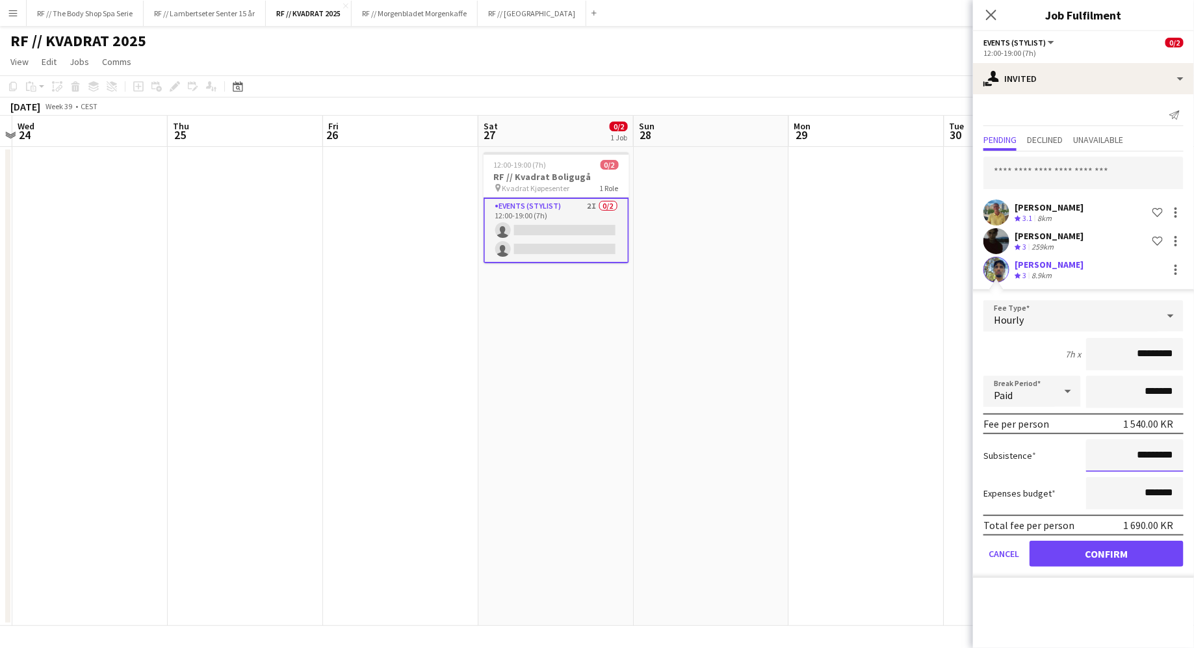
click at [1122, 463] on input "*********" at bounding box center [1135, 455] width 98 height 33
click at [1123, 446] on input "*********" at bounding box center [1135, 455] width 98 height 33
type input "****"
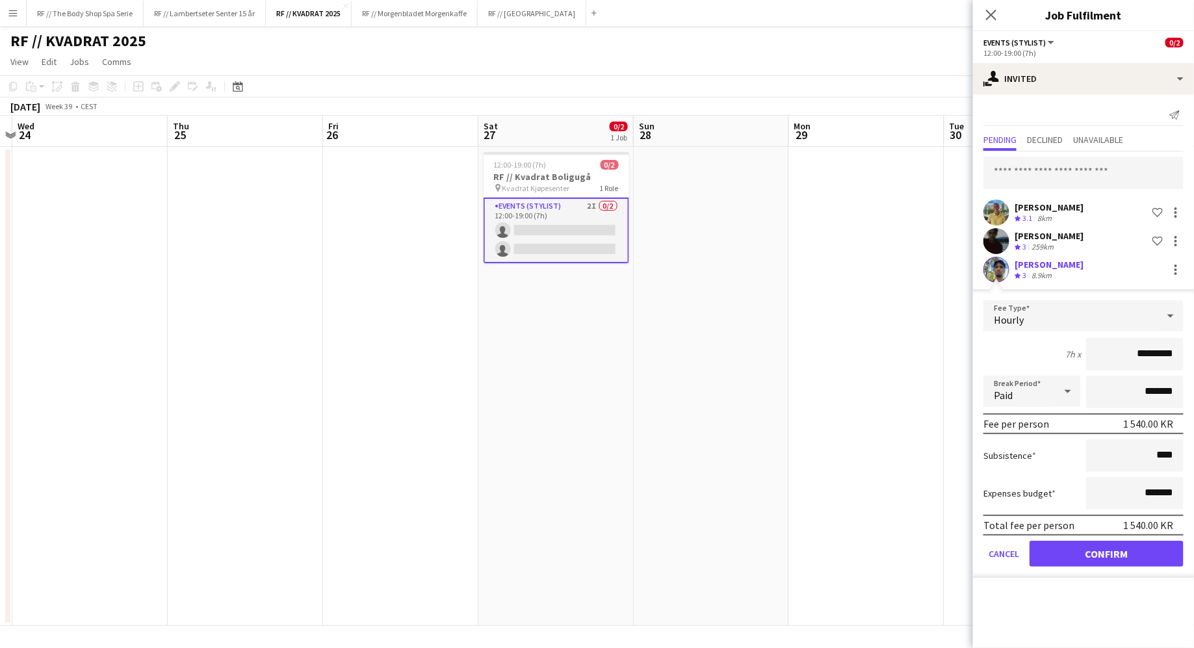
click at [1043, 437] on form "Fee Type Hourly 7h x ********* Break Period Paid ******* Fee per person 1 540.0…" at bounding box center [1083, 439] width 221 height 278
click at [1004, 556] on button "Cancel" at bounding box center [1004, 554] width 41 height 26
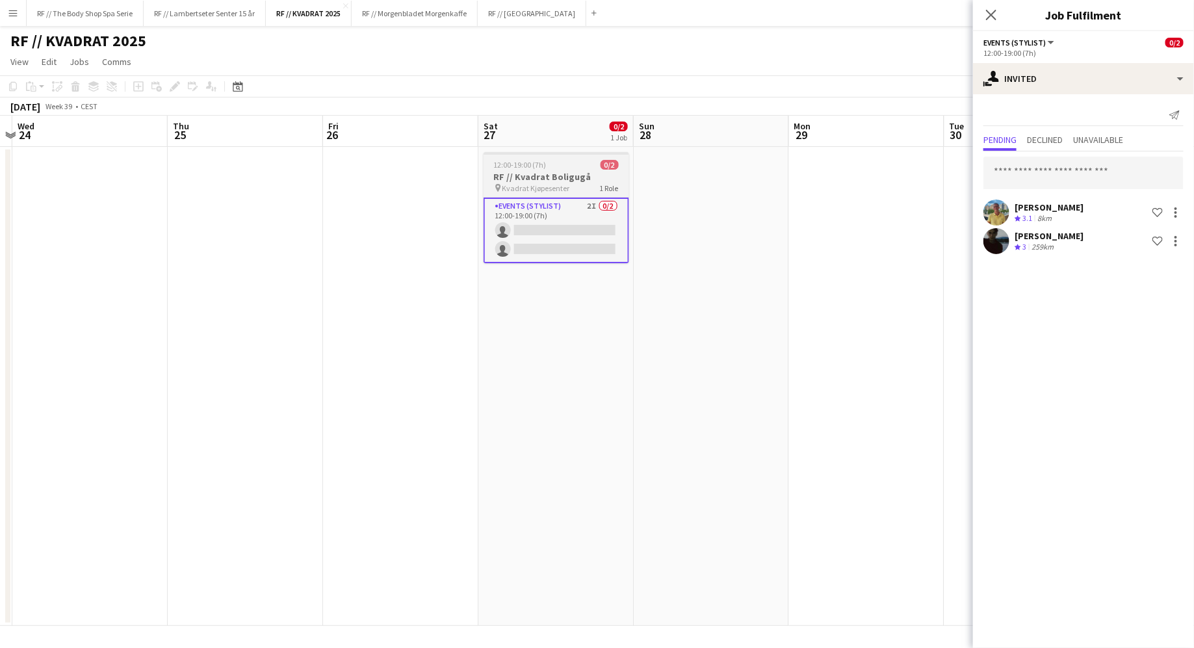
click at [532, 164] on span "12:00-19:00 (7h)" at bounding box center [520, 165] width 53 height 10
click at [181, 88] on div "Edit" at bounding box center [175, 87] width 16 height 16
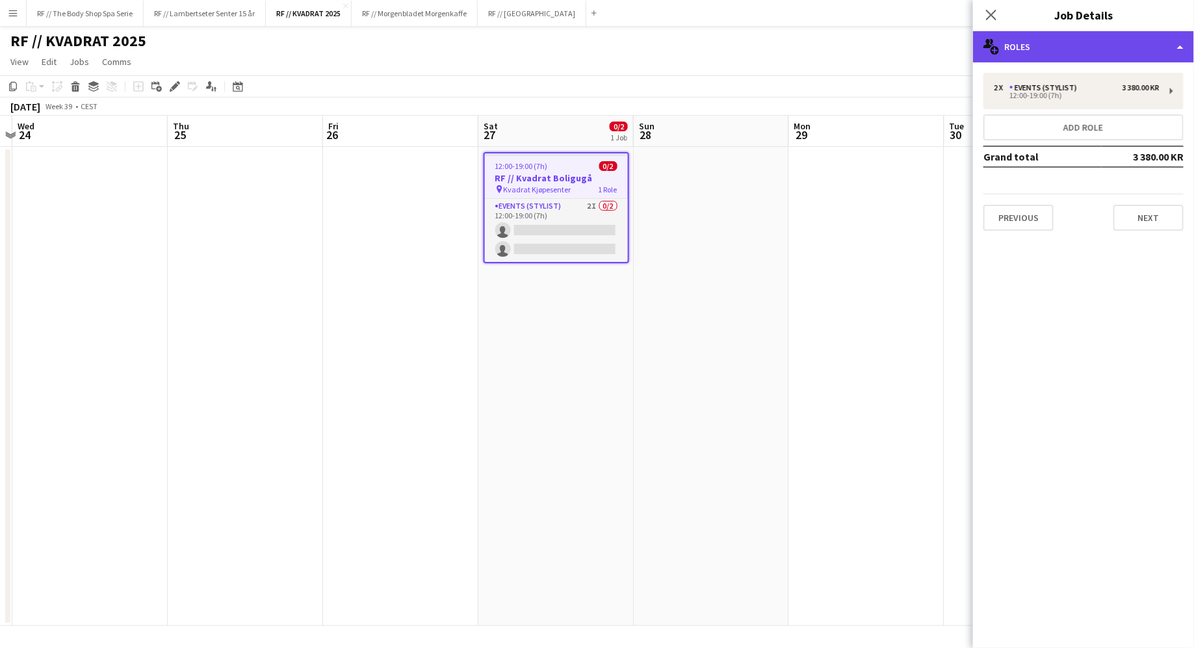
click at [1073, 52] on div "multiple-users-add Roles" at bounding box center [1083, 46] width 221 height 31
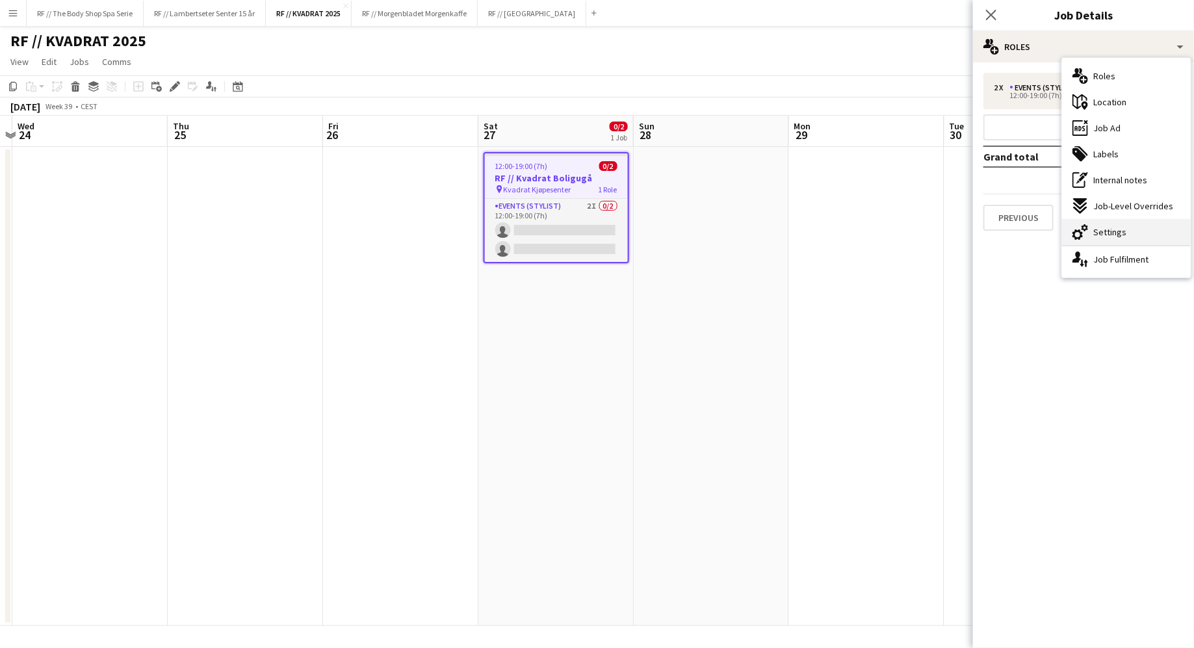
click at [1116, 239] on div "cog-double-3 Settings" at bounding box center [1126, 232] width 129 height 26
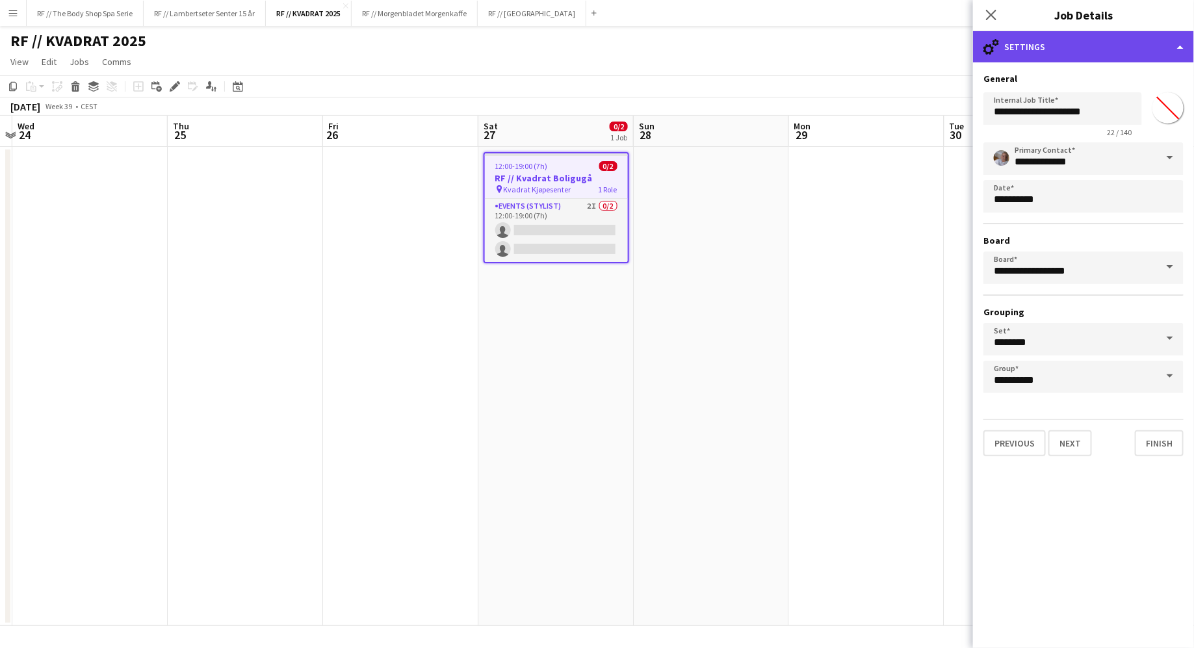
click at [1058, 58] on div "cog-double-3 Settings" at bounding box center [1083, 46] width 221 height 31
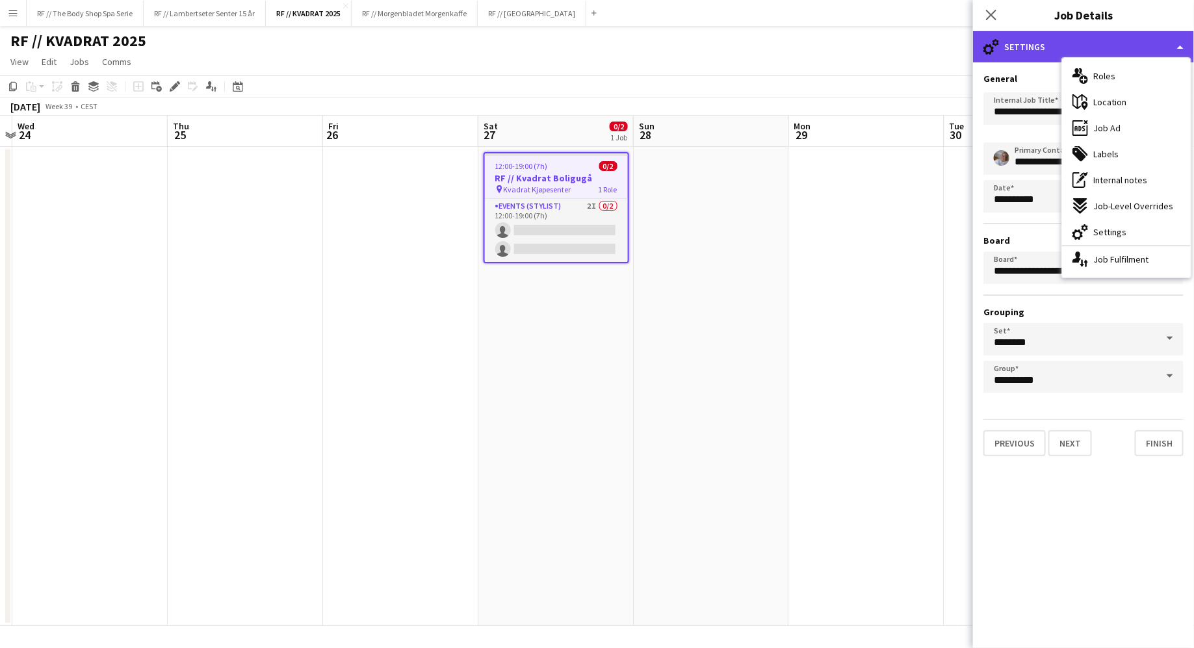
click at [1025, 47] on div "cog-double-3 Settings" at bounding box center [1083, 46] width 221 height 31
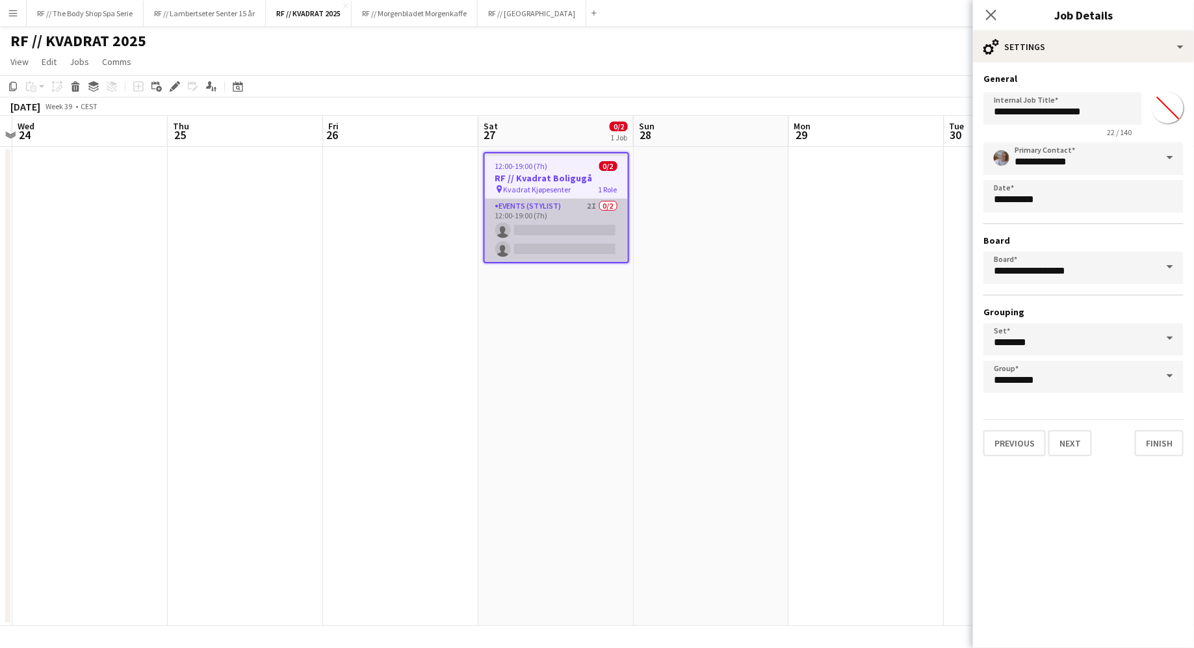
click at [534, 232] on app-card-role "Events (Stylist) 2I 0/2 12:00-19:00 (7h) single-neutral-actions single-neutral-…" at bounding box center [556, 230] width 143 height 63
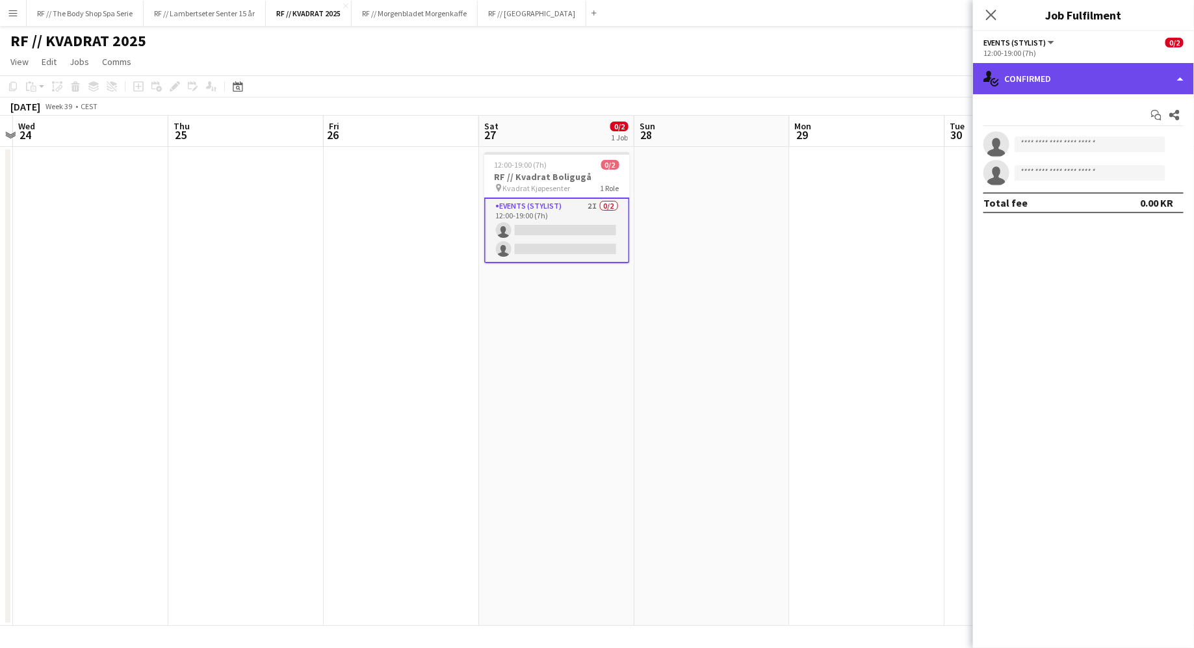
click at [1046, 71] on div "single-neutral-actions-check-2 Confirmed" at bounding box center [1083, 78] width 221 height 31
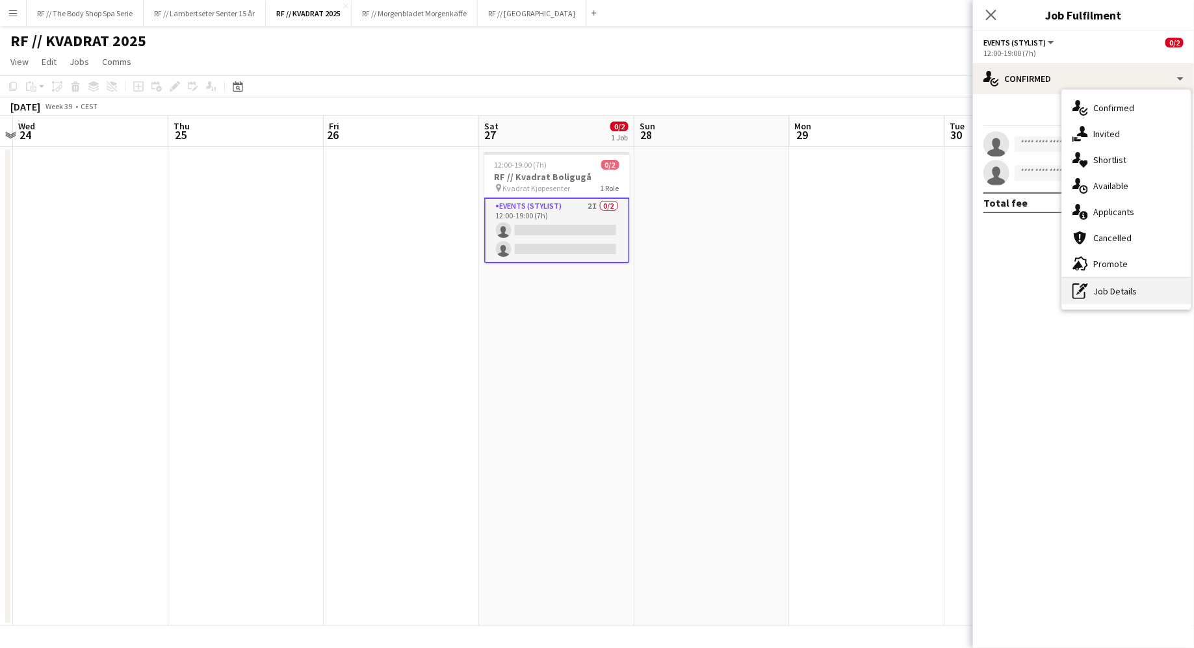
click at [1108, 287] on div "pen-write Job Details" at bounding box center [1126, 291] width 129 height 26
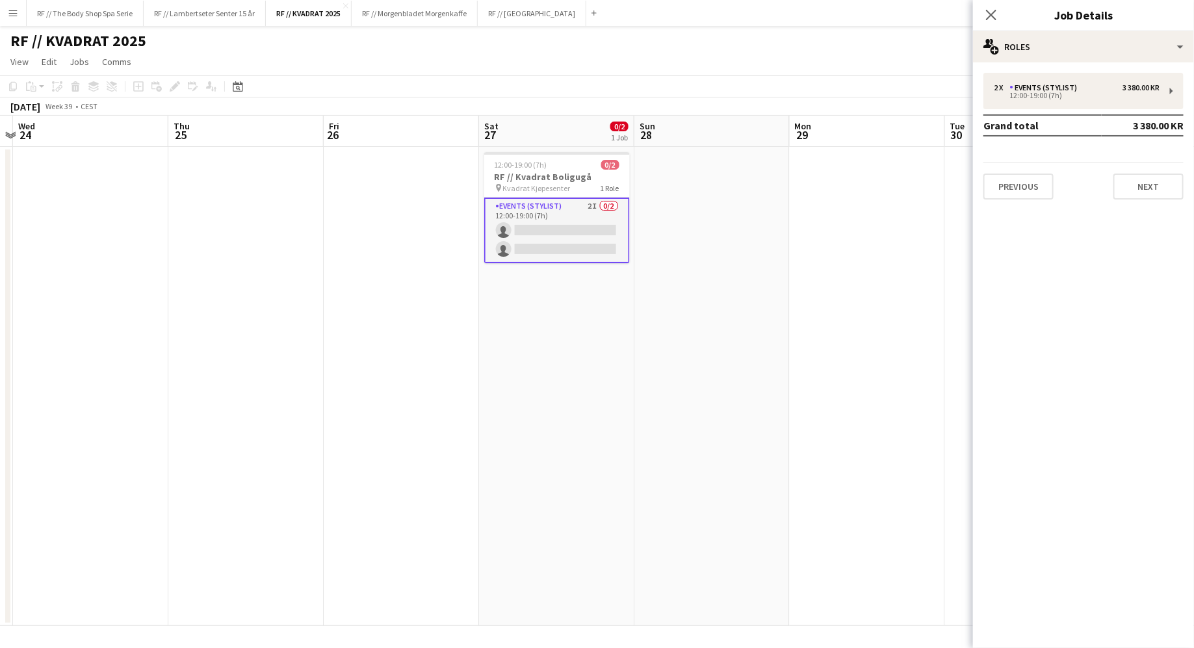
click at [569, 239] on app-card-role "Events (Stylist) 2I 0/2 12:00-19:00 (7h) single-neutral-actions single-neutral-…" at bounding box center [557, 231] width 146 height 66
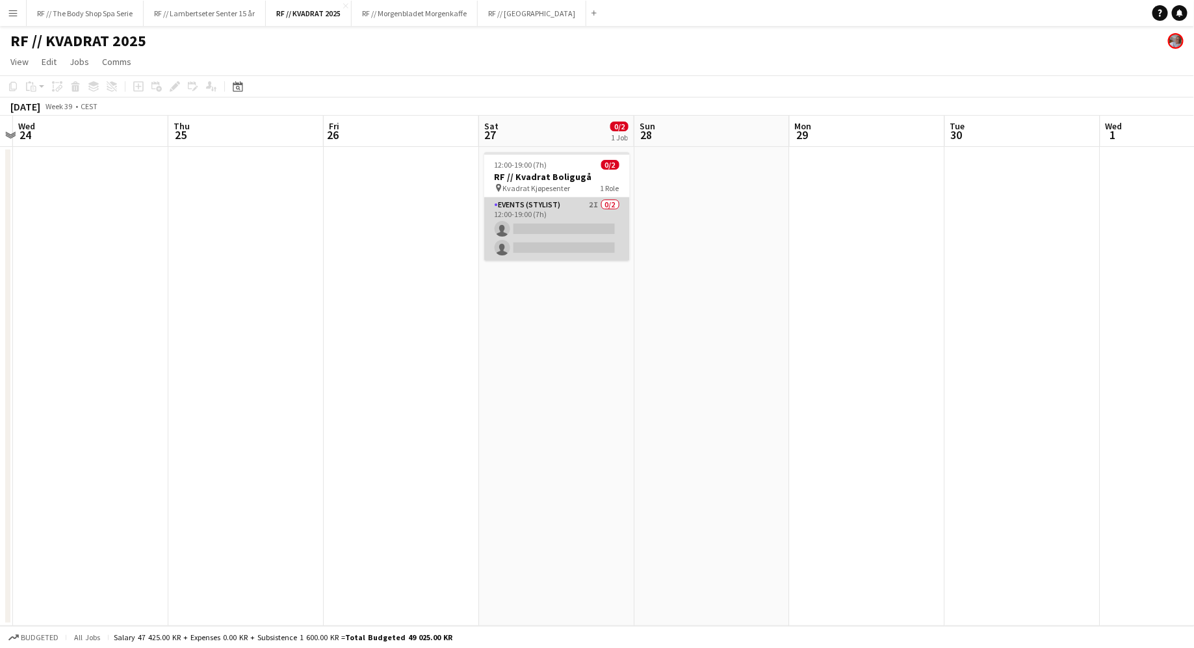
click at [569, 239] on app-card-role "Events (Stylist) 2I 0/2 12:00-19:00 (7h) single-neutral-actions single-neutral-…" at bounding box center [557, 229] width 146 height 63
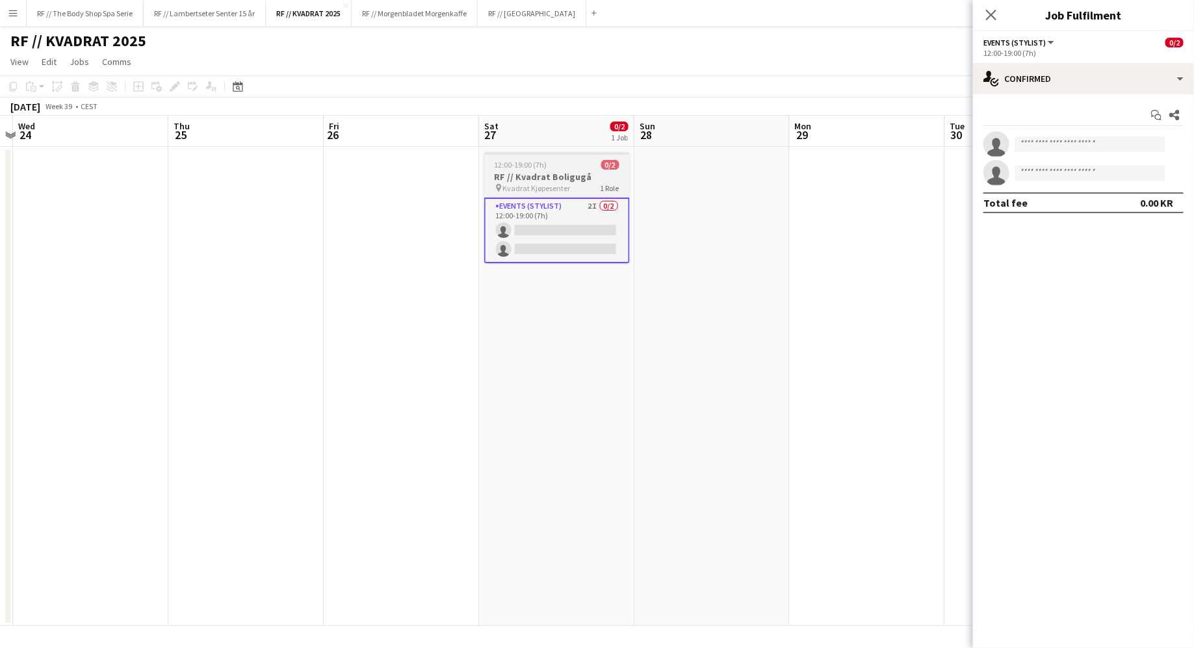
click at [551, 189] on span "Kvadrat Kjøpesenter" at bounding box center [537, 188] width 68 height 10
click at [175, 90] on icon "Edit" at bounding box center [175, 86] width 10 height 10
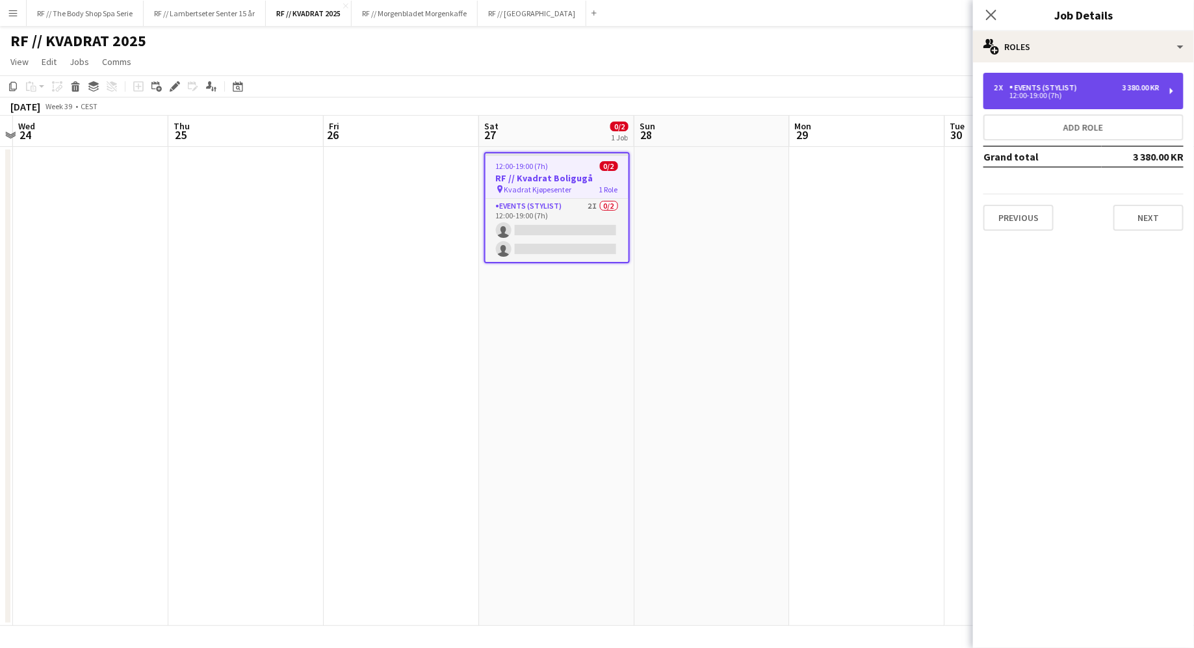
click at [1014, 103] on div "2 x Events (Stylist) 3 380.00 KR 12:00-19:00 (7h)" at bounding box center [1084, 91] width 200 height 36
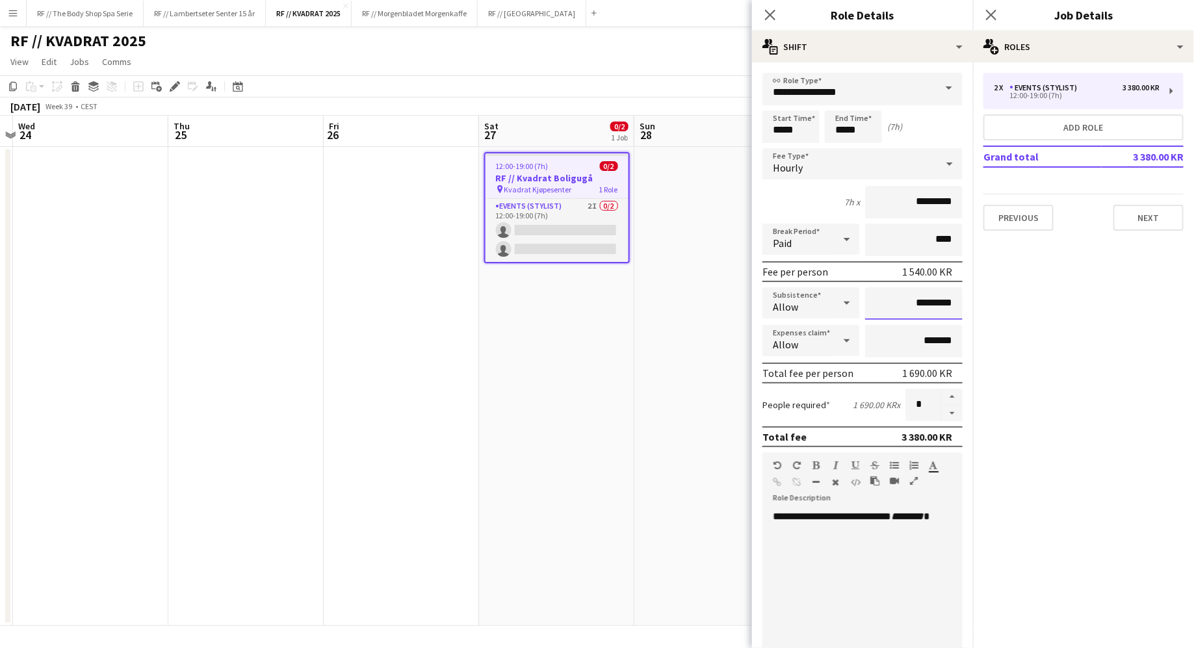
click at [897, 302] on input "*********" at bounding box center [914, 303] width 98 height 33
type input "****"
click at [855, 399] on div "1 540.00 KR x" at bounding box center [876, 405] width 47 height 12
click at [871, 401] on div "1 540.00 KR x" at bounding box center [876, 405] width 47 height 12
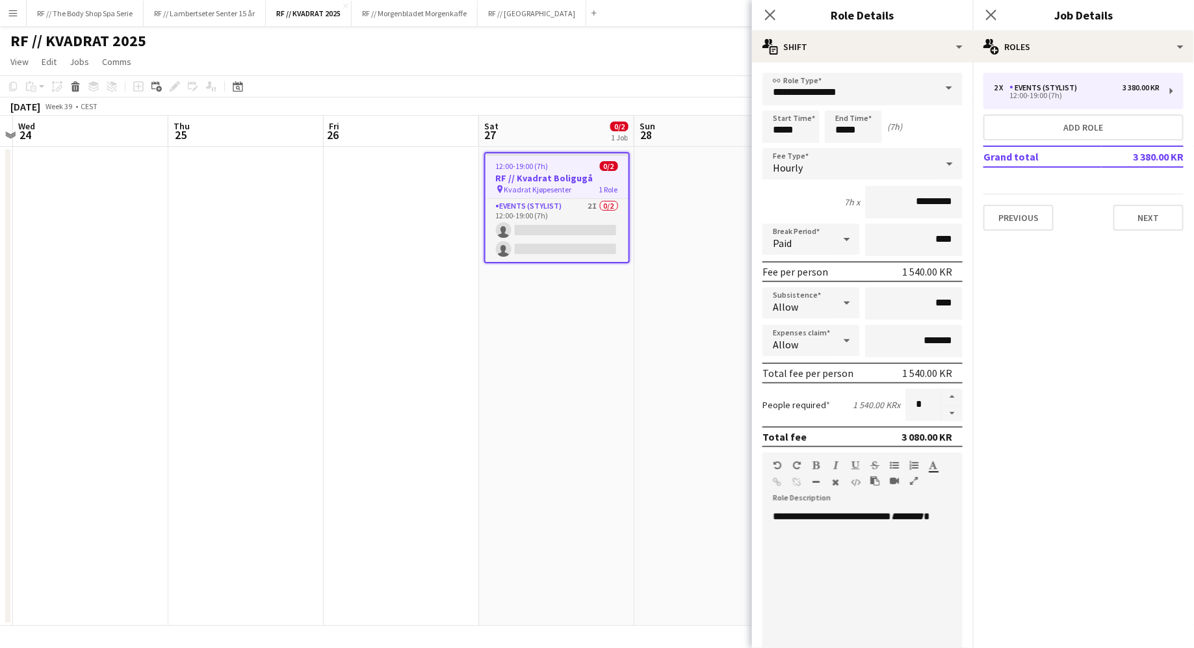
scroll to position [229, 0]
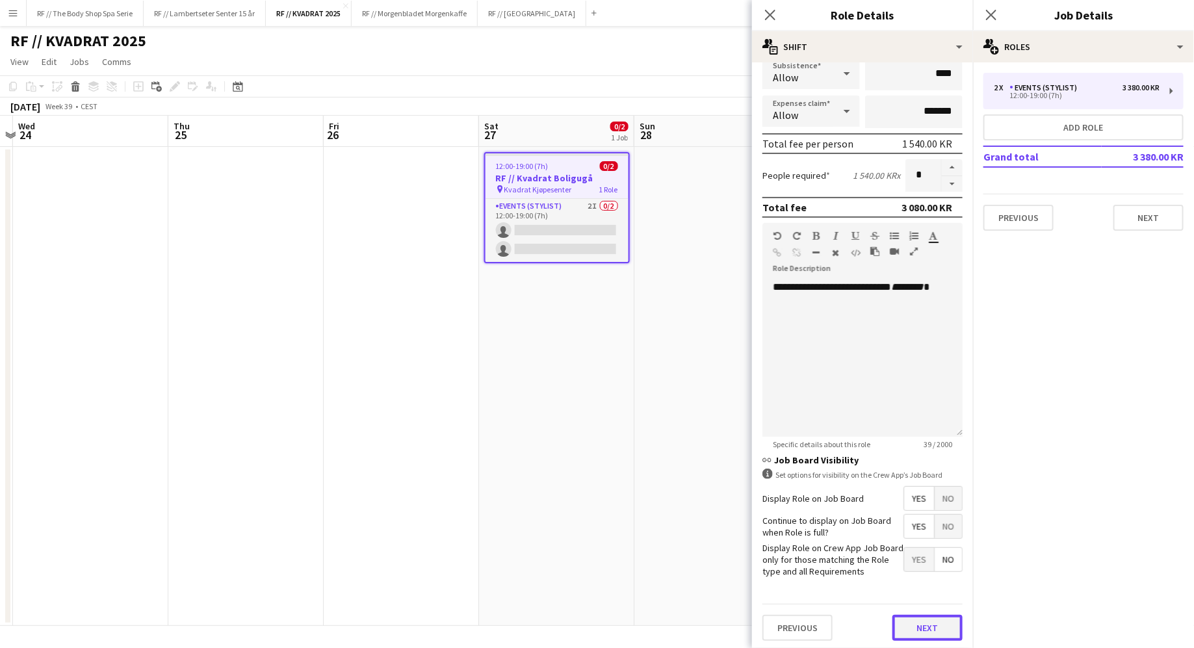
click at [926, 627] on button "Next" at bounding box center [928, 628] width 70 height 26
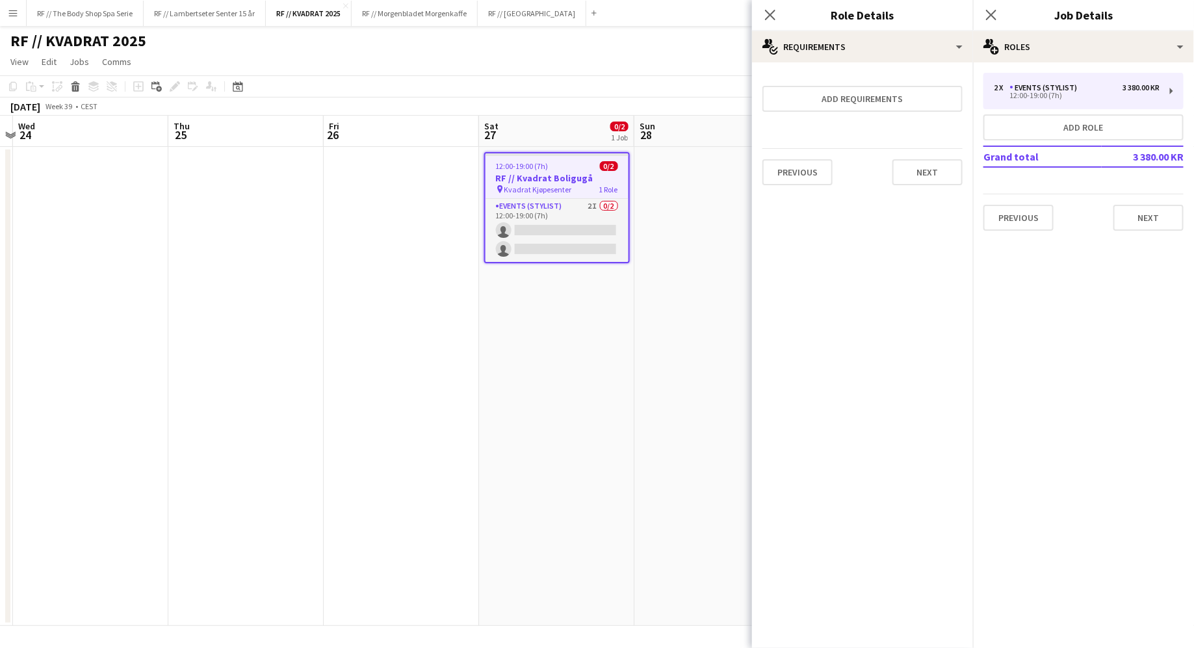
scroll to position [0, 0]
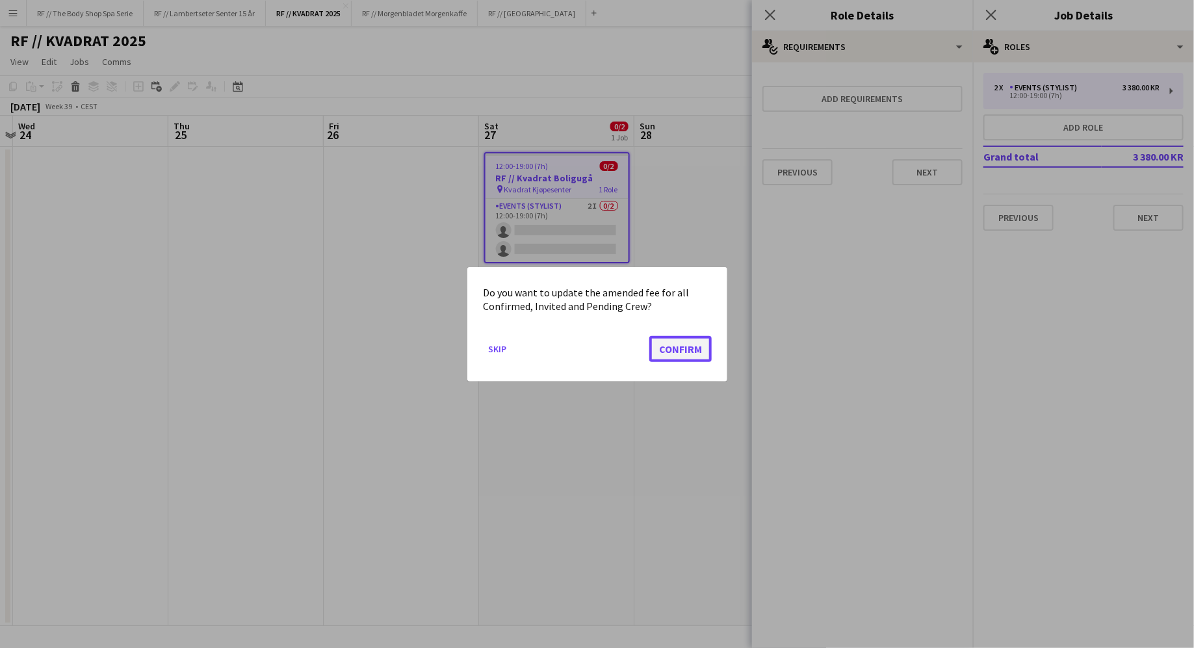
click at [674, 348] on button "Confirm" at bounding box center [680, 348] width 62 height 26
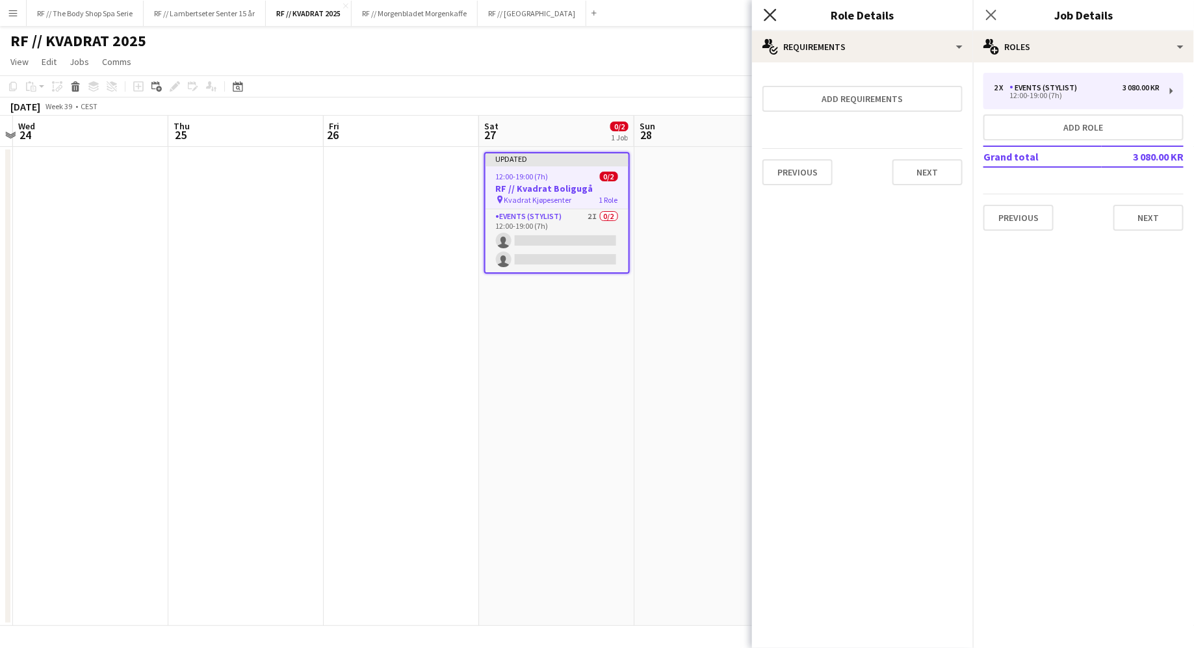
click at [773, 10] on icon "Close pop-in" at bounding box center [770, 14] width 12 height 12
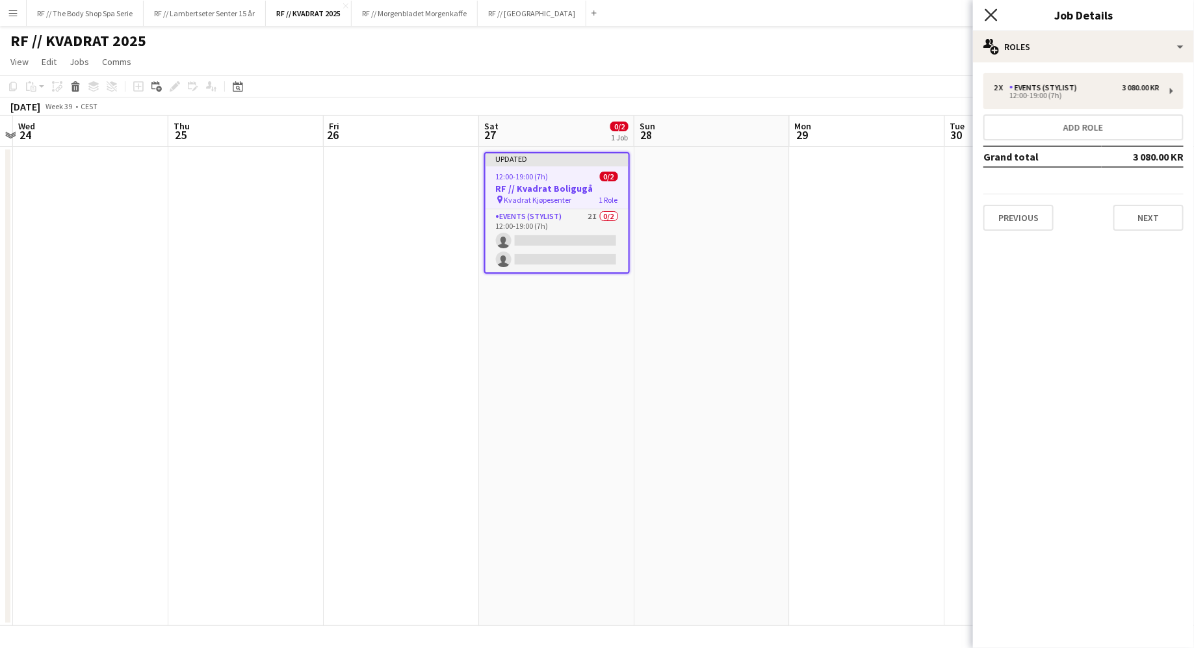
click at [987, 12] on icon "Close pop-in" at bounding box center [991, 14] width 12 height 12
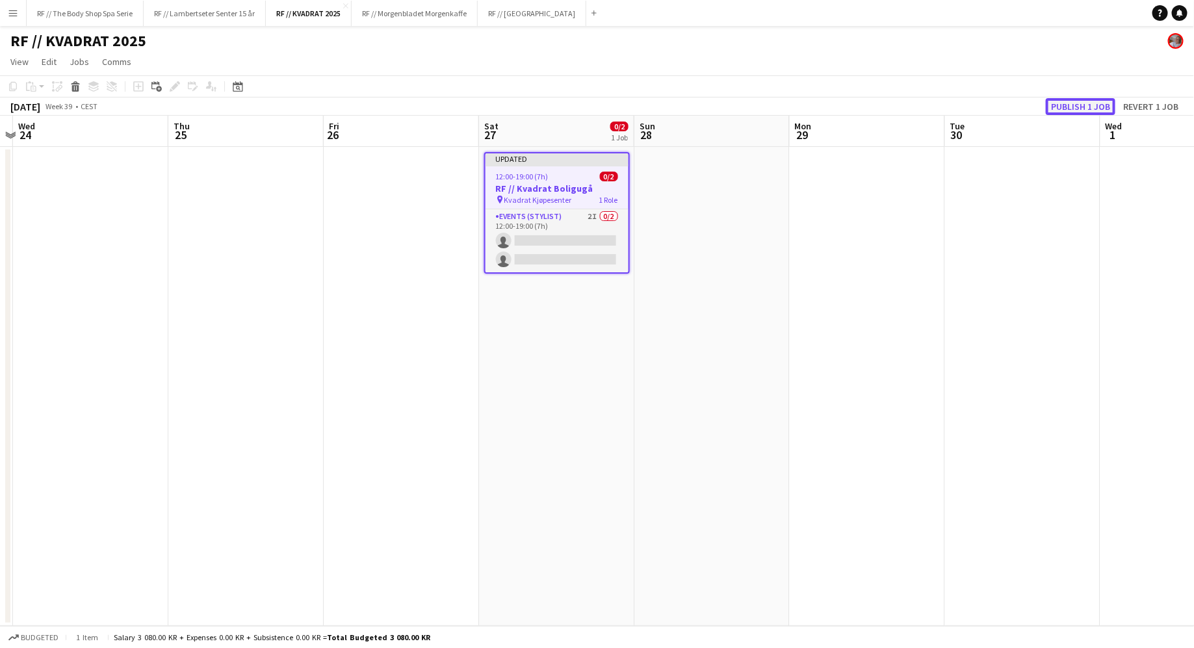
click at [1080, 107] on button "Publish 1 job" at bounding box center [1081, 106] width 70 height 17
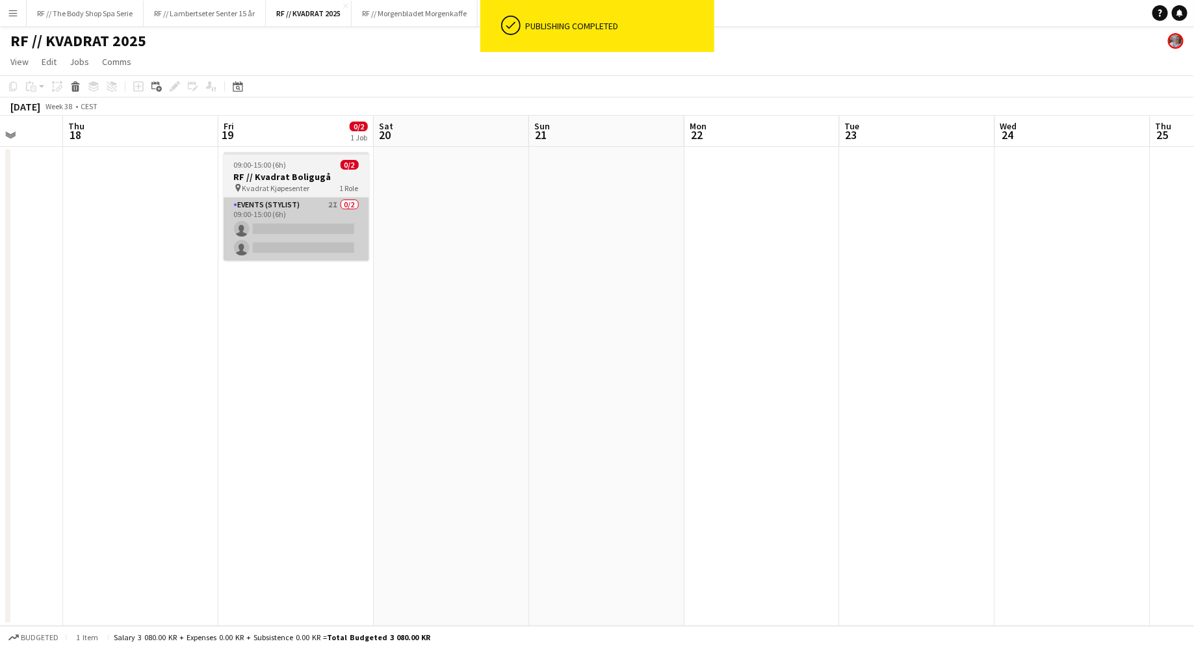
scroll to position [0, 382]
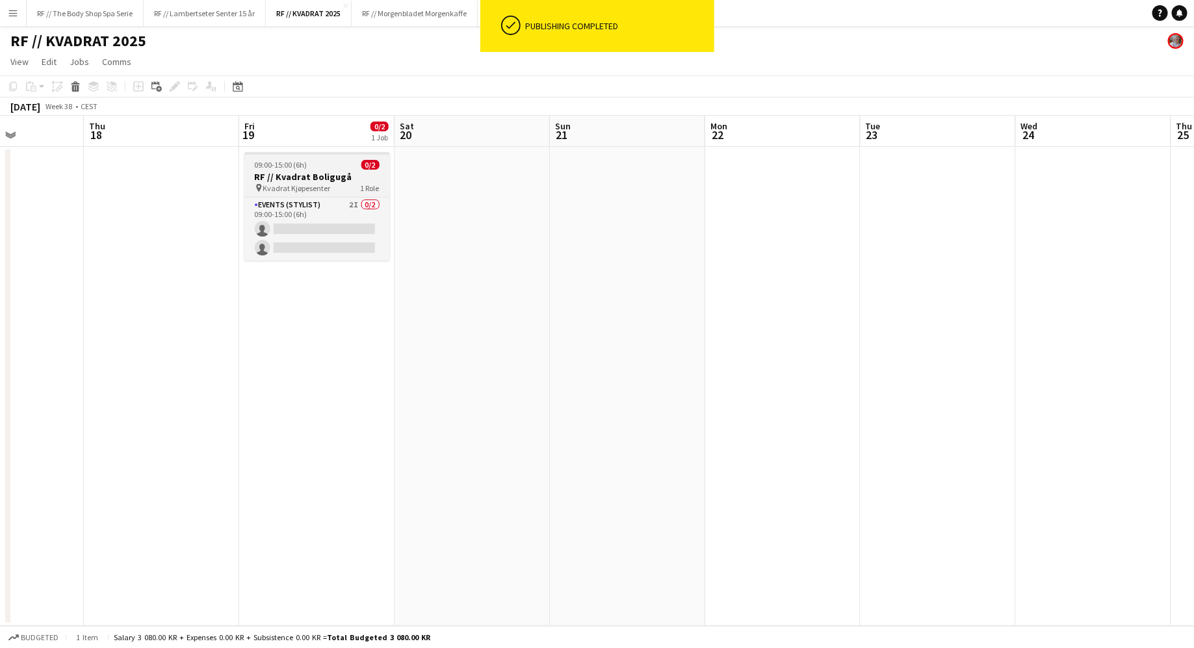
click at [319, 179] on h3 "RF // Kvadrat Boligugå" at bounding box center [317, 177] width 146 height 12
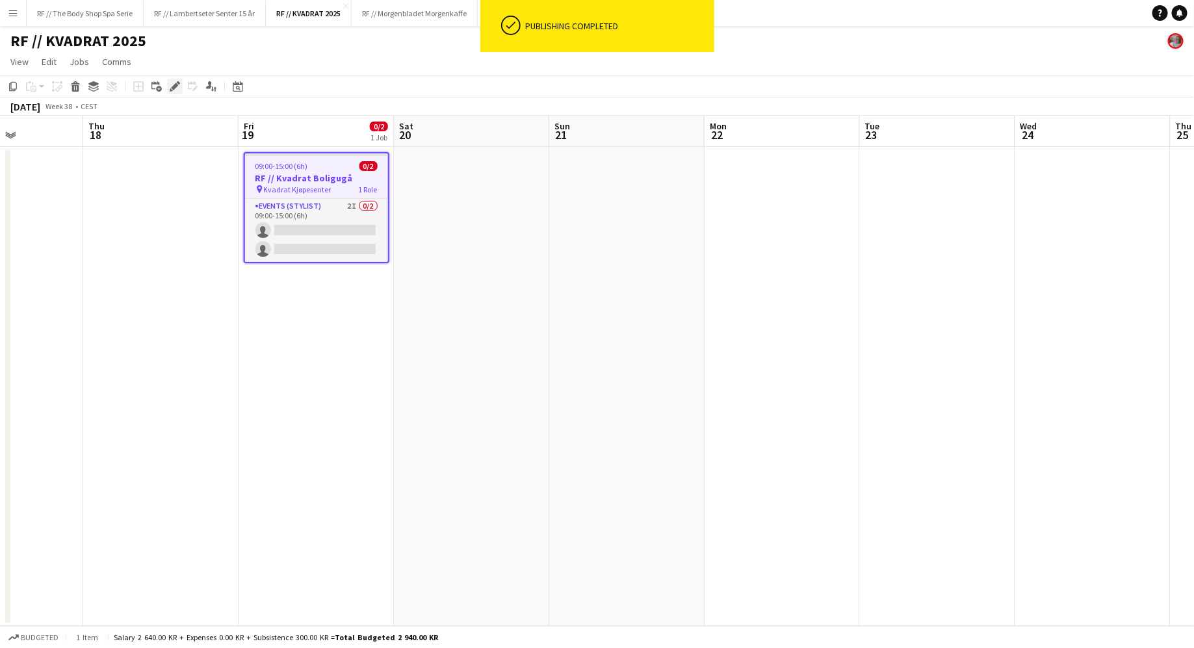
click at [176, 85] on icon at bounding box center [174, 86] width 7 height 7
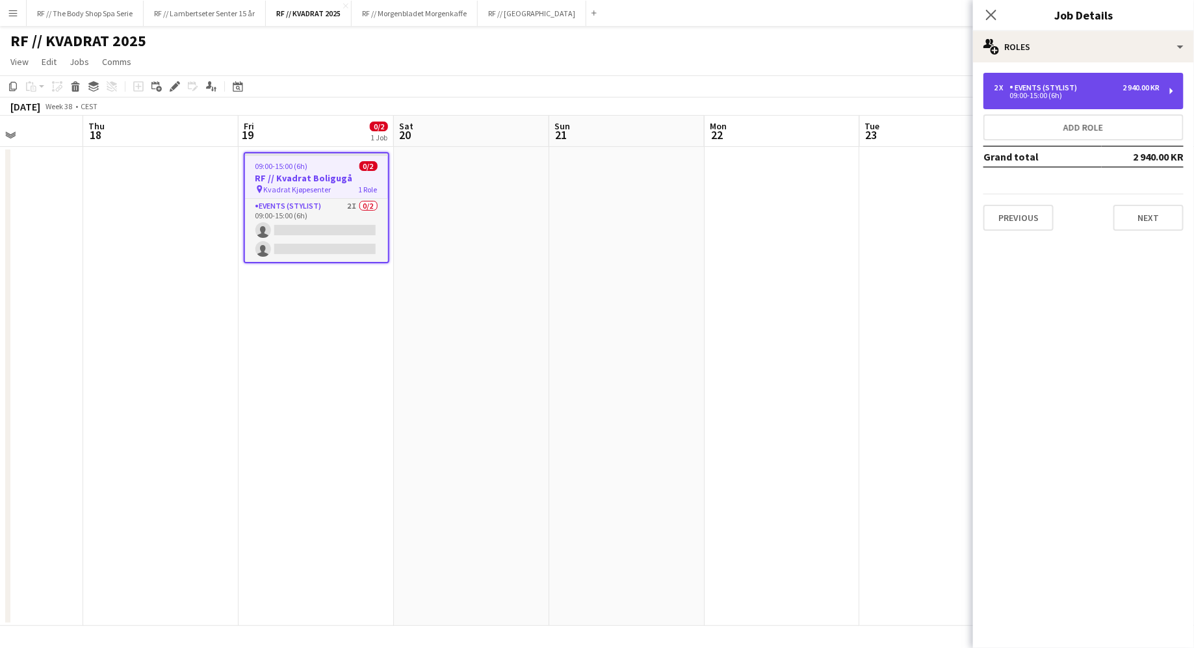
click at [1054, 95] on div "09:00-15:00 (6h)" at bounding box center [1077, 95] width 166 height 7
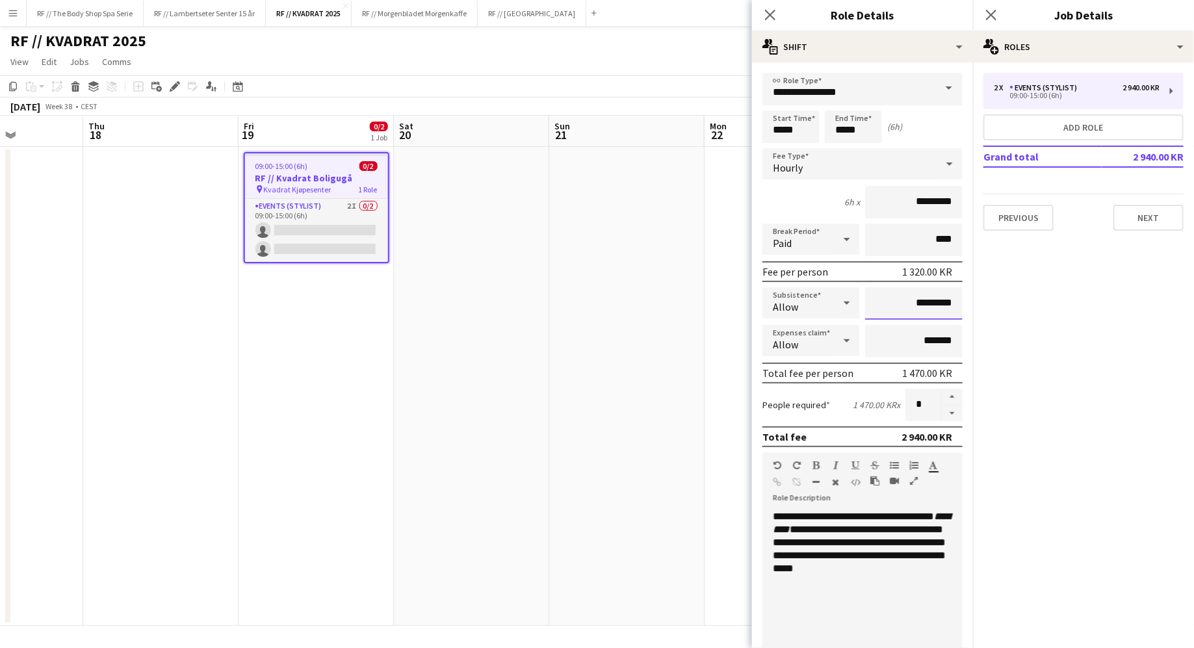
click at [894, 298] on input "*********" at bounding box center [914, 303] width 98 height 33
type input "****"
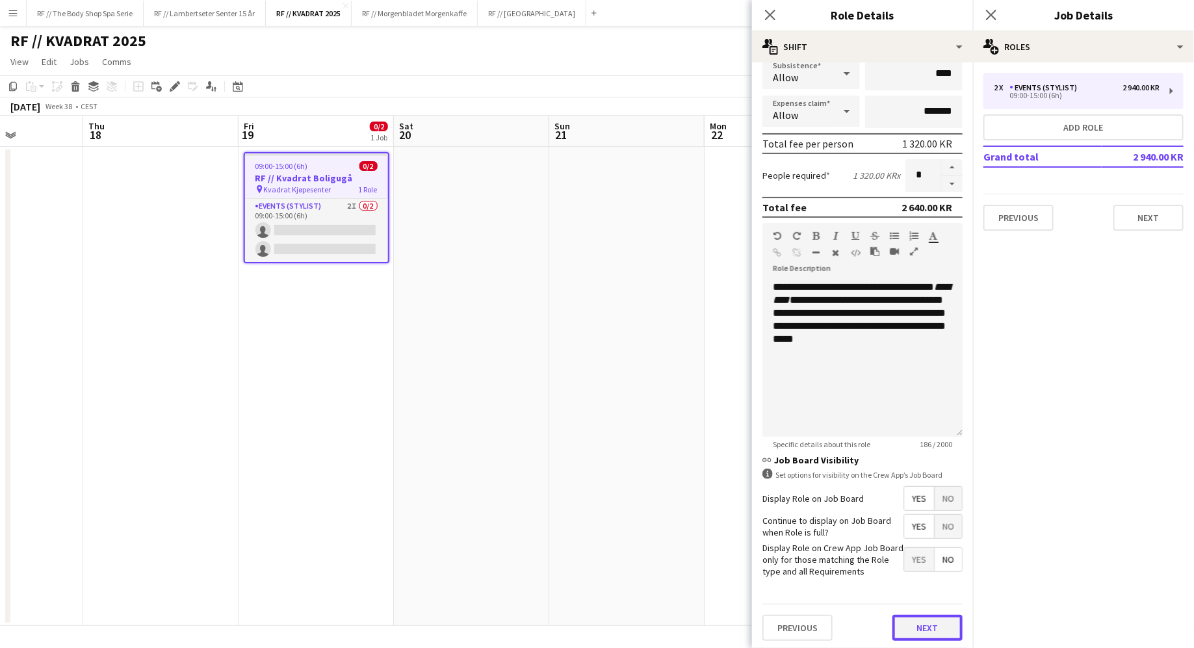
click at [916, 619] on button "Next" at bounding box center [928, 628] width 70 height 26
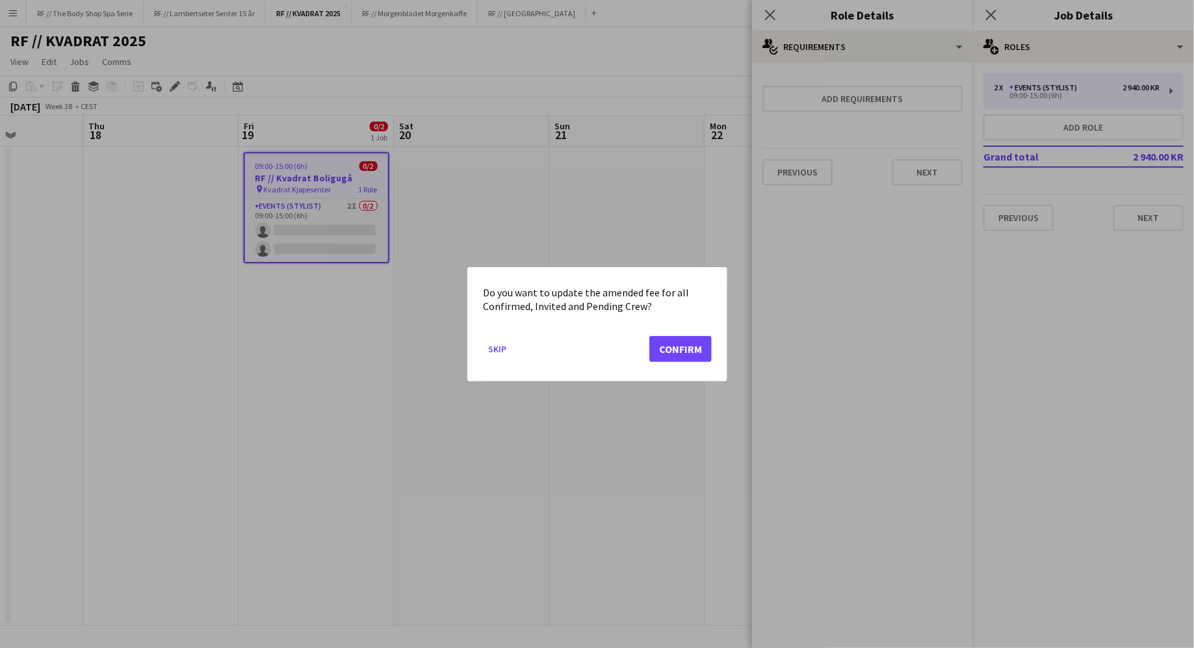
scroll to position [0, 0]
click at [684, 352] on button "Confirm" at bounding box center [680, 348] width 62 height 26
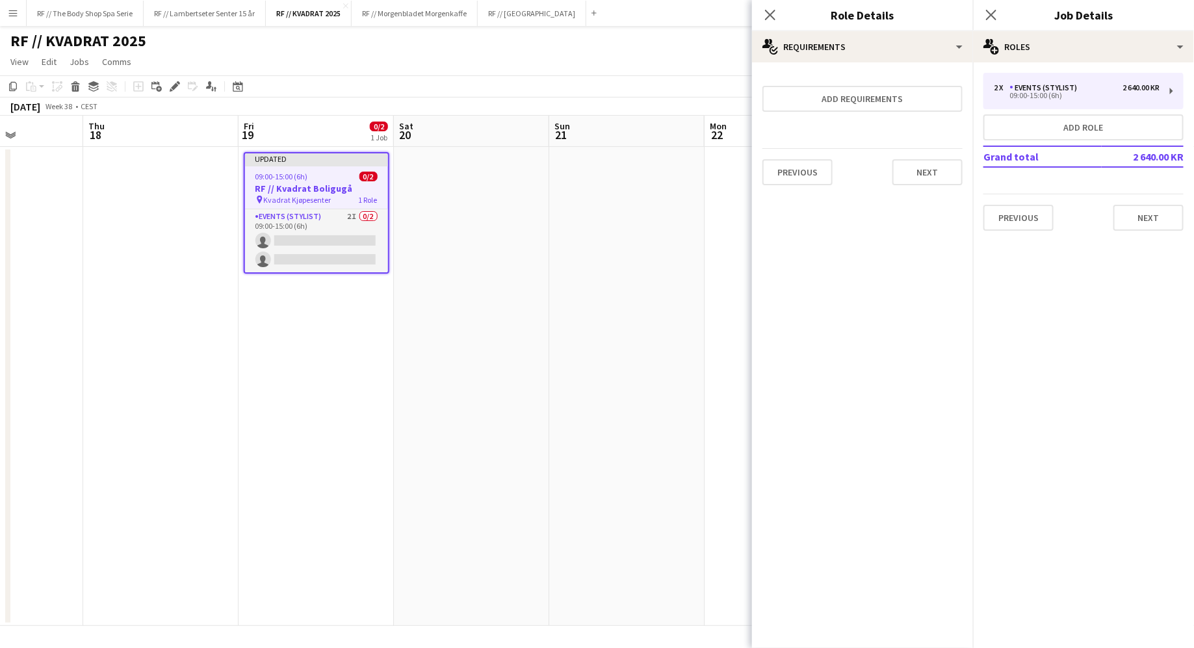
click at [314, 354] on app-date-cell "Updated 09:00-15:00 (6h) 0/2 RF // Kvadrat Boligugå pin Kvadrat Kjøpesenter 1 R…" at bounding box center [316, 386] width 155 height 479
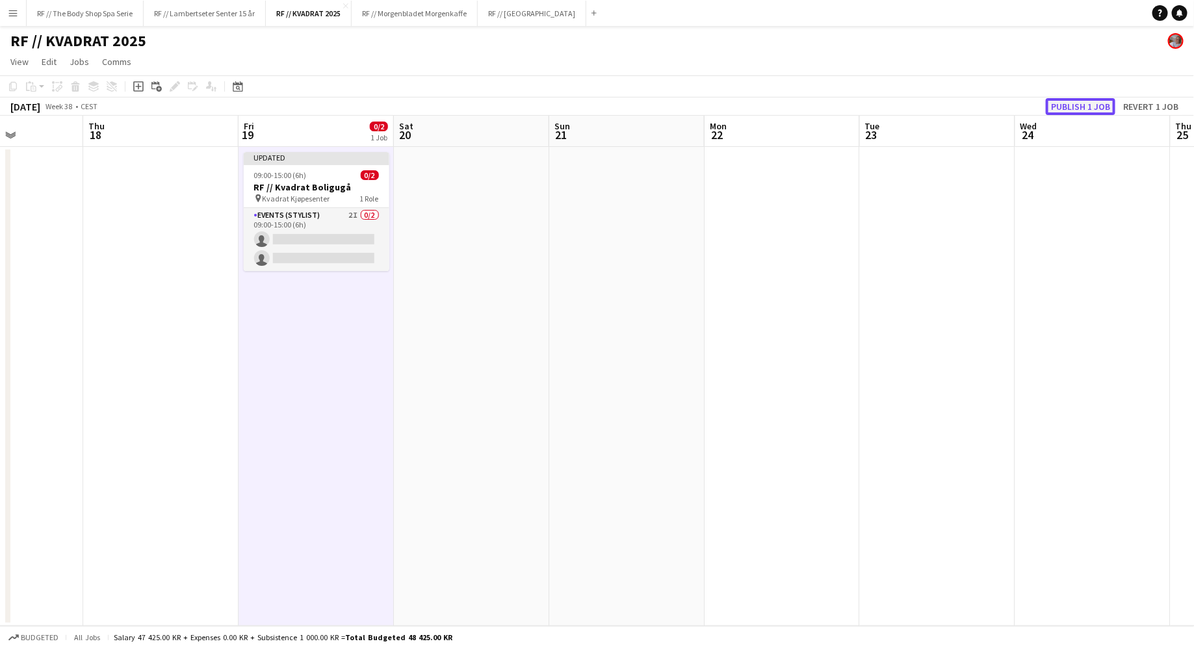
click at [1095, 107] on button "Publish 1 job" at bounding box center [1081, 106] width 70 height 17
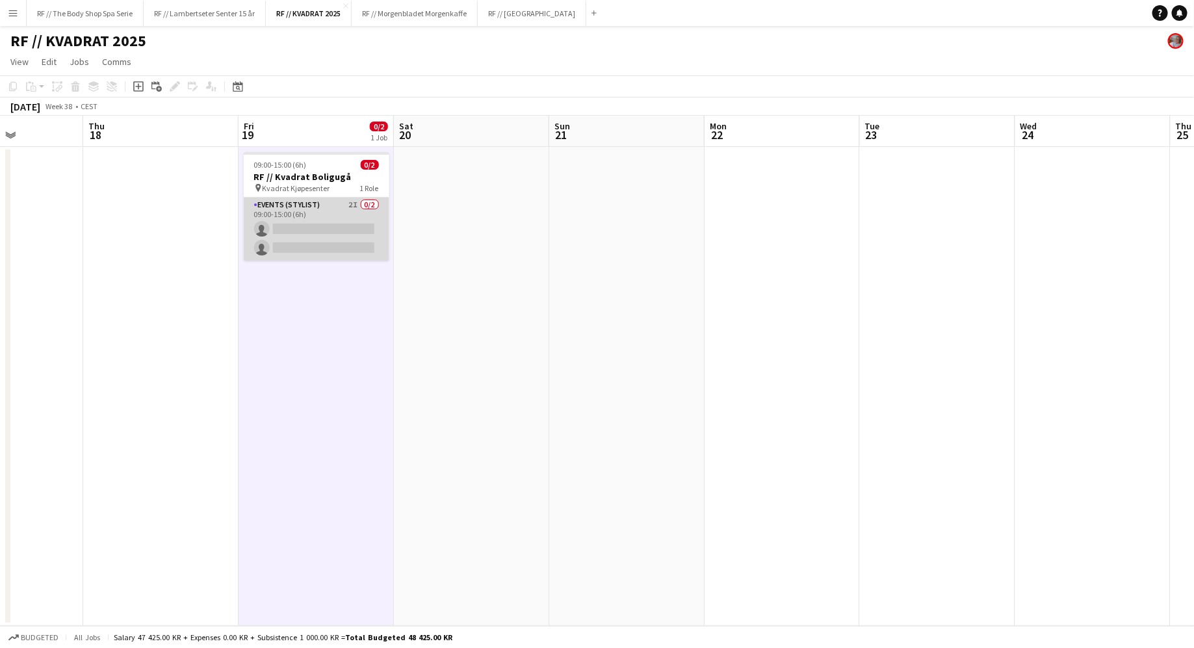
click at [343, 228] on app-card-role "Events (Stylist) 2I 0/2 09:00-15:00 (6h) single-neutral-actions single-neutral-…" at bounding box center [317, 229] width 146 height 63
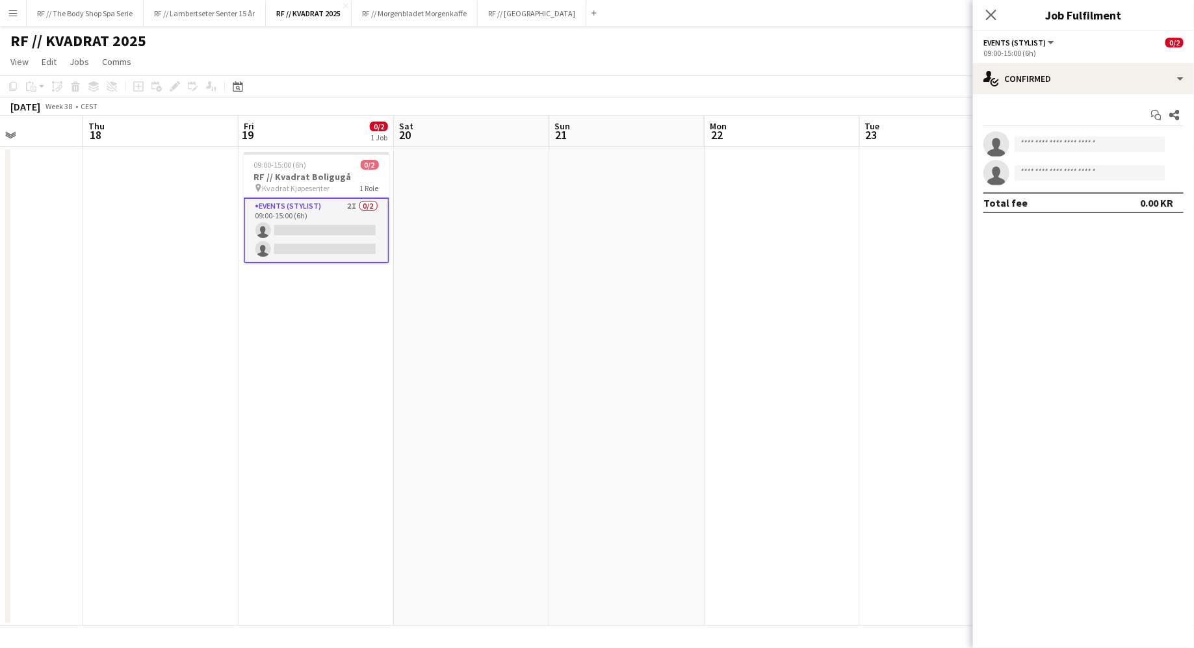
click at [1036, 59] on app-options-switcher "Events (Stylist) All roles Events (Stylist) 0/2 09:00-15:00 (6h)" at bounding box center [1083, 47] width 221 height 32
click at [1036, 66] on div "single-neutral-actions-check-2 Confirmed" at bounding box center [1083, 78] width 221 height 31
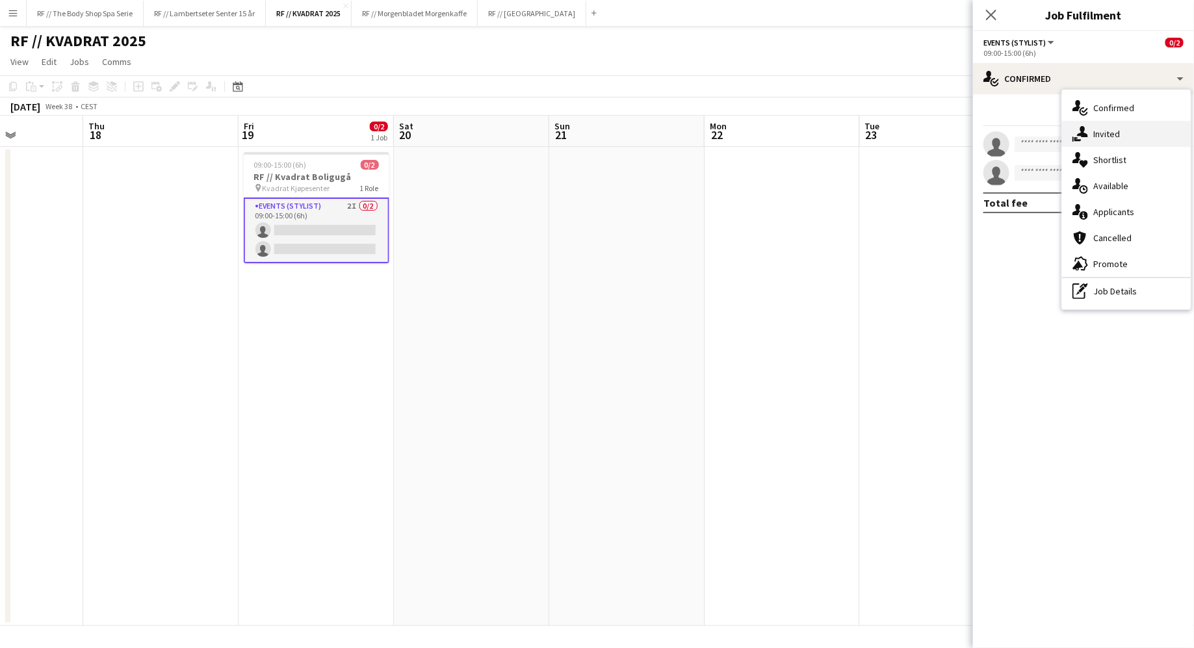
click at [1097, 138] on span "Invited" at bounding box center [1106, 134] width 27 height 12
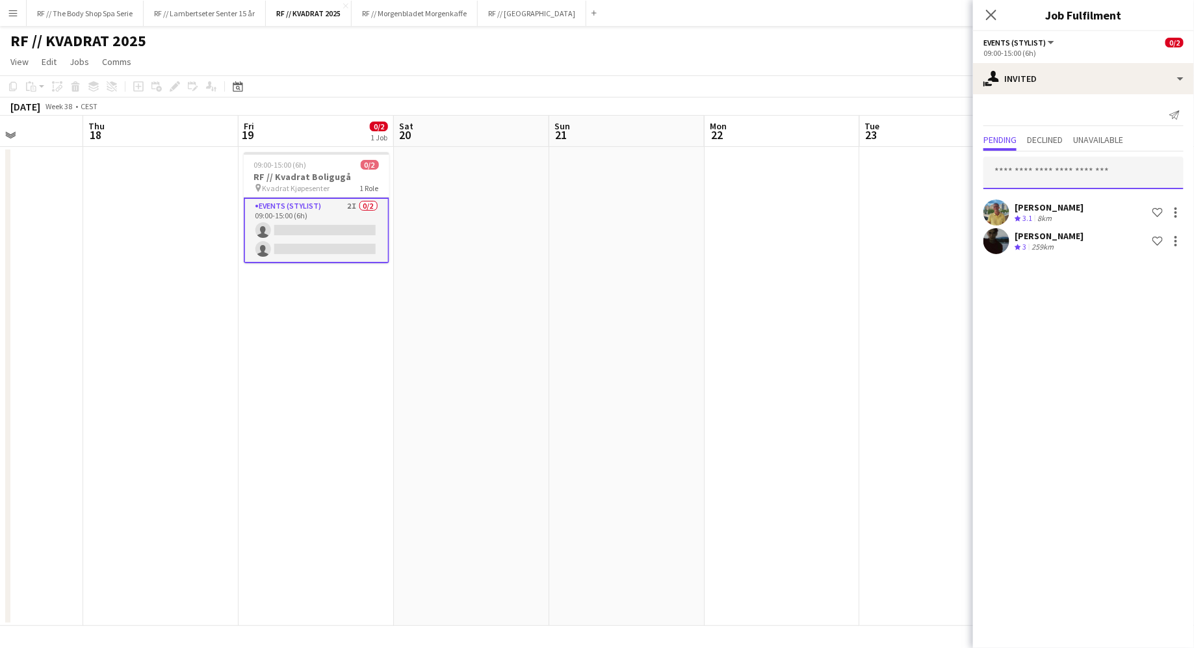
click at [1021, 176] on input "text" at bounding box center [1084, 173] width 200 height 33
type input "****"
click at [1051, 214] on span "[EMAIL_ADDRESS][DOMAIN_NAME]" at bounding box center [1084, 215] width 179 height 10
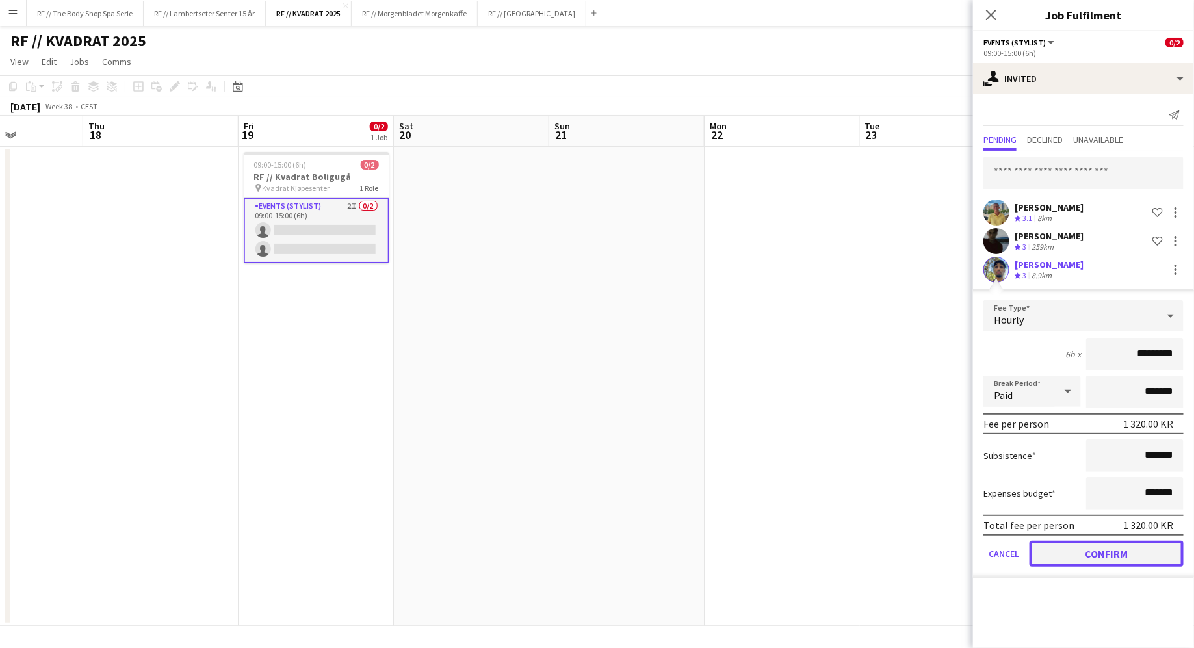
click at [1114, 547] on button "Confirm" at bounding box center [1107, 554] width 154 height 26
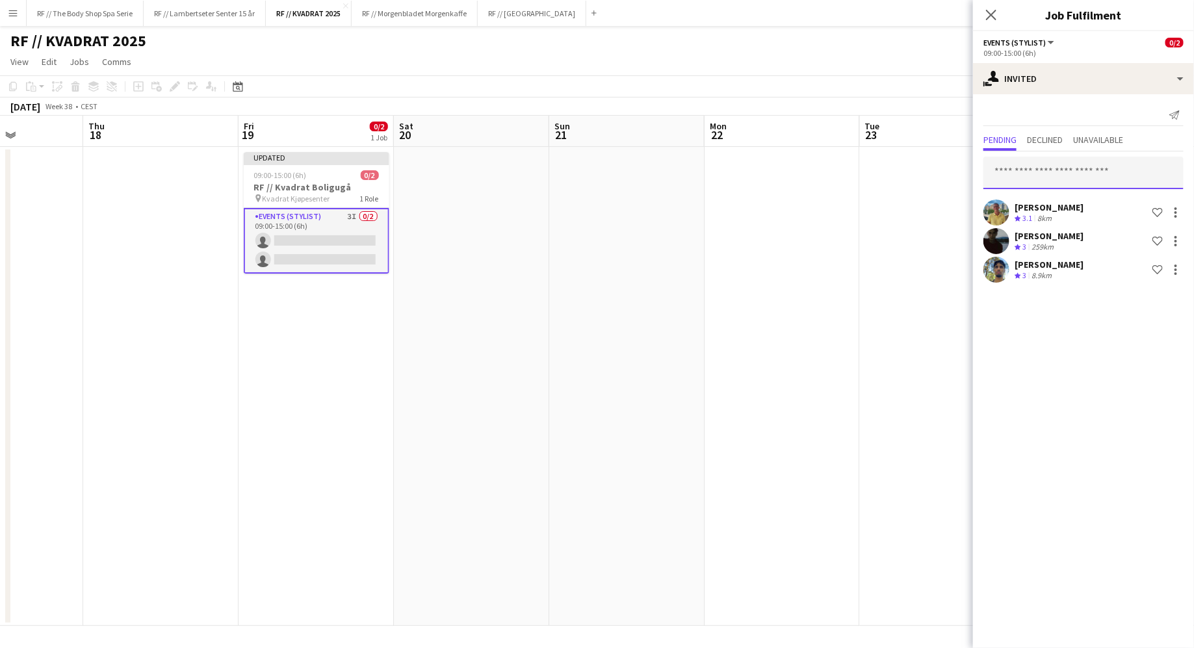
click at [1068, 179] on input "text" at bounding box center [1084, 173] width 200 height 33
click at [1126, 179] on input "text" at bounding box center [1084, 173] width 200 height 33
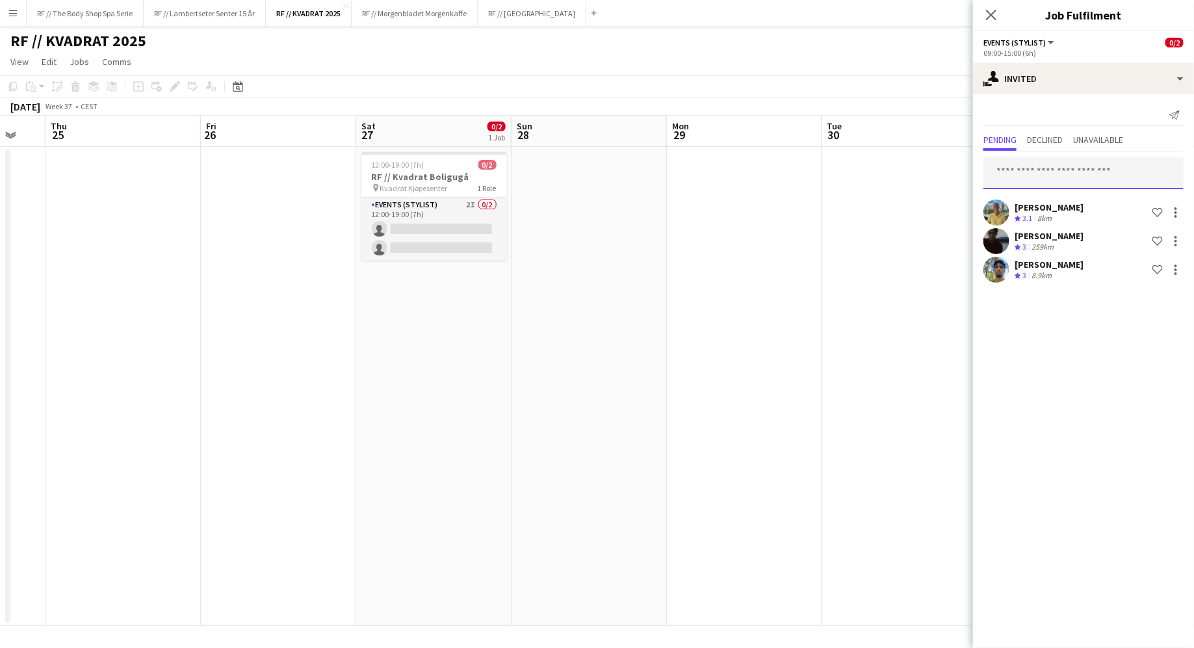
scroll to position [0, 525]
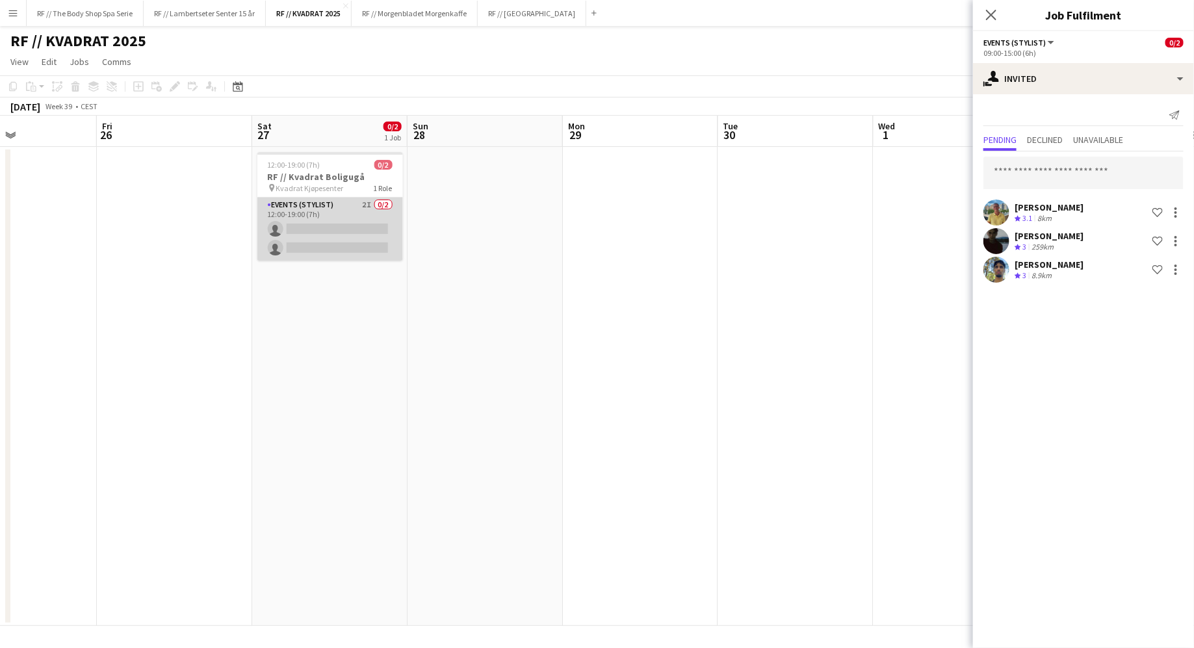
click at [329, 213] on app-card-role "Events (Stylist) 2I 0/2 12:00-19:00 (7h) single-neutral-actions single-neutral-…" at bounding box center [330, 229] width 146 height 63
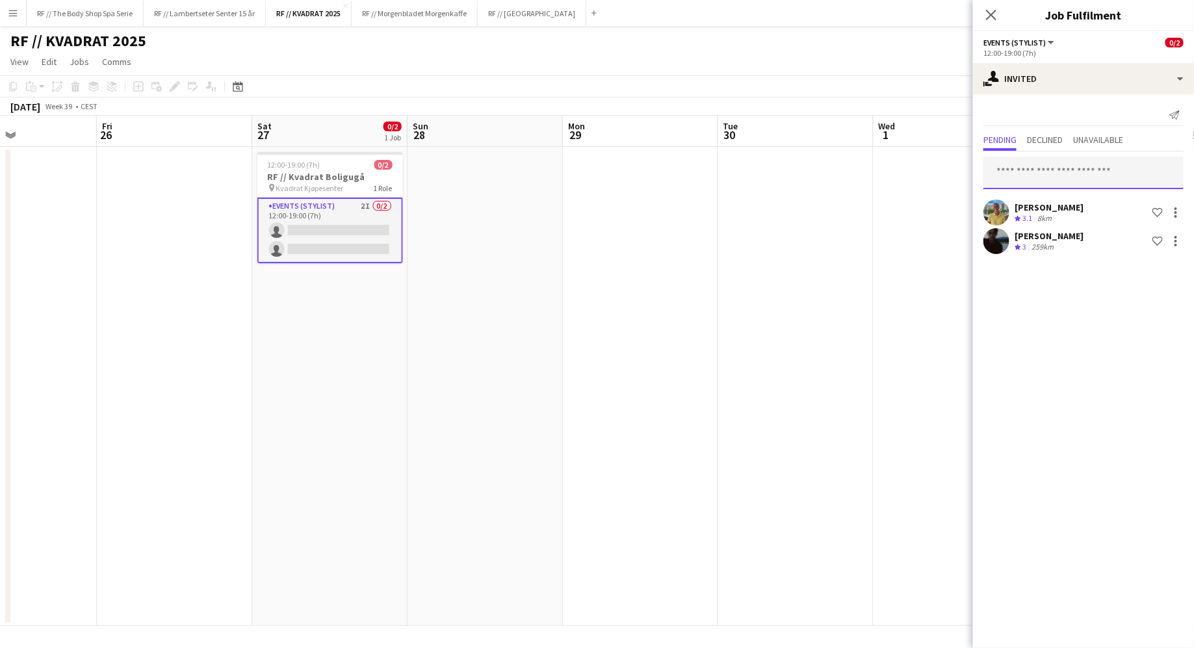
click at [1043, 168] on input "text" at bounding box center [1084, 173] width 200 height 33
type input "****"
click at [1070, 213] on span "[EMAIL_ADDRESS][DOMAIN_NAME]" at bounding box center [1084, 215] width 179 height 10
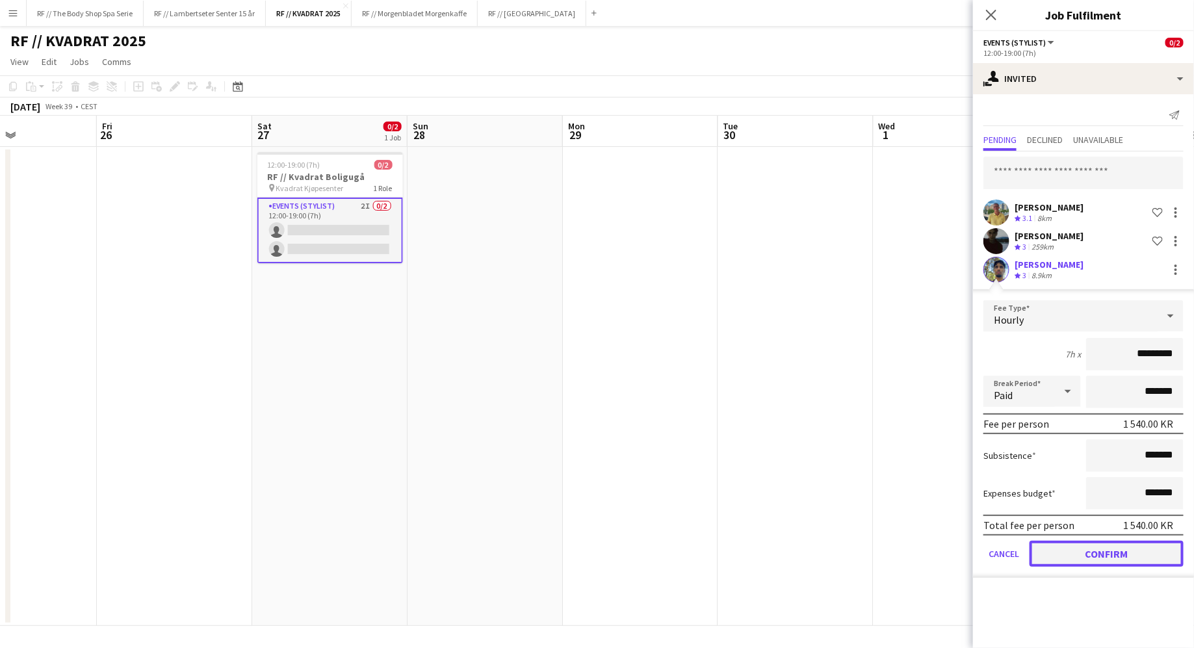
click at [1093, 561] on button "Confirm" at bounding box center [1107, 554] width 154 height 26
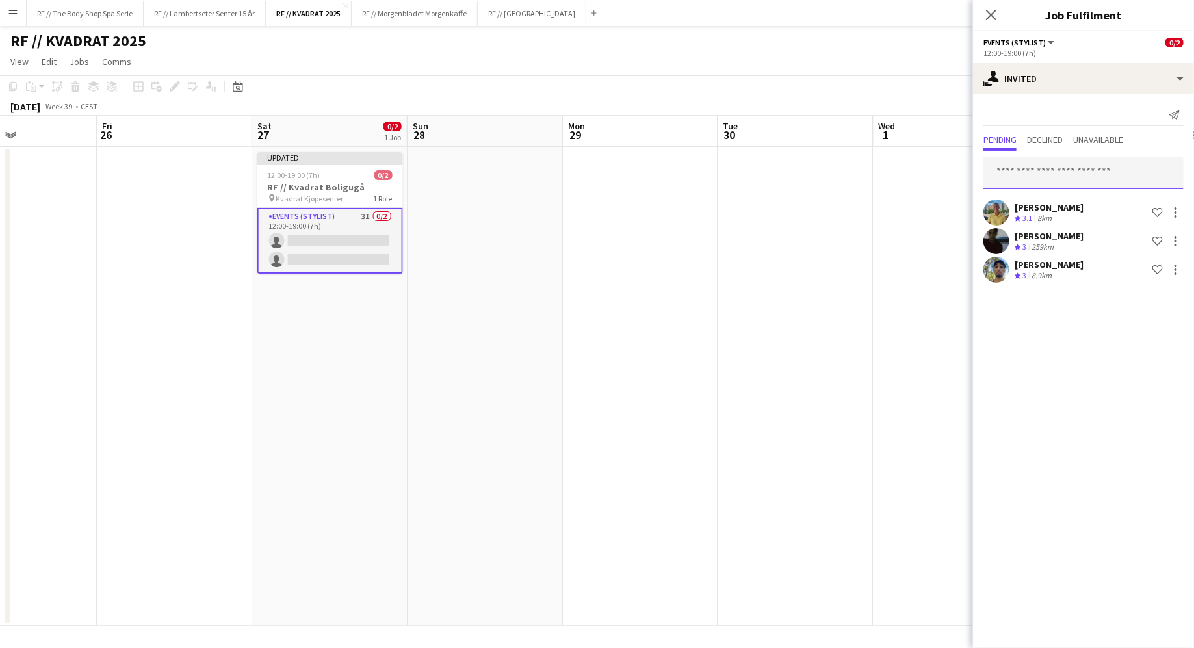
click at [1023, 161] on input "text" at bounding box center [1084, 173] width 200 height 33
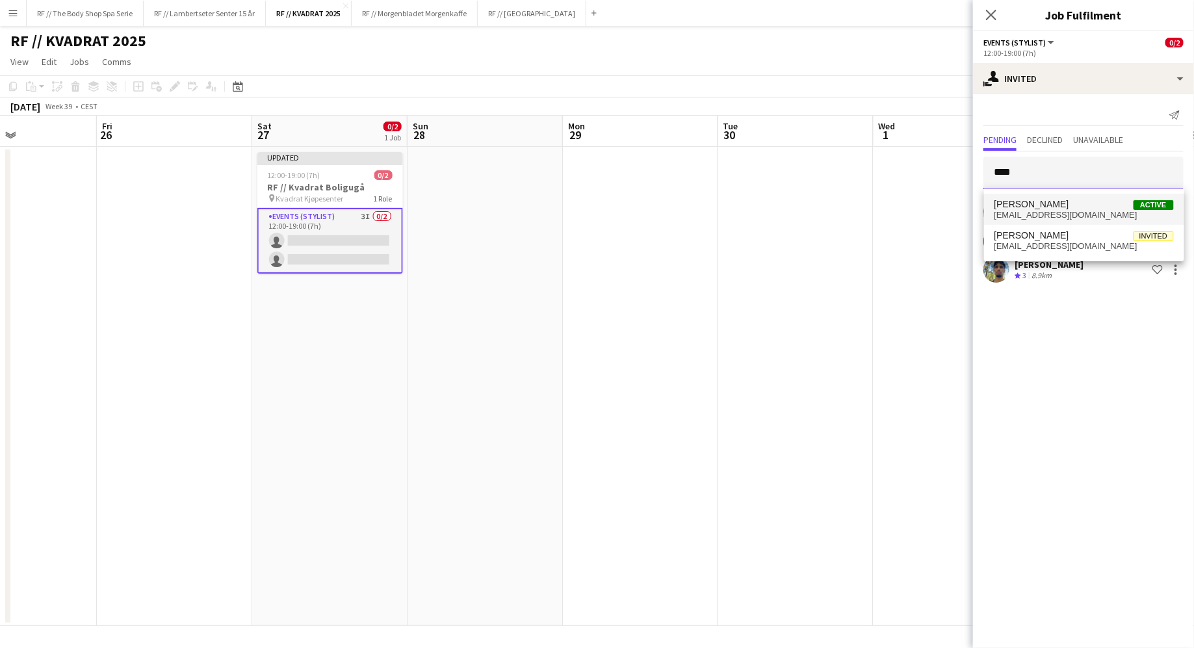
type input "***"
click at [1025, 200] on span "[PERSON_NAME]" at bounding box center [1032, 204] width 75 height 11
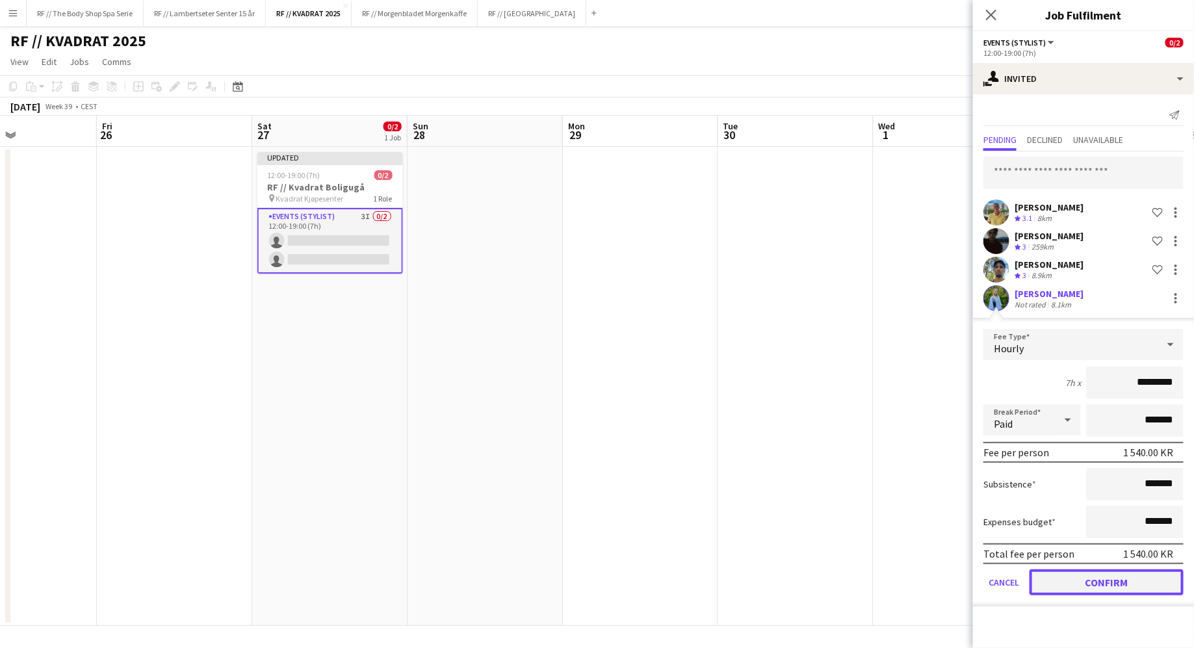
click at [1104, 577] on button "Confirm" at bounding box center [1107, 582] width 154 height 26
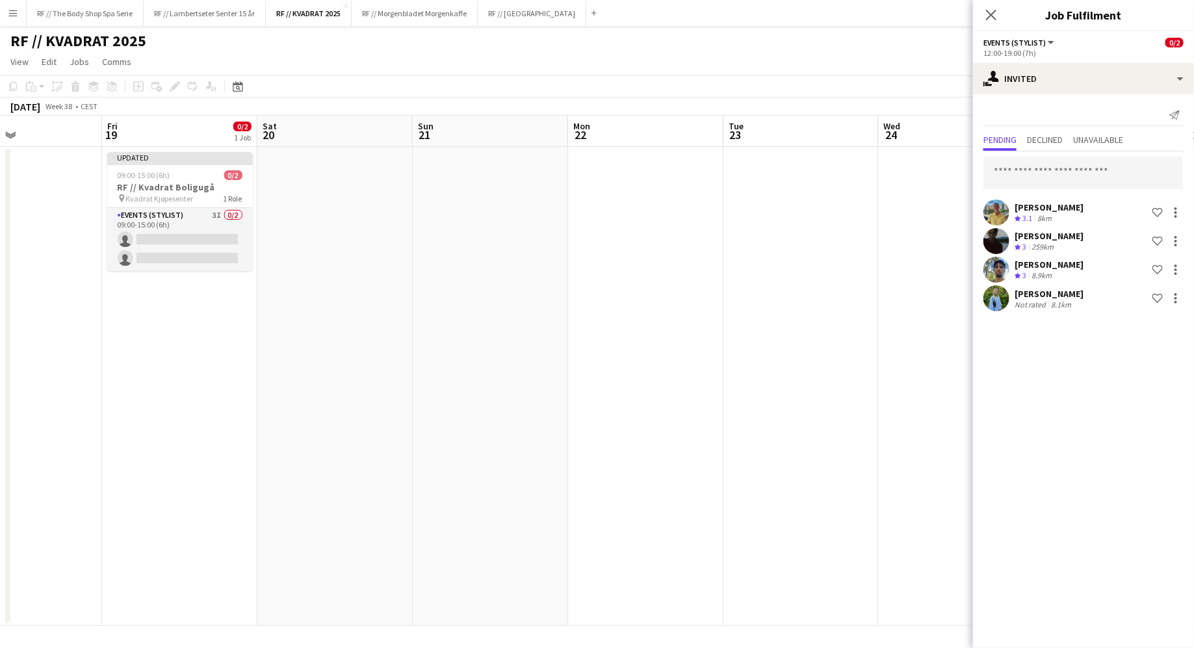
scroll to position [0, 348]
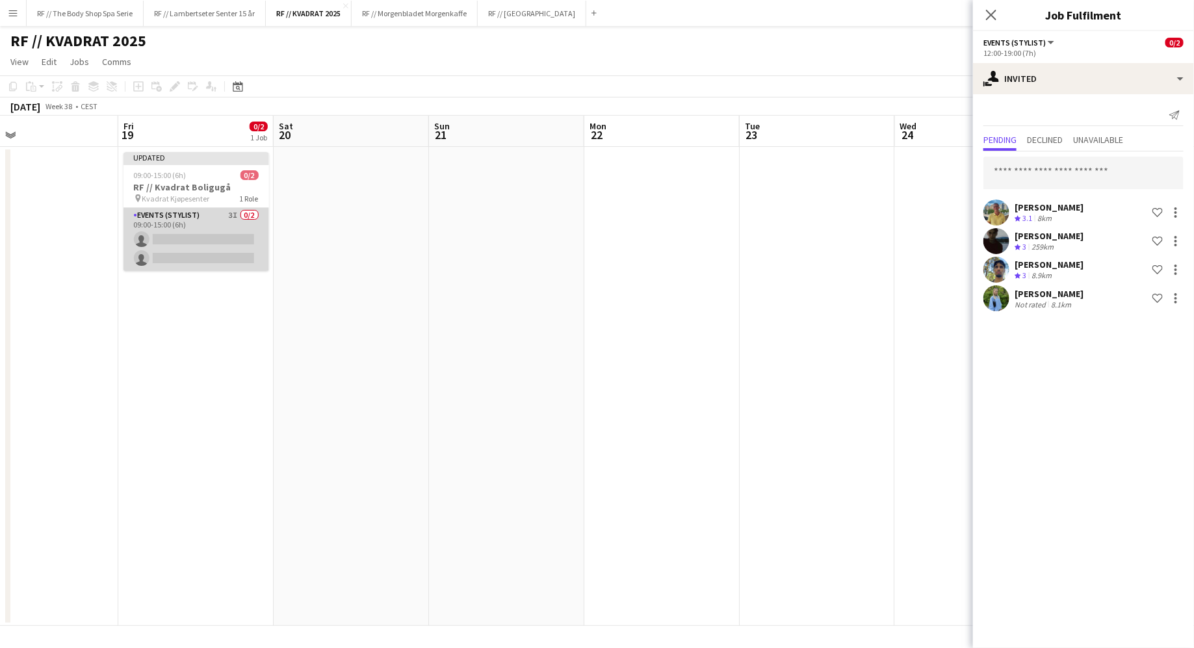
click at [236, 215] on app-card-role "Events (Stylist) 3I 0/2 09:00-15:00 (6h) single-neutral-actions single-neutral-…" at bounding box center [197, 239] width 146 height 63
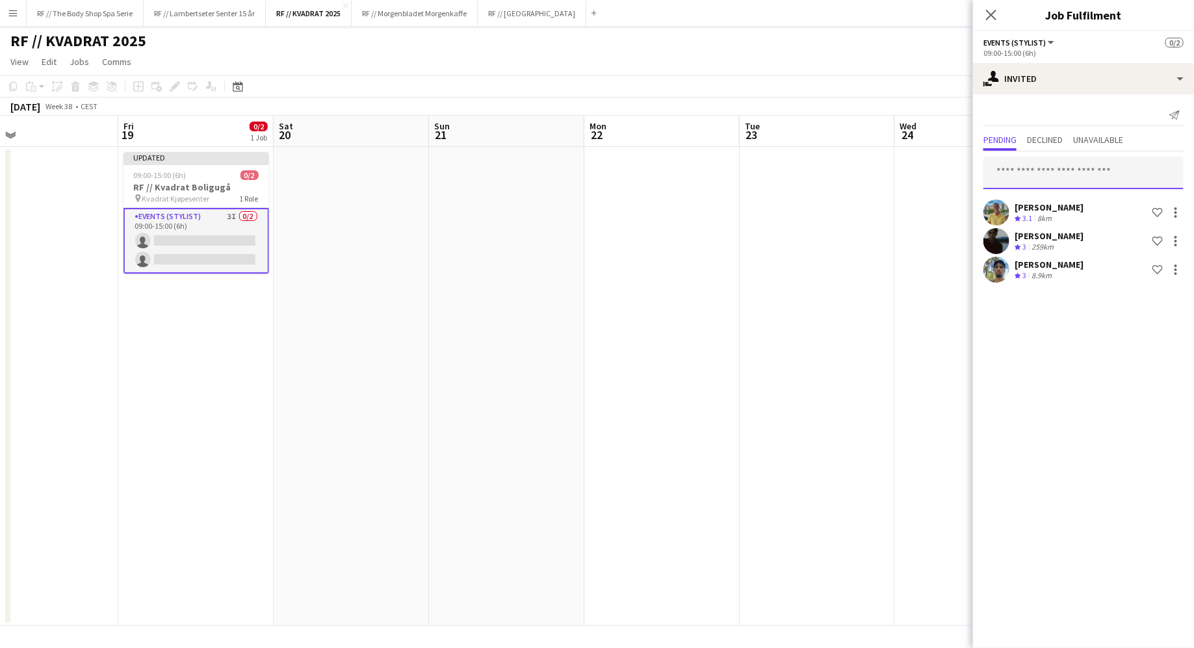
click at [1037, 170] on input "text" at bounding box center [1084, 173] width 200 height 33
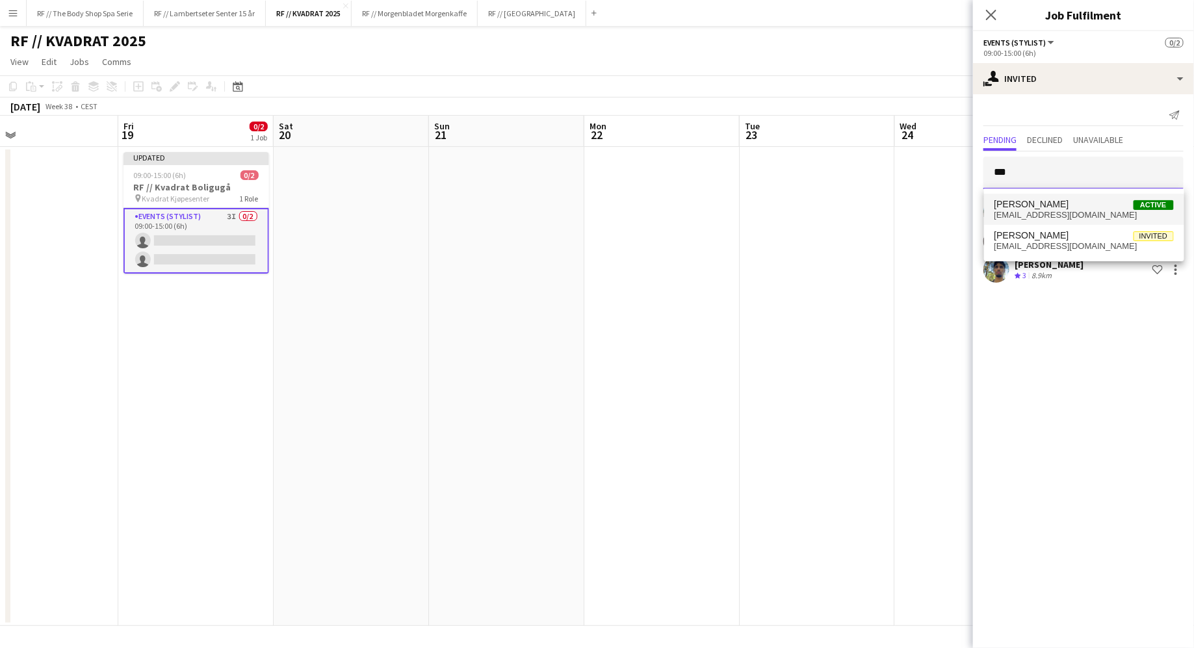
type input "***"
click at [1032, 197] on mat-option "Pia Andreassen Helland Active piaandreassenhelland@gmail.com" at bounding box center [1084, 209] width 200 height 31
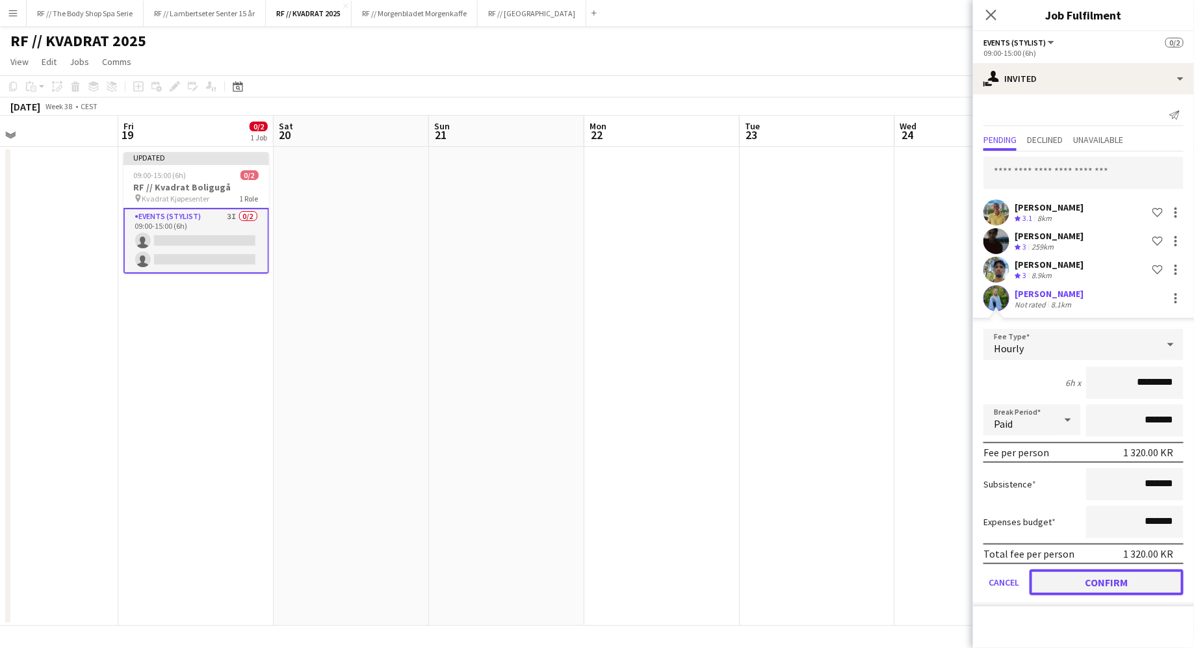
click at [1115, 583] on button "Confirm" at bounding box center [1107, 582] width 154 height 26
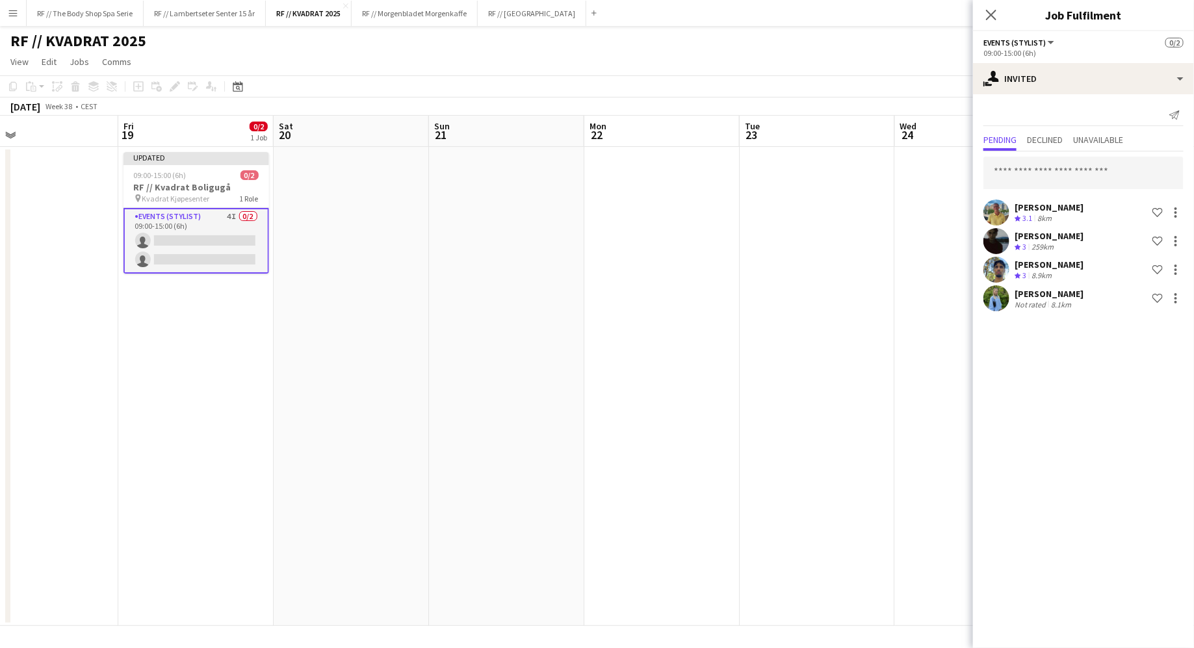
click at [398, 326] on app-date-cell at bounding box center [351, 386] width 155 height 479
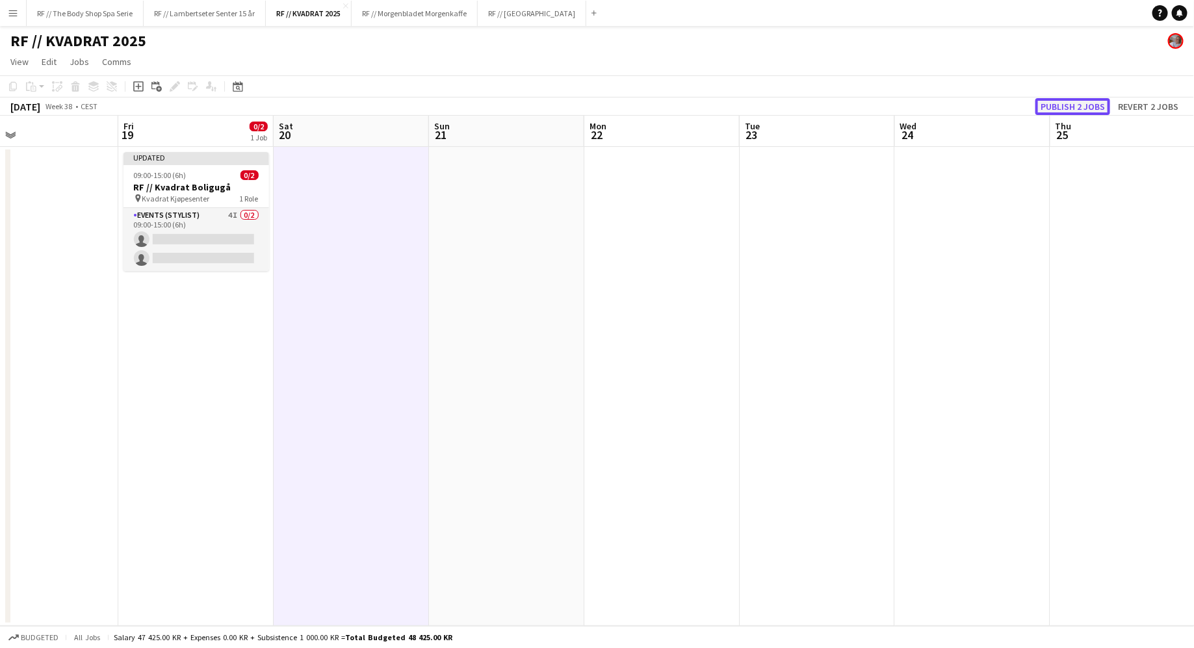
click at [1073, 106] on button "Publish 2 jobs" at bounding box center [1073, 106] width 75 height 17
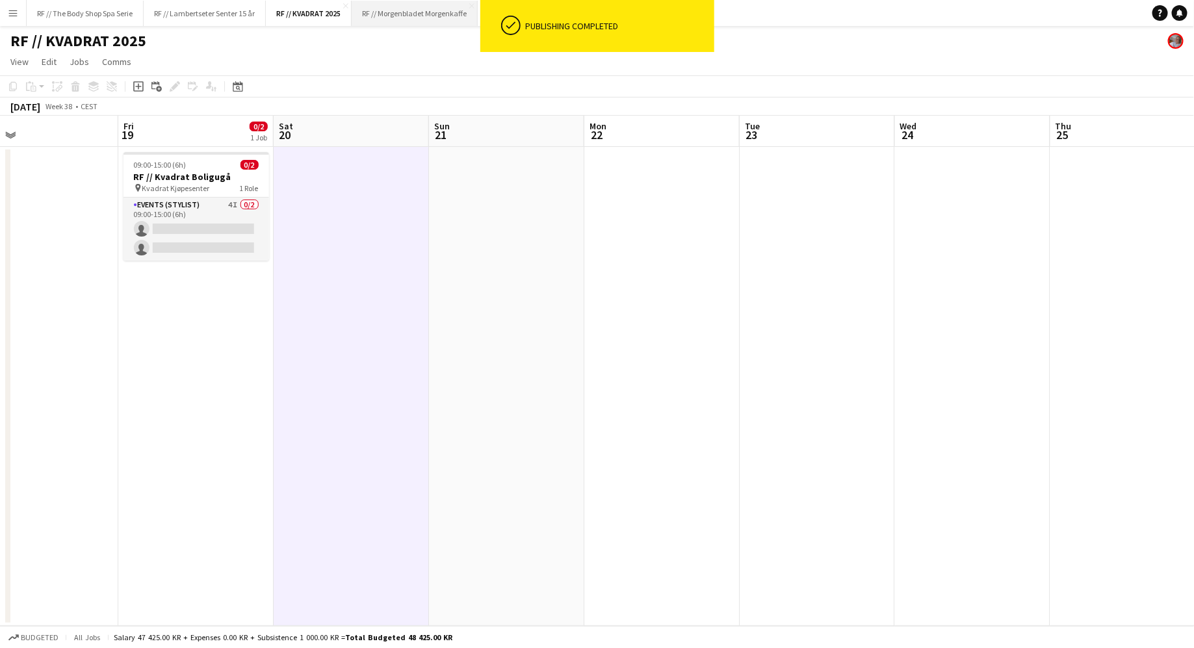
click at [407, 10] on button "RF // Morgenbladet Morgenkaffe Close" at bounding box center [415, 13] width 126 height 25
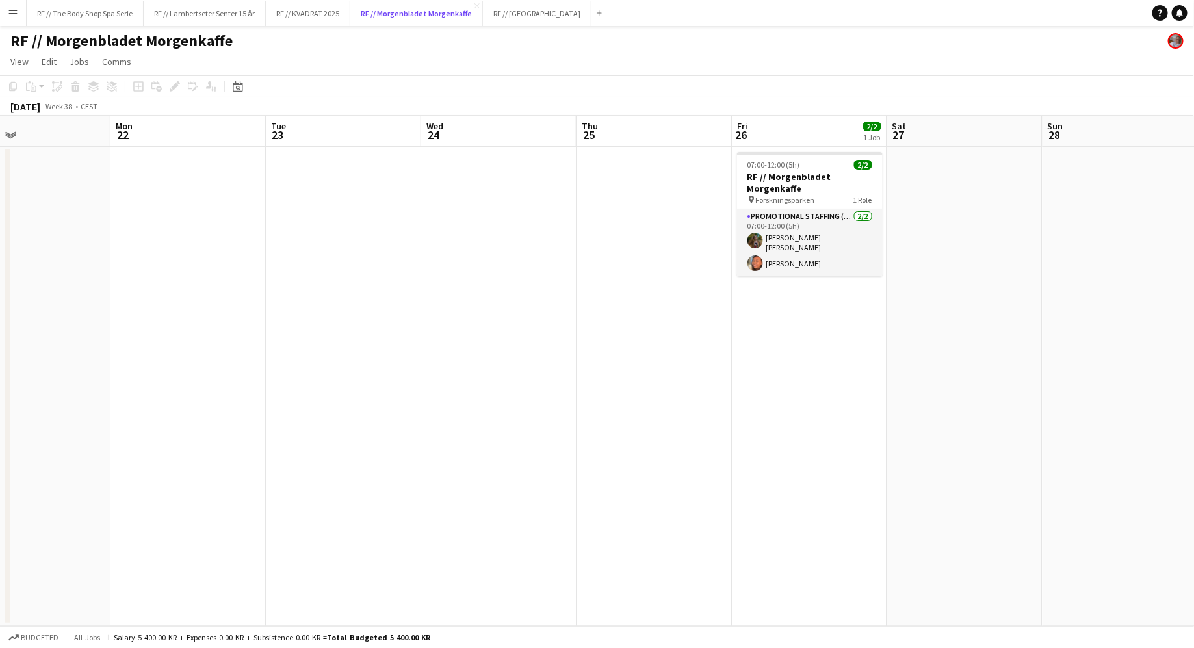
scroll to position [0, 447]
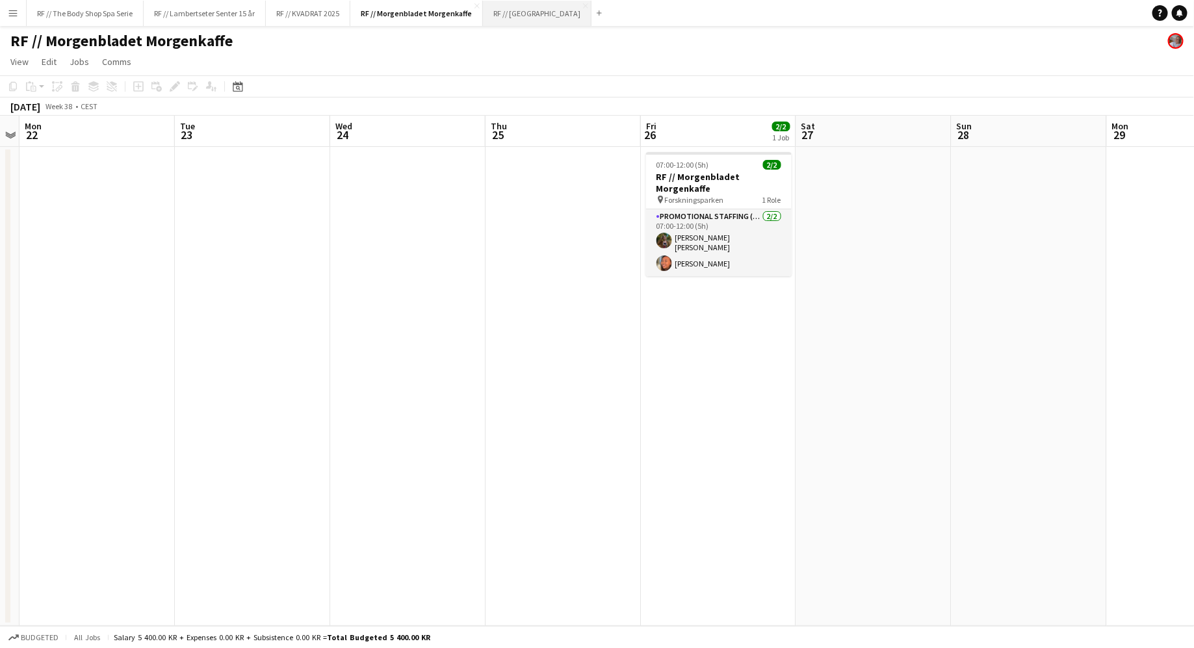
click at [515, 15] on button "RF // Fjordland Close" at bounding box center [537, 13] width 109 height 25
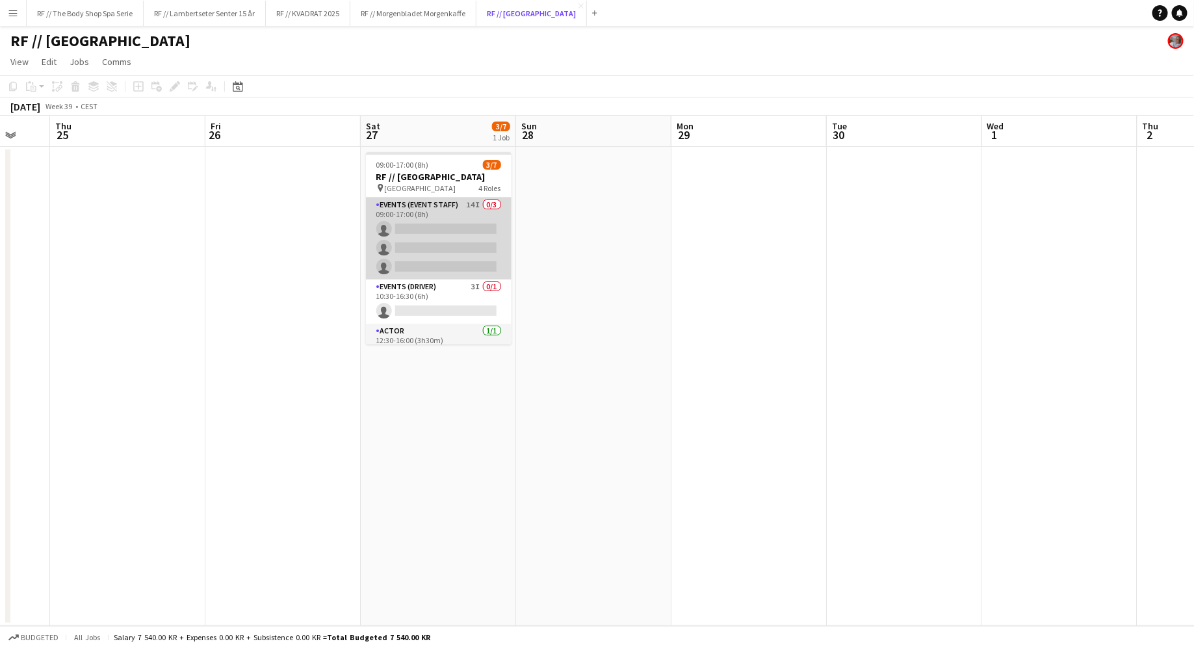
scroll to position [86, 0]
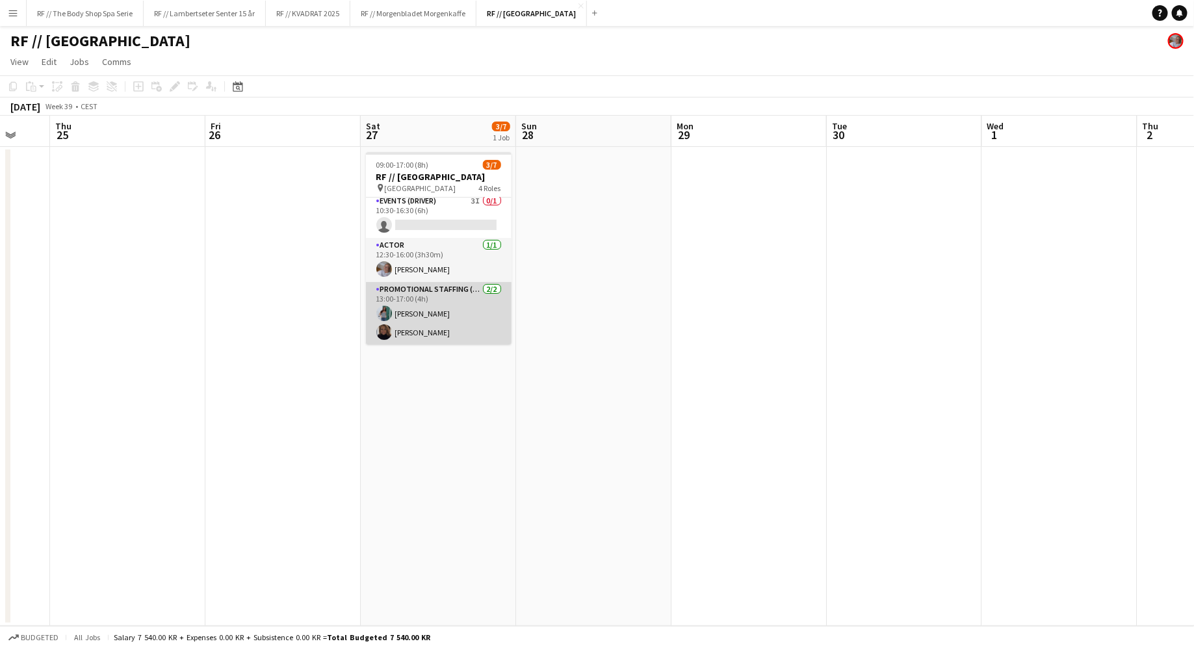
click at [437, 324] on app-card-role "Promotional Staffing (Sampling Staff) 2/2 13:00-17:00 (4h) Jenny Gjøstøl Hella …" at bounding box center [439, 313] width 146 height 63
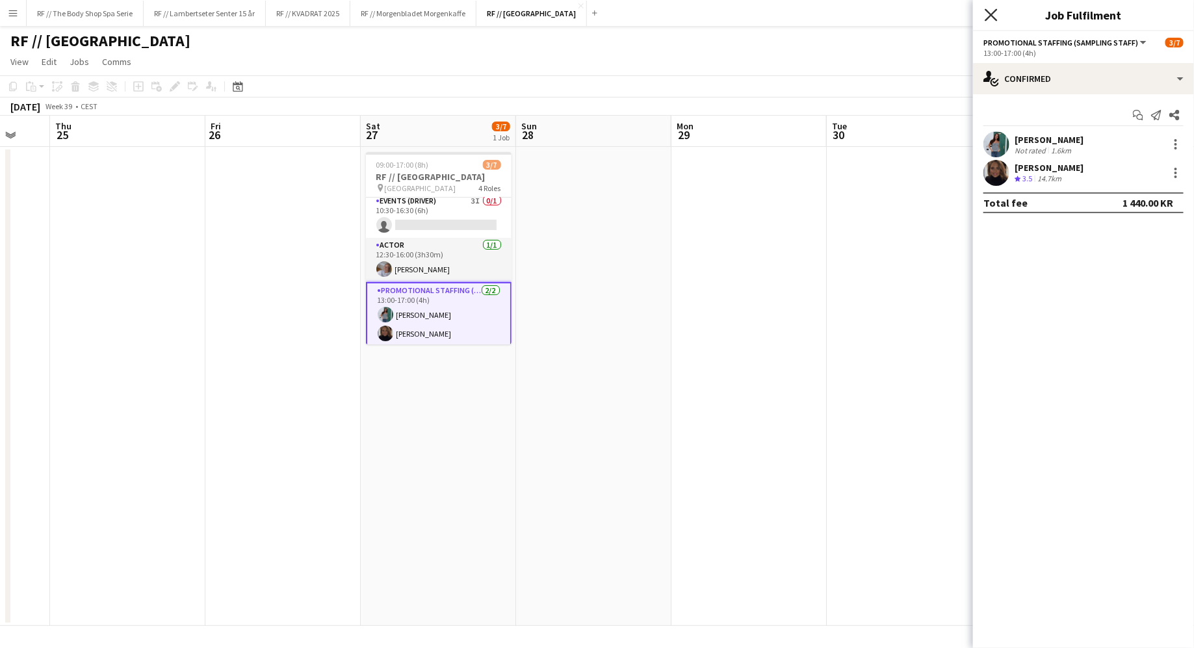
click at [991, 12] on icon "Close pop-in" at bounding box center [991, 14] width 12 height 12
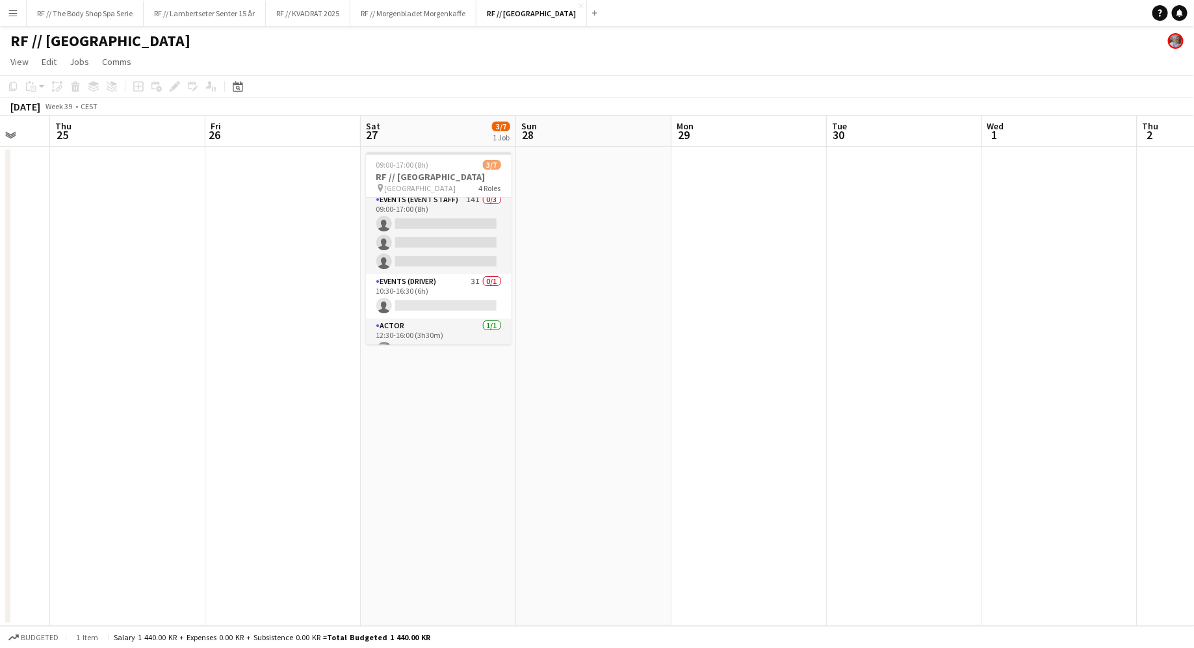
scroll to position [0, 0]
click at [317, 18] on button "RF // KVADRAT 2025 Close" at bounding box center [308, 13] width 85 height 25
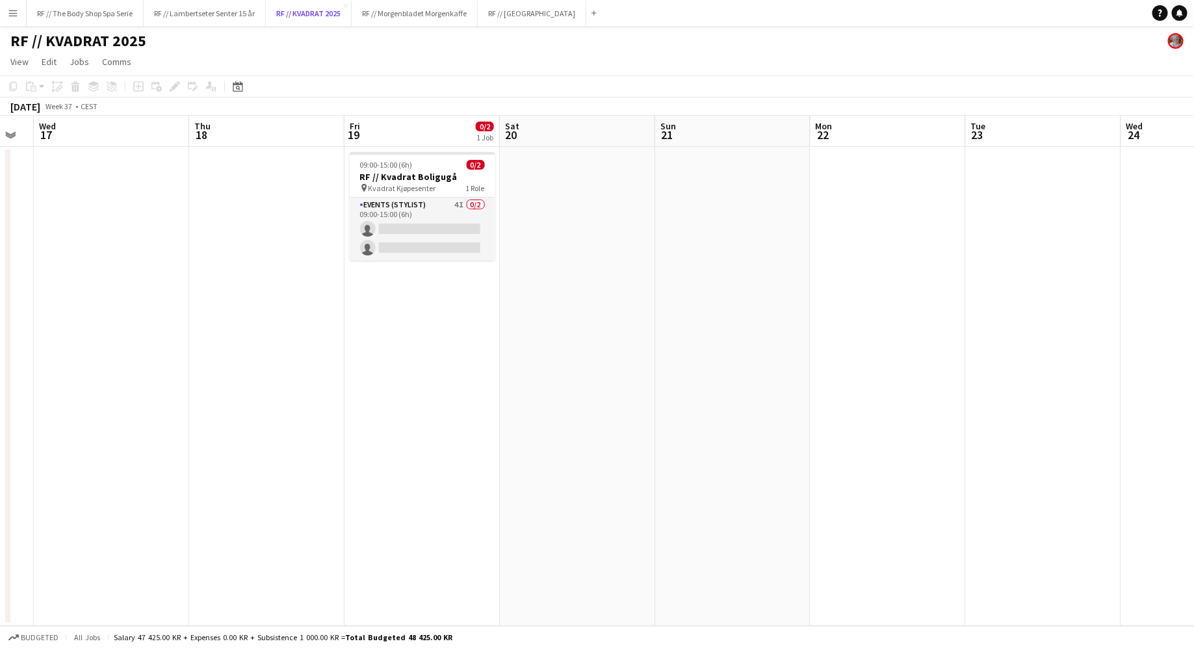
scroll to position [0, 436]
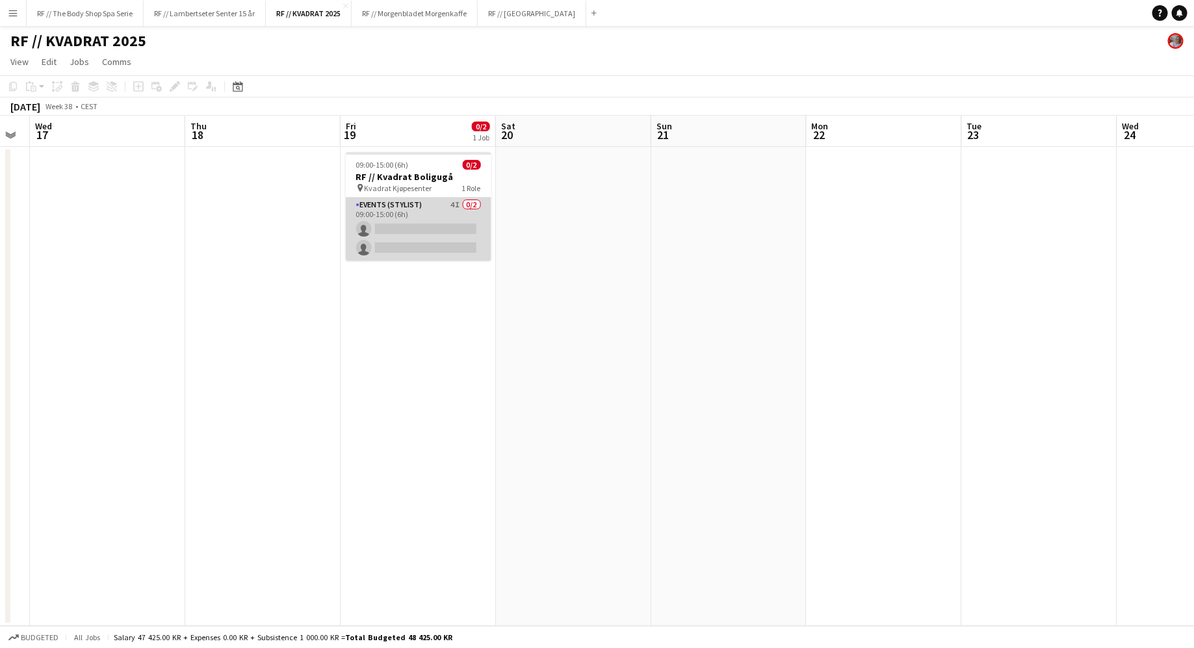
click at [468, 202] on app-card-role "Events (Stylist) 4I 0/2 09:00-15:00 (6h) single-neutral-actions single-neutral-…" at bounding box center [419, 229] width 146 height 63
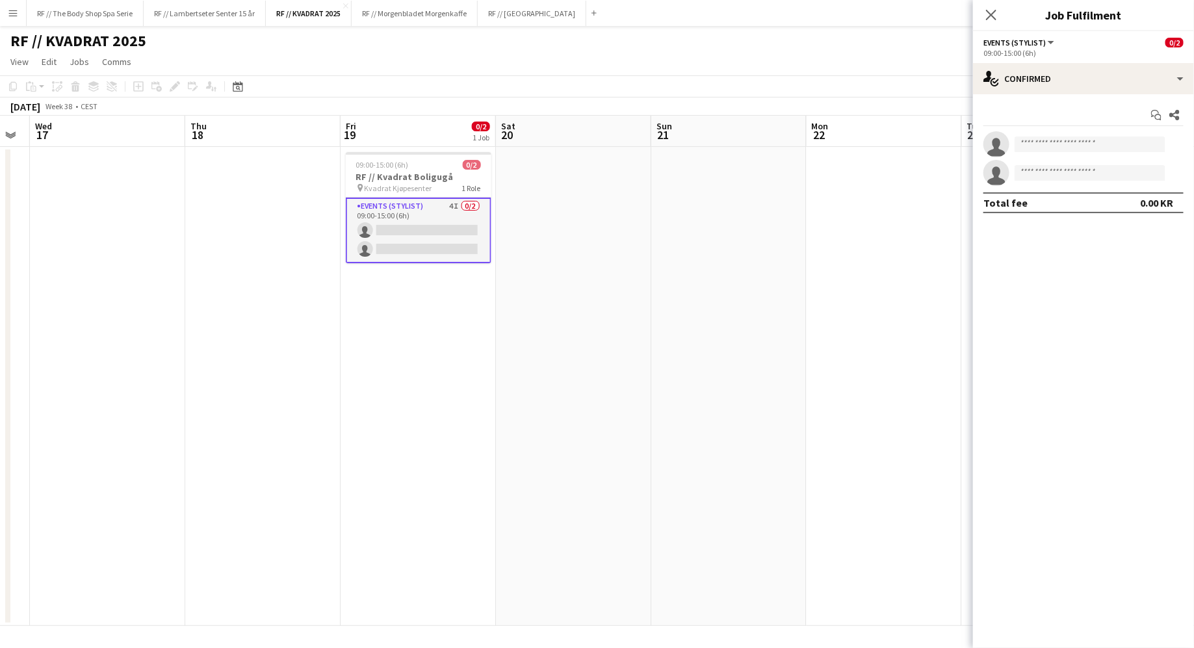
click at [1033, 101] on div "Start chat Share single-neutral-actions single-neutral-actions Total fee 0.00 KR" at bounding box center [1083, 158] width 221 height 129
click at [1033, 95] on div "Start chat Share single-neutral-actions single-neutral-actions Total fee 0.00 KR" at bounding box center [1083, 158] width 221 height 129
click at [1037, 83] on div "single-neutral-actions-check-2 Confirmed" at bounding box center [1083, 78] width 221 height 31
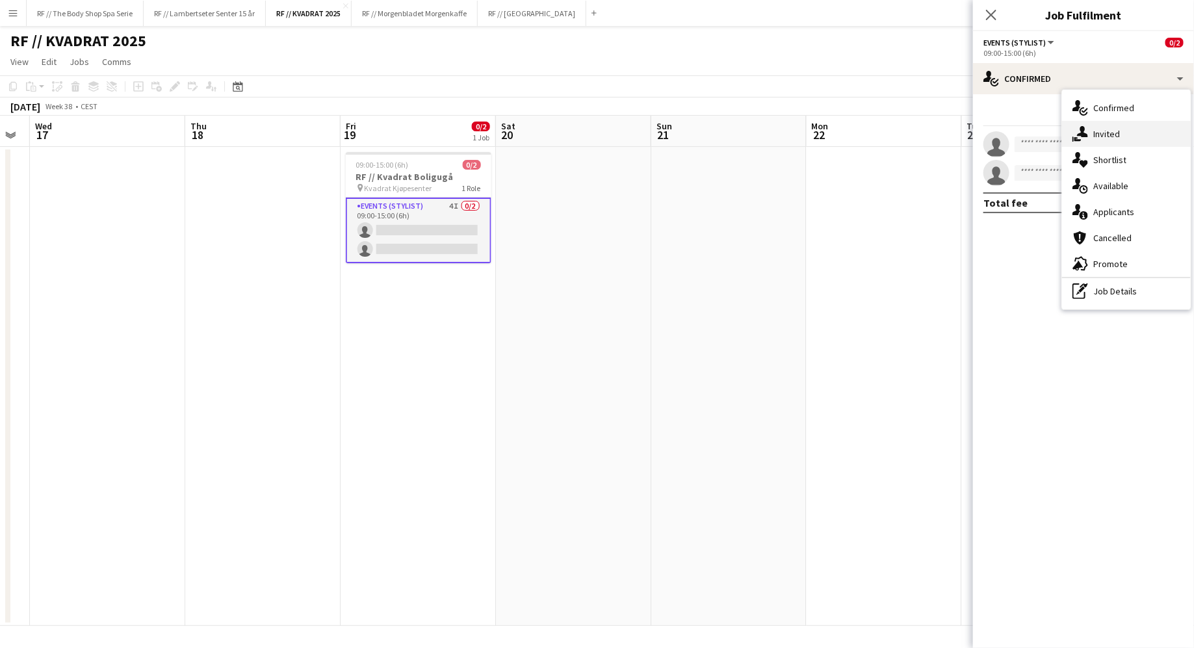
click at [1088, 133] on div "single-neutral-actions-share-1 Invited" at bounding box center [1126, 134] width 129 height 26
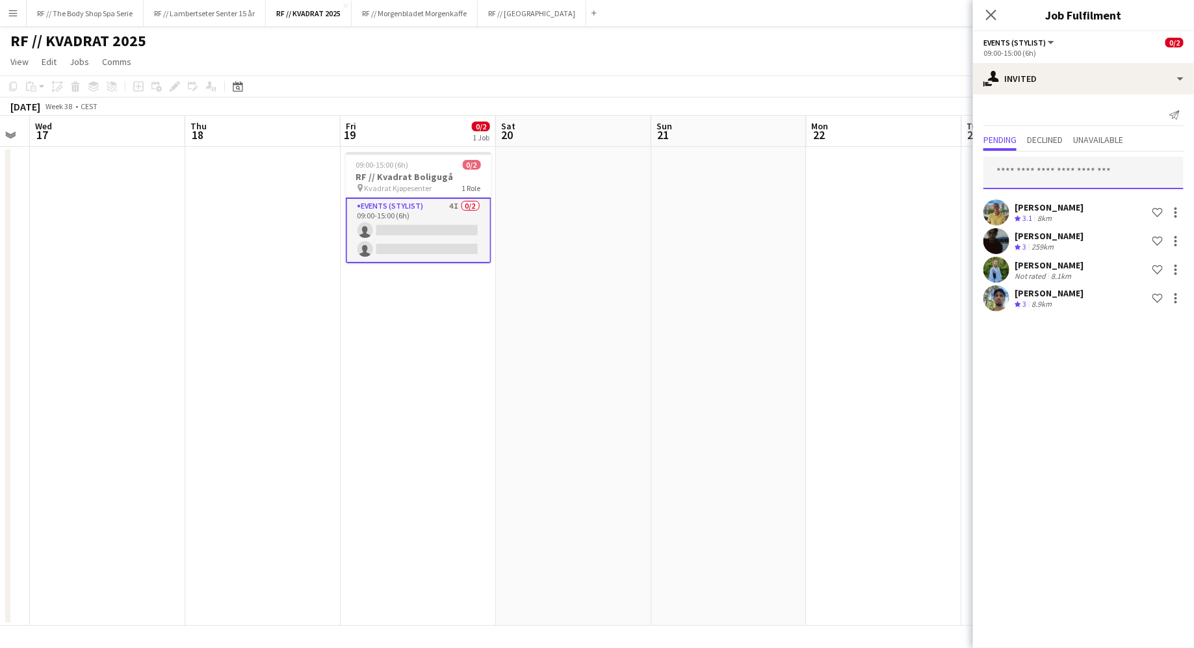
click at [1060, 176] on input "text" at bounding box center [1084, 173] width 200 height 33
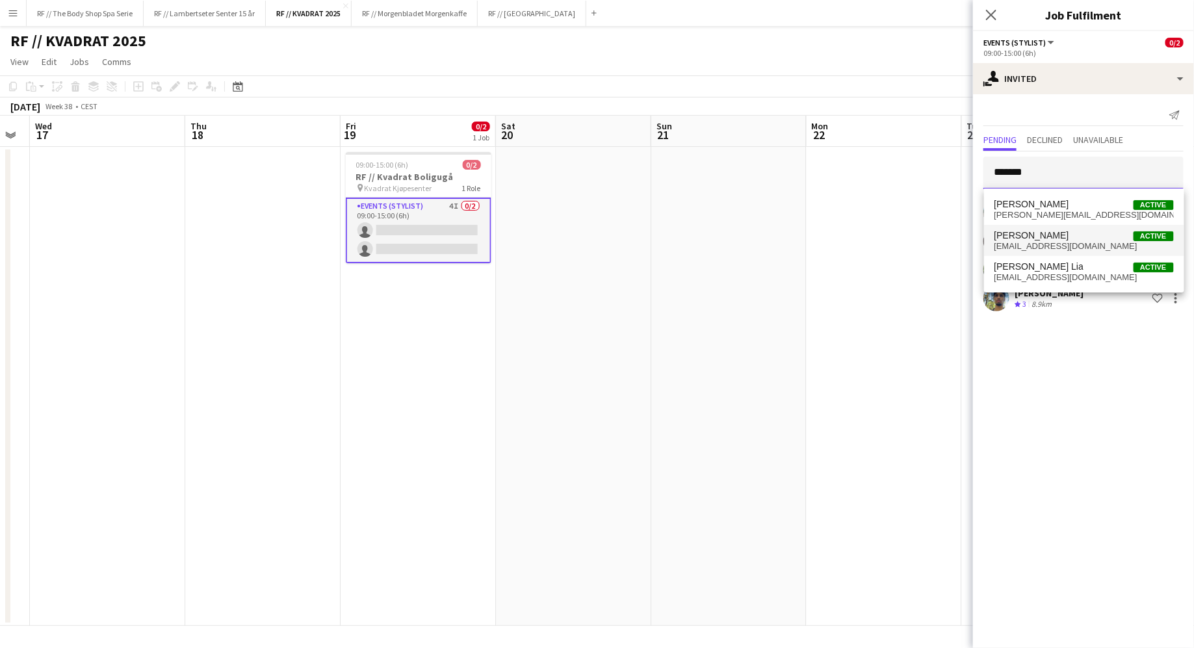
type input "******"
click at [1044, 238] on span "Celine Gjesteland Høines" at bounding box center [1032, 235] width 75 height 11
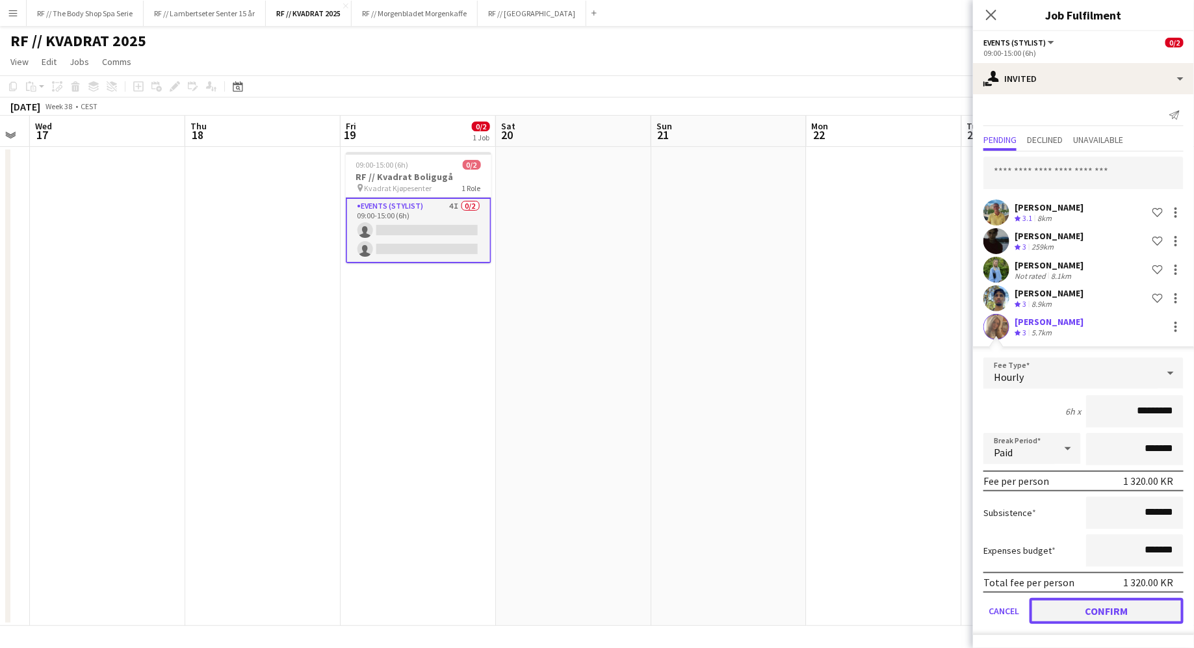
click at [1114, 610] on button "Confirm" at bounding box center [1107, 611] width 154 height 26
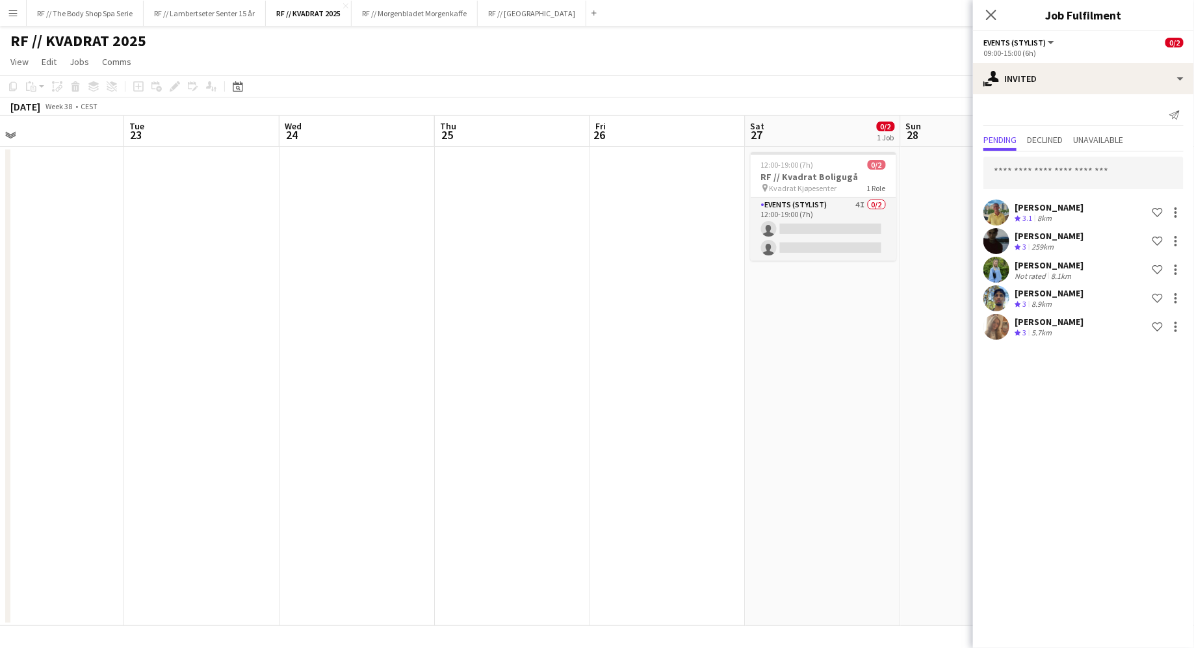
scroll to position [0, 497]
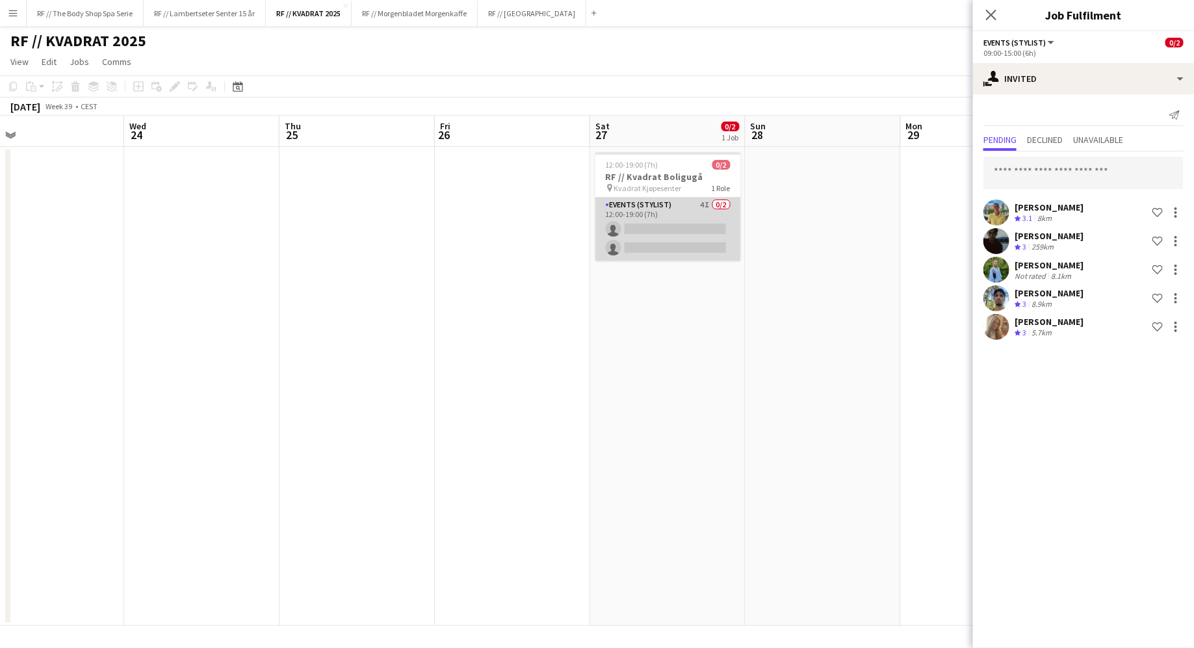
click at [712, 205] on app-card-role "Events (Stylist) 4I 0/2 12:00-19:00 (7h) single-neutral-actions single-neutral-…" at bounding box center [668, 229] width 146 height 63
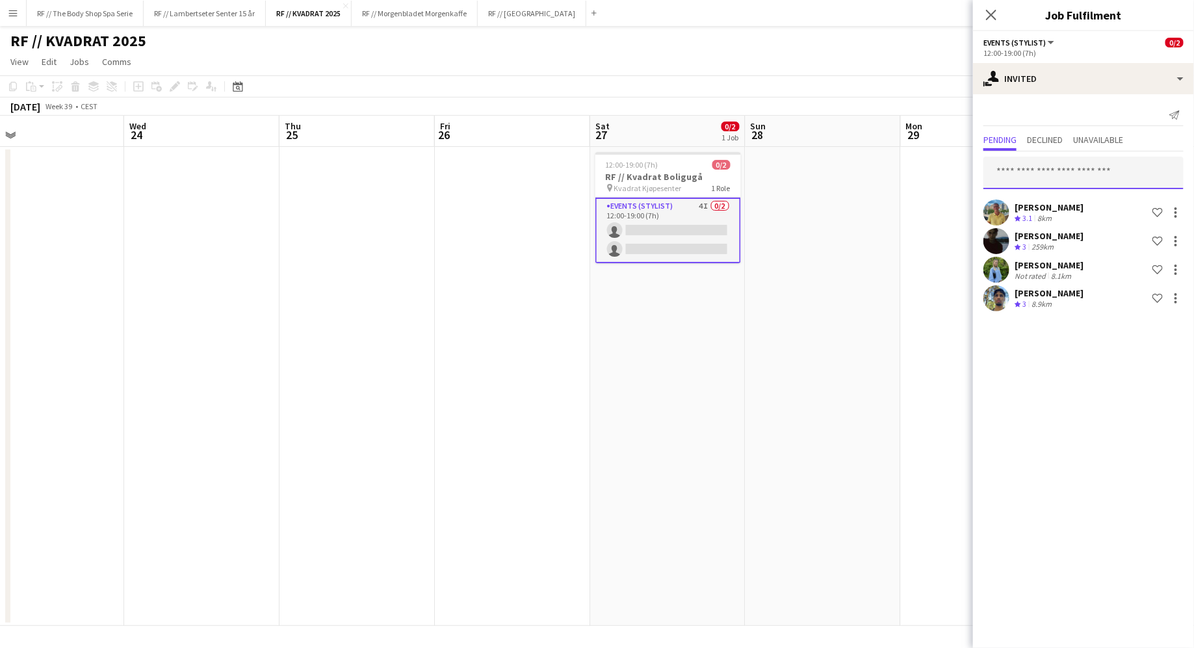
click at [1025, 174] on input "text" at bounding box center [1084, 173] width 200 height 33
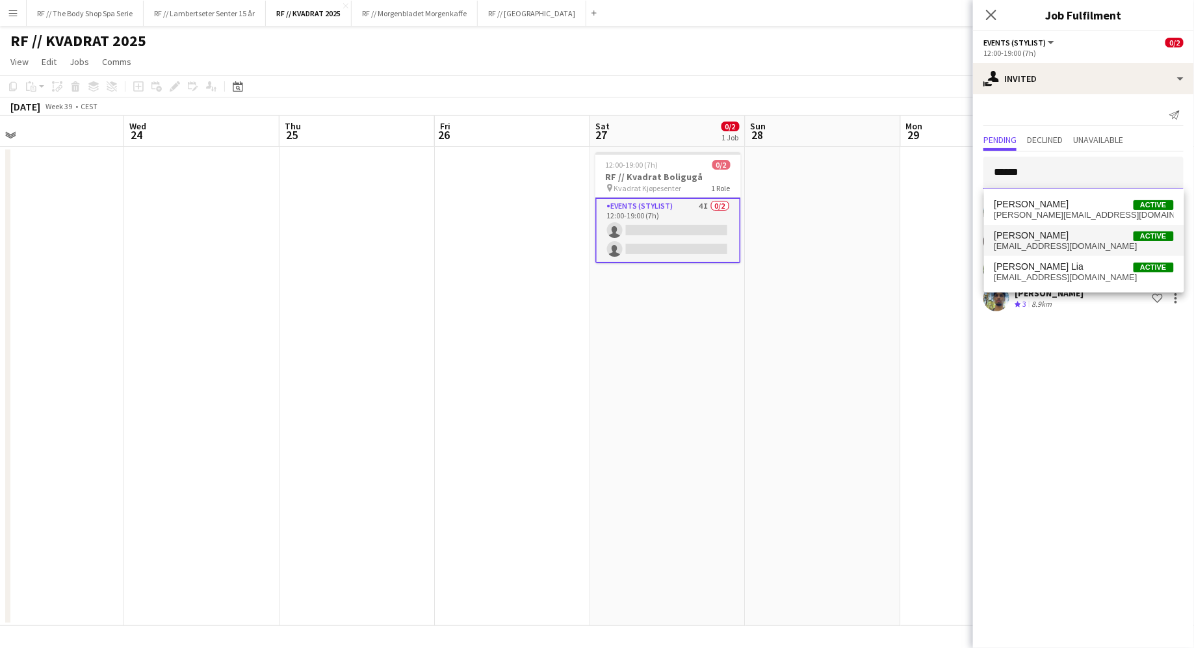
type input "******"
click at [1042, 239] on span "Celine Gjesteland Høines" at bounding box center [1032, 235] width 75 height 11
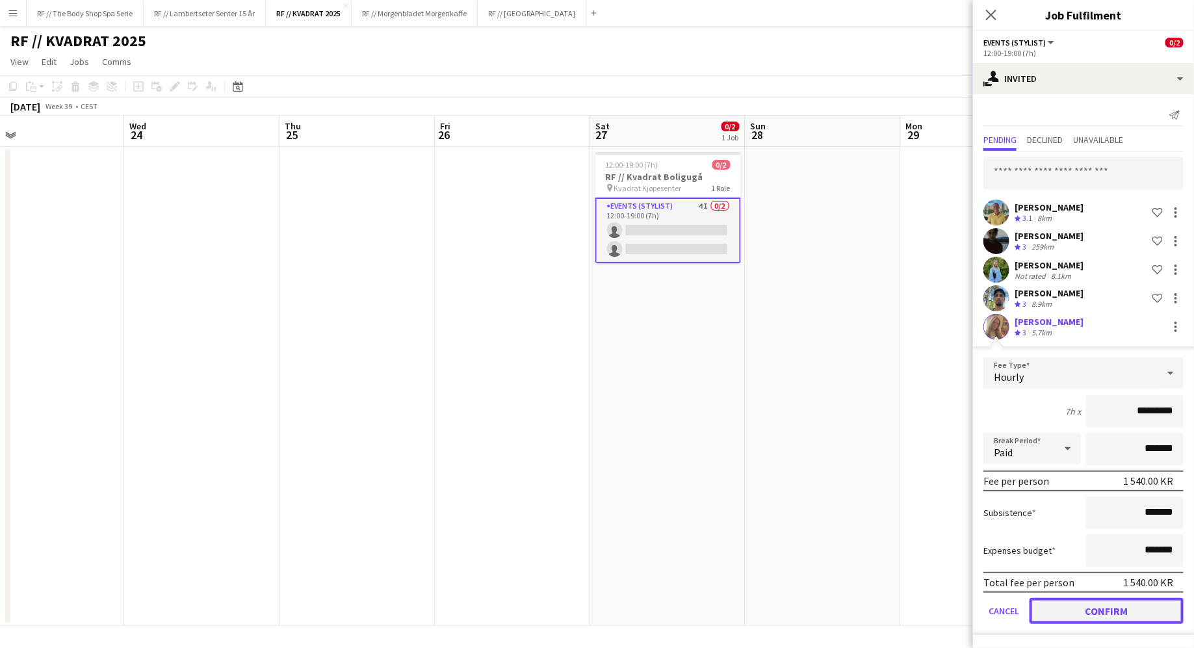
click at [1121, 616] on button "Confirm" at bounding box center [1107, 611] width 154 height 26
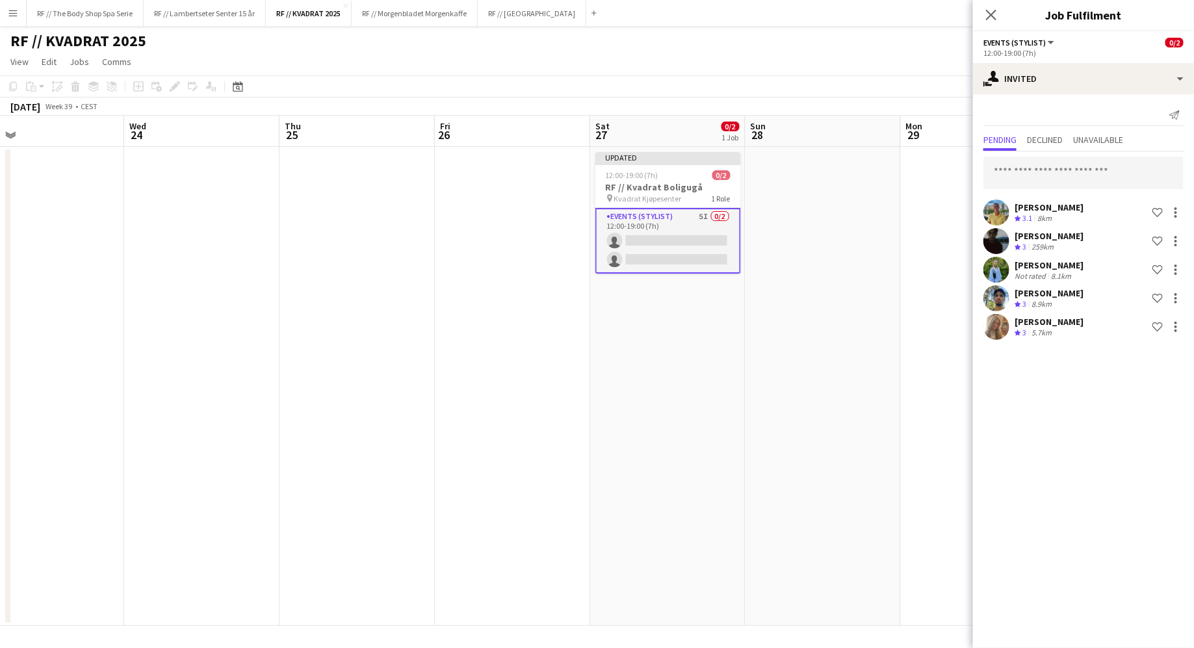
click at [815, 246] on app-date-cell at bounding box center [823, 386] width 155 height 479
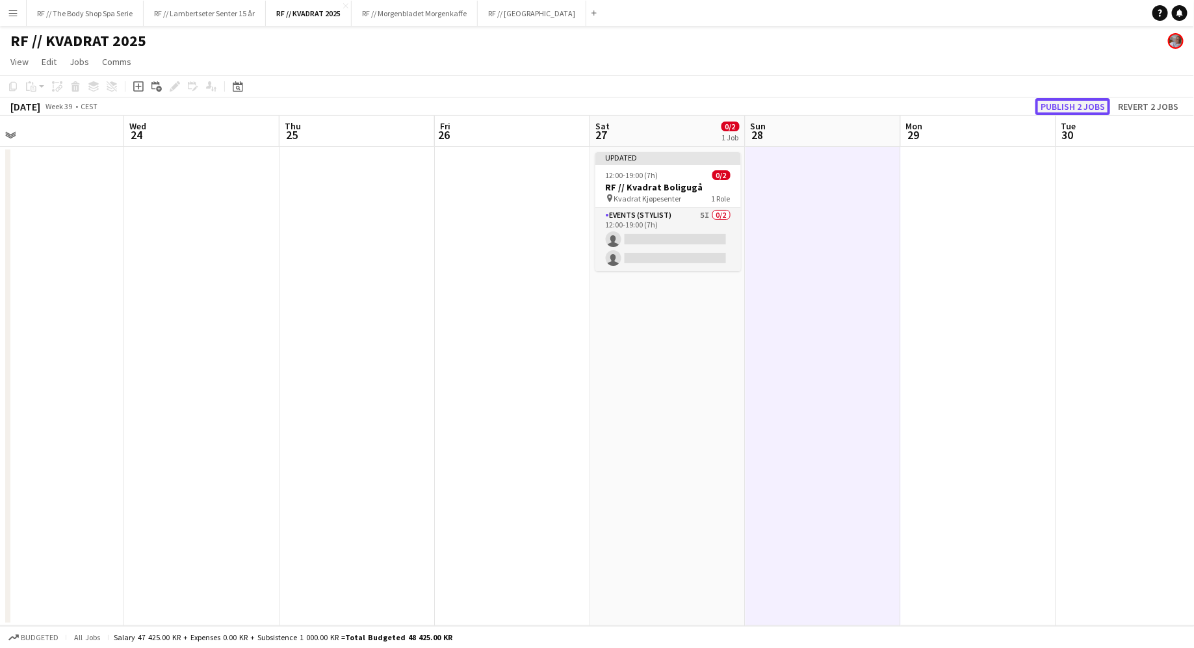
click at [1090, 99] on button "Publish 2 jobs" at bounding box center [1073, 106] width 75 height 17
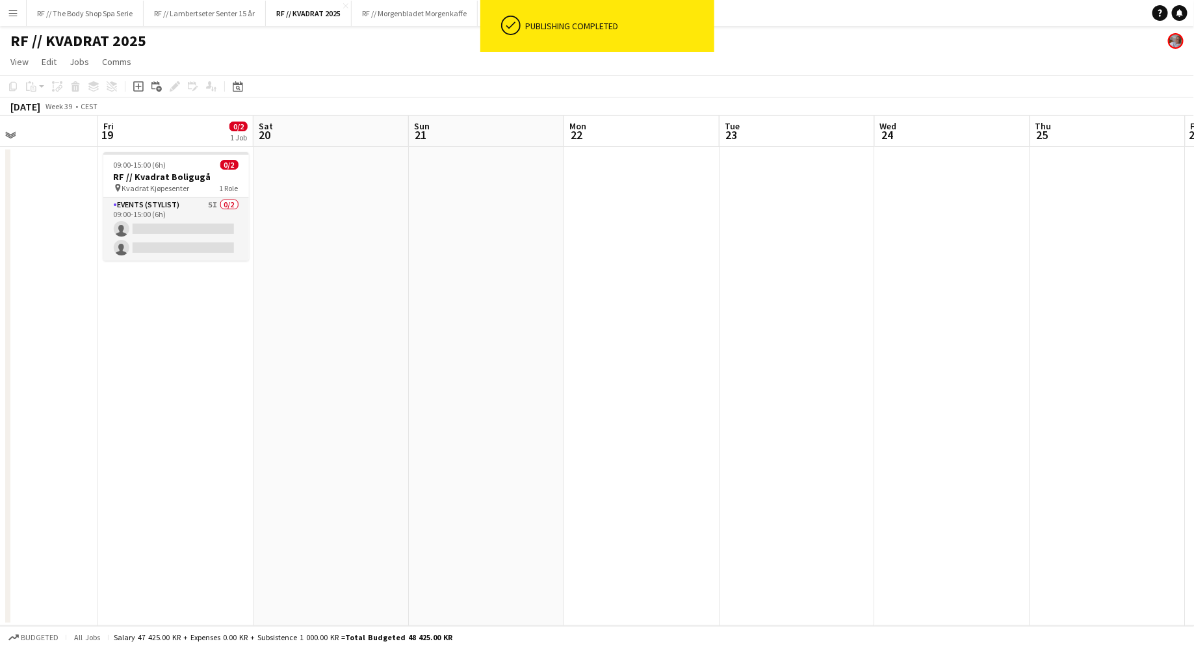
scroll to position [0, 391]
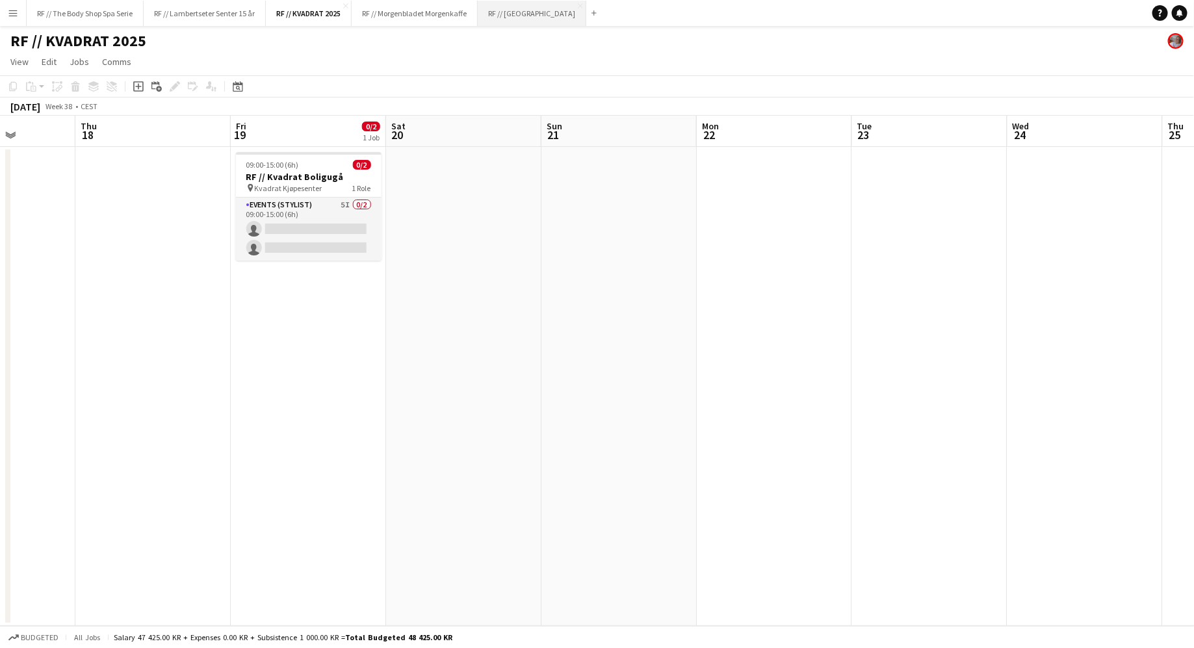
click at [516, 14] on button "RF // Fjordland Close" at bounding box center [532, 13] width 109 height 25
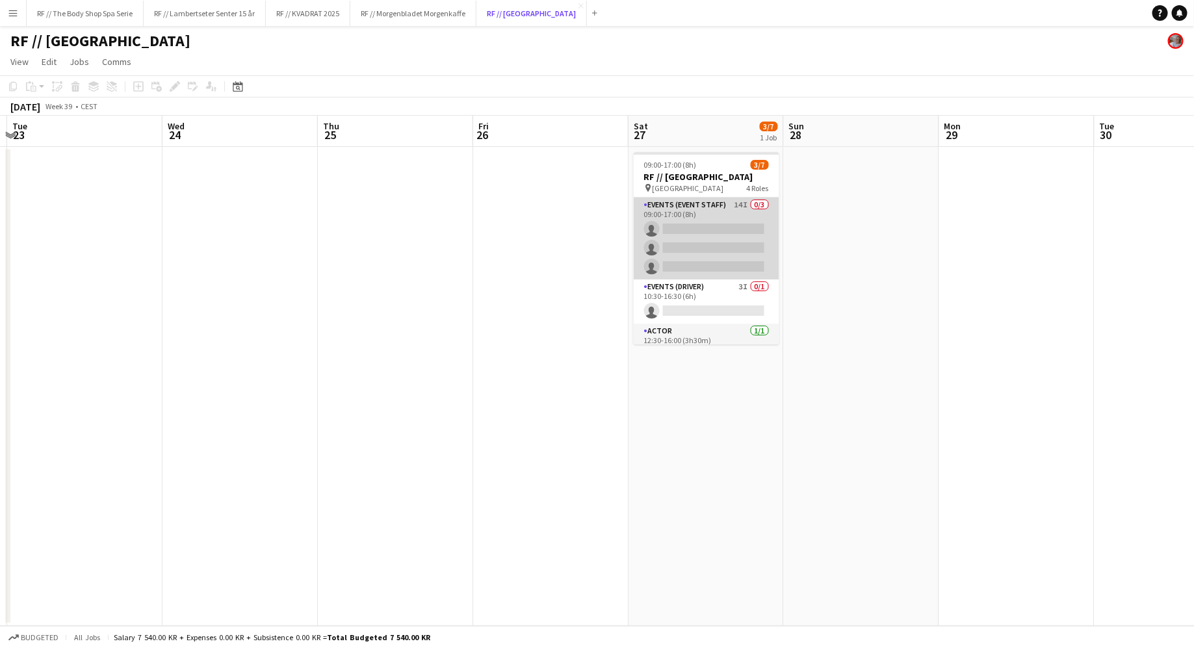
scroll to position [86, 0]
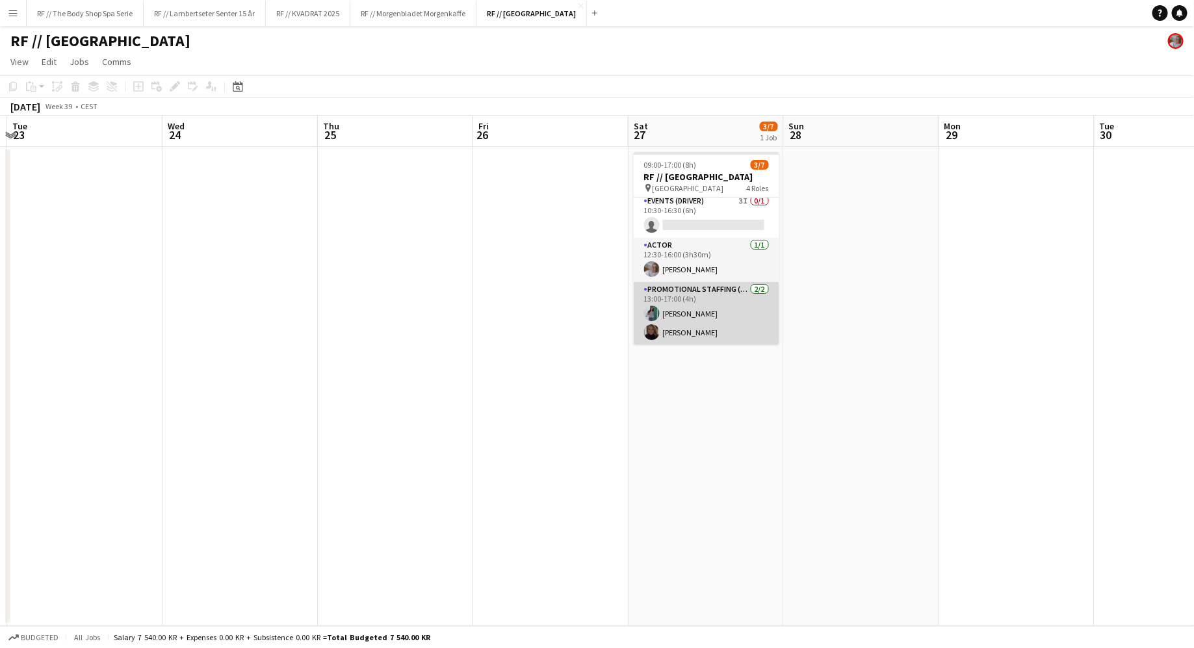
click at [693, 319] on app-card-role "Promotional Staffing (Sampling Staff) 2/2 13:00-17:00 (4h) Jenny Gjøstøl Hella …" at bounding box center [707, 313] width 146 height 63
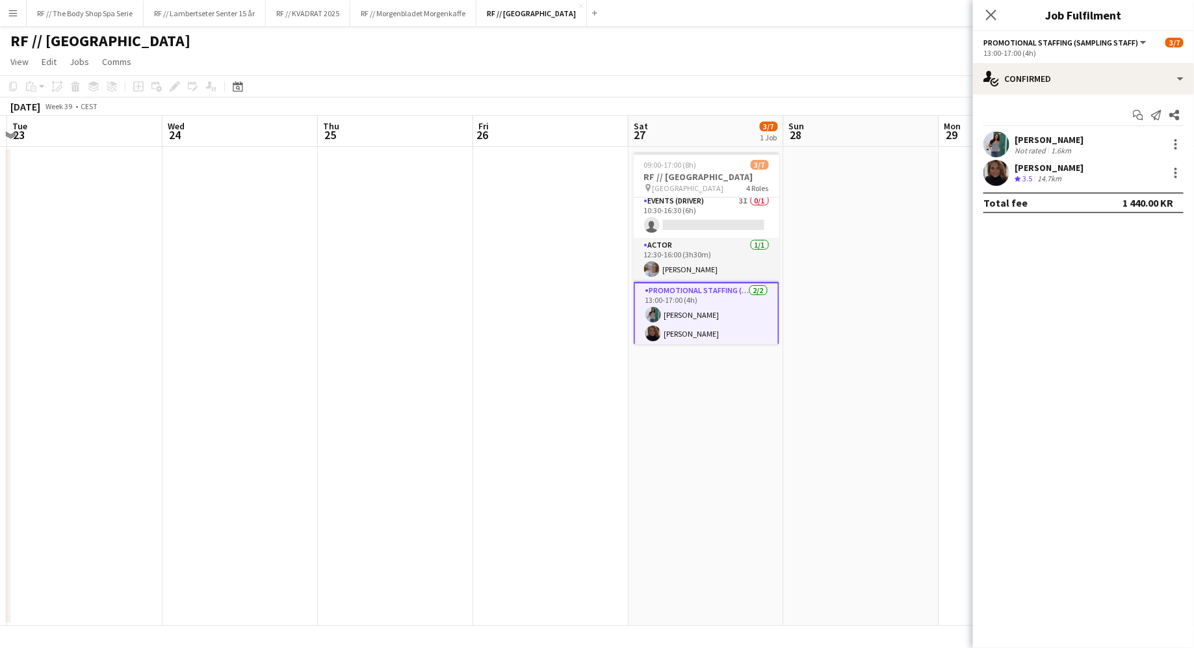
click at [1057, 146] on div "1.6km" at bounding box center [1061, 151] width 25 height 10
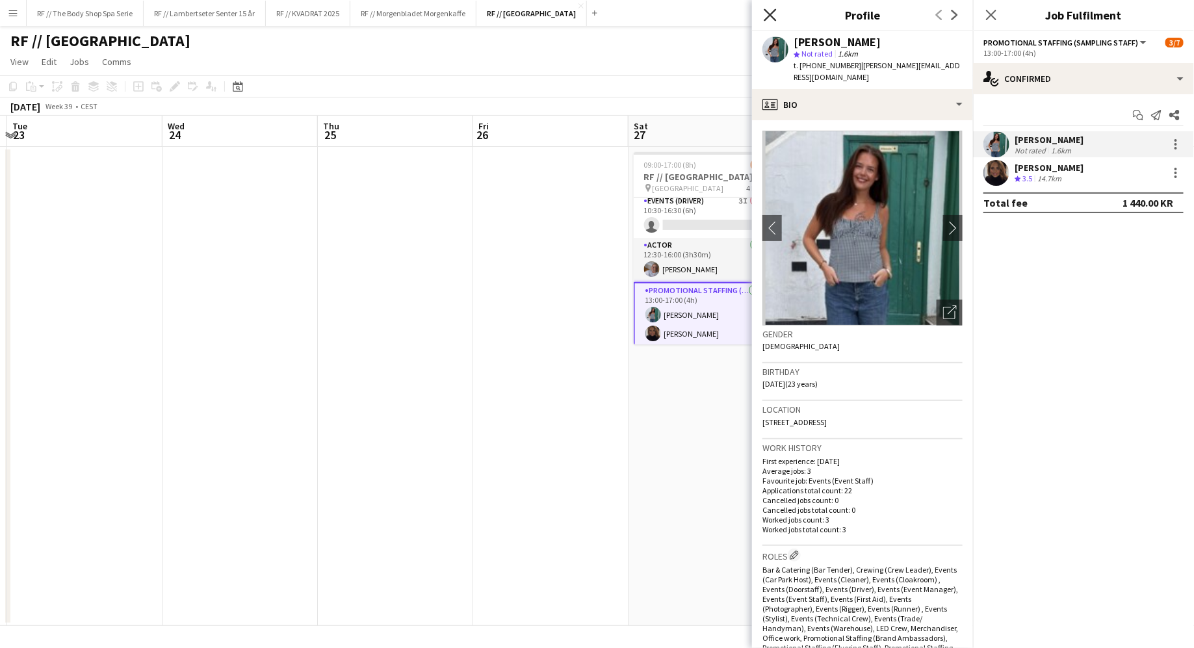
click at [769, 16] on icon at bounding box center [770, 14] width 12 height 12
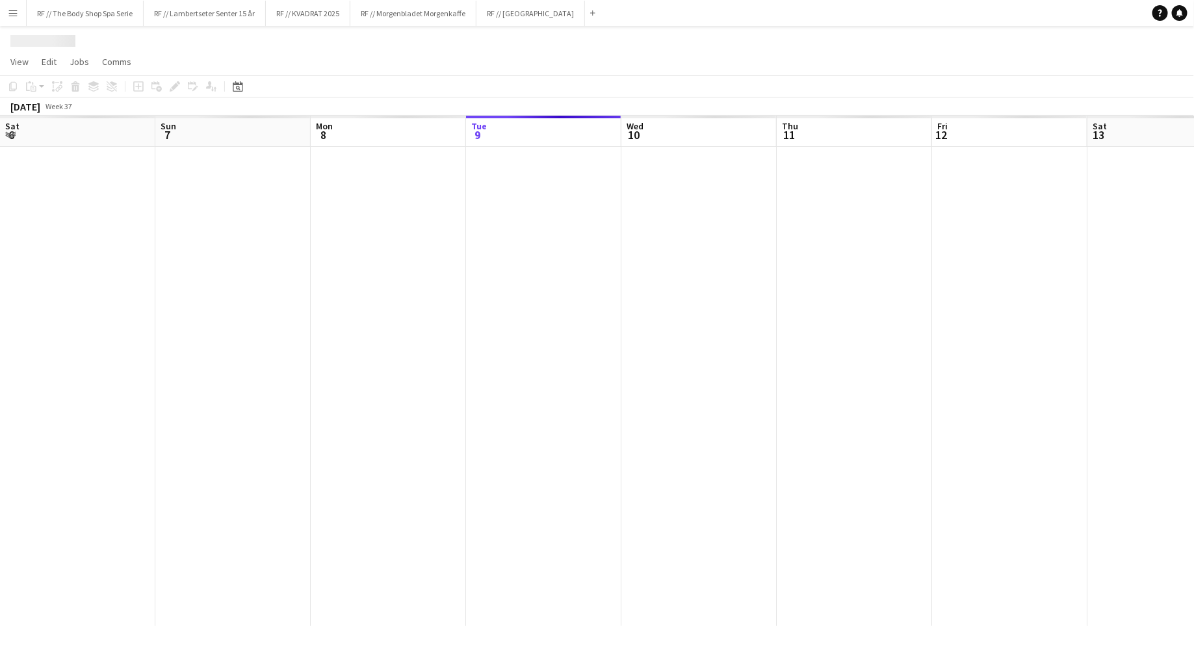
scroll to position [0, 311]
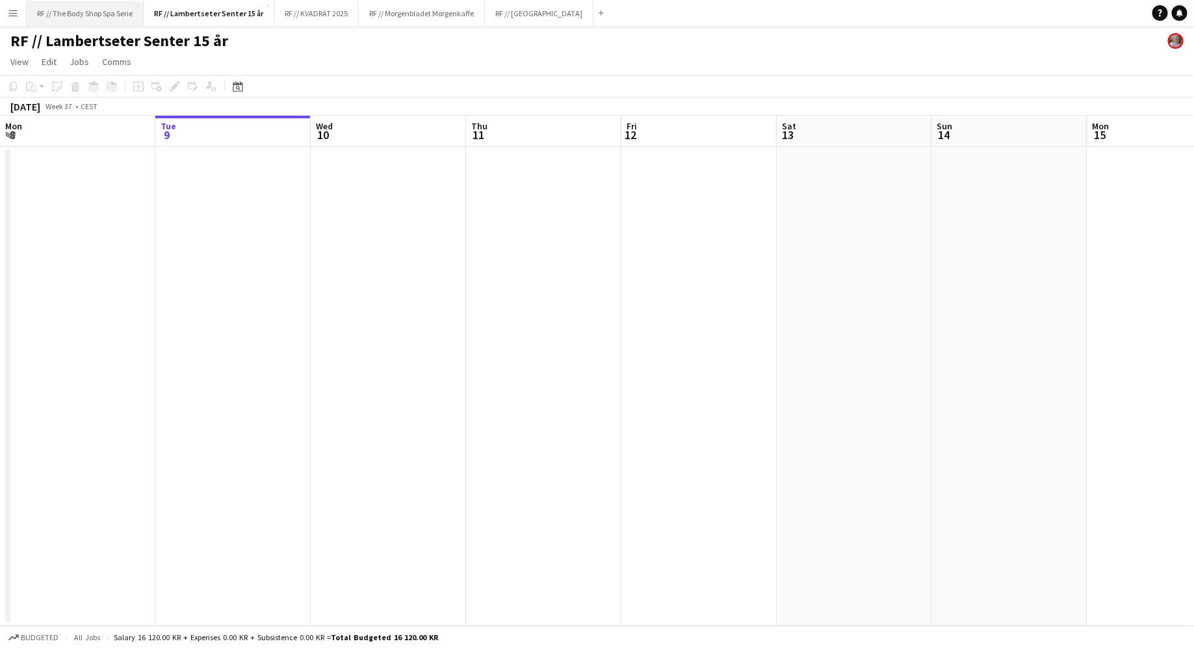
click at [94, 11] on button "RF // The Body Shop Spa Serie Close" at bounding box center [85, 13] width 117 height 25
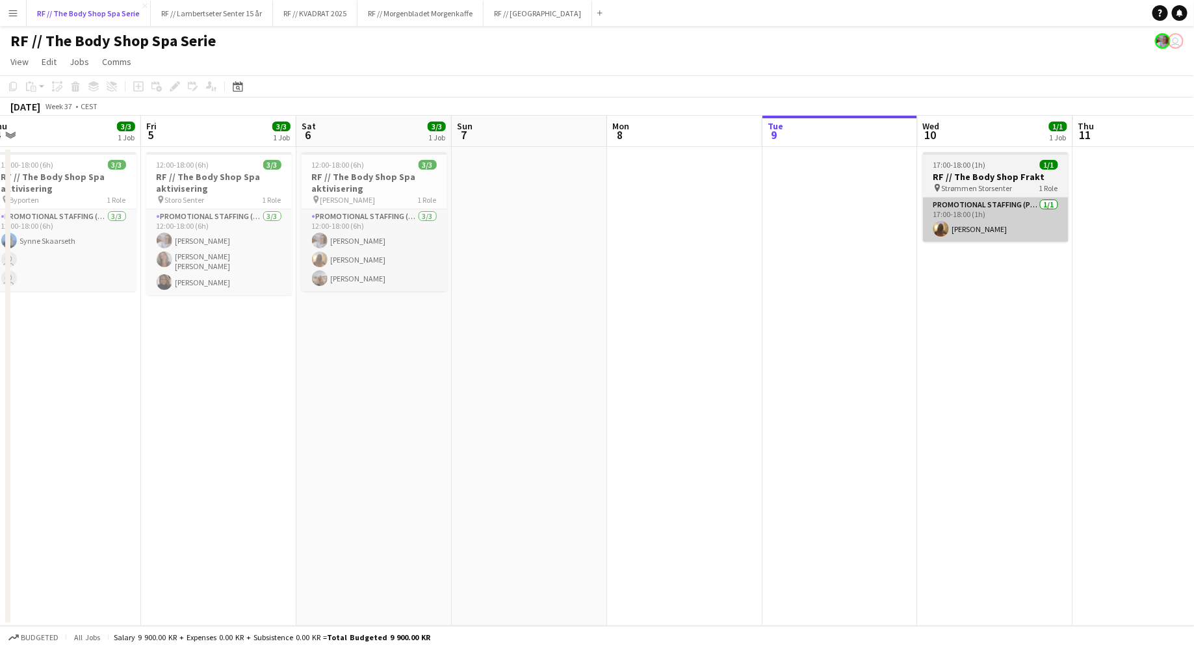
scroll to position [0, 347]
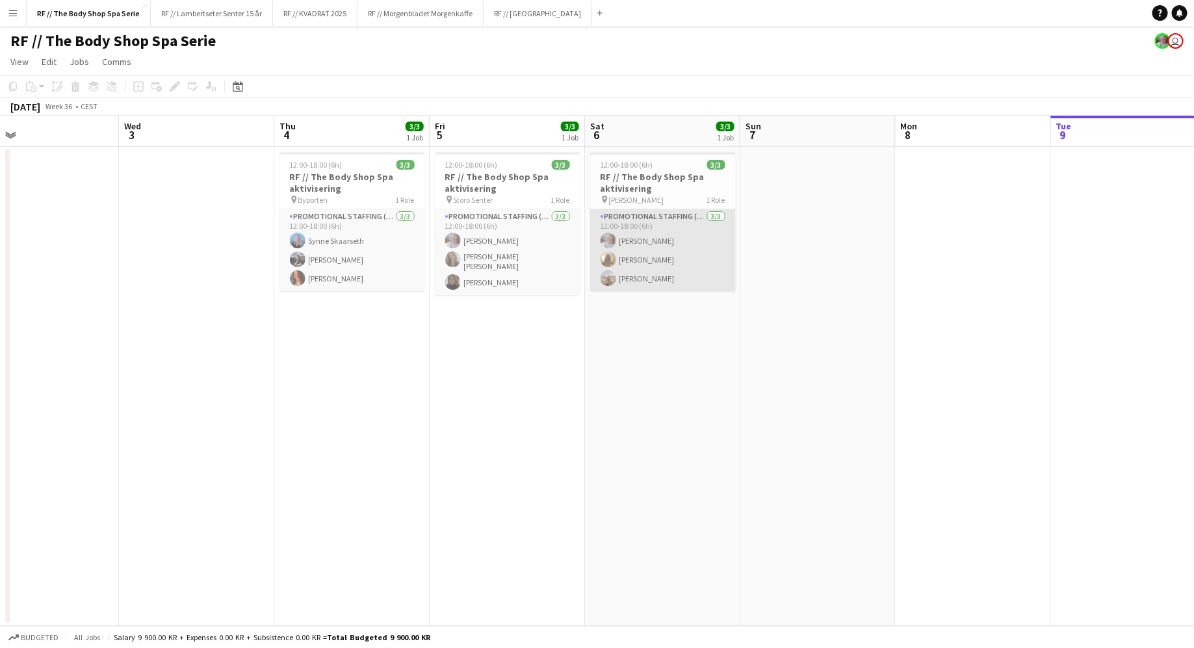
click at [670, 234] on app-card-role "Promotional Staffing (Promotional Staff) [DATE] 12:00-18:00 (6h) [PERSON_NAME] …" at bounding box center [663, 250] width 146 height 82
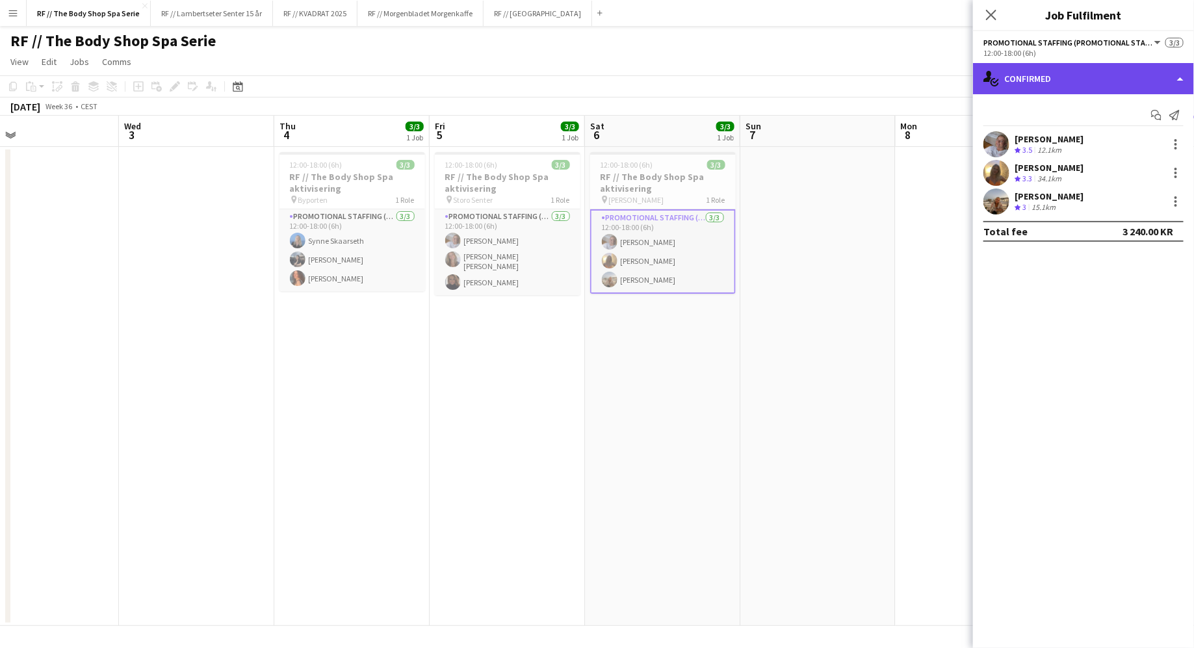
click at [1052, 63] on div "single-neutral-actions-check-2 Confirmed" at bounding box center [1083, 78] width 221 height 31
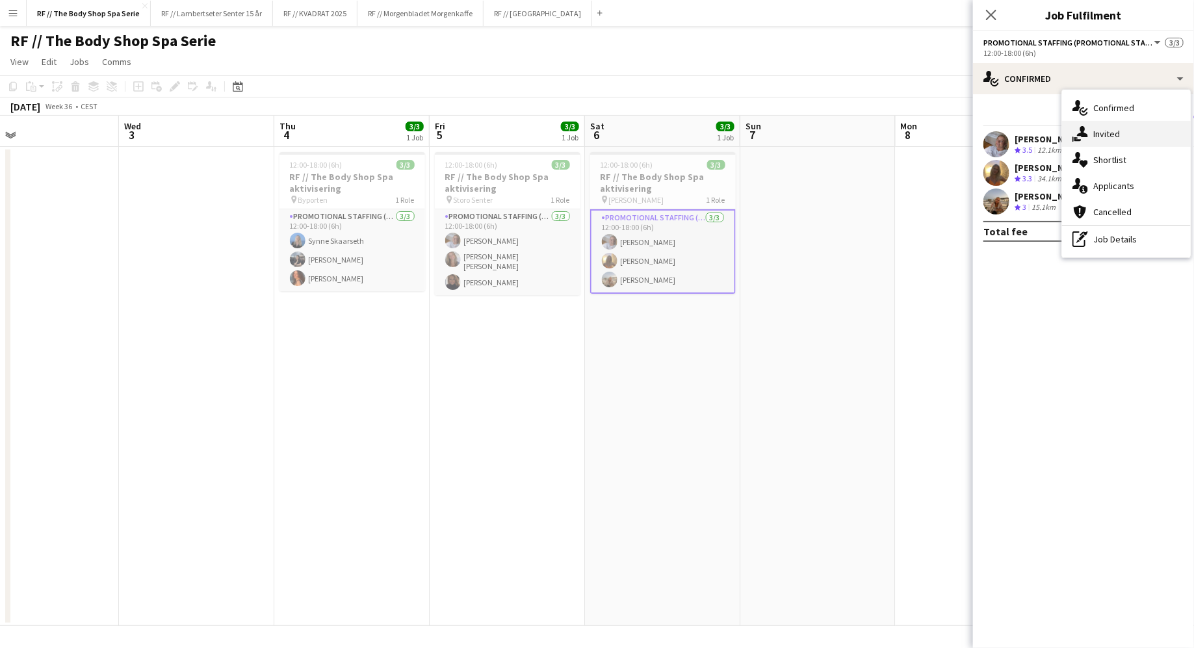
click at [1100, 133] on span "Invited" at bounding box center [1106, 134] width 27 height 12
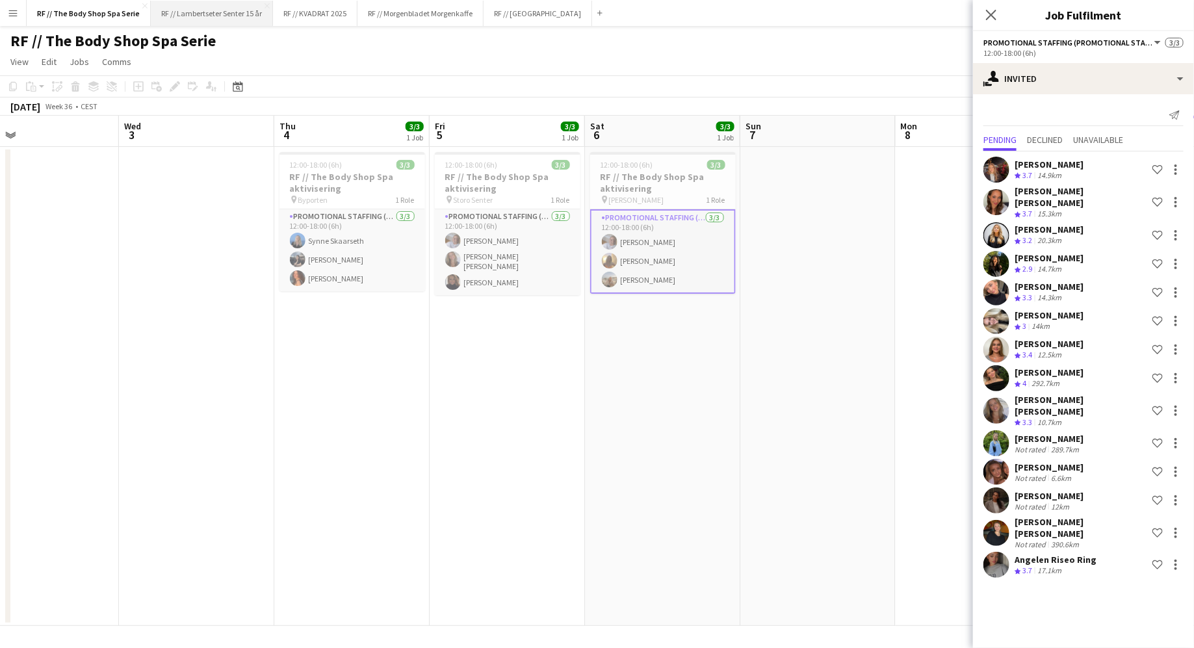
click at [231, 20] on button "RF // Lambertseter Senter 15 år Close" at bounding box center [212, 13] width 122 height 25
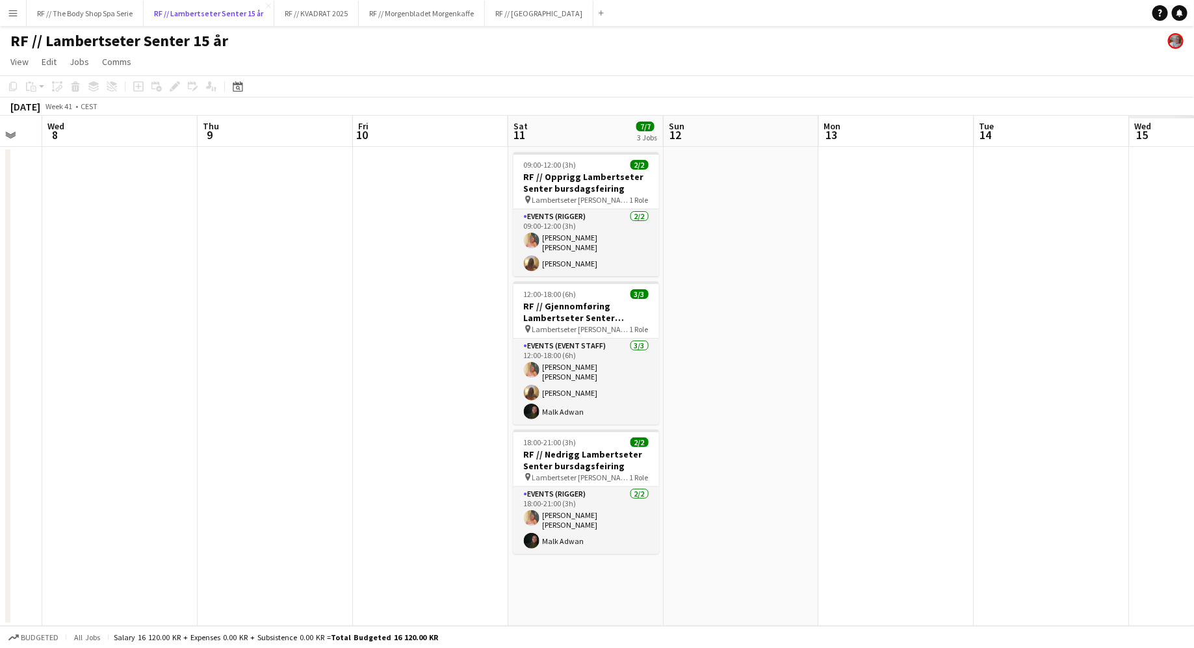
scroll to position [0, 519]
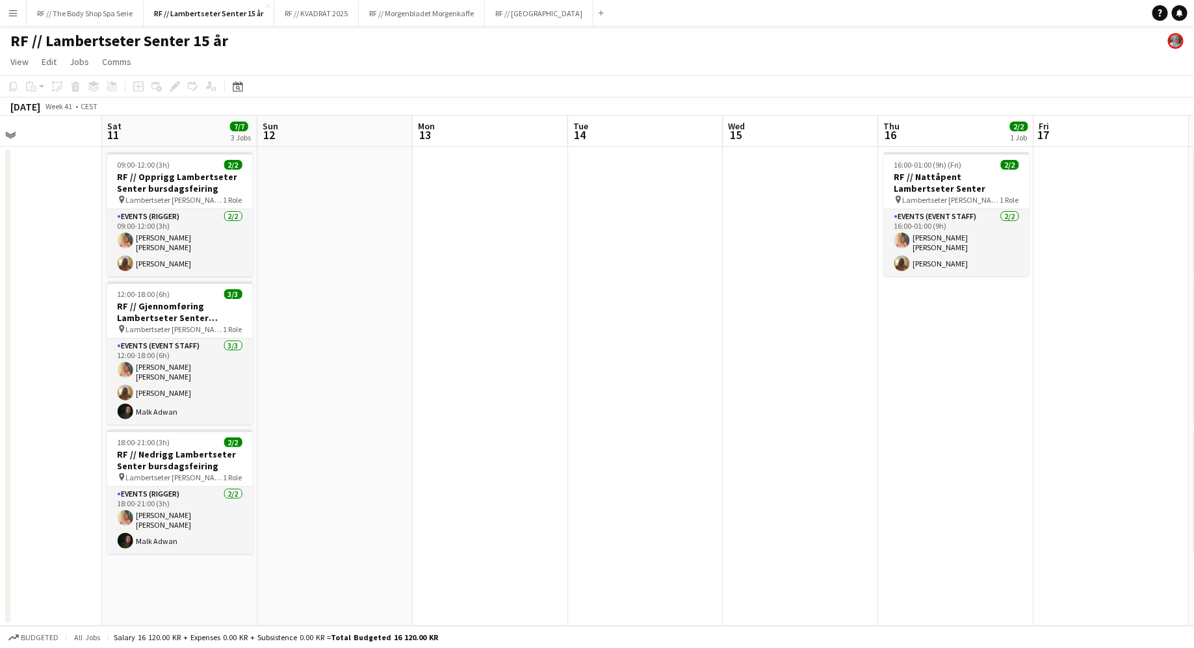
click at [9, 17] on app-icon "Menu" at bounding box center [13, 13] width 10 height 10
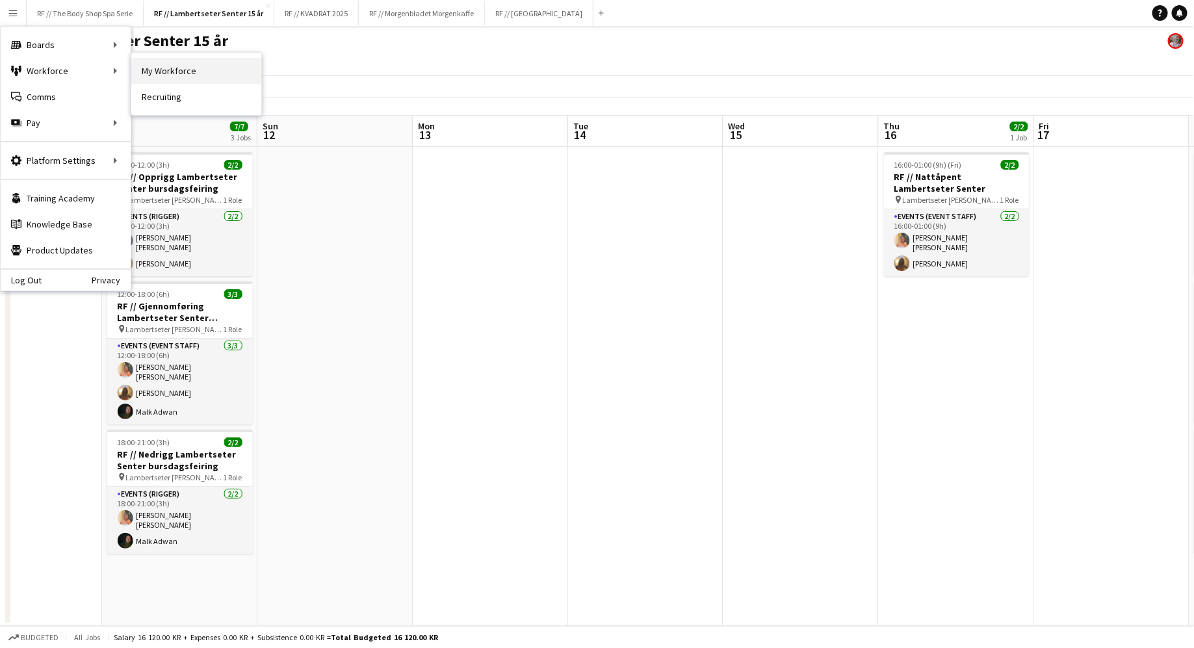
click at [177, 75] on link "My Workforce" at bounding box center [196, 71] width 130 height 26
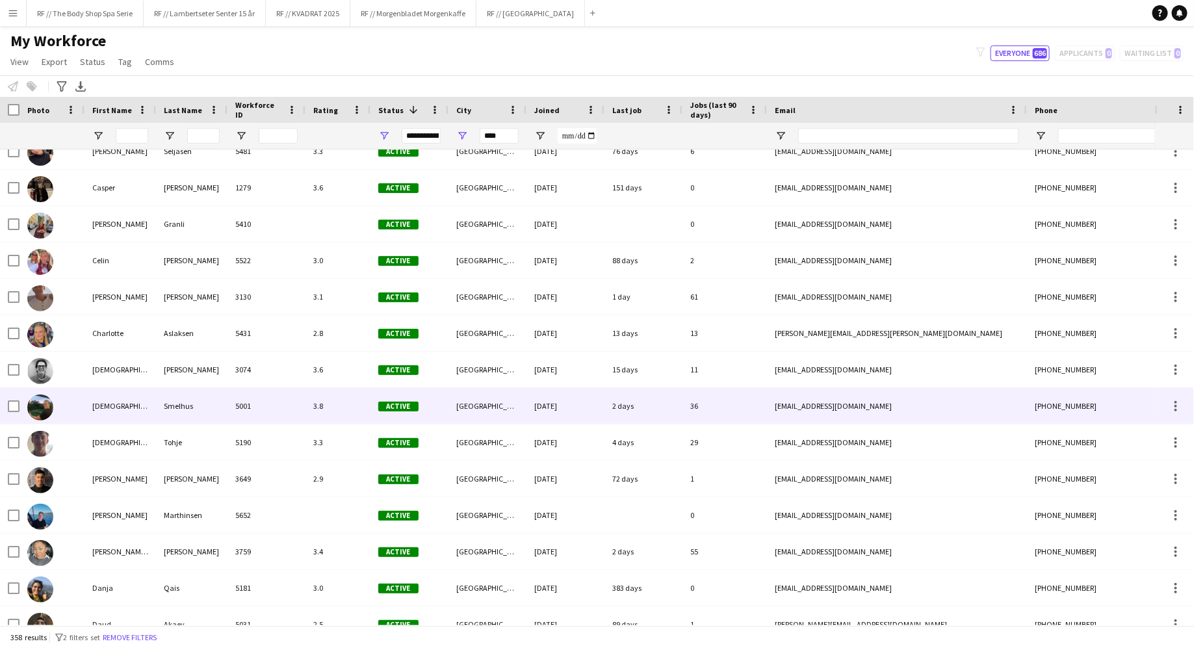
click at [235, 407] on div "5001" at bounding box center [267, 406] width 78 height 36
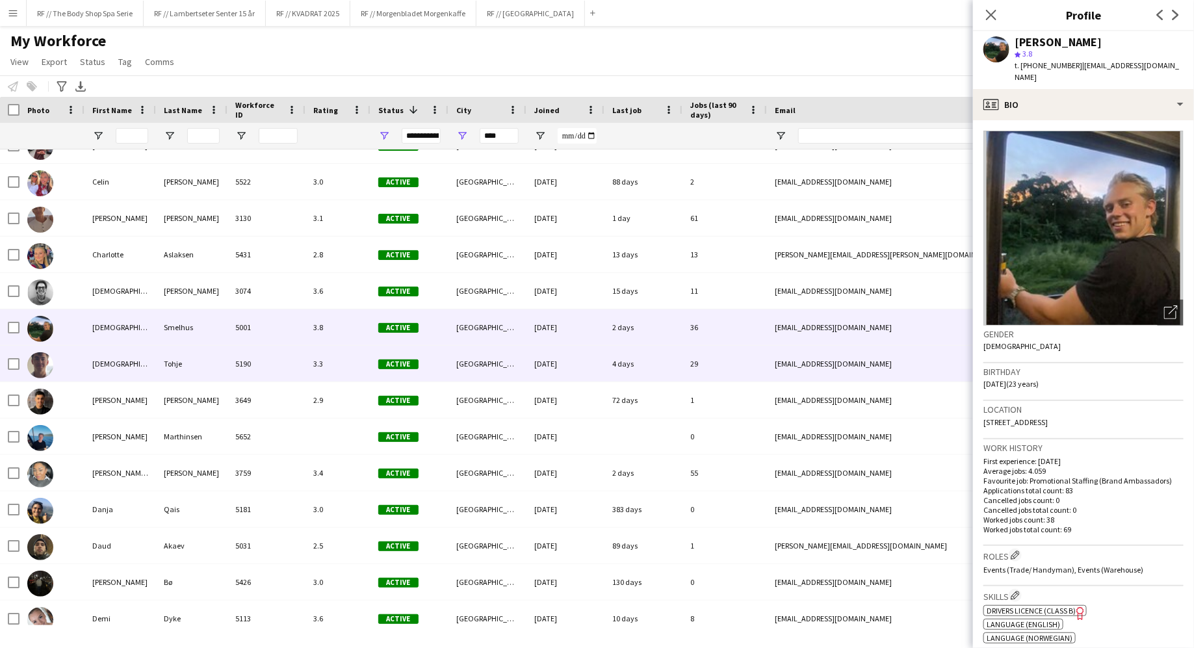
click at [248, 361] on div "5190" at bounding box center [267, 364] width 78 height 36
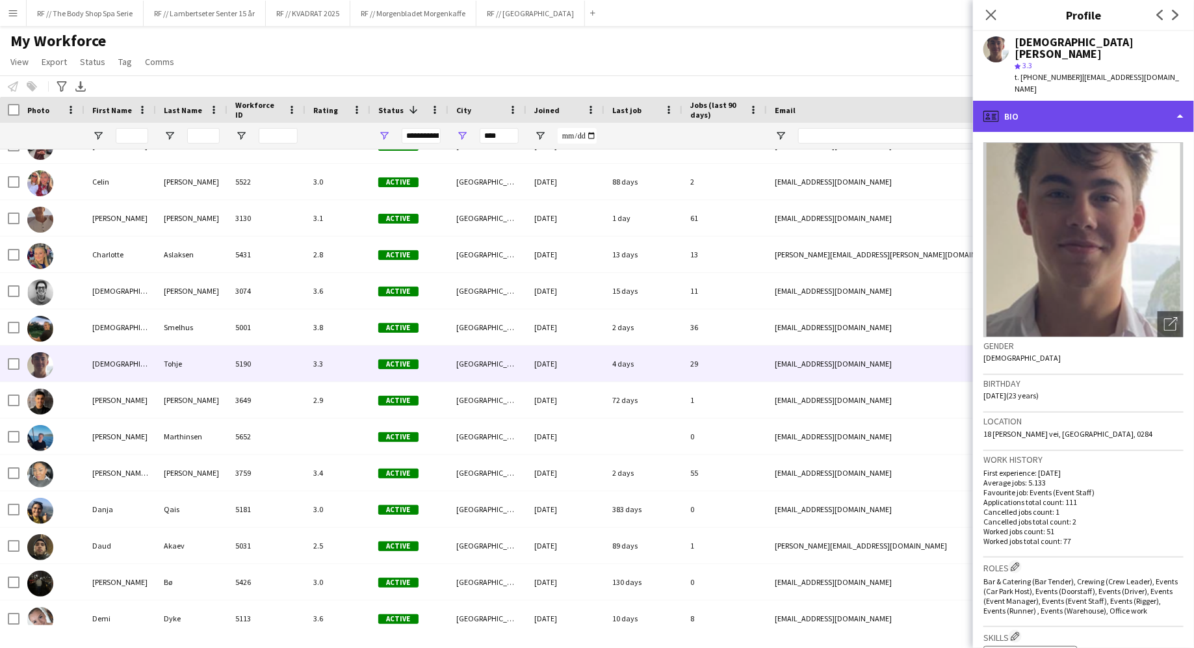
click at [1048, 101] on div "profile Bio" at bounding box center [1083, 116] width 221 height 31
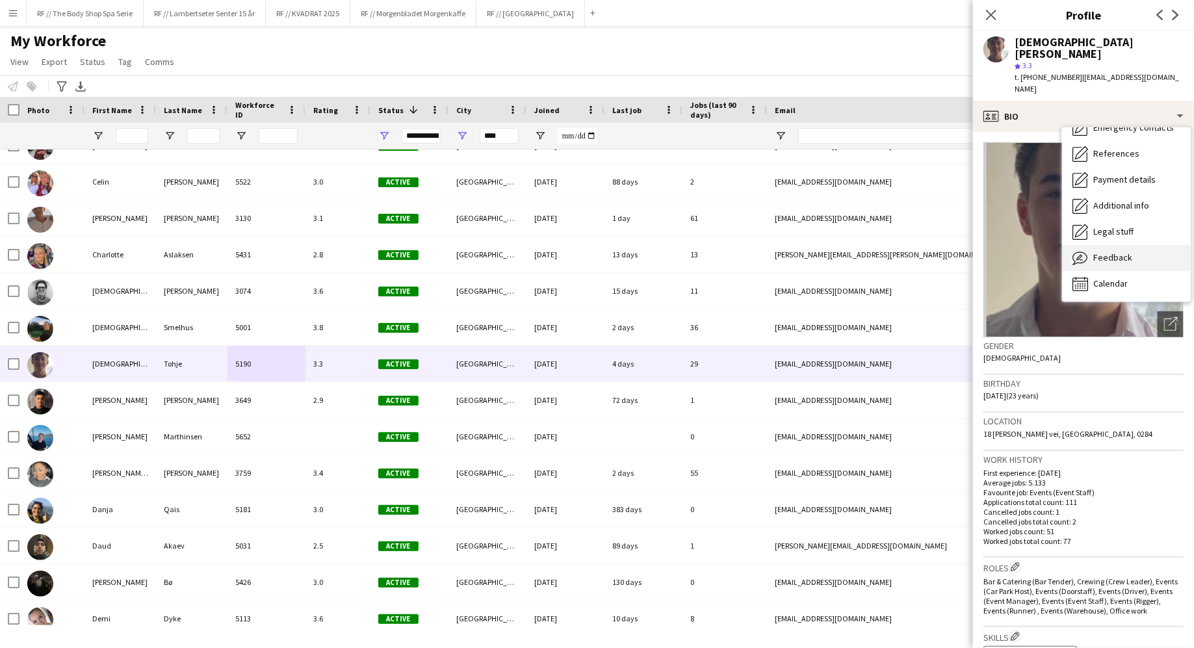
click at [1098, 252] on span "Feedback" at bounding box center [1112, 258] width 39 height 12
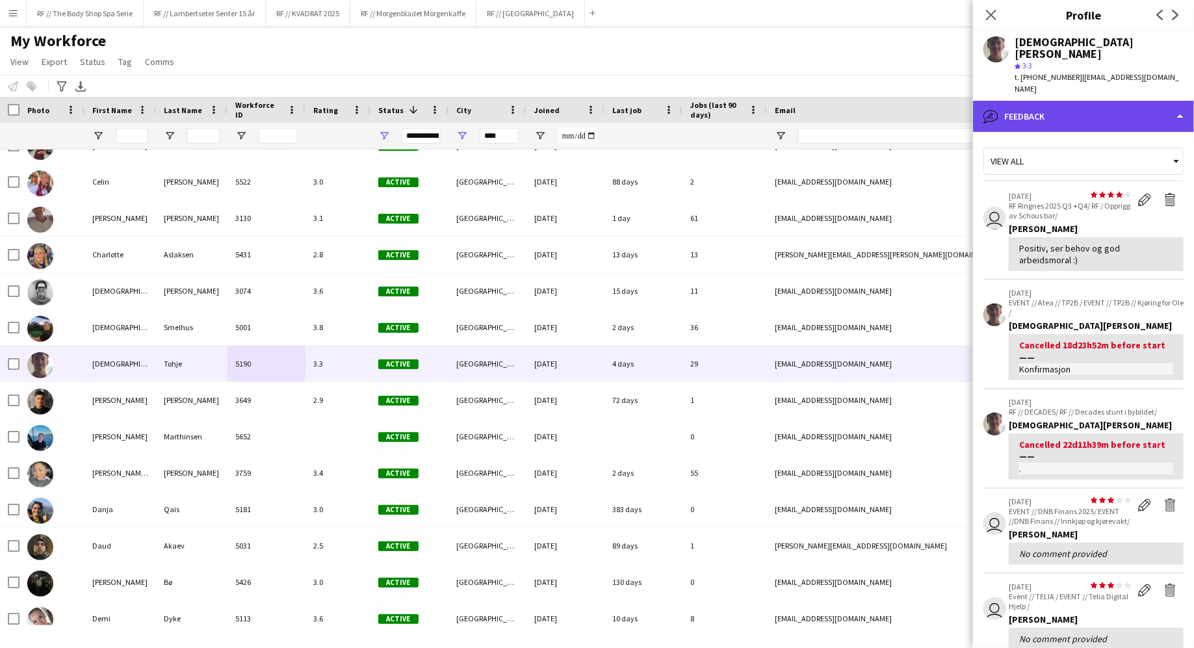
click at [1012, 101] on div "bubble-pencil Feedback" at bounding box center [1083, 116] width 221 height 31
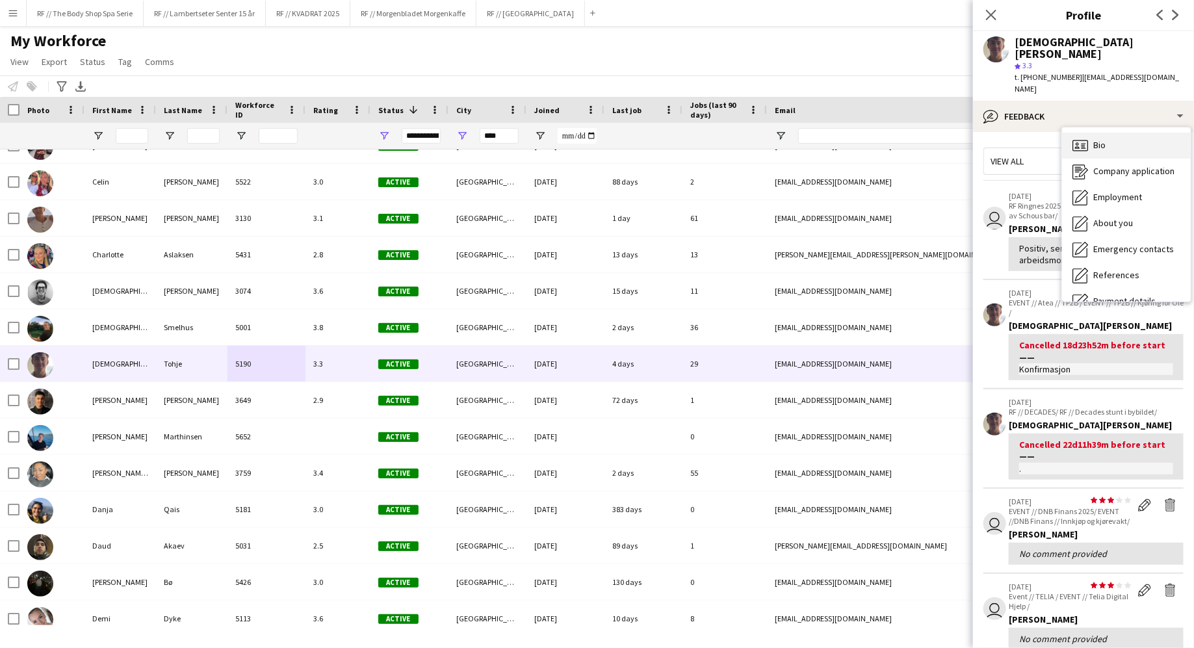
click at [1091, 133] on div "Bio Bio" at bounding box center [1126, 146] width 129 height 26
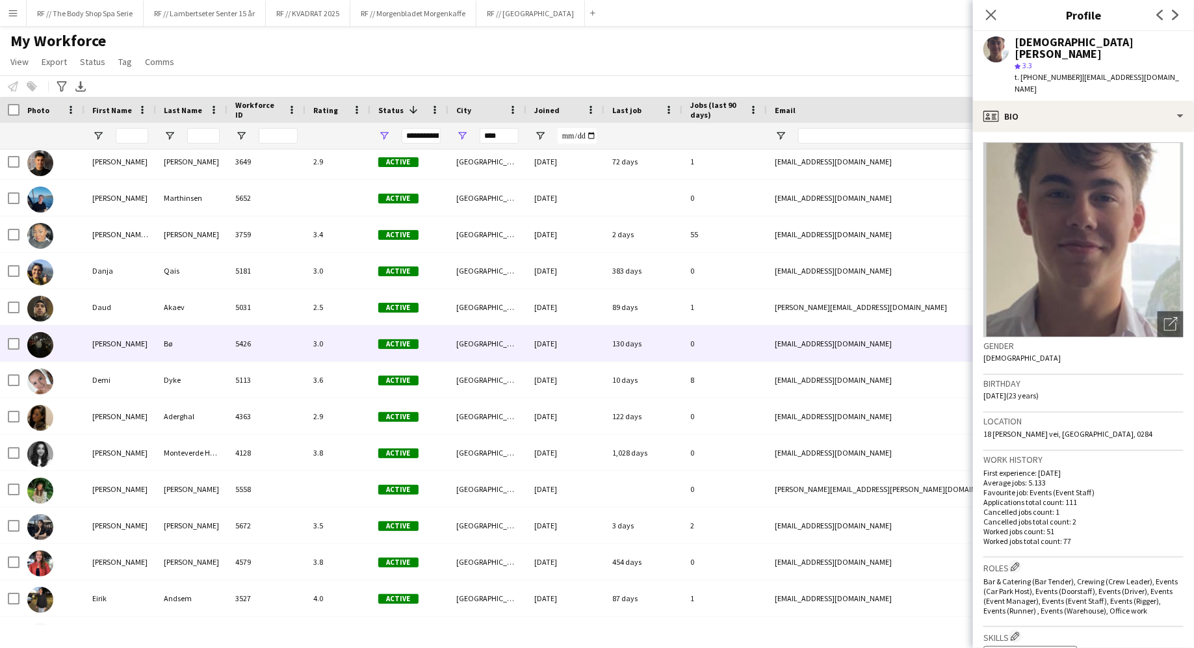
scroll to position [2707, 0]
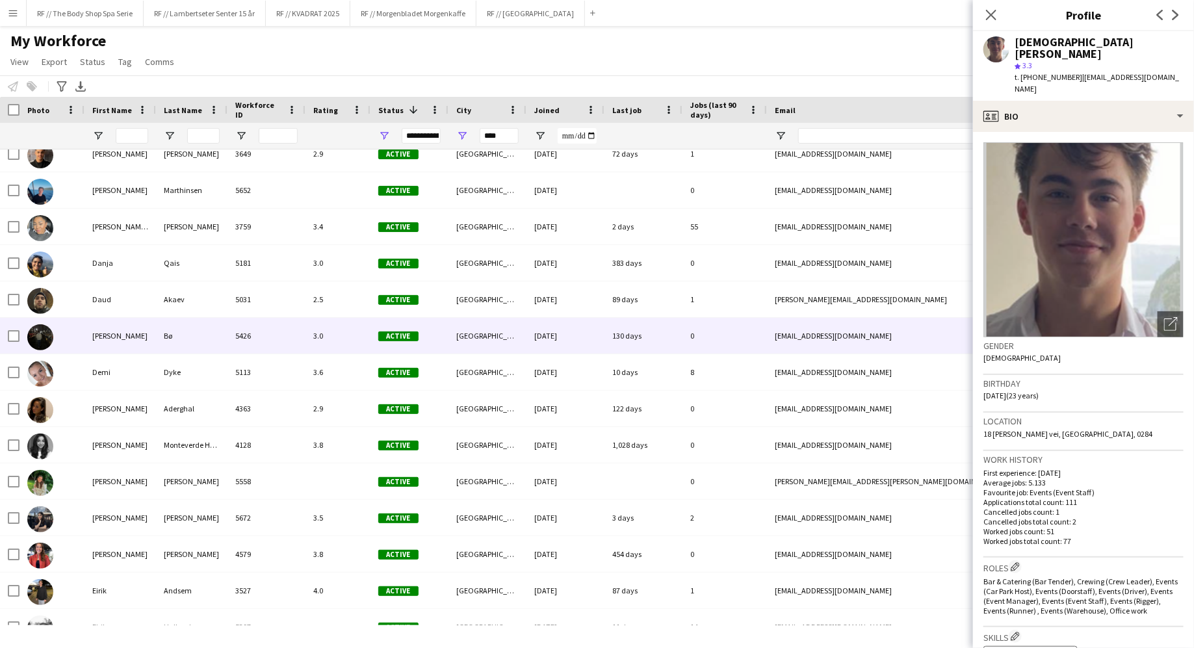
click at [269, 326] on div "5426" at bounding box center [267, 336] width 78 height 36
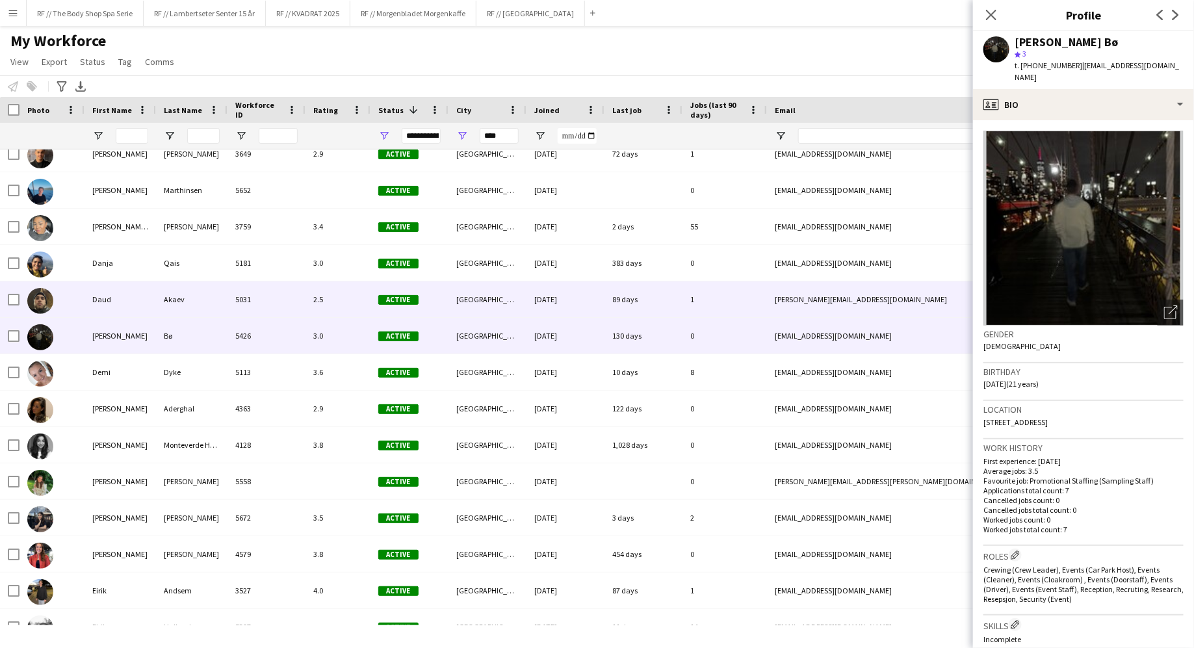
click at [277, 304] on div "5031" at bounding box center [267, 299] width 78 height 36
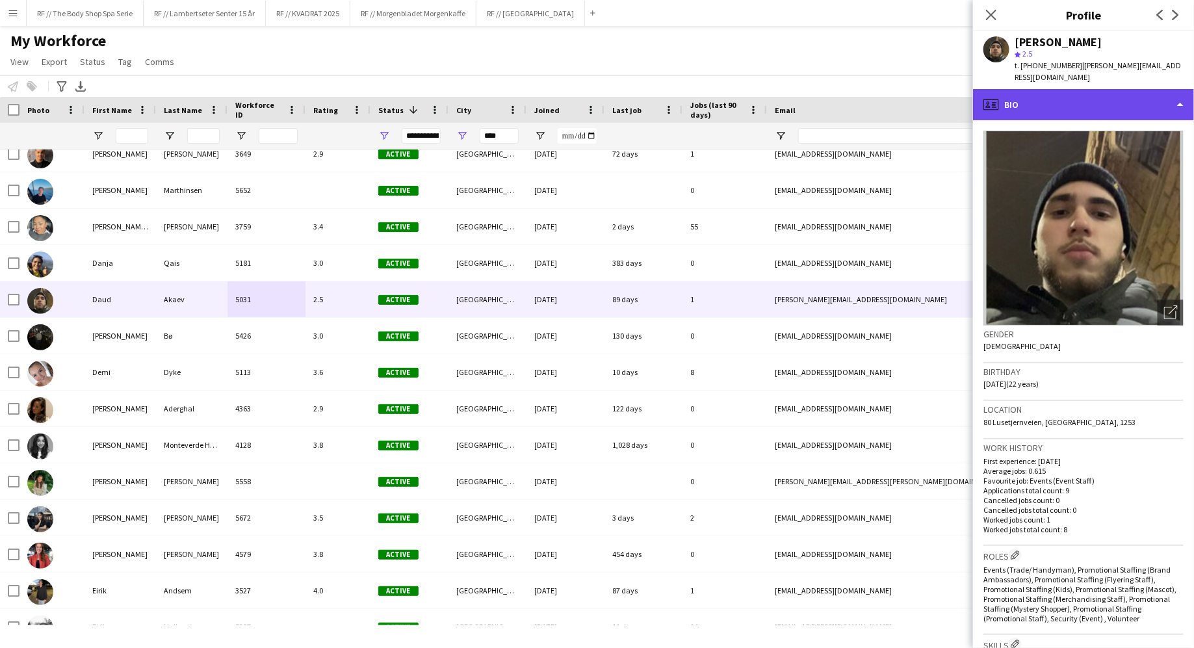
click at [1052, 101] on div "profile Bio" at bounding box center [1083, 104] width 221 height 31
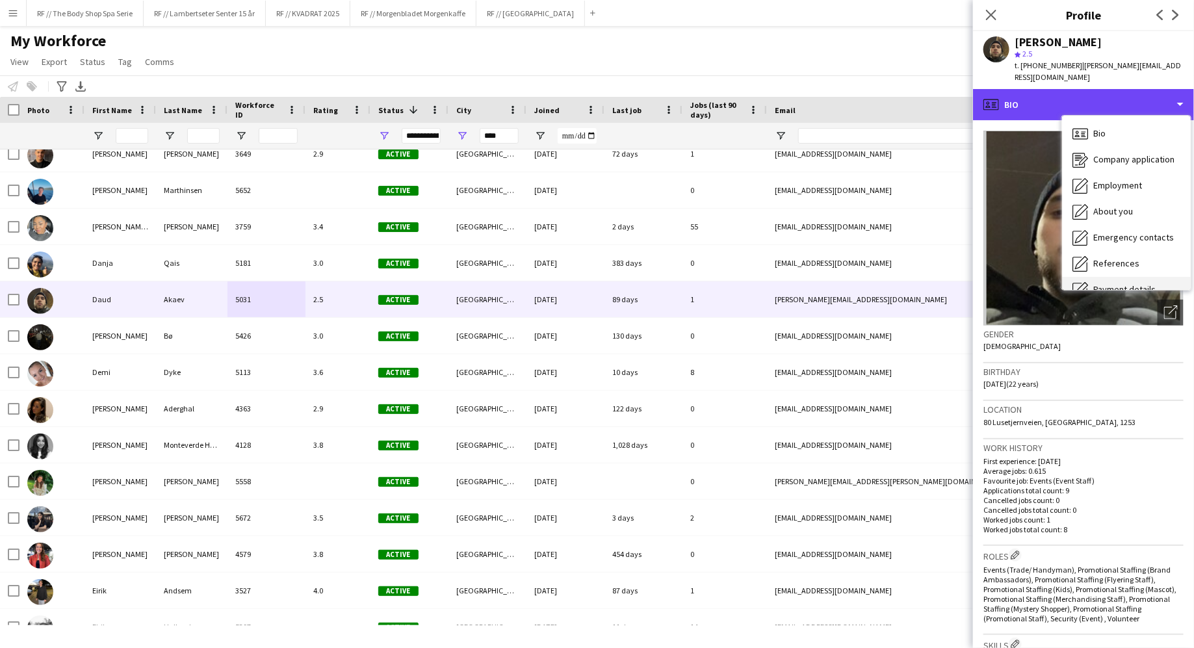
scroll to position [122, 0]
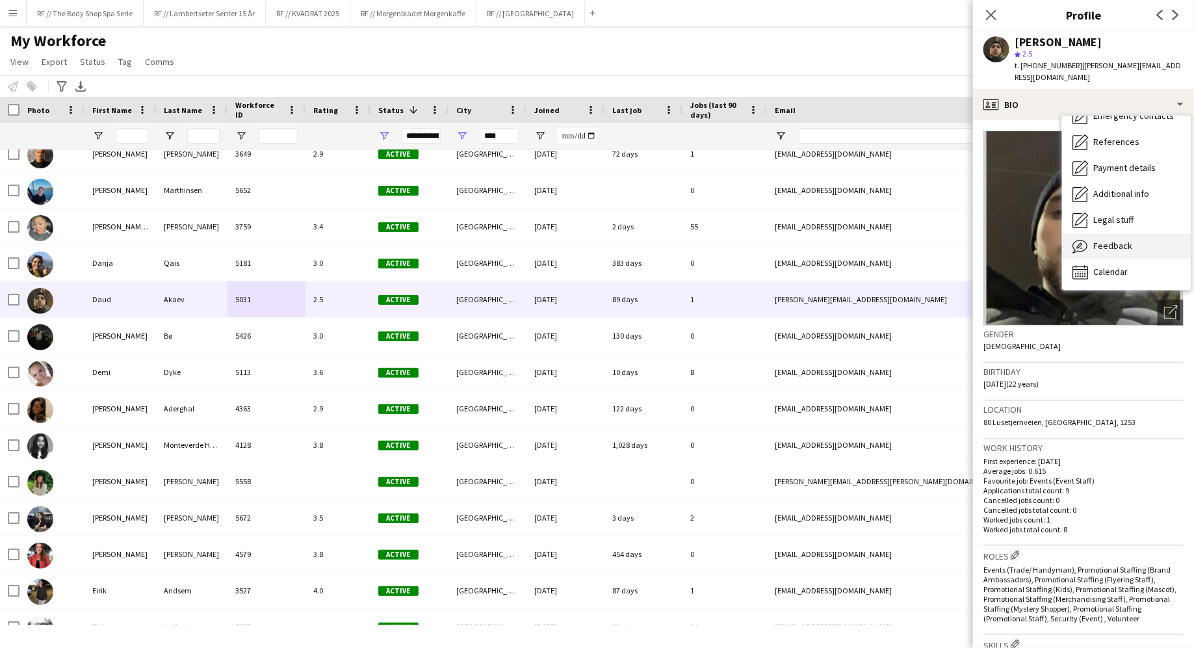
click at [1106, 240] on span "Feedback" at bounding box center [1112, 246] width 39 height 12
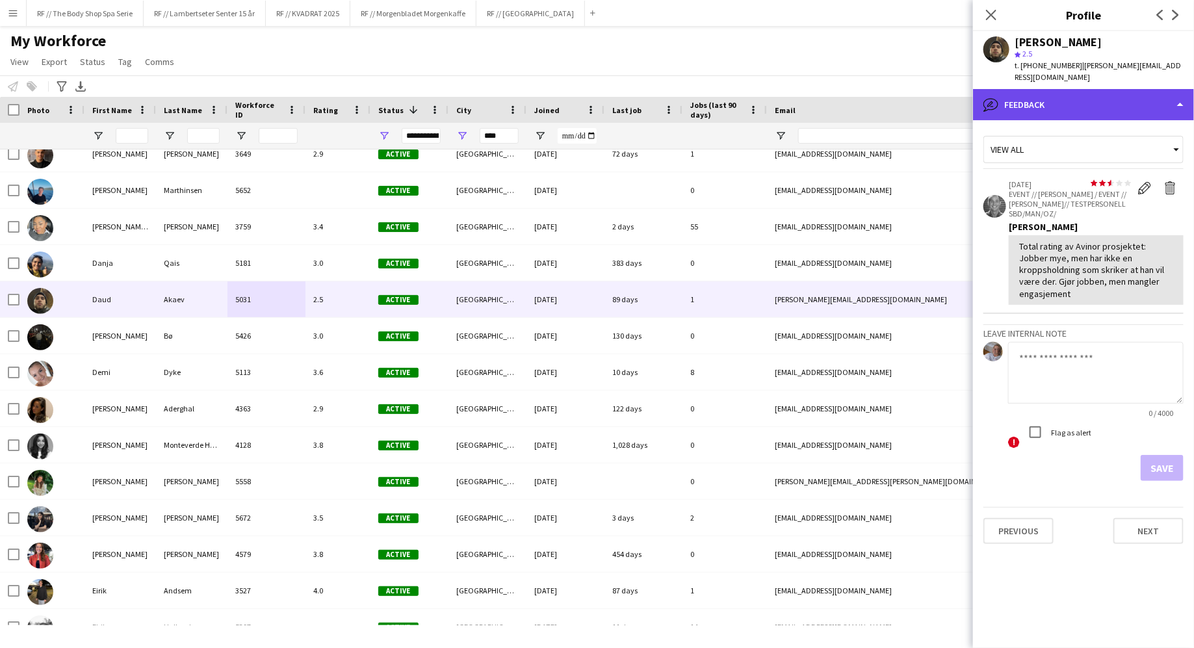
click at [1012, 99] on div "bubble-pencil Feedback" at bounding box center [1083, 104] width 221 height 31
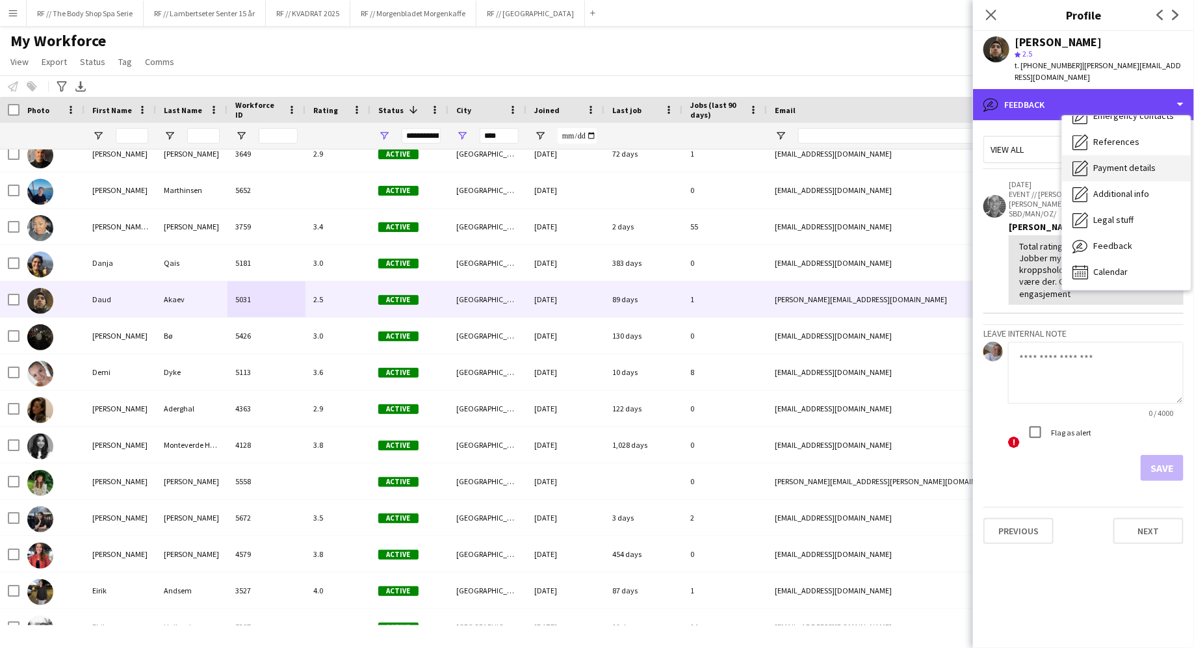
scroll to position [0, 0]
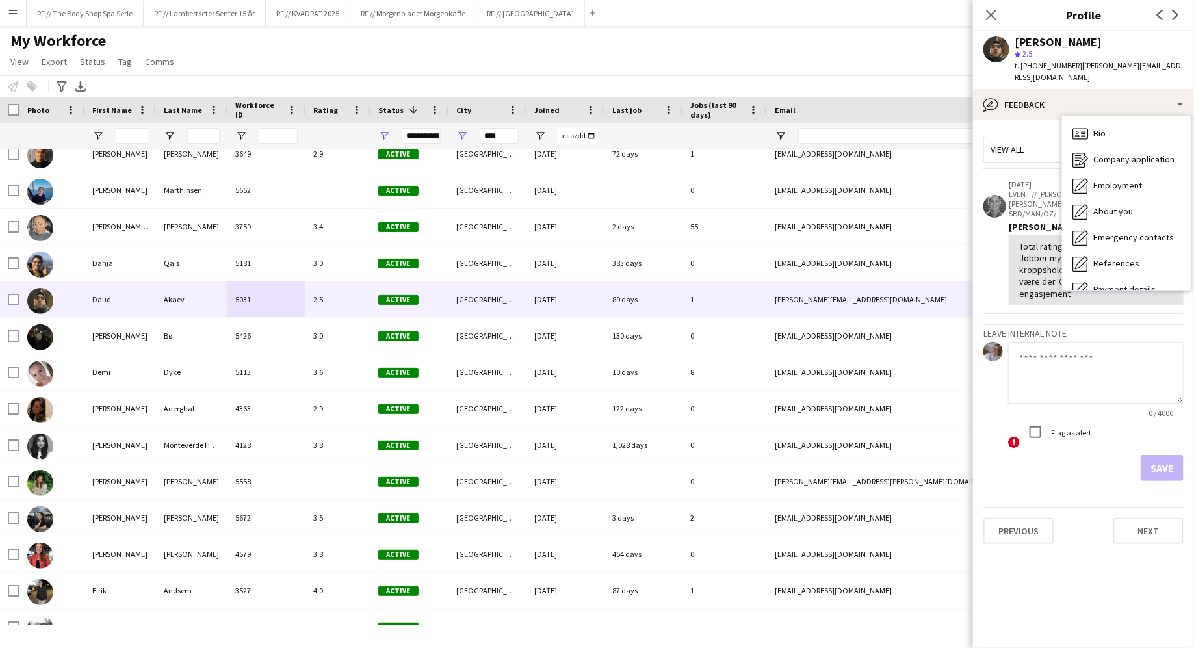
click at [984, 173] on app-crew-profile-feedback-item "star star star star star star star star star star [DATE] EVENT // [PERSON_NAME]…" at bounding box center [1084, 243] width 200 height 142
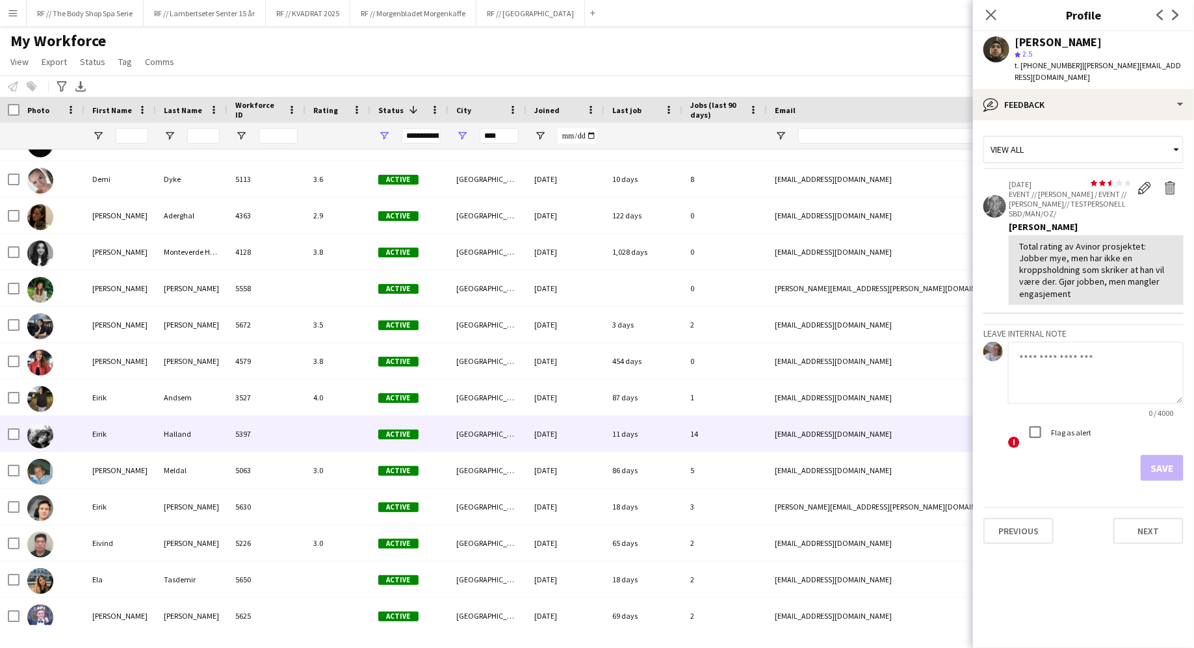
scroll to position [2910, 0]
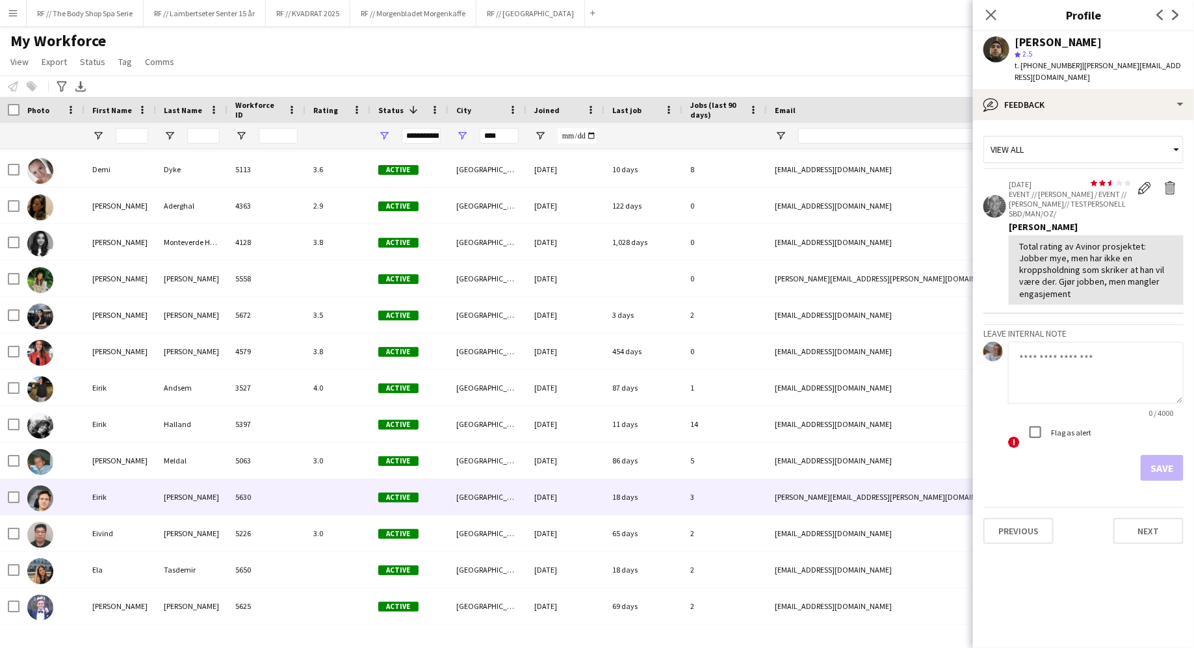
click at [284, 493] on div "5630" at bounding box center [267, 497] width 78 height 36
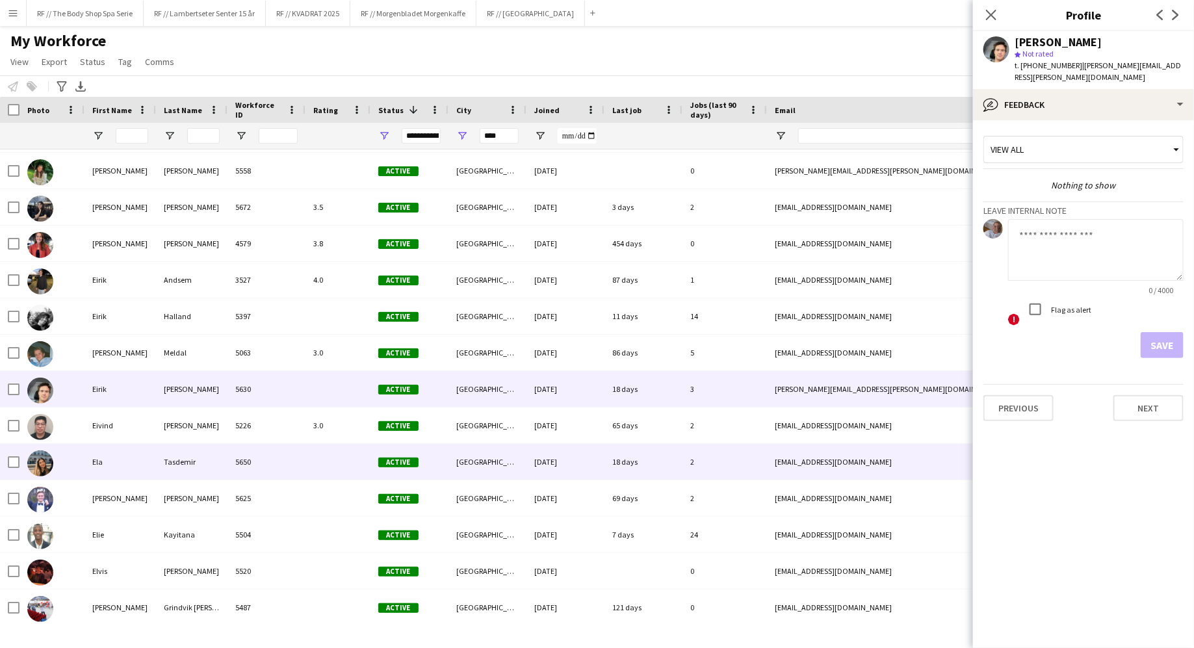
scroll to position [3021, 0]
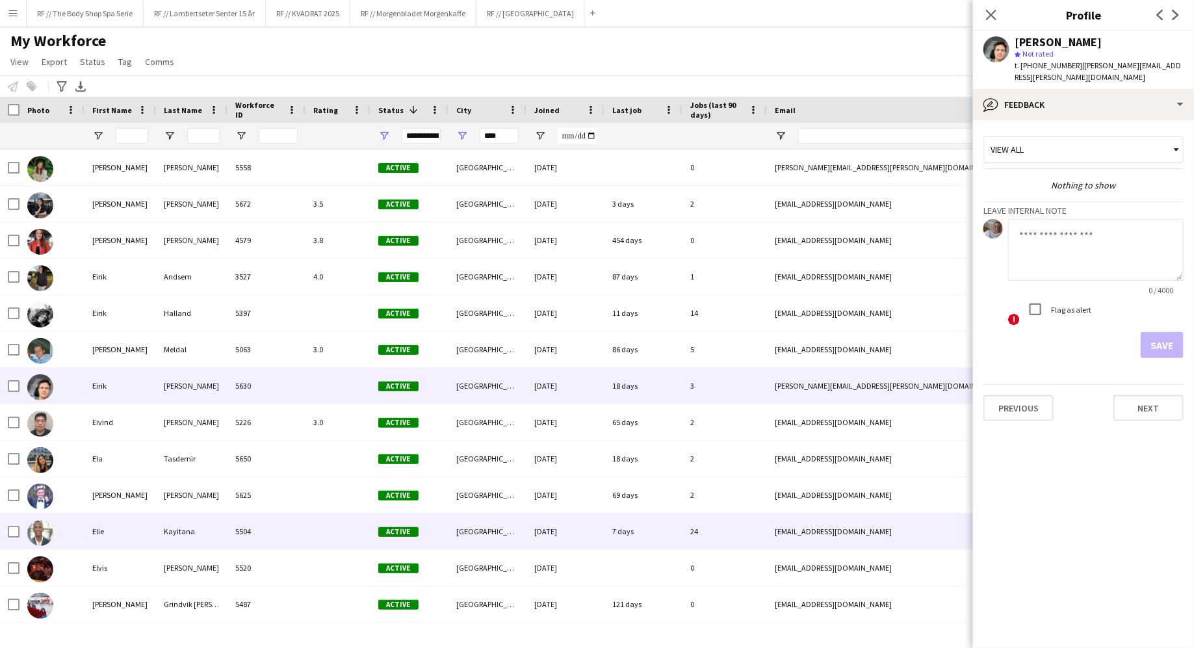
click at [283, 536] on div "5504" at bounding box center [267, 532] width 78 height 36
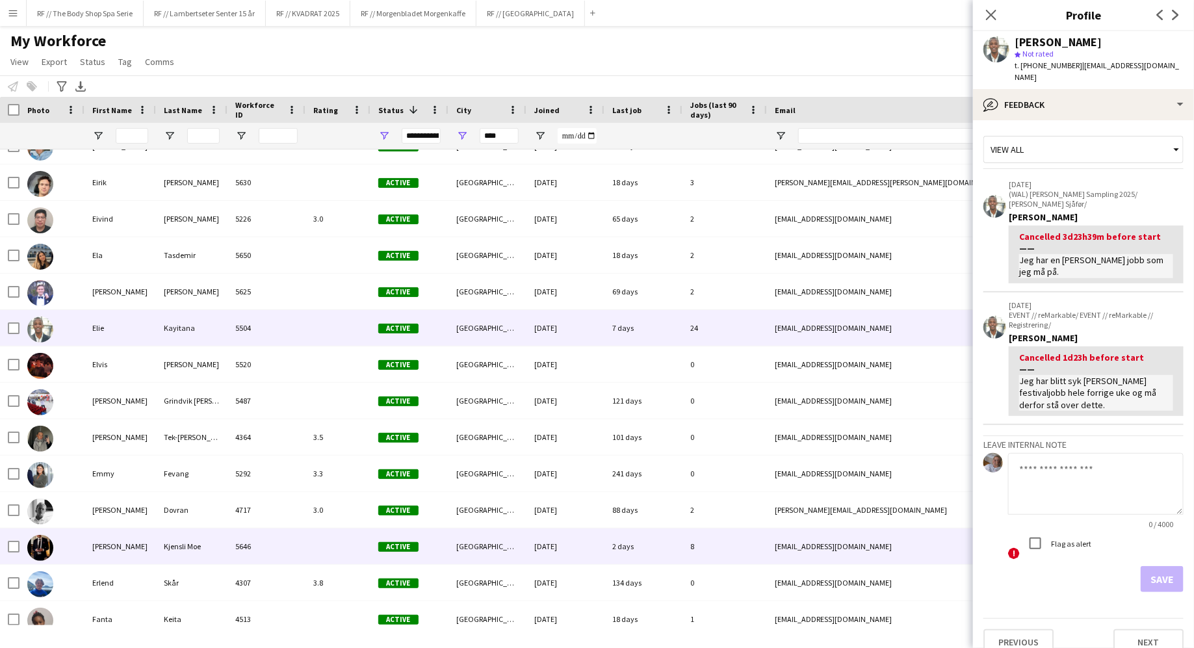
scroll to position [3240, 0]
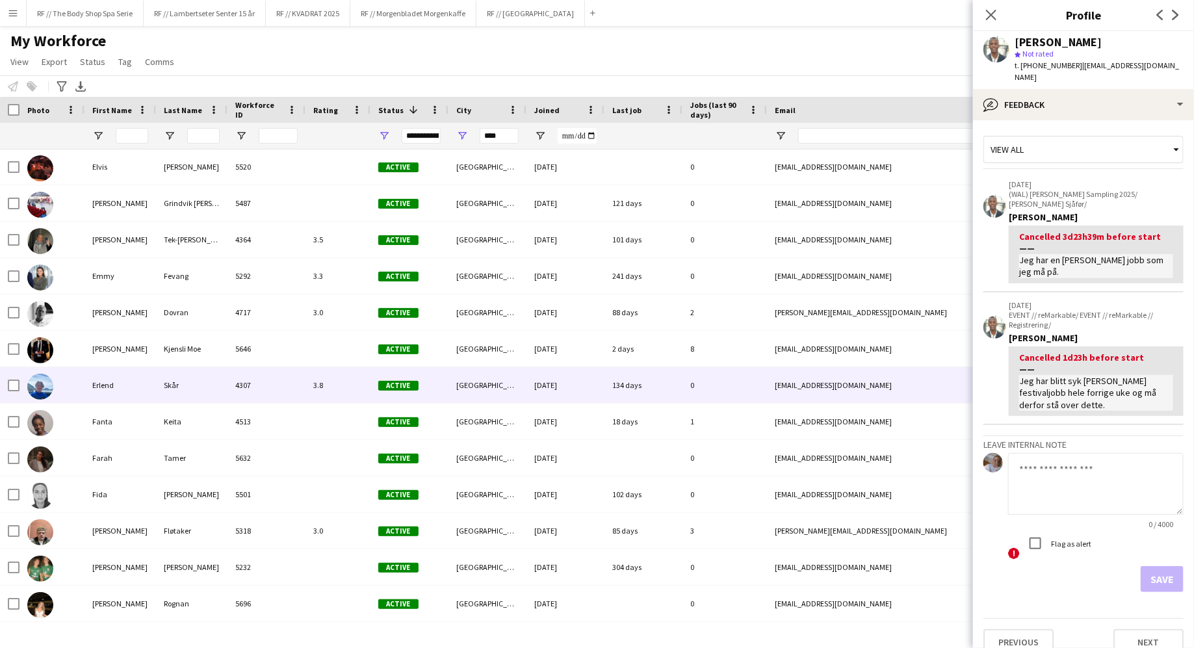
click at [278, 392] on div "4307" at bounding box center [267, 385] width 78 height 36
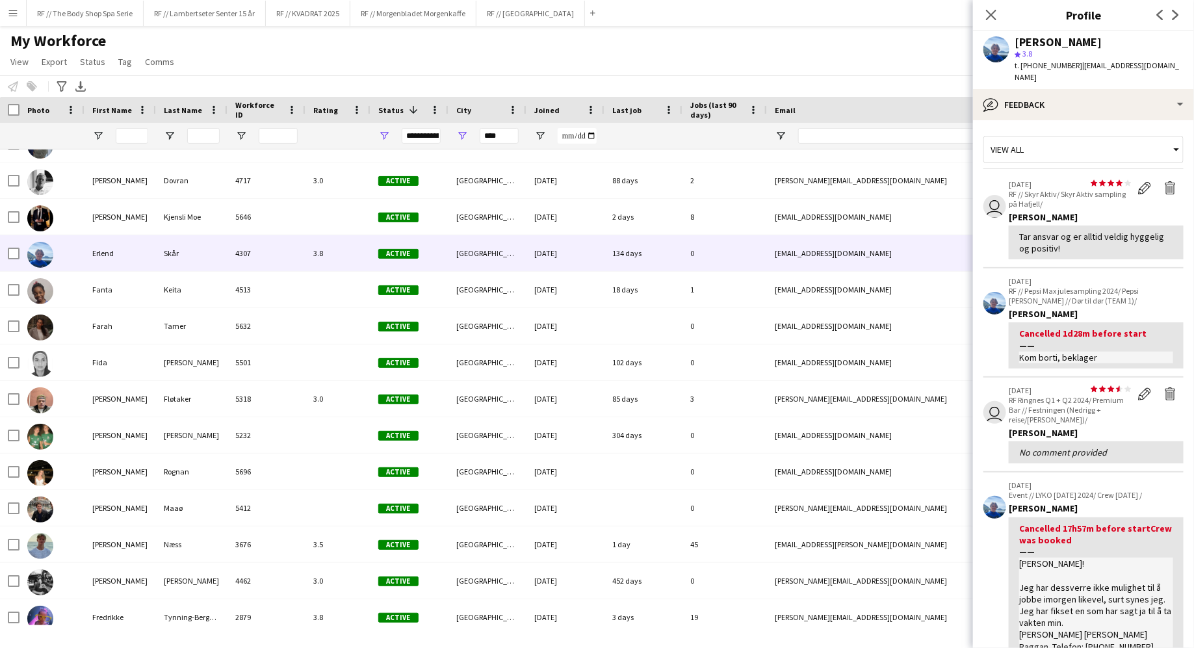
click at [706, 142] on div at bounding box center [724, 136] width 69 height 26
click at [694, 129] on div at bounding box center [724, 136] width 69 height 26
click at [412, 131] on div "**********" at bounding box center [421, 136] width 39 height 16
click at [413, 131] on div "**********" at bounding box center [421, 136] width 39 height 16
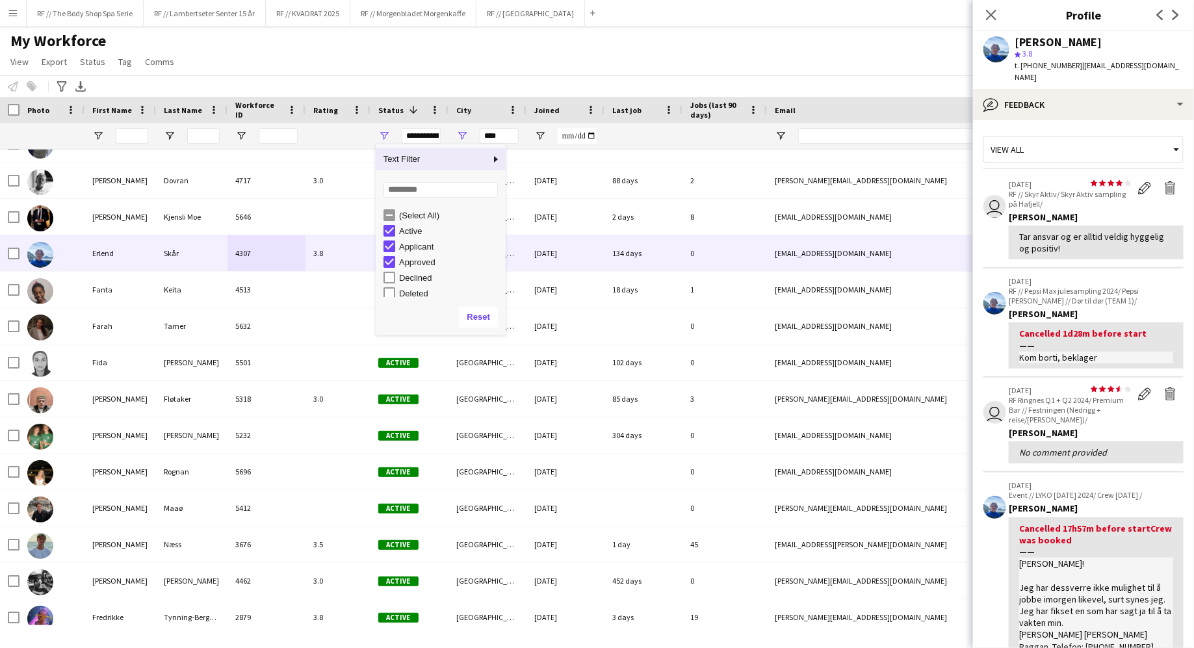
click at [571, 78] on div "Notify workforce Add to tag Select at least one crew to tag him or her. Advance…" at bounding box center [597, 85] width 1194 height 21
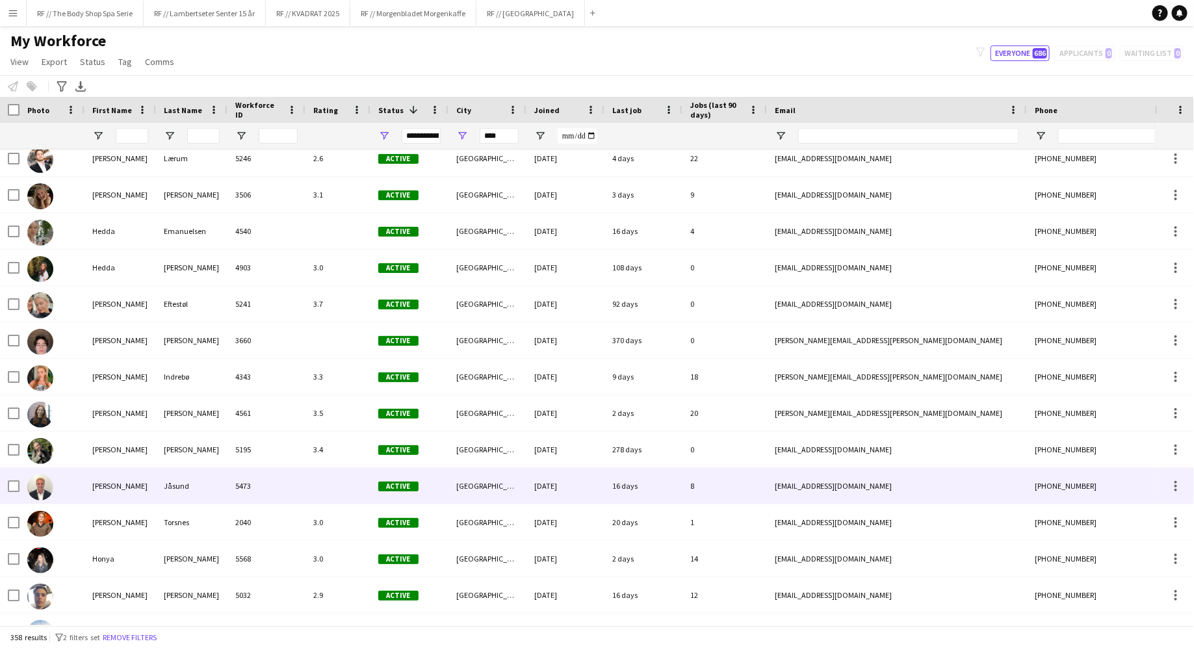
click at [605, 495] on div "16 days" at bounding box center [644, 486] width 78 height 36
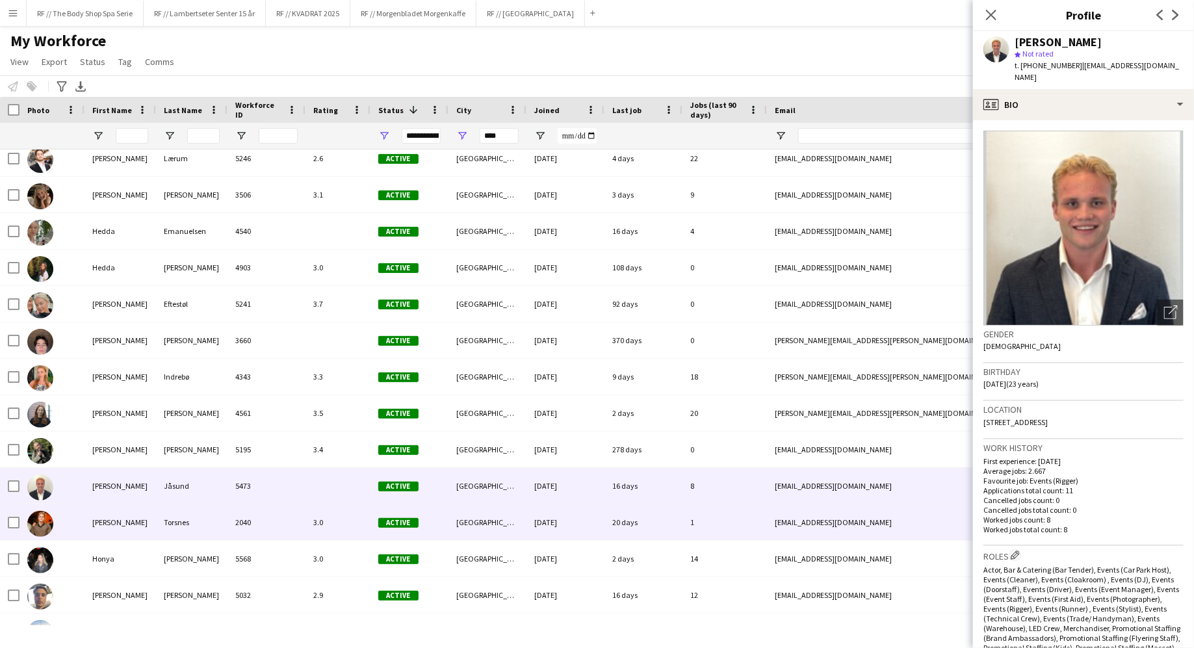
click at [241, 529] on div "2040" at bounding box center [267, 522] width 78 height 36
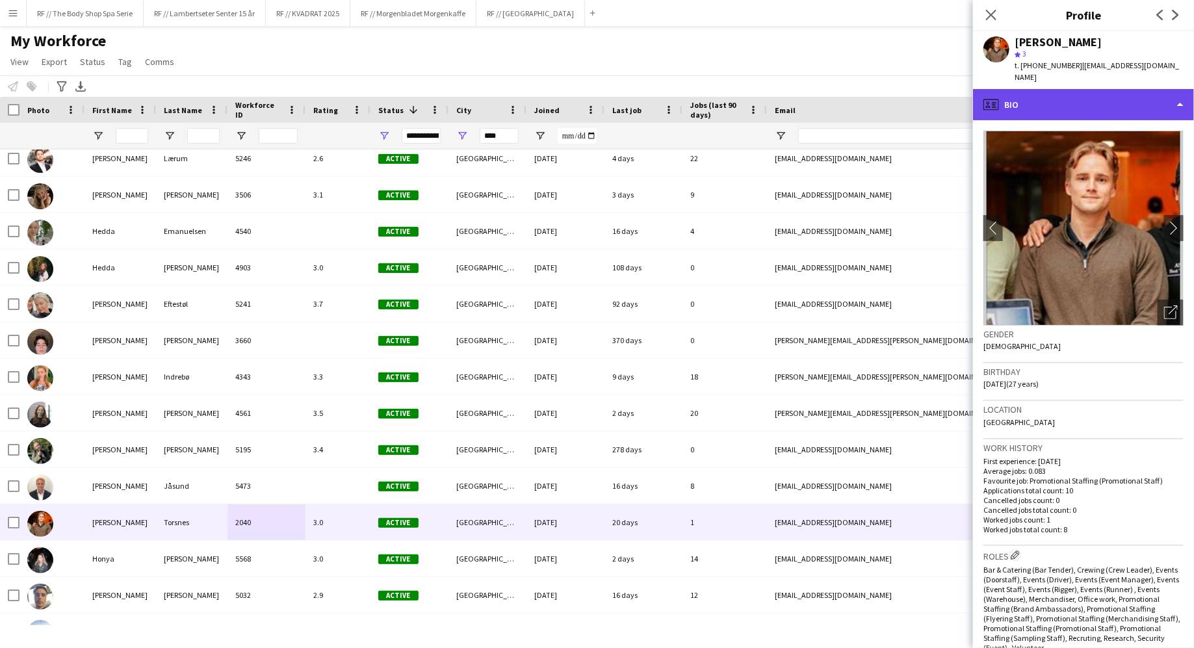
click at [1049, 94] on div "profile Bio" at bounding box center [1083, 104] width 221 height 31
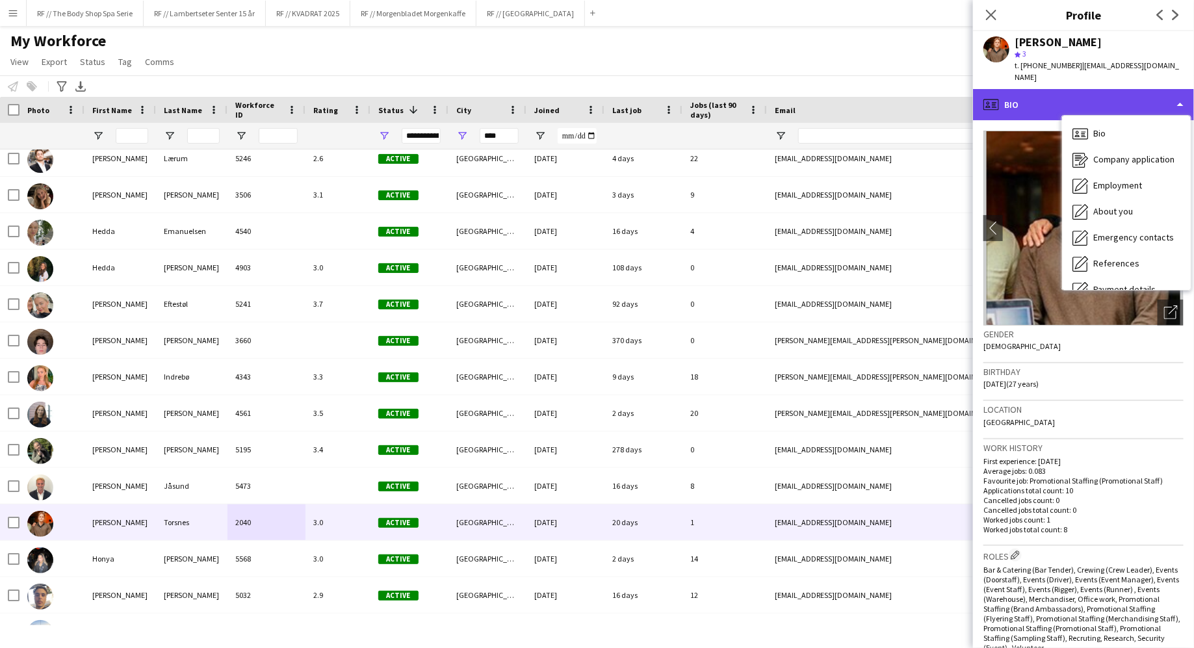
click at [1052, 89] on div "profile Bio" at bounding box center [1083, 104] width 221 height 31
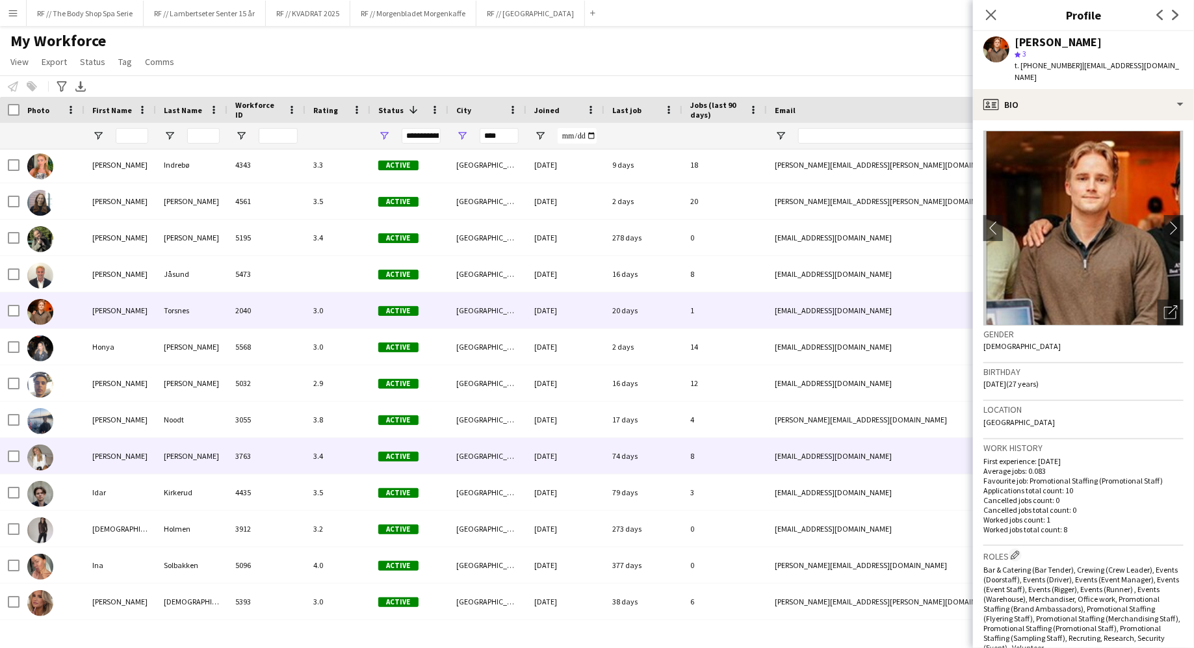
click at [270, 456] on div "3763" at bounding box center [267, 456] width 78 height 36
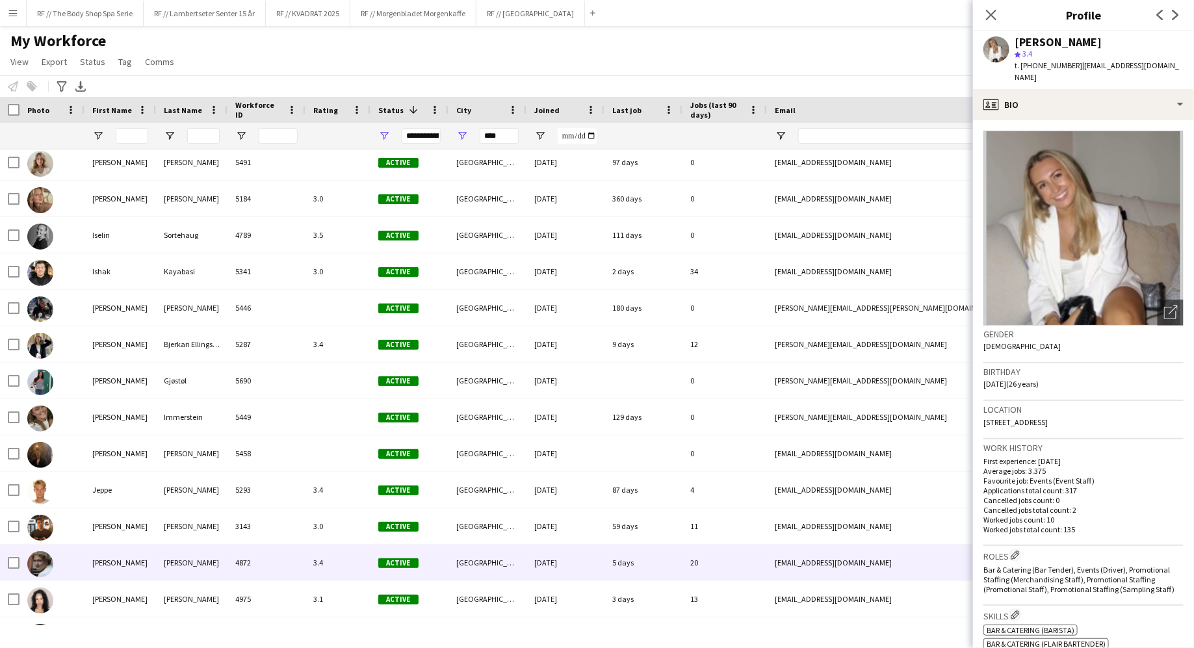
click at [285, 563] on div "4872" at bounding box center [267, 563] width 78 height 36
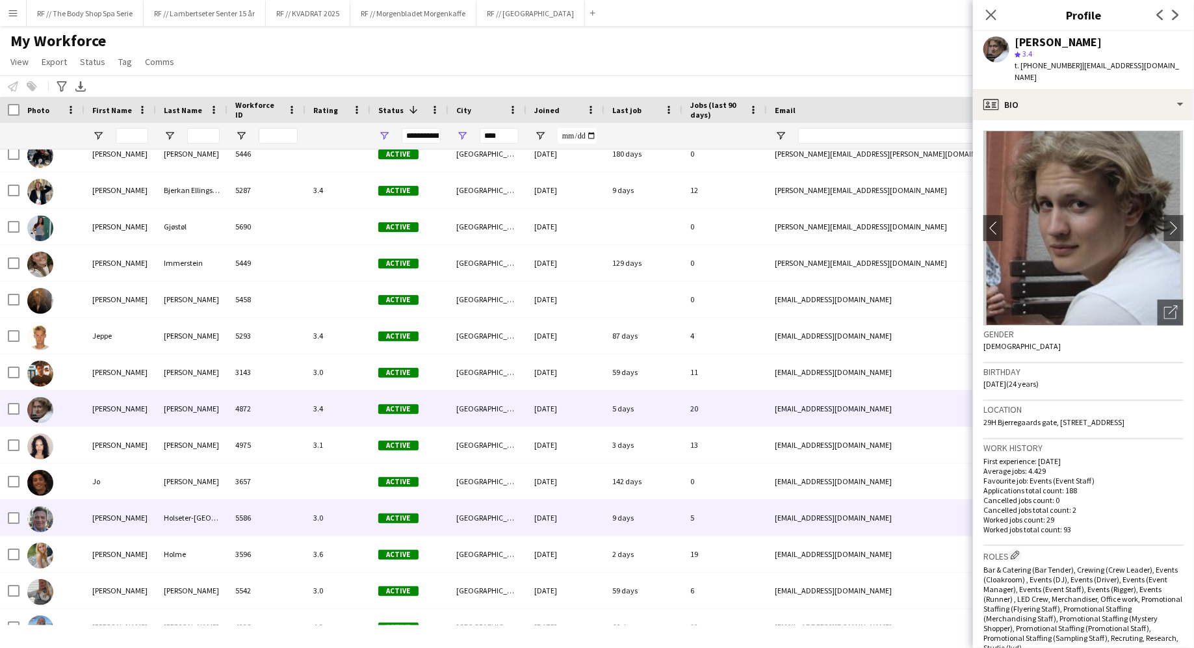
click at [322, 512] on div "3.0" at bounding box center [338, 518] width 65 height 36
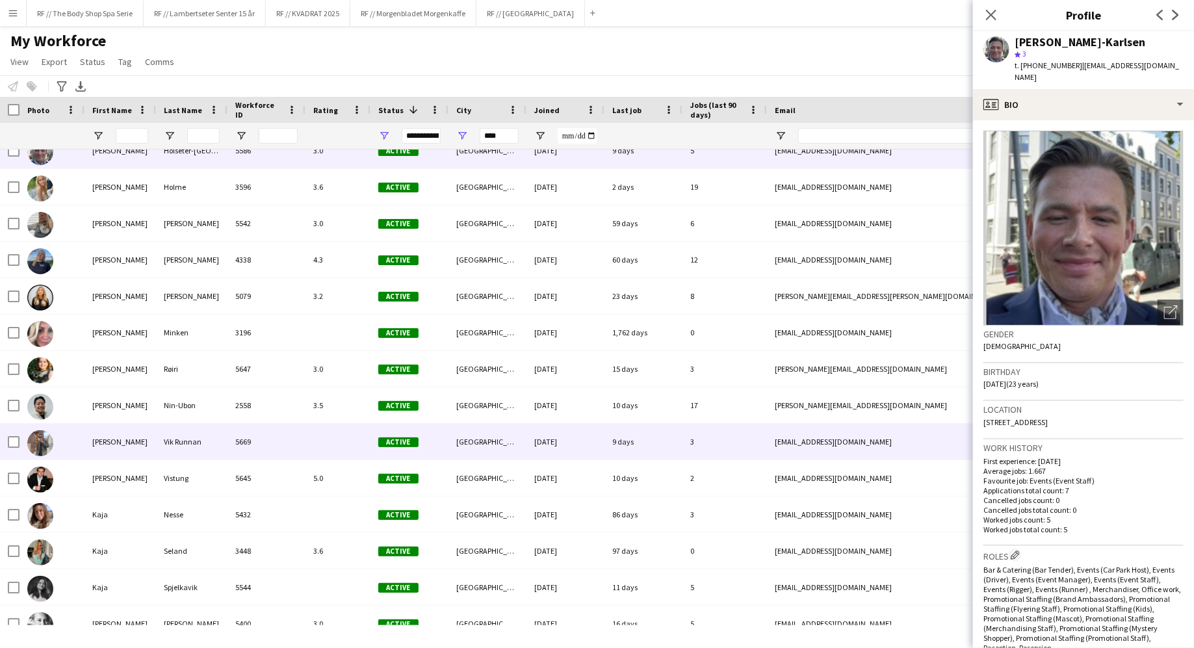
click at [274, 440] on div "5669" at bounding box center [267, 442] width 78 height 36
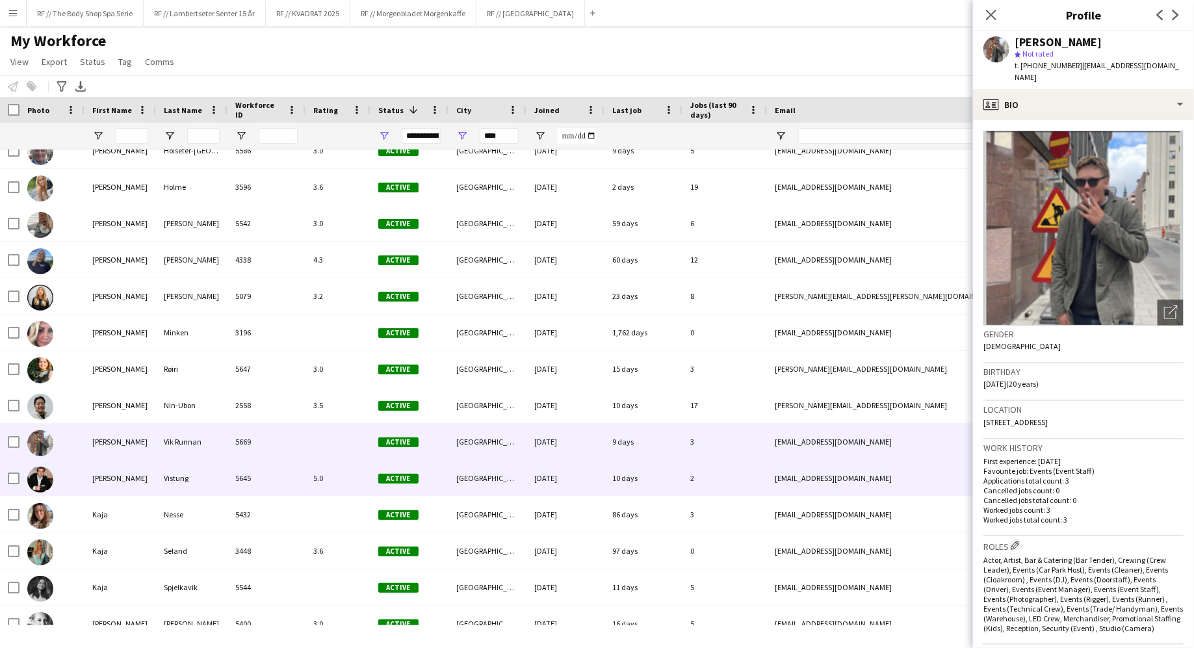
click at [281, 479] on div "5645" at bounding box center [267, 478] width 78 height 36
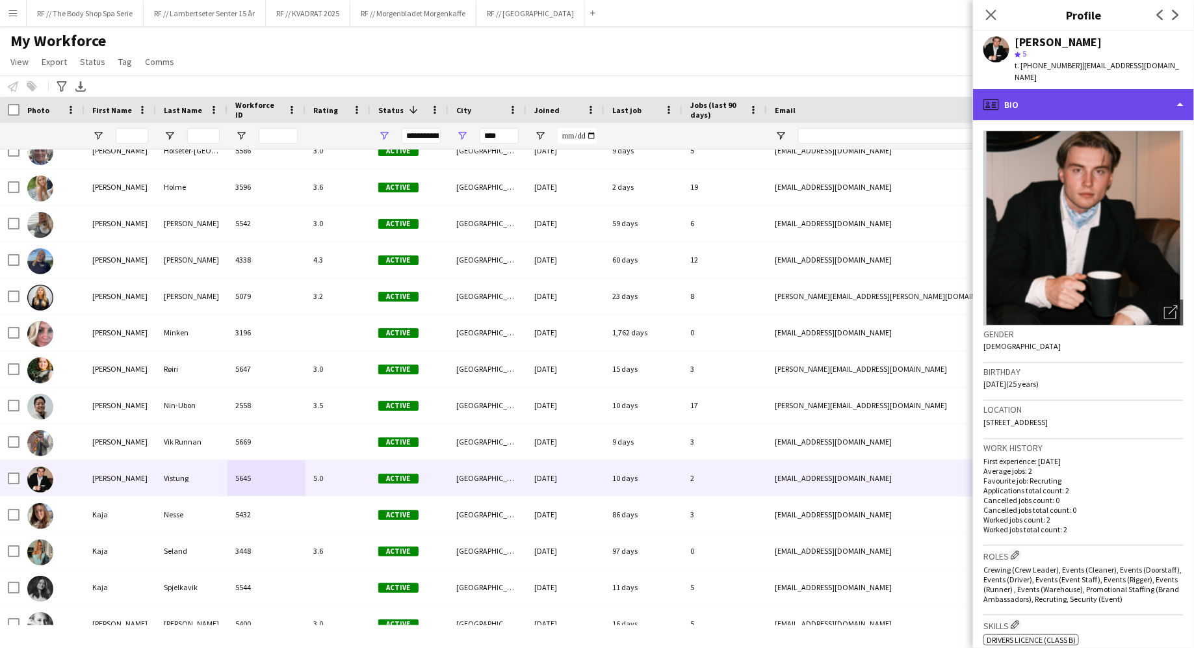
click at [1032, 111] on div "profile Bio" at bounding box center [1083, 104] width 221 height 31
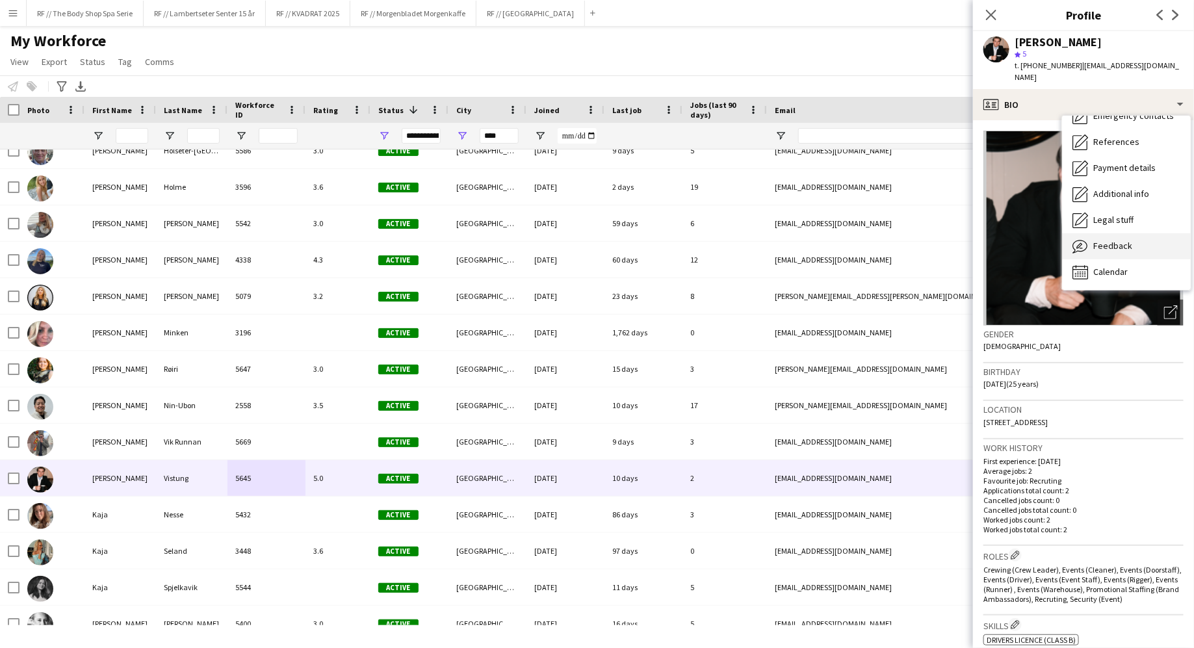
click at [1091, 250] on div "Feedback Feedback" at bounding box center [1126, 246] width 129 height 26
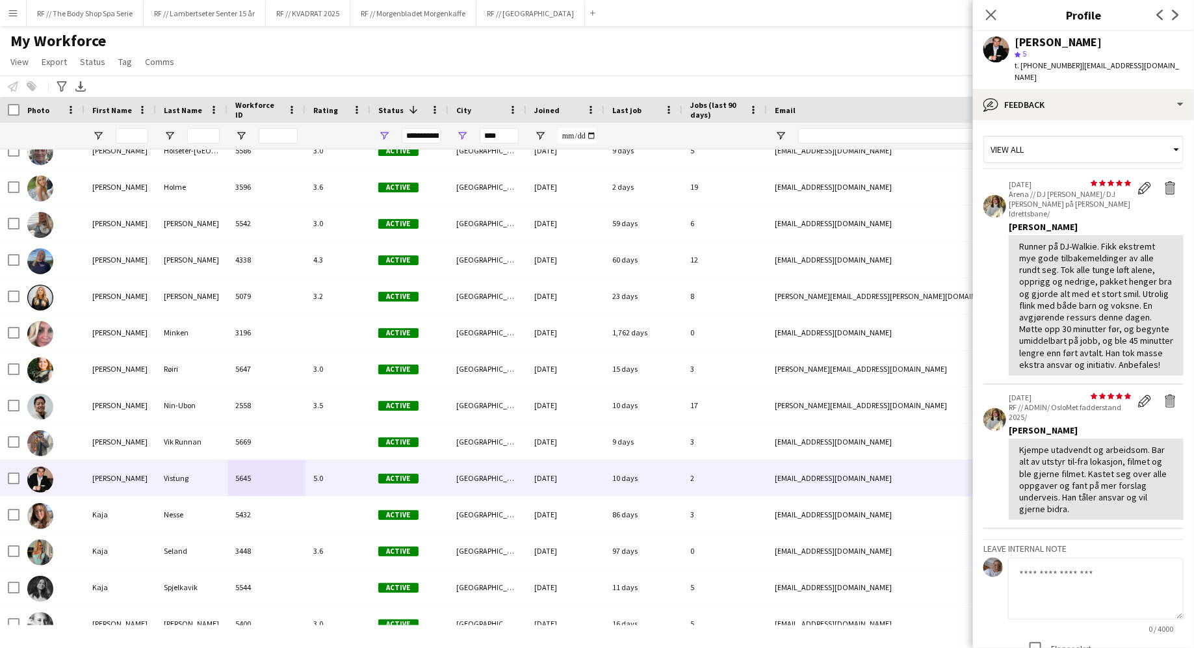
click at [996, 263] on app-crew-profile-feedback-item "star star star star star star star star star star [DATE] Arena // DJ Walkie/ DJ…" at bounding box center [1084, 278] width 200 height 213
click at [1047, 105] on div "bubble-pencil Feedback" at bounding box center [1083, 104] width 221 height 31
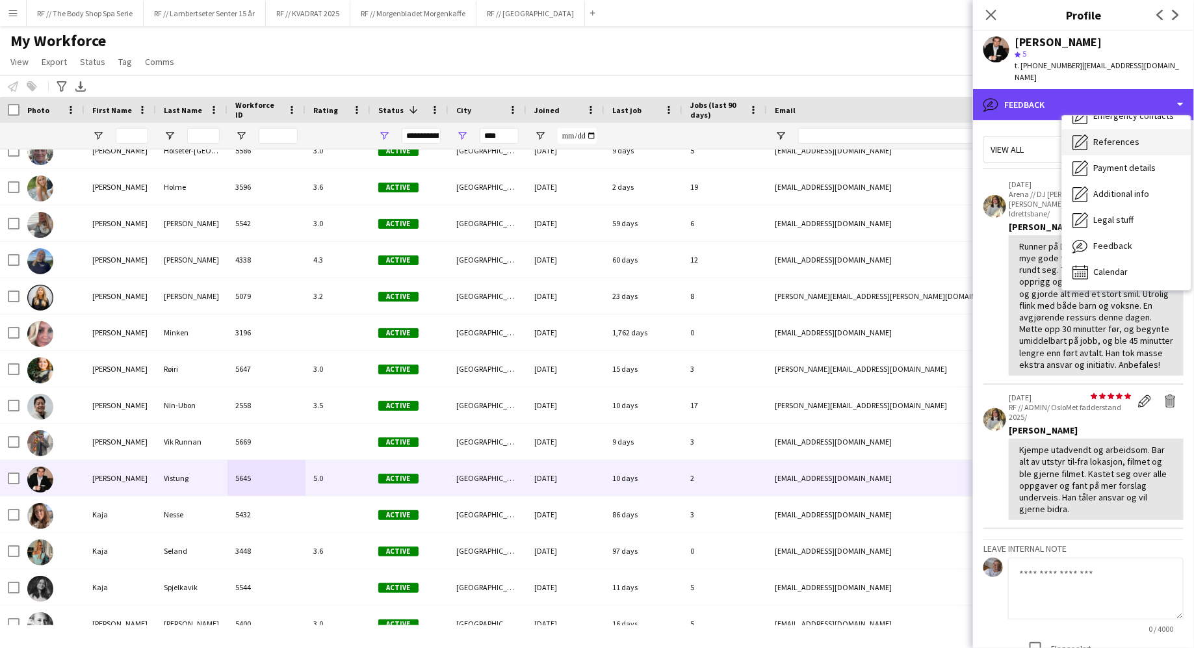
scroll to position [0, 0]
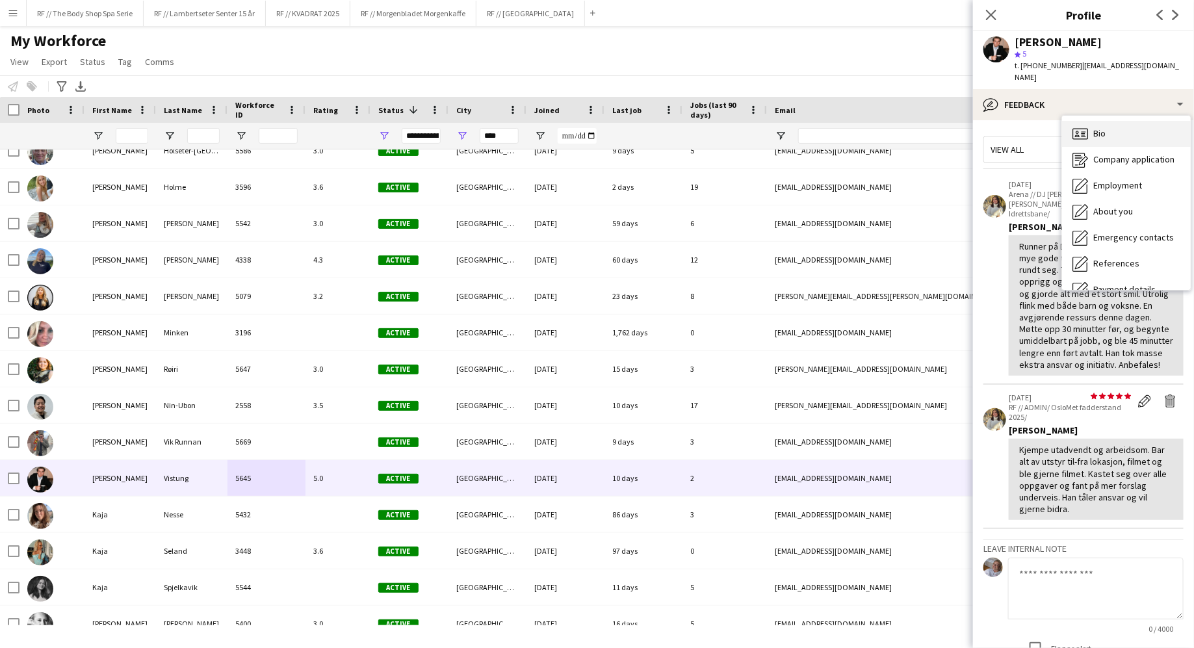
click at [1108, 133] on div "Bio Bio" at bounding box center [1126, 134] width 129 height 26
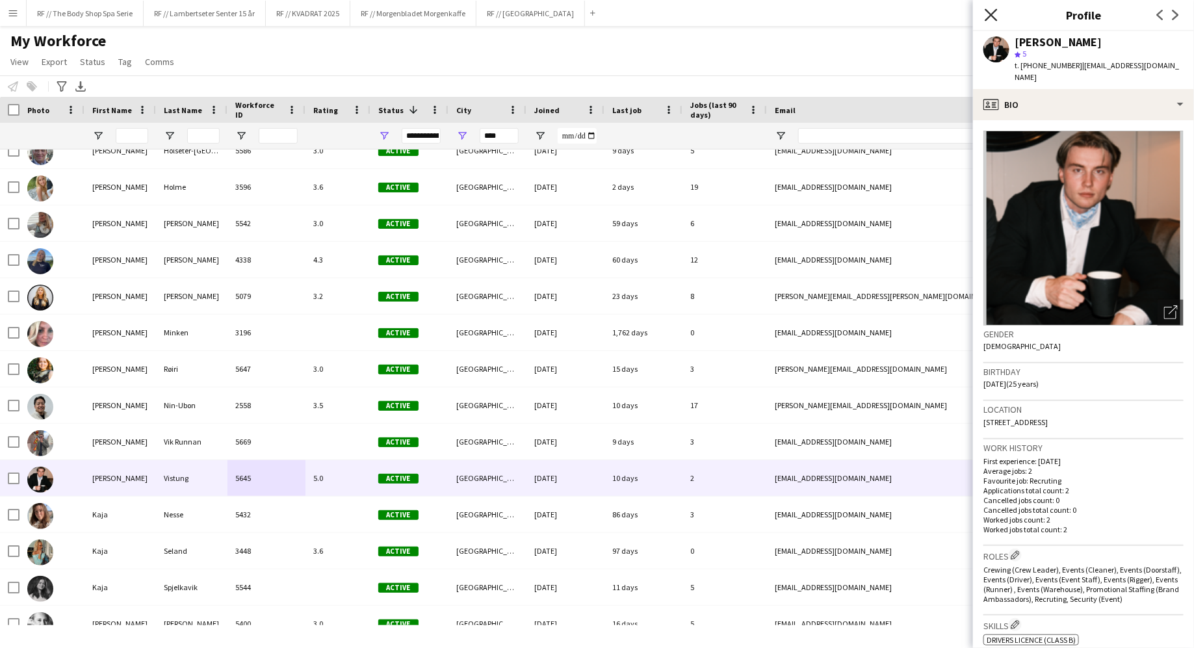
click at [989, 12] on icon at bounding box center [991, 14] width 12 height 12
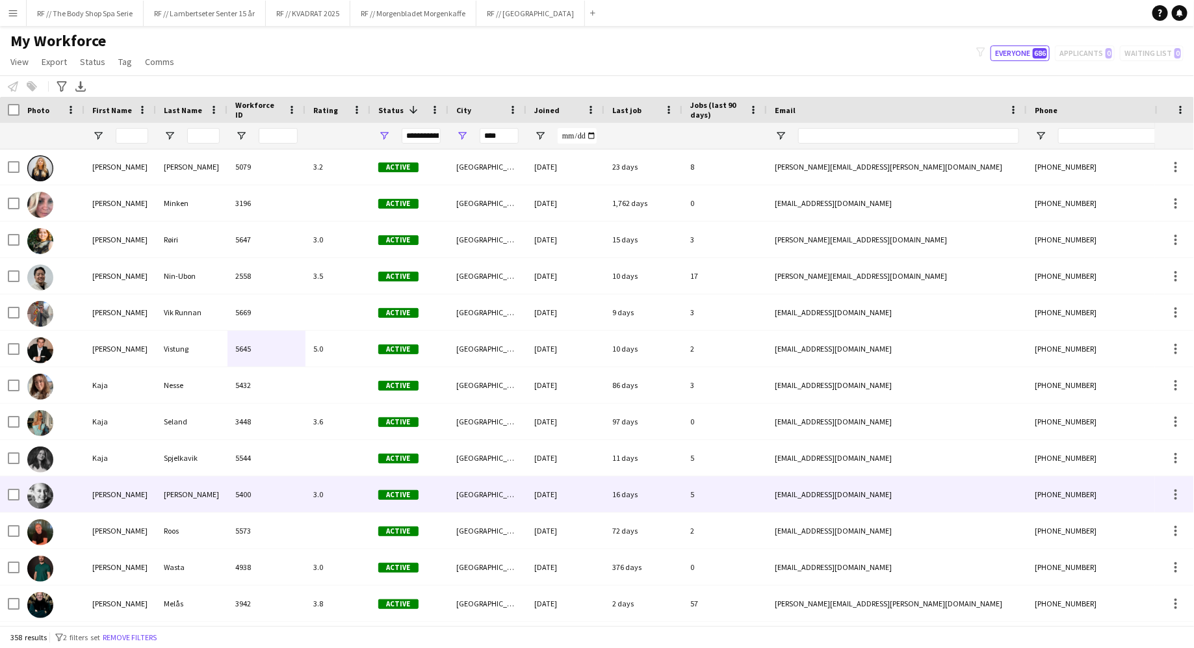
scroll to position [5693, 0]
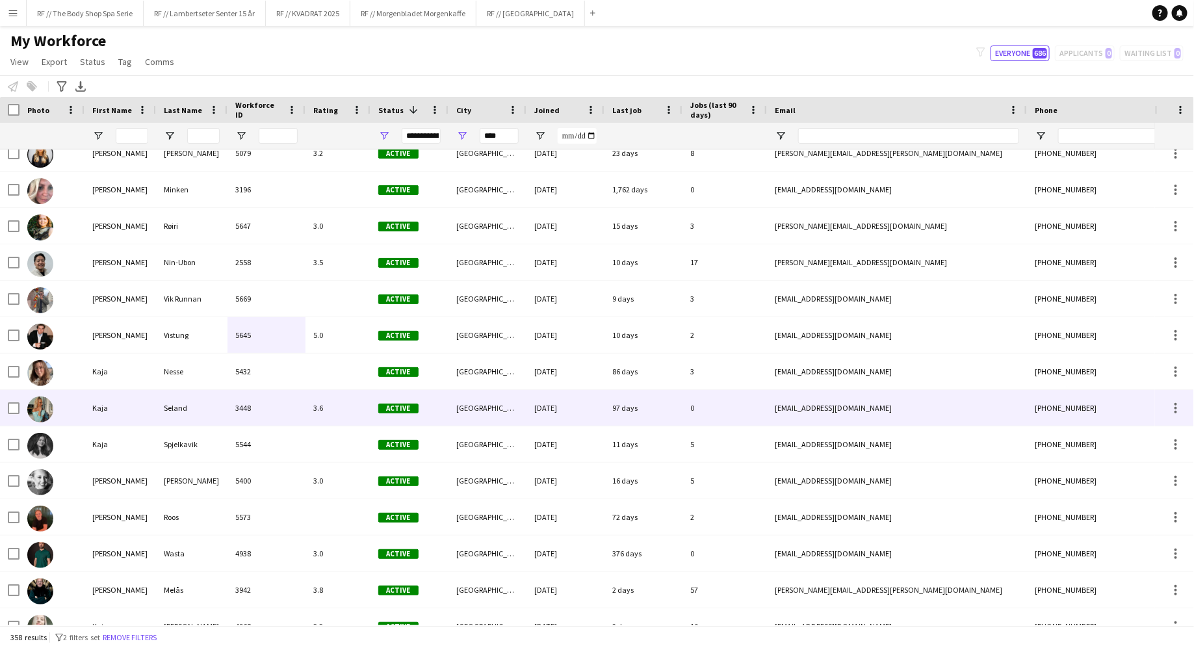
click at [292, 410] on div "3448" at bounding box center [267, 408] width 78 height 36
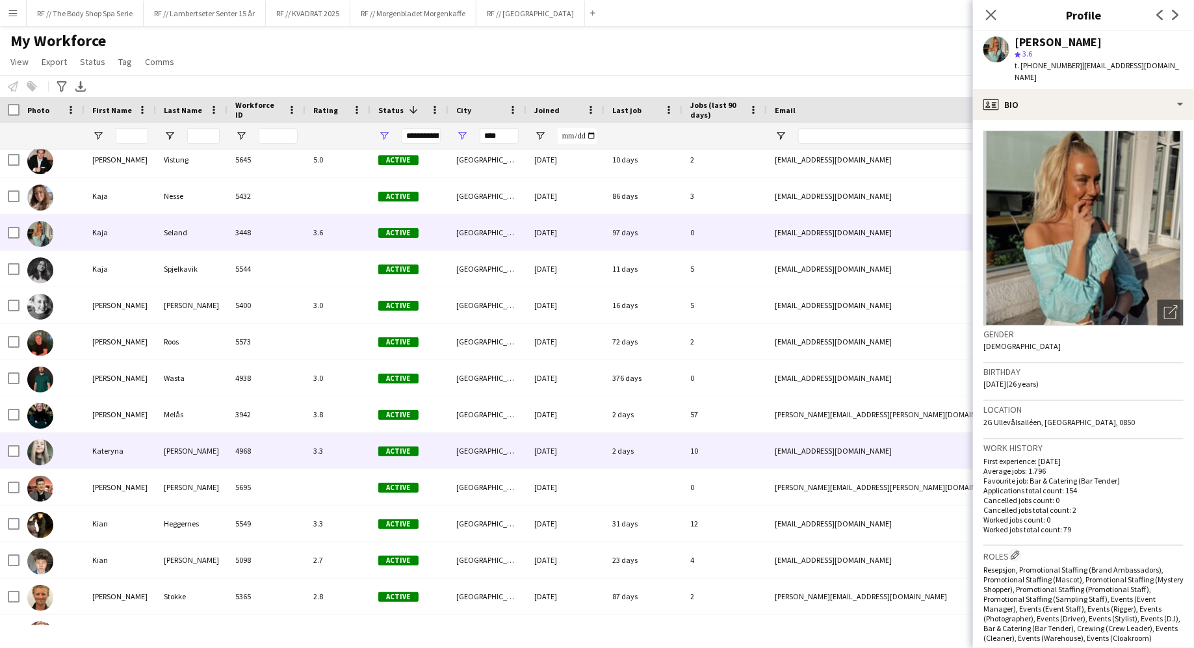
scroll to position [5870, 0]
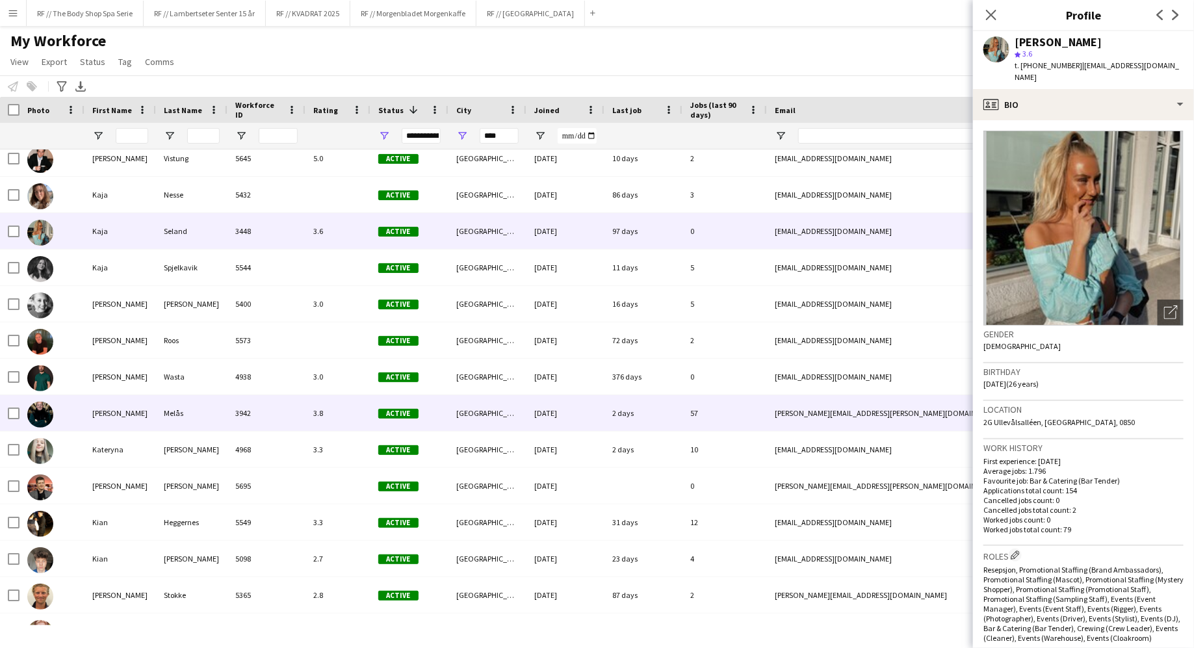
click at [279, 410] on div "3942" at bounding box center [267, 413] width 78 height 36
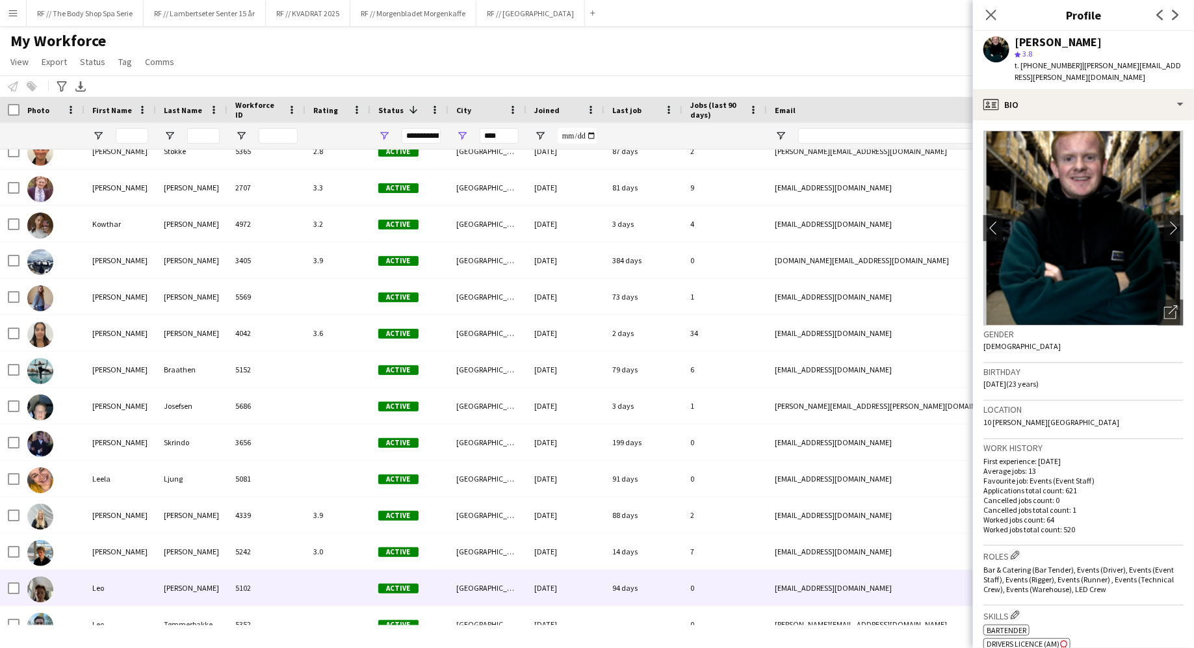
scroll to position [6491, 0]
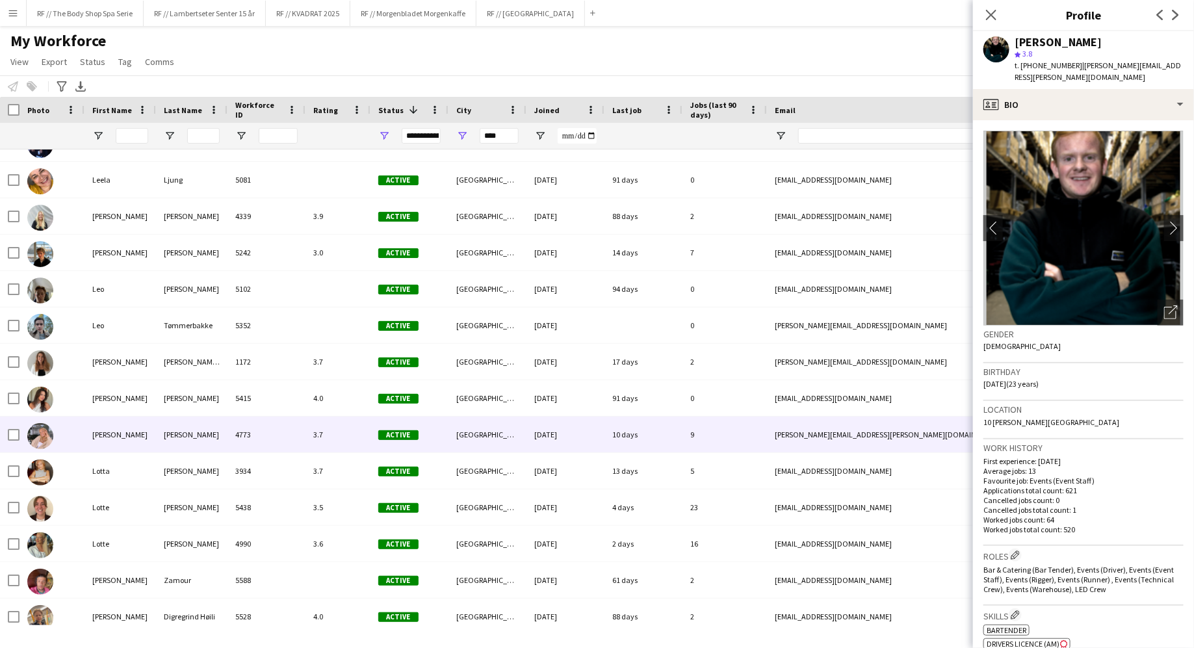
click at [296, 429] on div "4773" at bounding box center [267, 435] width 78 height 36
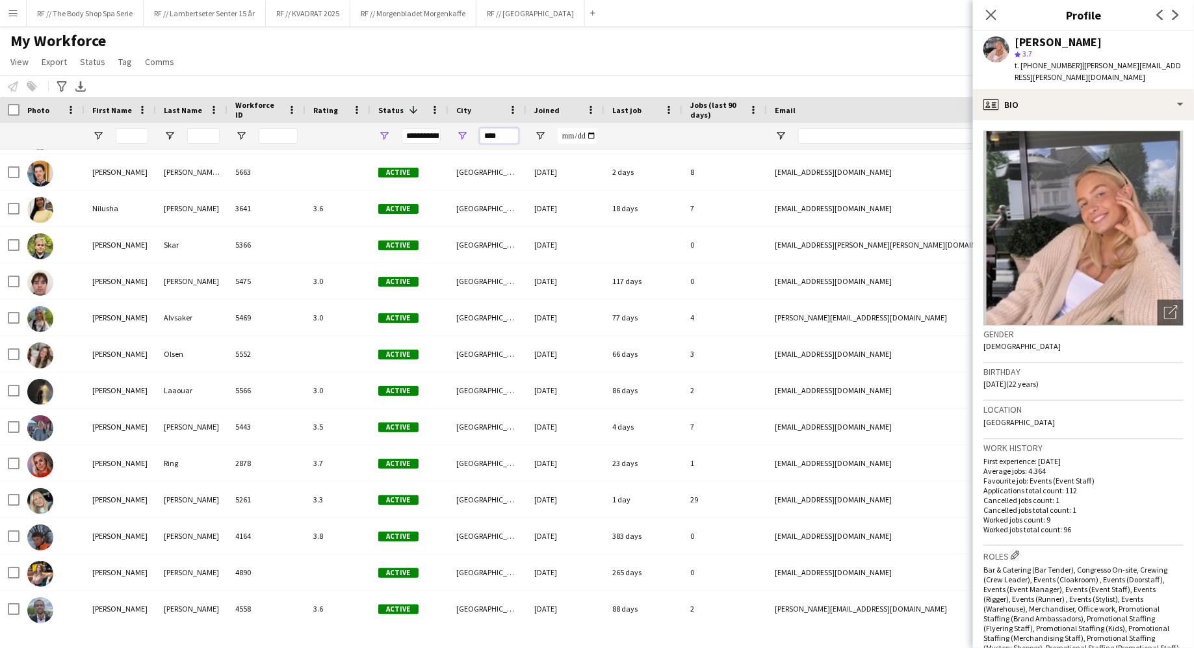
click at [517, 132] on input "****" at bounding box center [499, 136] width 39 height 16
type input "*"
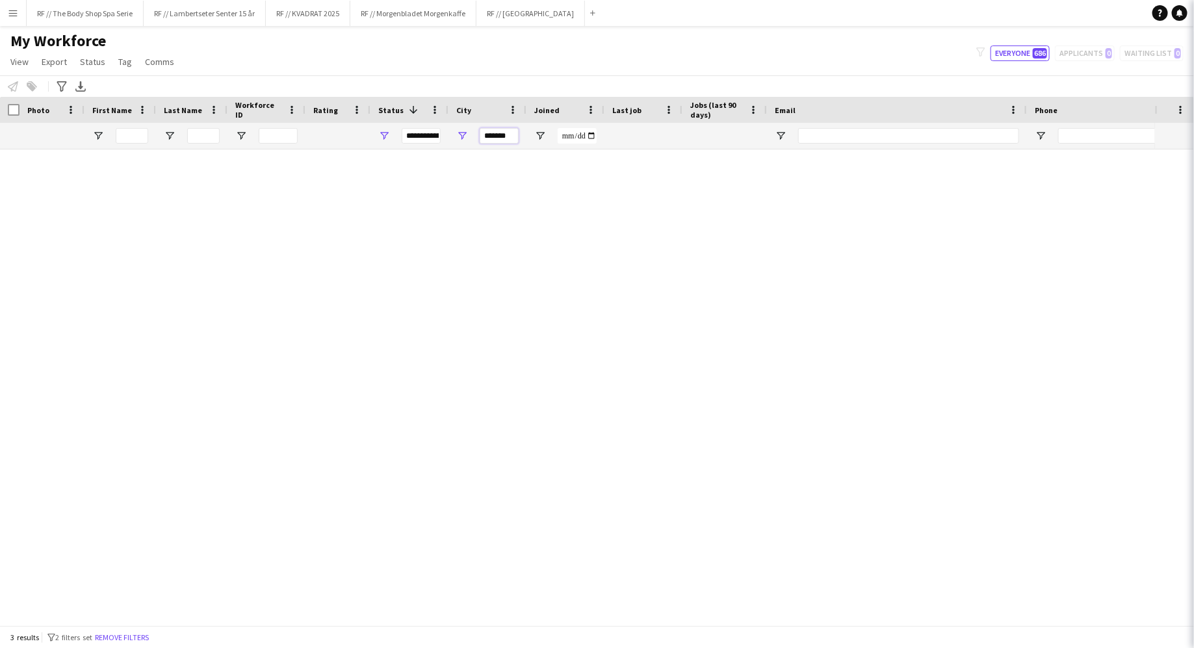
scroll to position [0, 0]
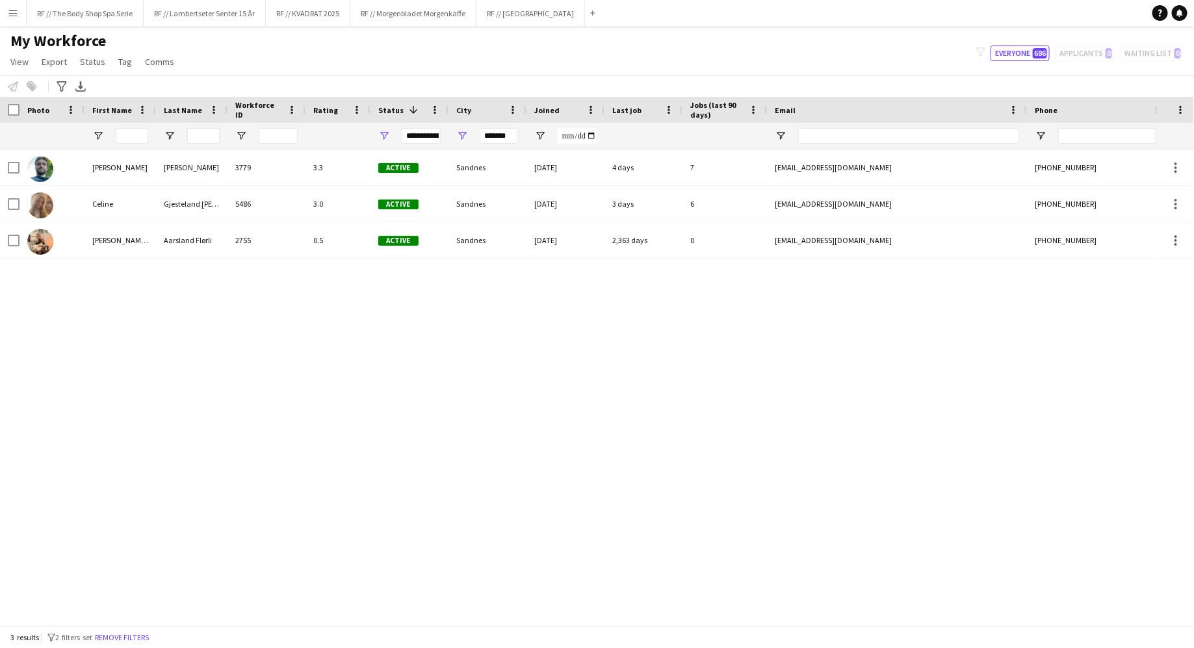
click at [510, 432] on div "[PERSON_NAME] Flørli 2755 0.5 Active Sandnes [DATE] 2,363 days 0 [EMAIL_ADDRESS…" at bounding box center [577, 388] width 1155 height 476
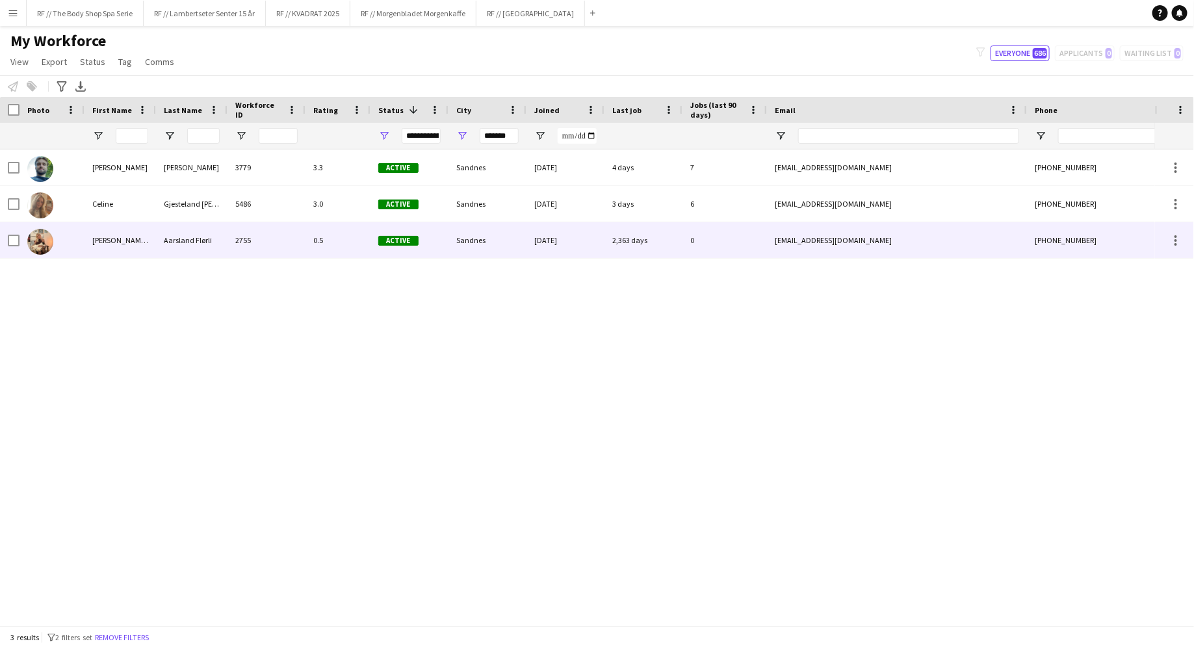
click at [1175, 231] on div at bounding box center [1174, 240] width 39 height 36
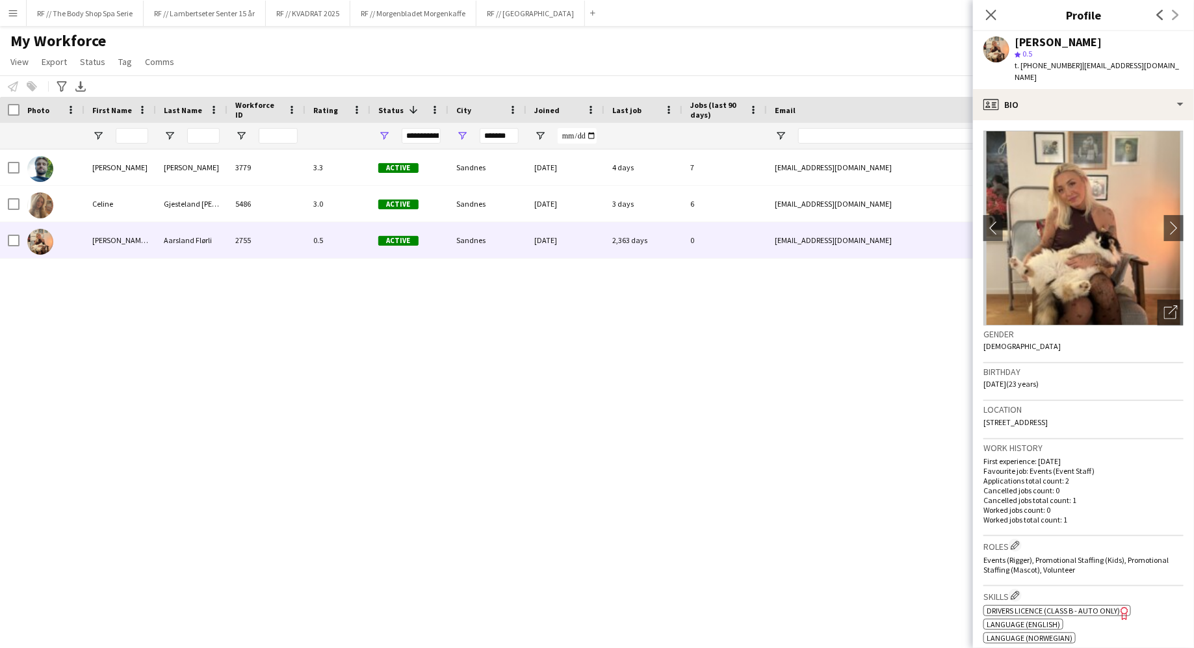
scroll to position [344, 0]
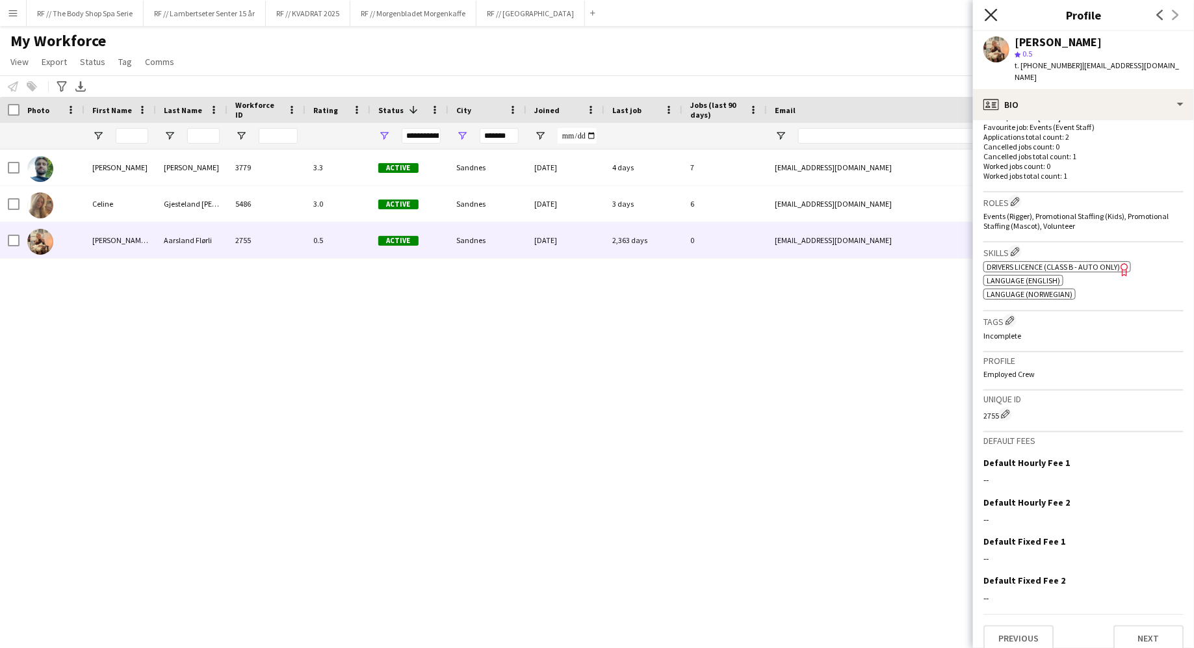
click at [995, 15] on icon "Close pop-in" at bounding box center [991, 14] width 12 height 12
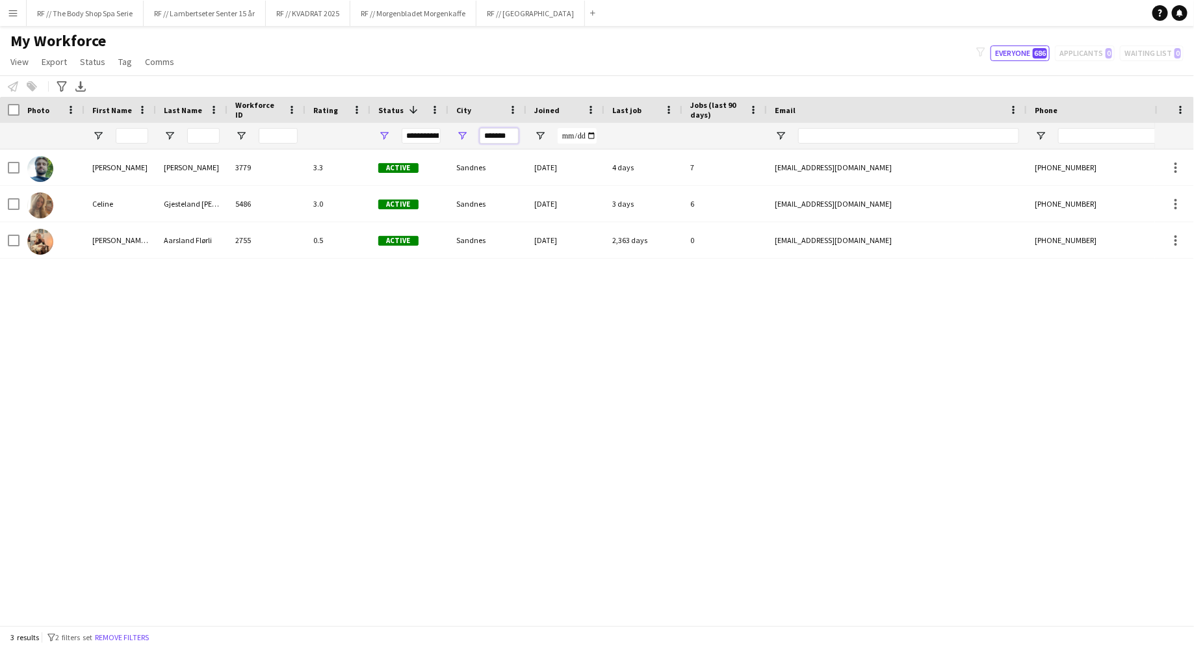
click at [502, 132] on input "*******" at bounding box center [499, 136] width 39 height 16
type input "*********"
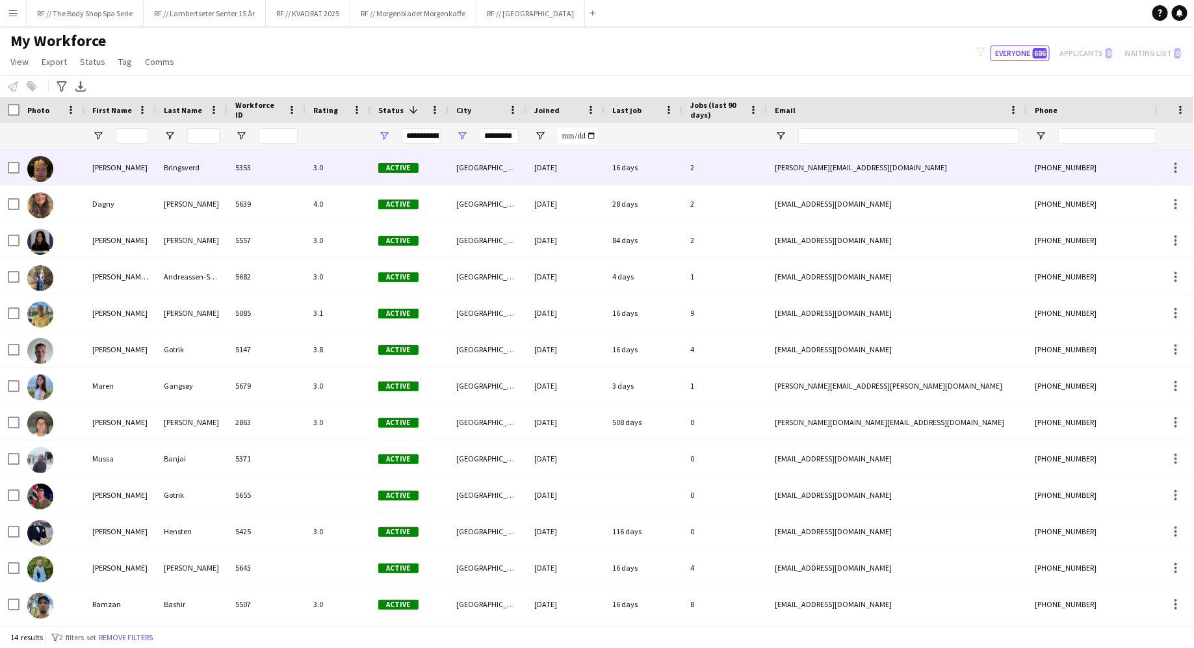
click at [345, 163] on div "3.0" at bounding box center [338, 168] width 65 height 36
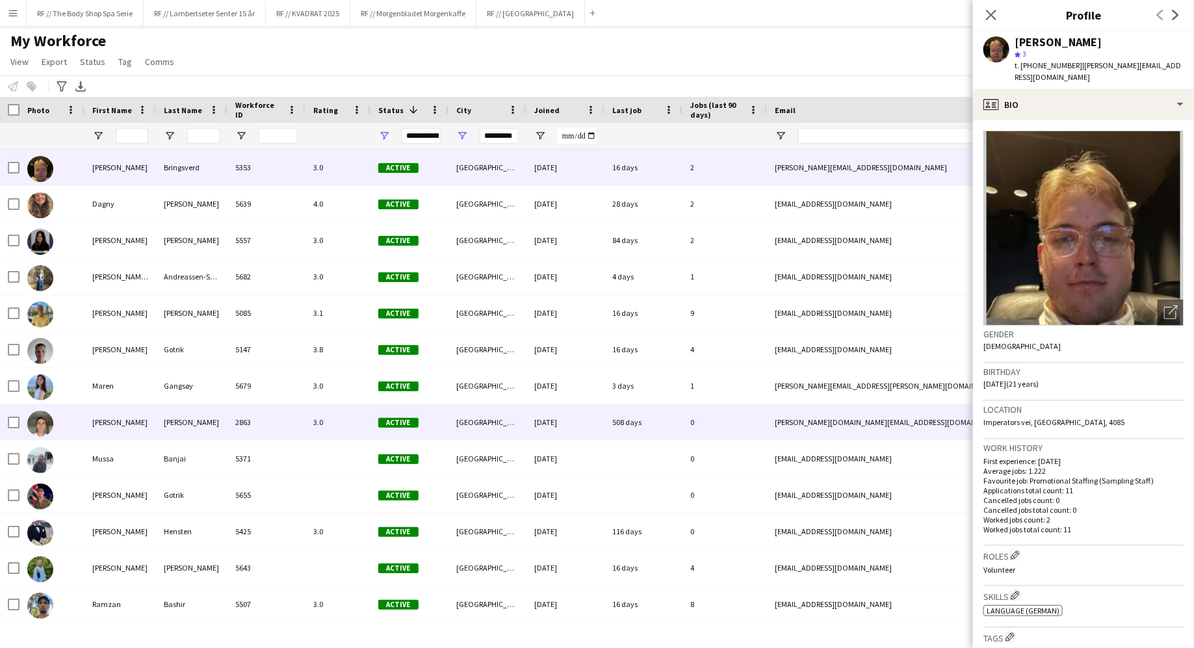
click at [278, 428] on div "2863" at bounding box center [267, 422] width 78 height 36
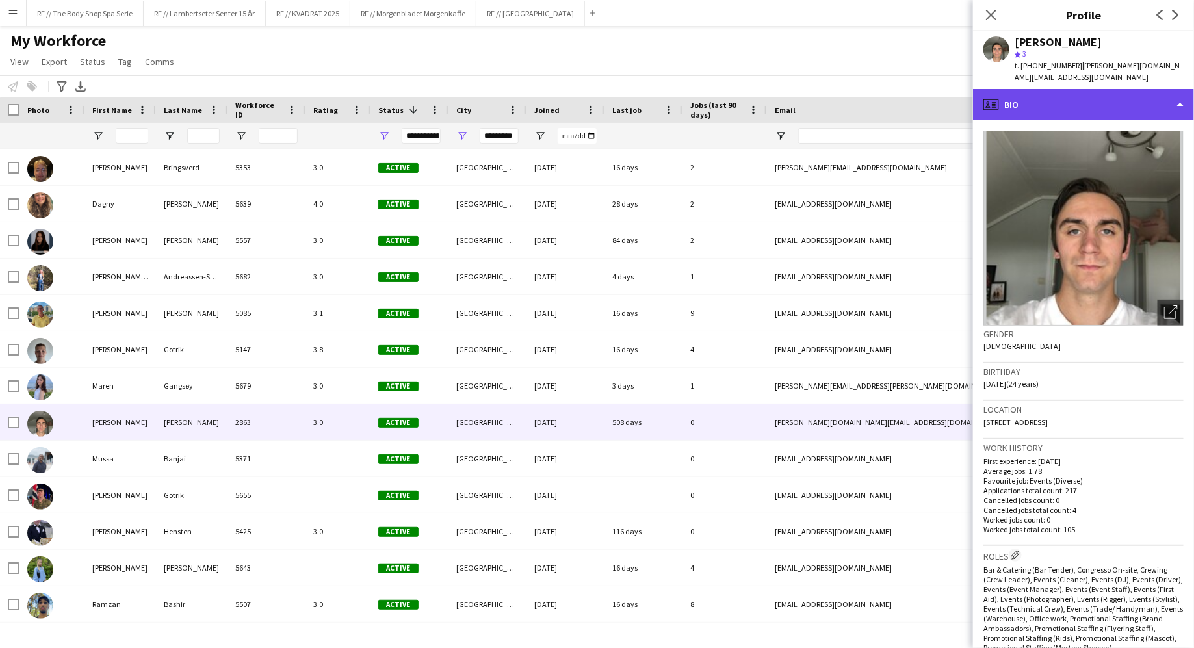
click at [1037, 94] on div "profile Bio" at bounding box center [1083, 104] width 221 height 31
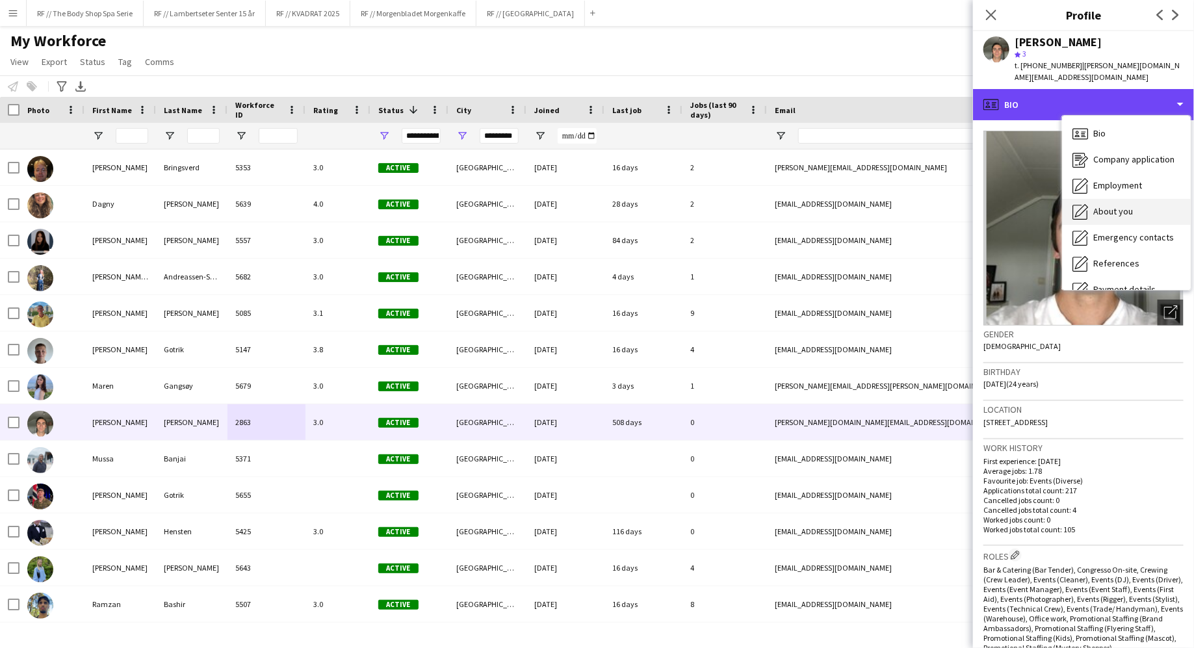
scroll to position [122, 0]
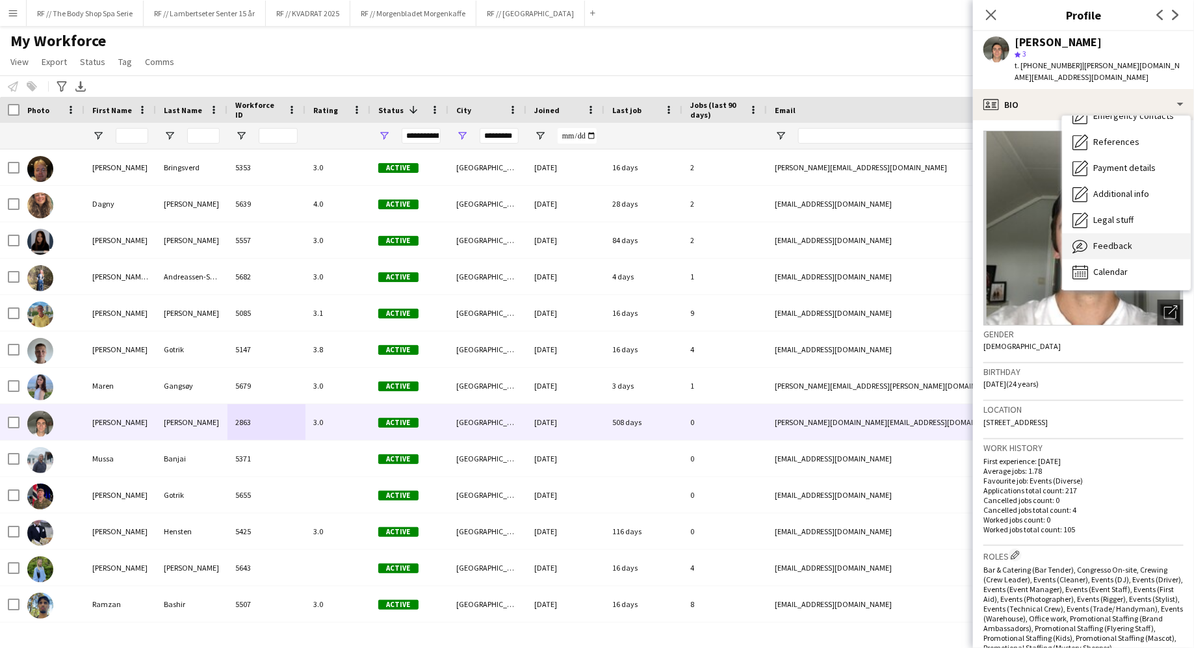
click at [1097, 240] on span "Feedback" at bounding box center [1112, 246] width 39 height 12
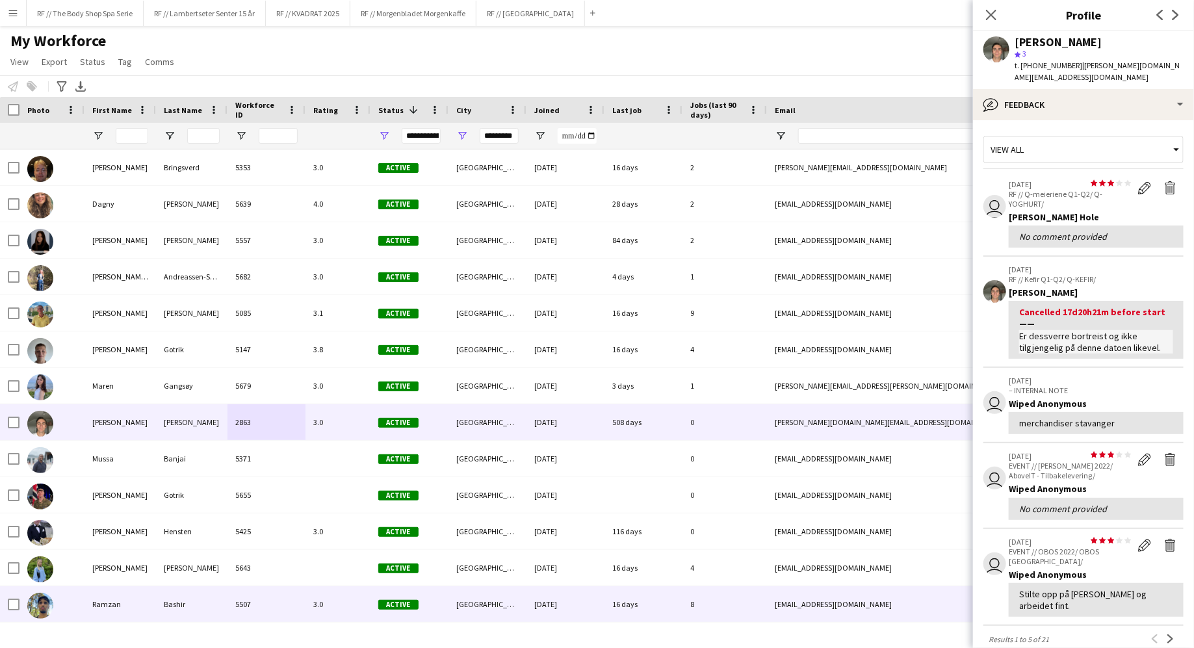
click at [577, 603] on div "[DATE]" at bounding box center [566, 604] width 78 height 36
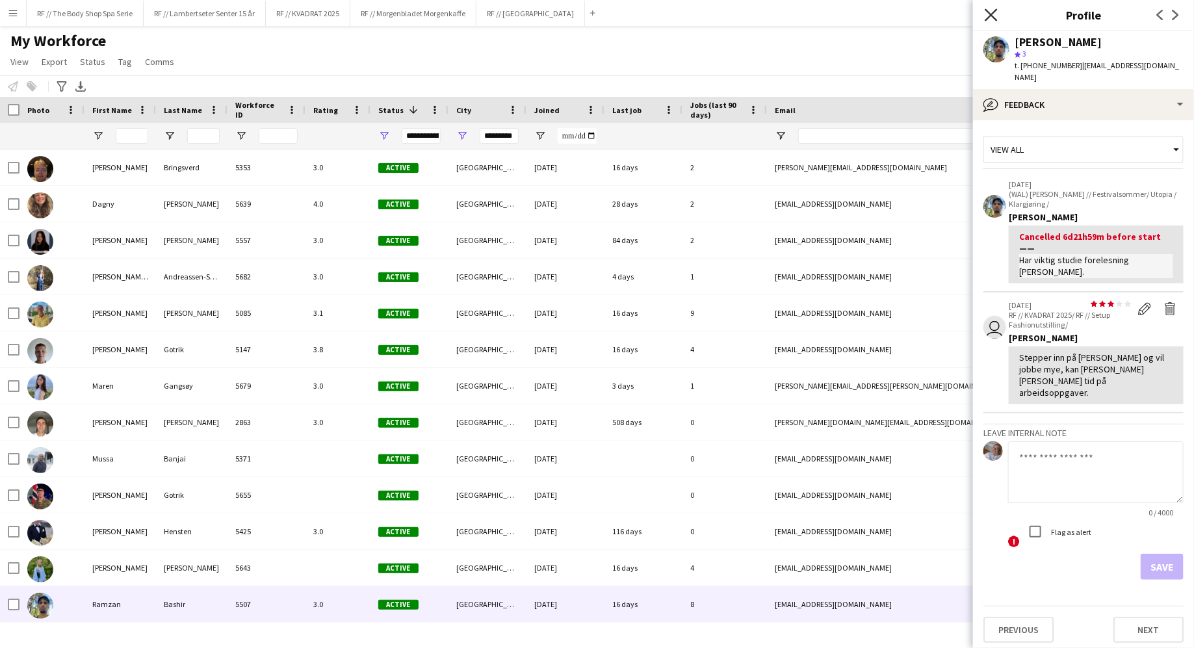
click at [993, 12] on icon "Close pop-in" at bounding box center [991, 14] width 12 height 12
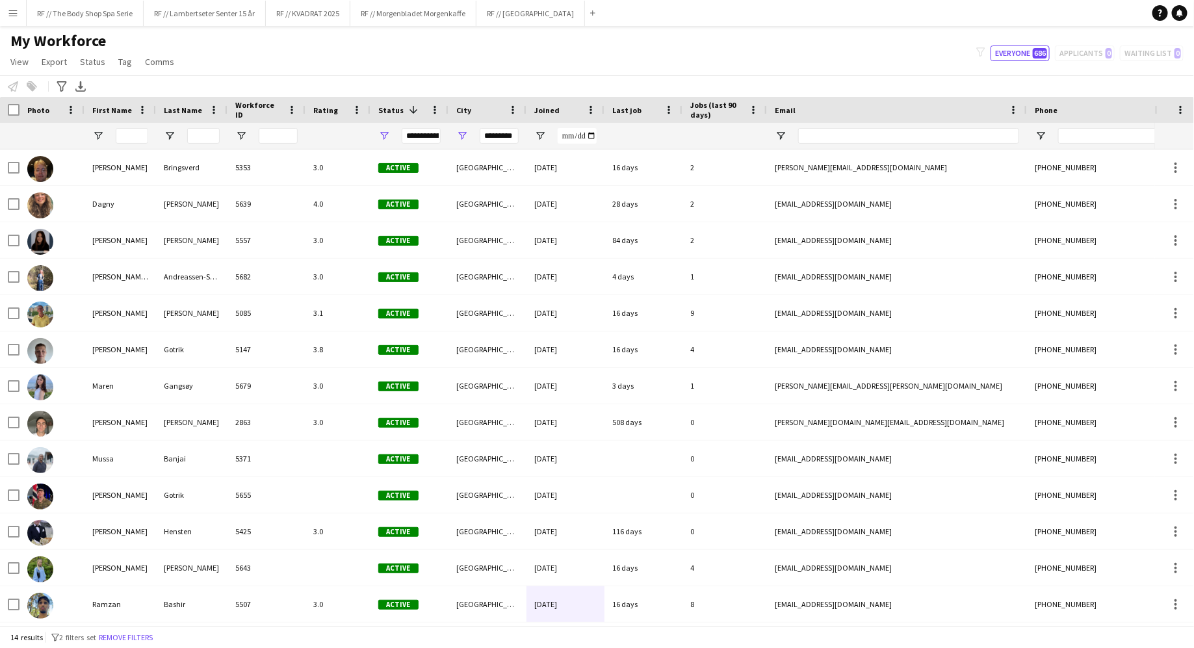
click at [567, 55] on div "My Workforce View Views Default view New view Update view Delete view Edit name…" at bounding box center [597, 53] width 1194 height 44
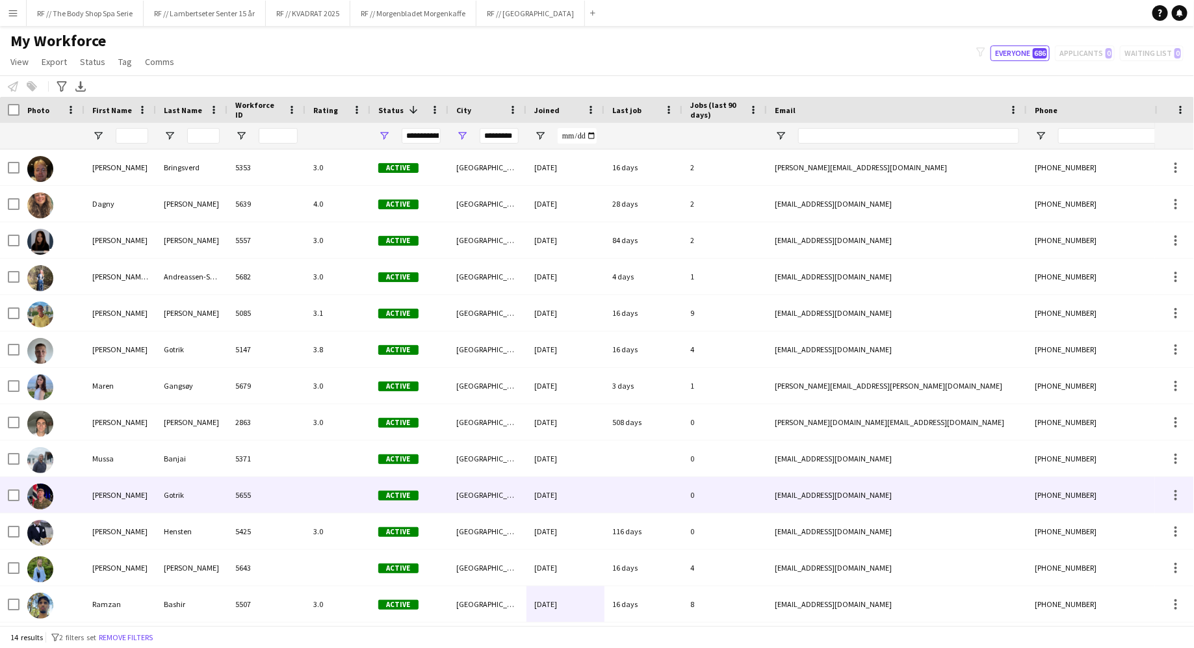
scroll to position [33, 0]
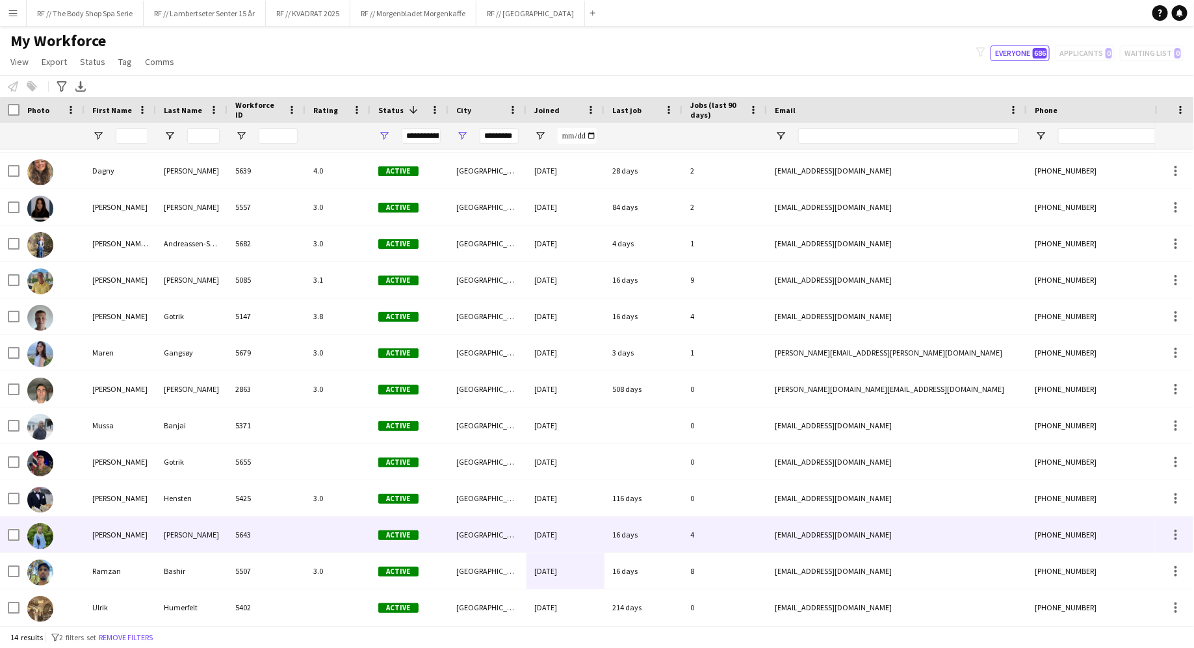
click at [506, 541] on div "[GEOGRAPHIC_DATA]" at bounding box center [488, 535] width 78 height 36
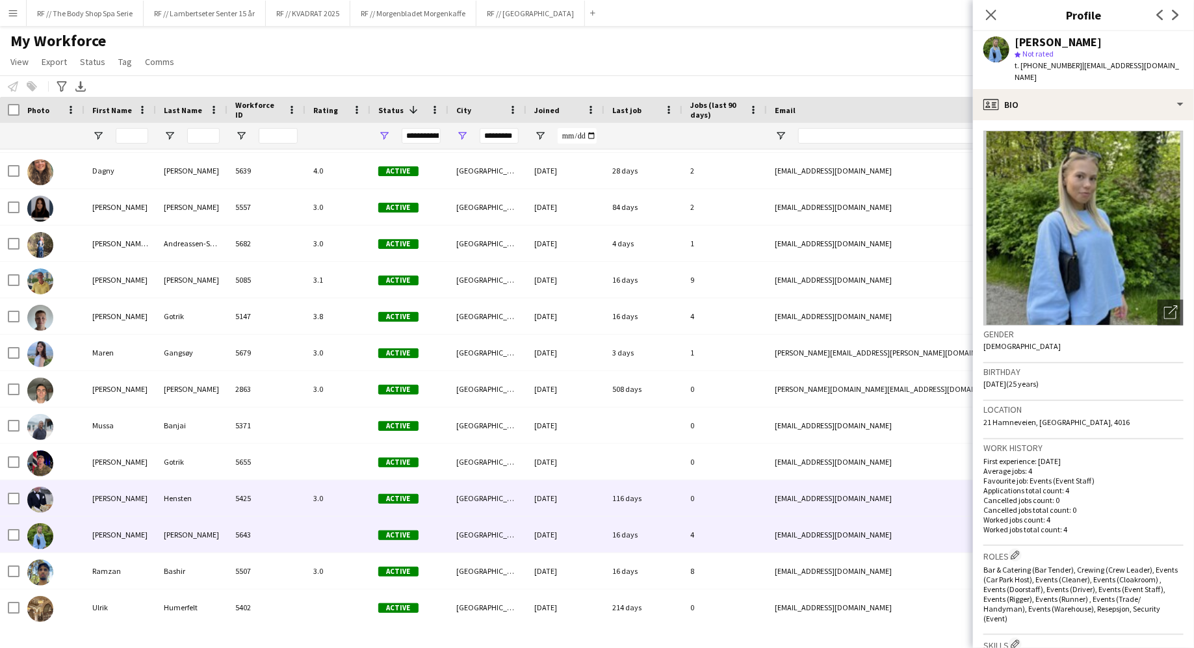
click at [345, 504] on div "3.0" at bounding box center [338, 498] width 65 height 36
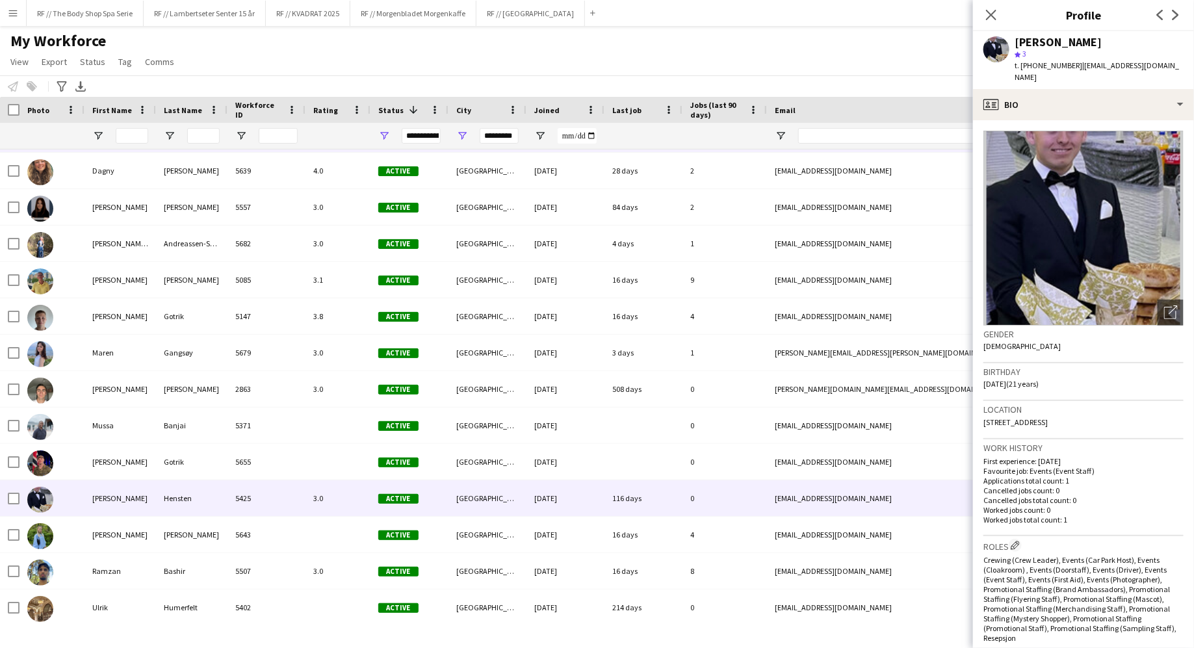
scroll to position [0, 0]
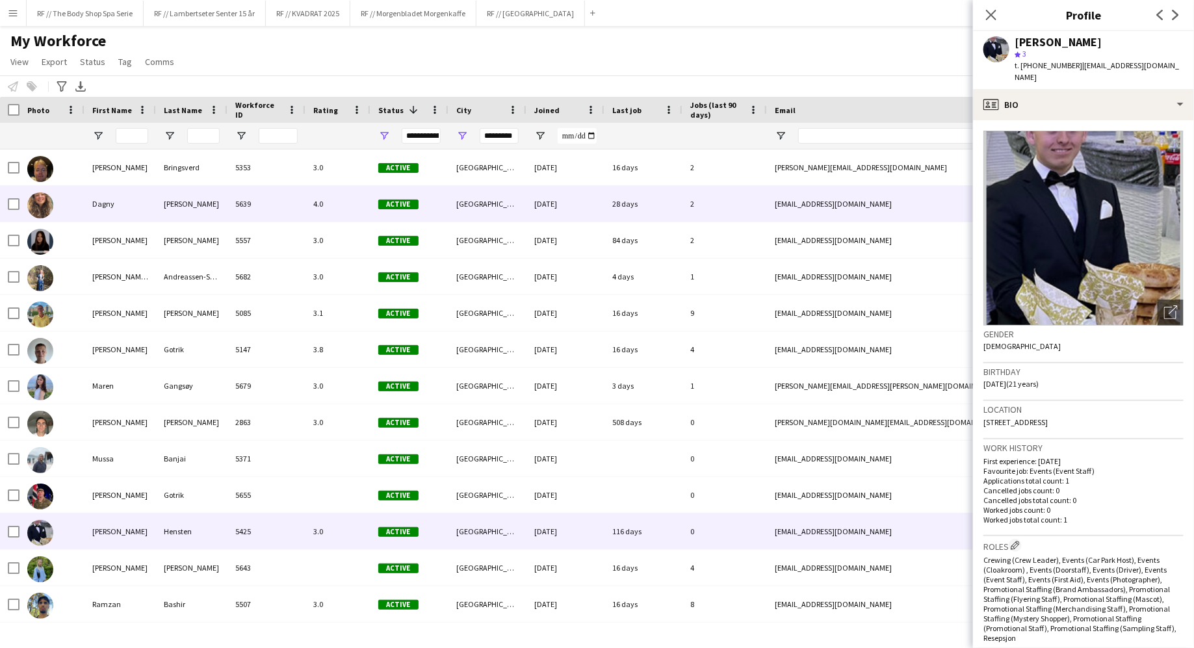
click at [287, 200] on div "5639" at bounding box center [267, 204] width 78 height 36
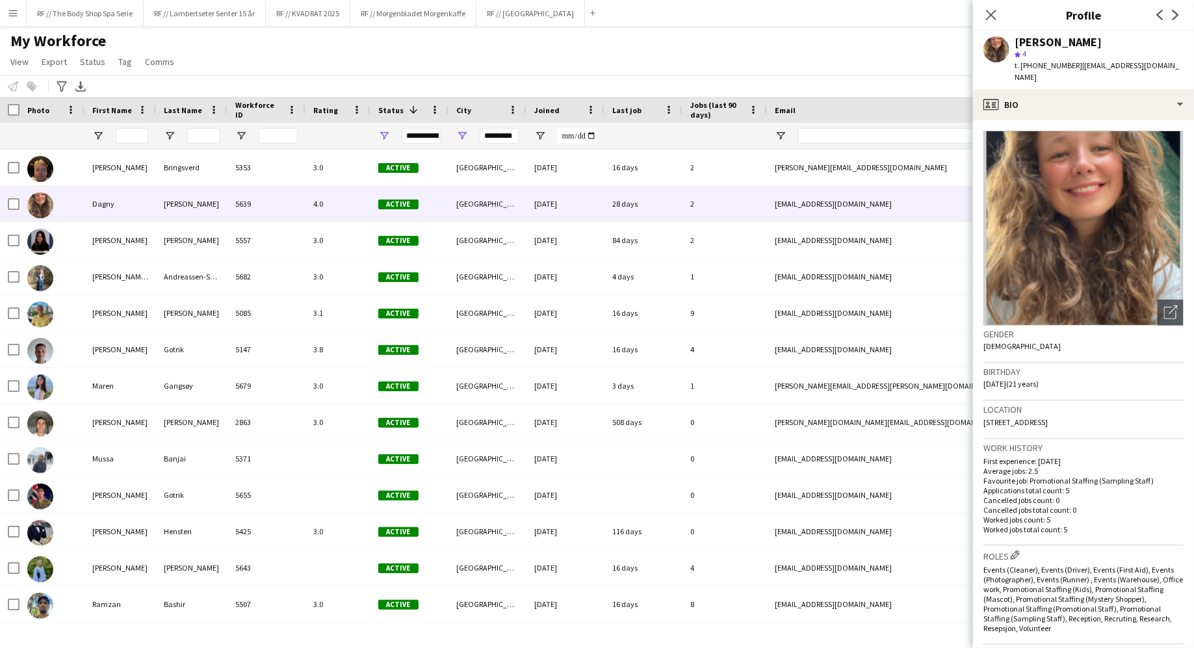
drag, startPoint x: 1071, startPoint y: 520, endPoint x: 1132, endPoint y: 495, distance: 66.5
click at [1132, 495] on div "First experience: [DATE] Average jobs: 2.5 Favourite job: Promotional Staffing …" at bounding box center [1084, 495] width 200 height 78
click at [1069, 525] on p "Worked jobs total count: 5" at bounding box center [1084, 530] width 200 height 10
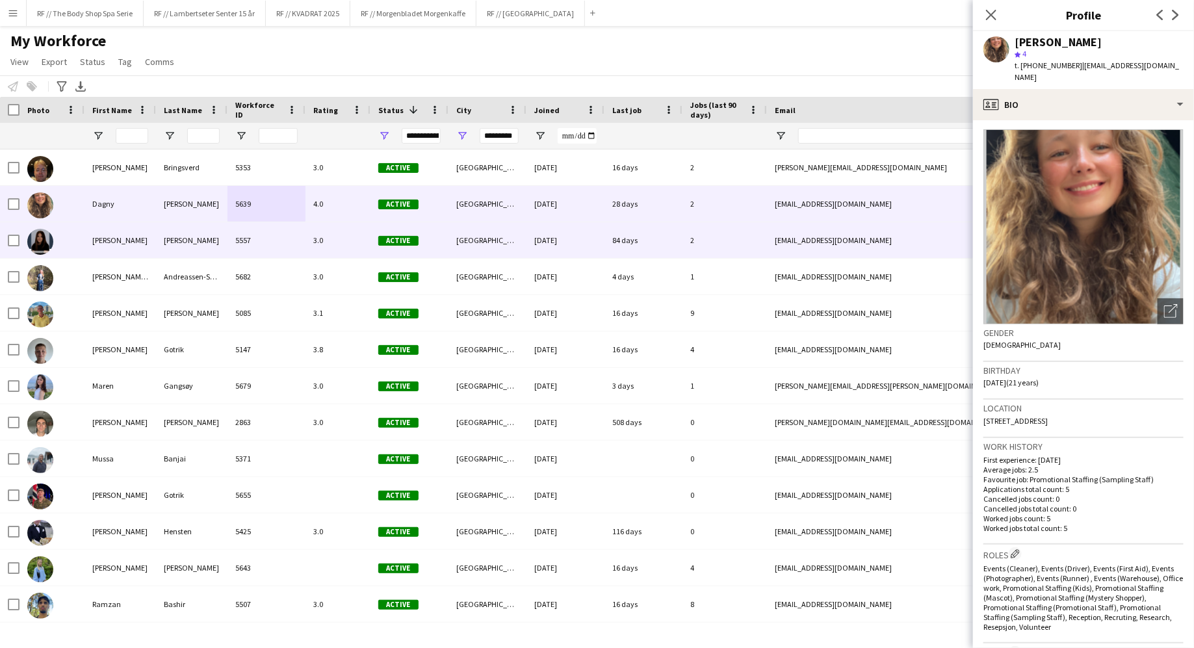
click at [263, 255] on div "5557" at bounding box center [267, 240] width 78 height 36
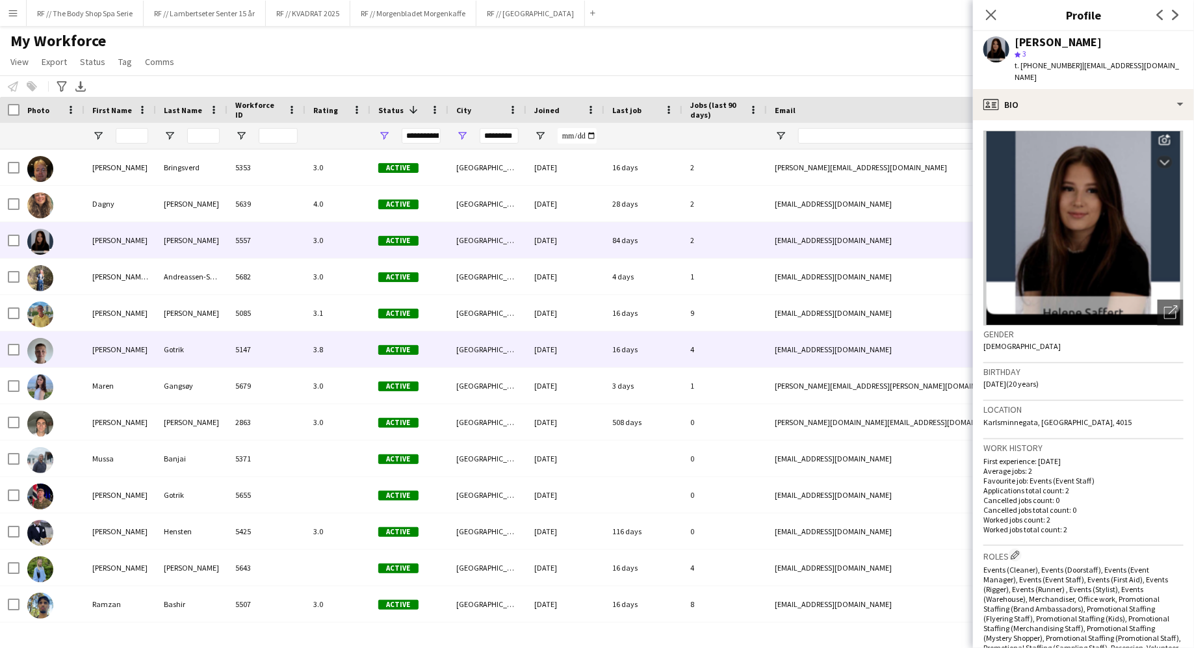
click at [286, 337] on div "5147" at bounding box center [267, 350] width 78 height 36
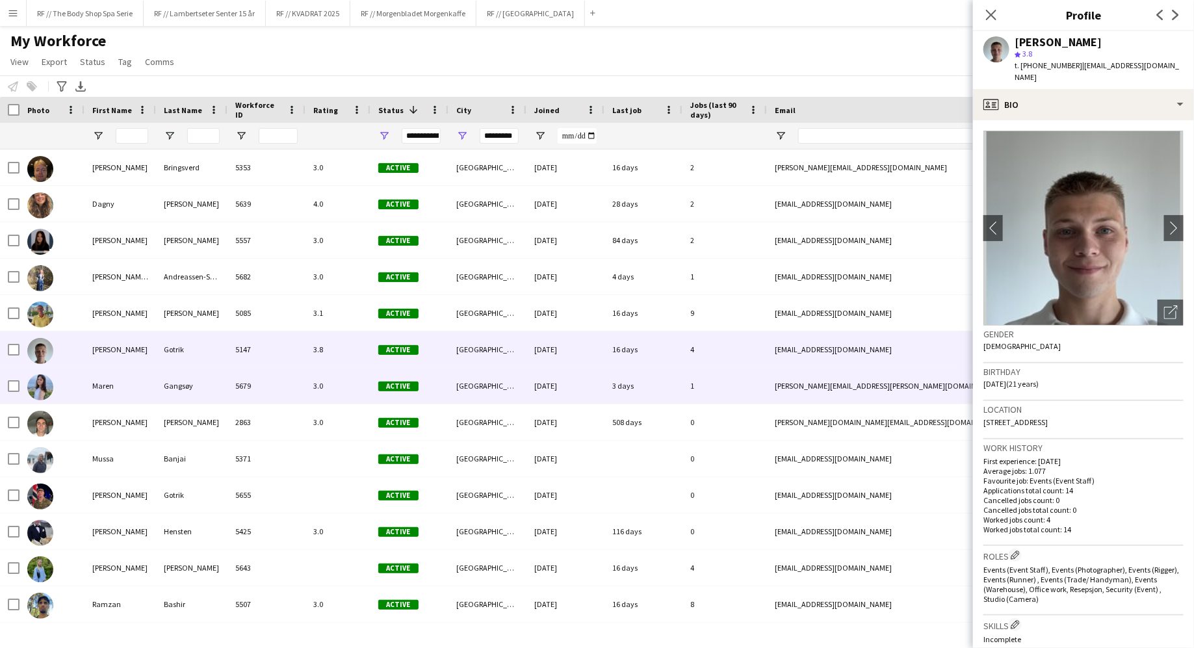
click at [288, 390] on div "5679" at bounding box center [267, 386] width 78 height 36
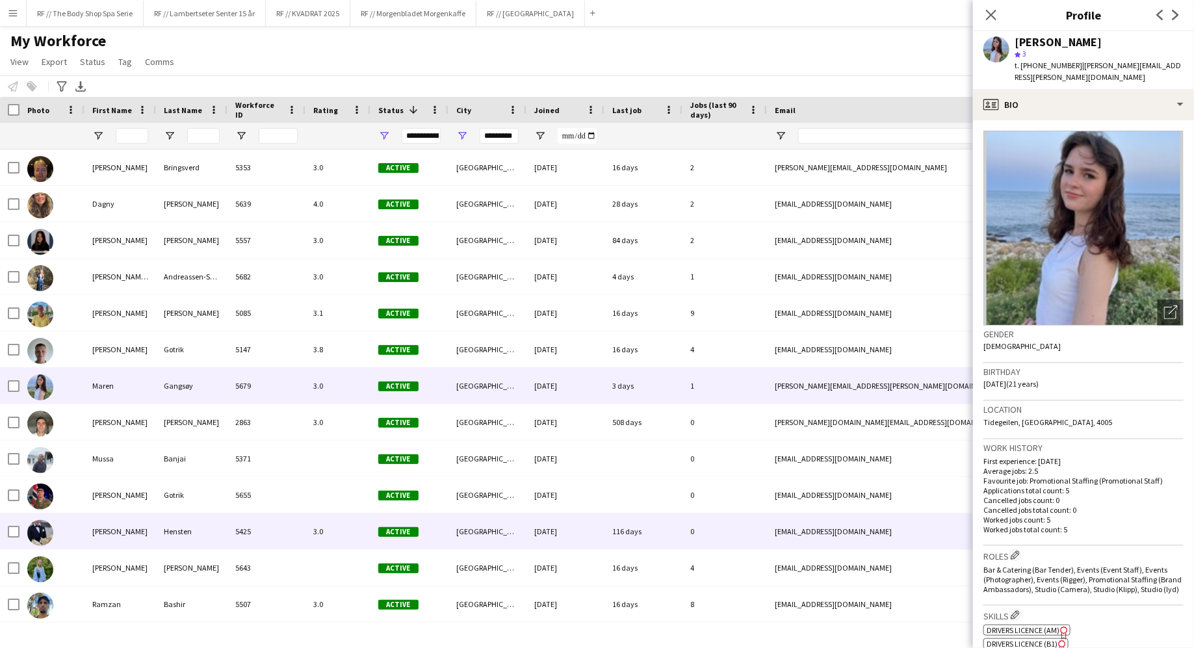
scroll to position [33, 0]
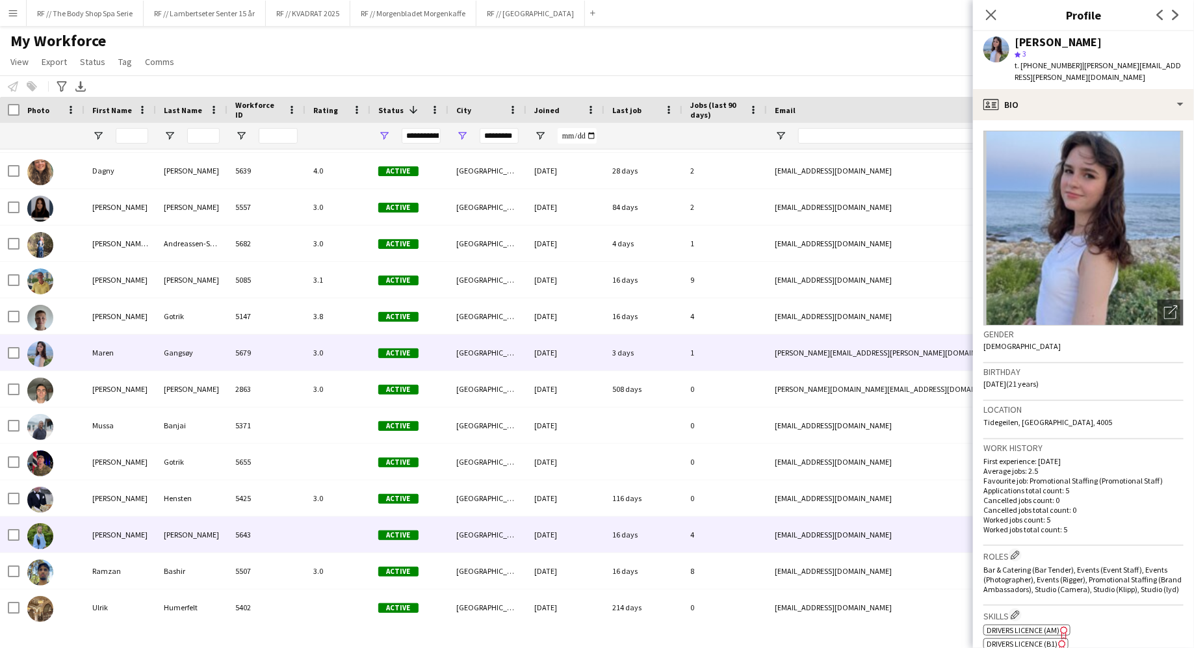
click at [304, 539] on div "5643" at bounding box center [267, 535] width 78 height 36
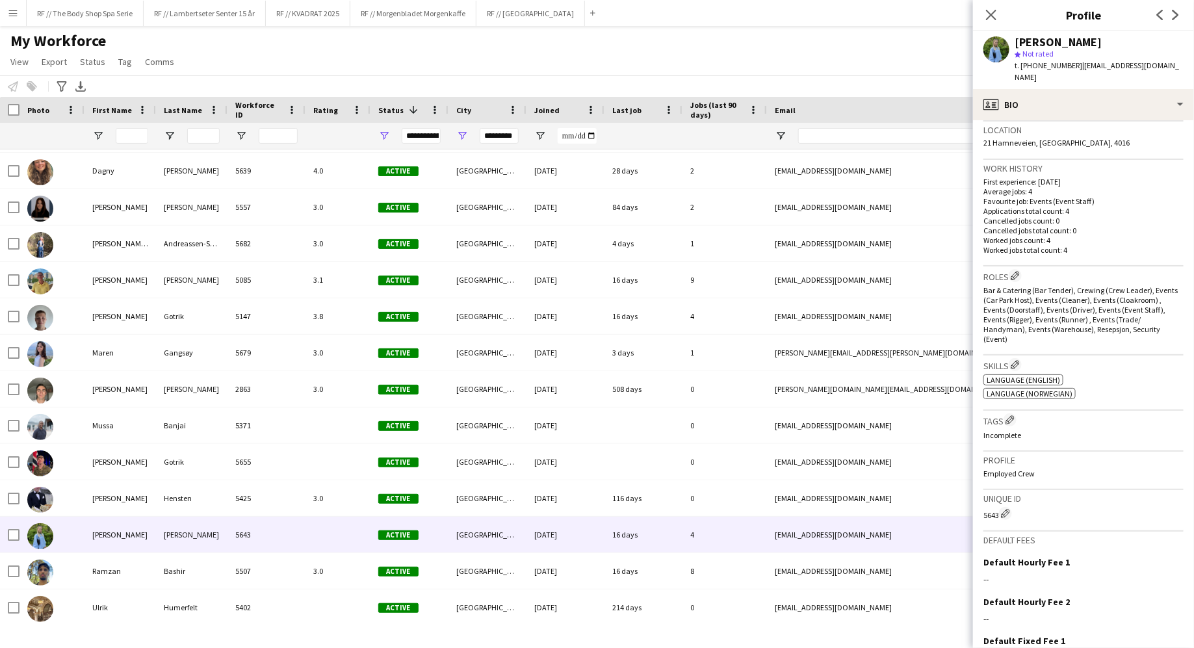
scroll to position [0, 0]
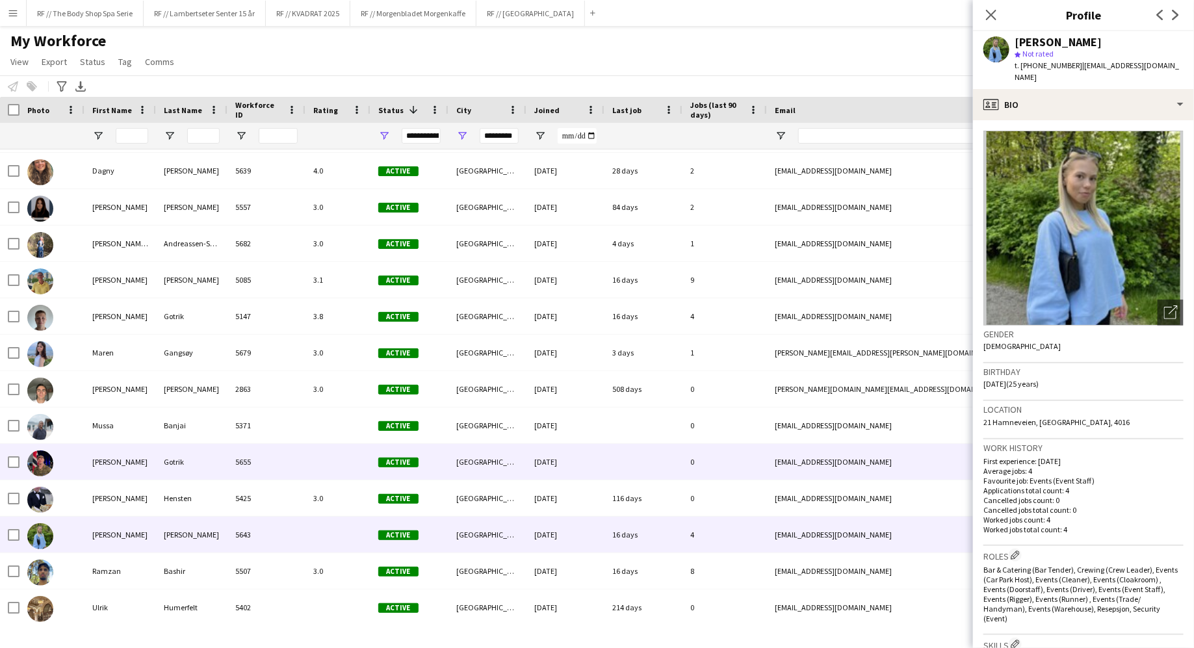
click at [572, 465] on div "[DATE]" at bounding box center [566, 462] width 78 height 36
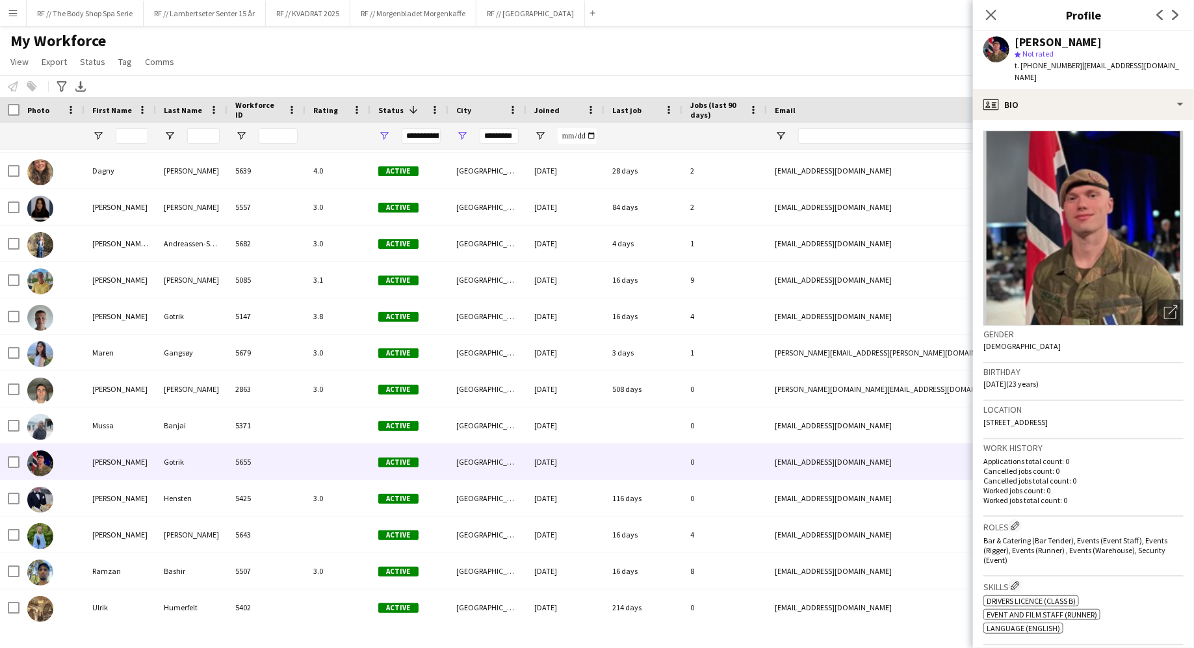
scroll to position [140, 0]
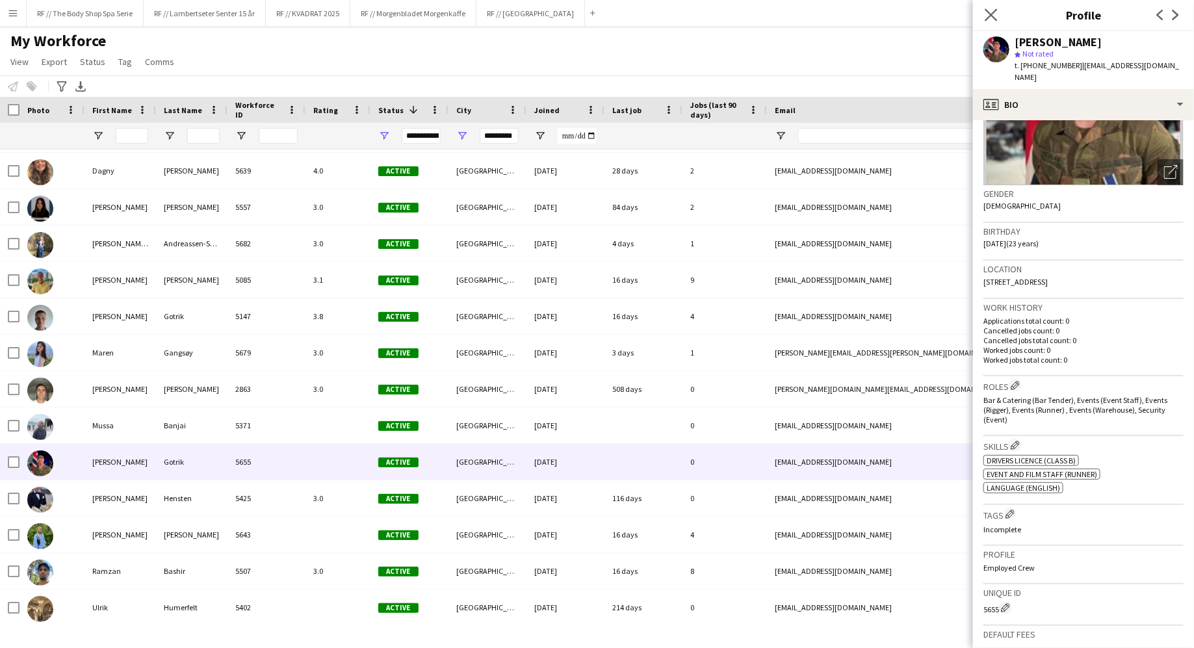
click at [990, 8] on icon "Close pop-in" at bounding box center [991, 14] width 12 height 12
